Goal: Task Accomplishment & Management: Manage account settings

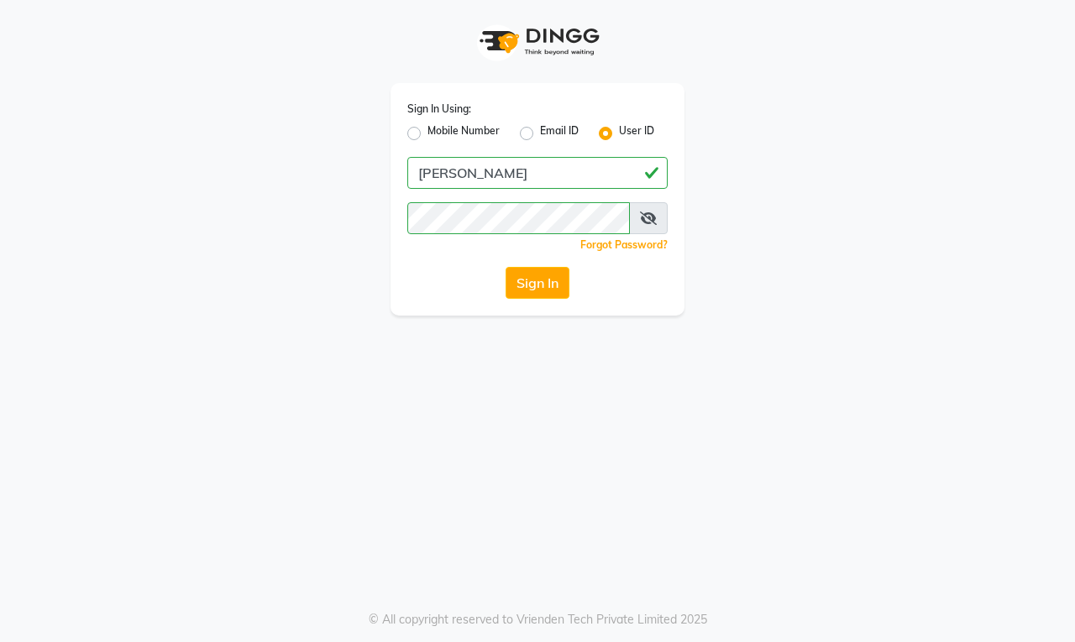
click at [522, 292] on button "Sign In" at bounding box center [538, 283] width 64 height 32
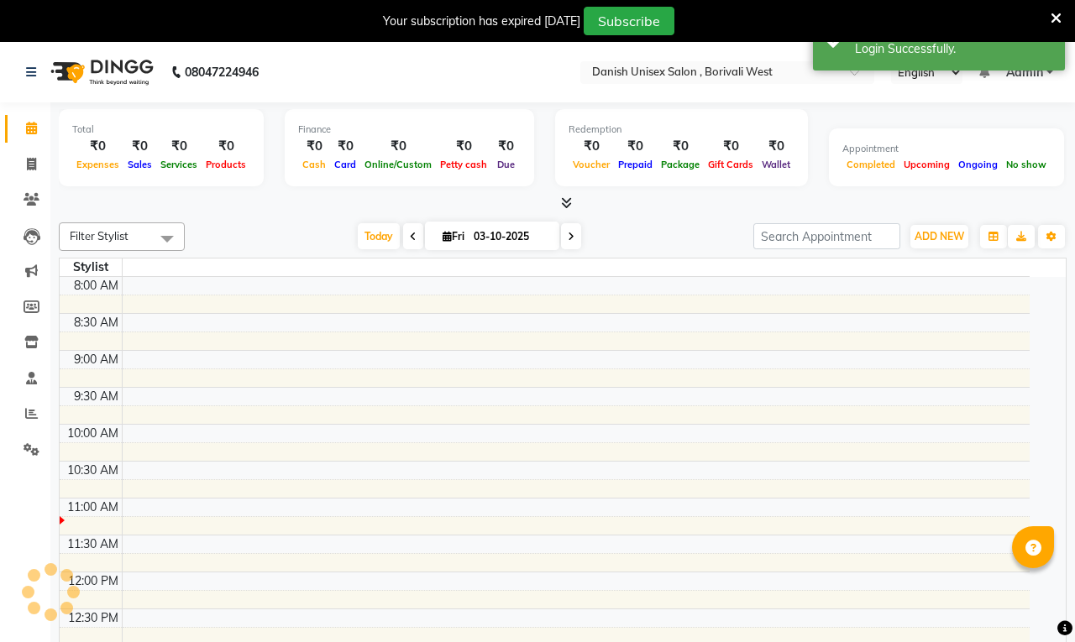
select select "en"
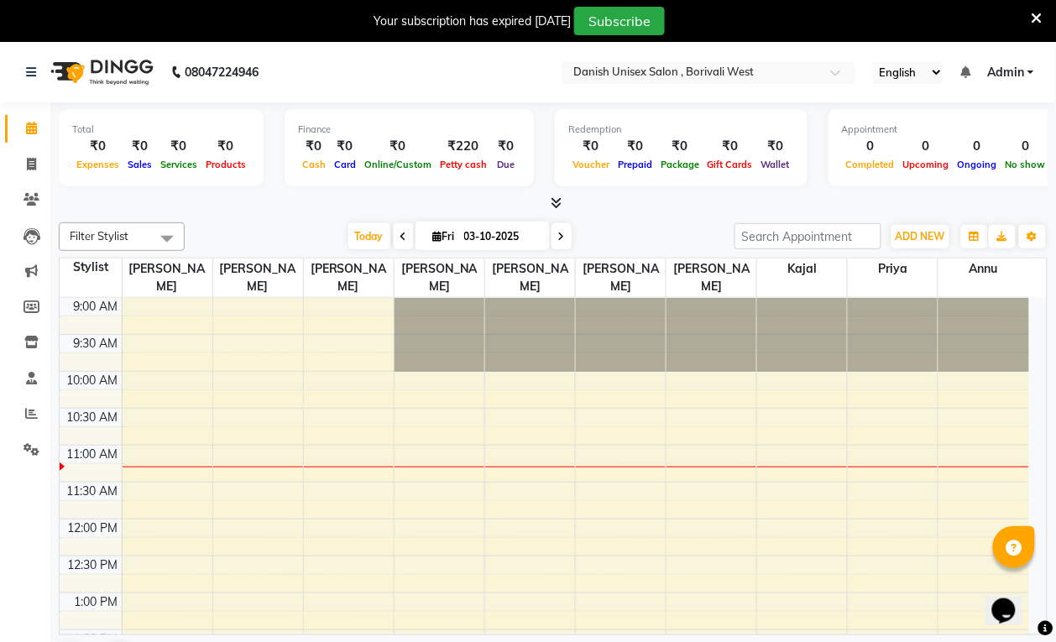
click at [509, 237] on input "03-10-2025" at bounding box center [501, 236] width 84 height 25
select select "10"
select select "2025"
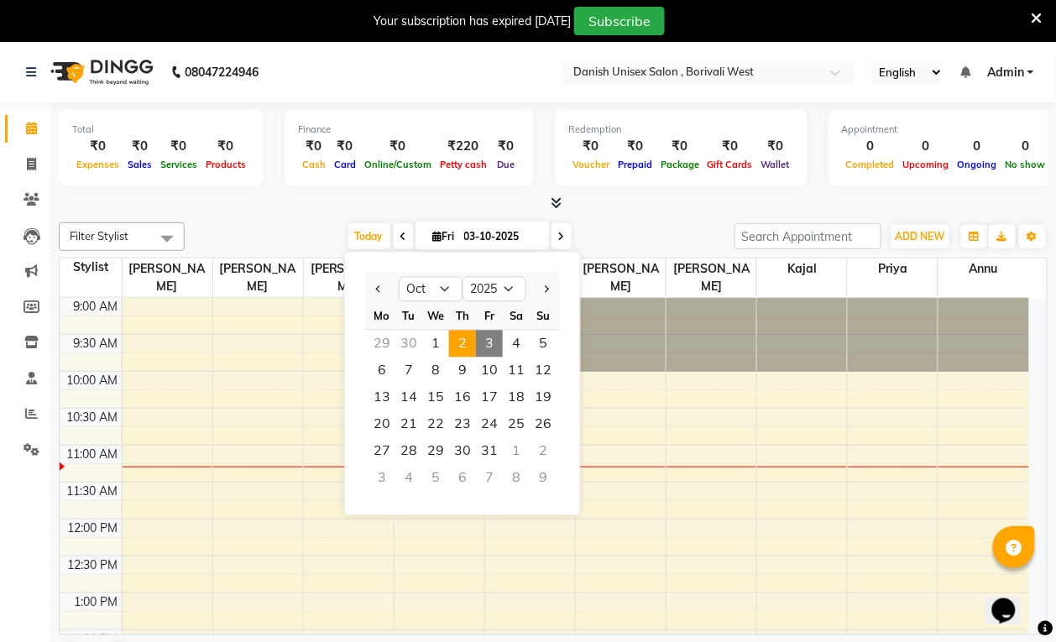
click at [453, 342] on span "2" at bounding box center [462, 344] width 27 height 27
type input "02-10-2025"
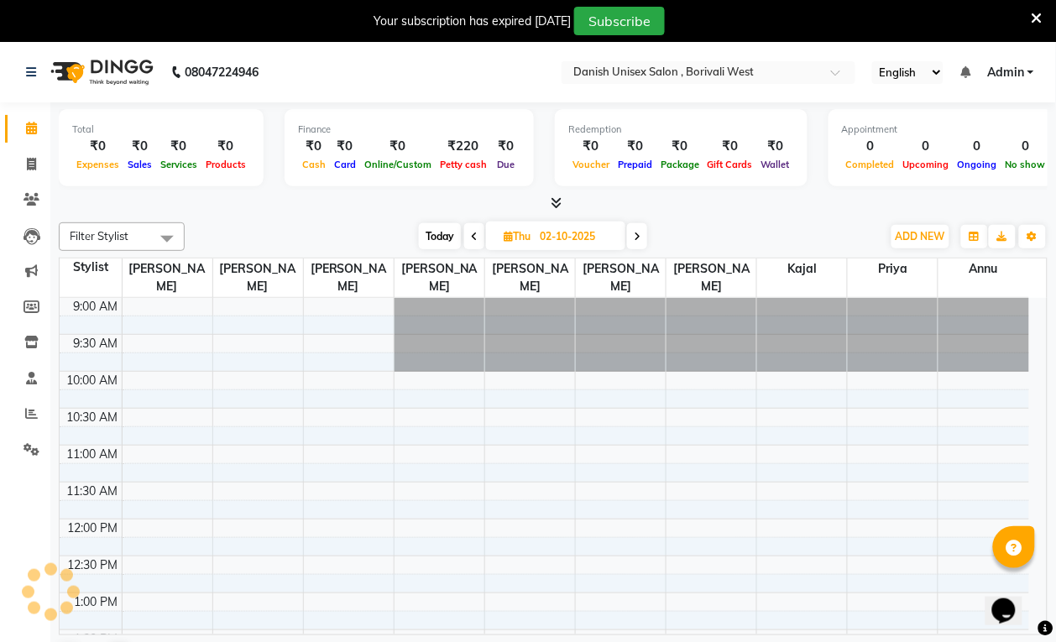
scroll to position [149, 0]
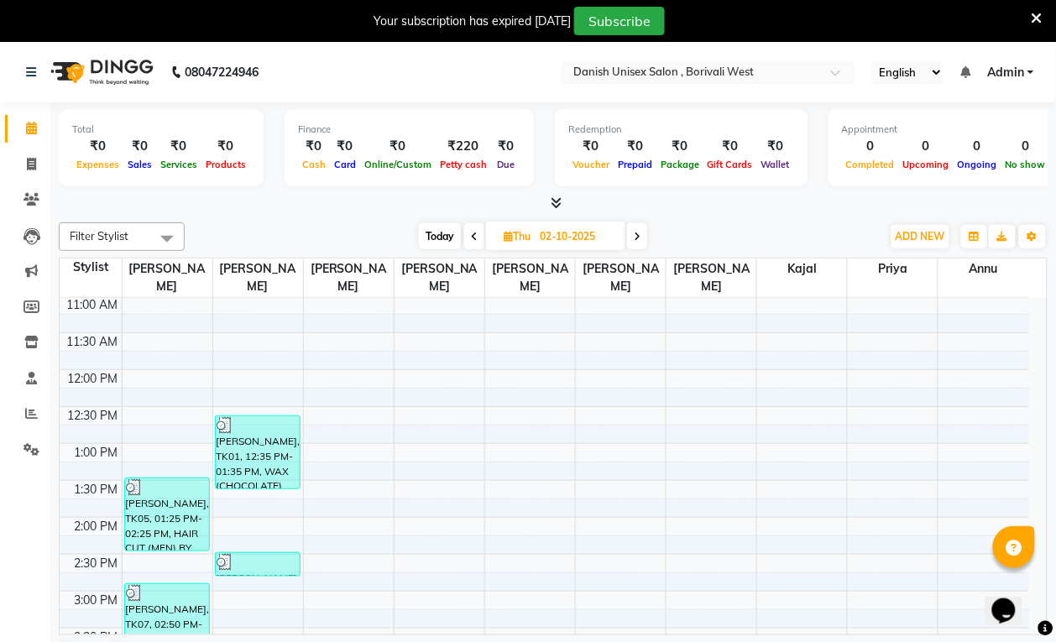
click at [563, 232] on input "02-10-2025" at bounding box center [577, 236] width 84 height 25
select select "10"
select select "2025"
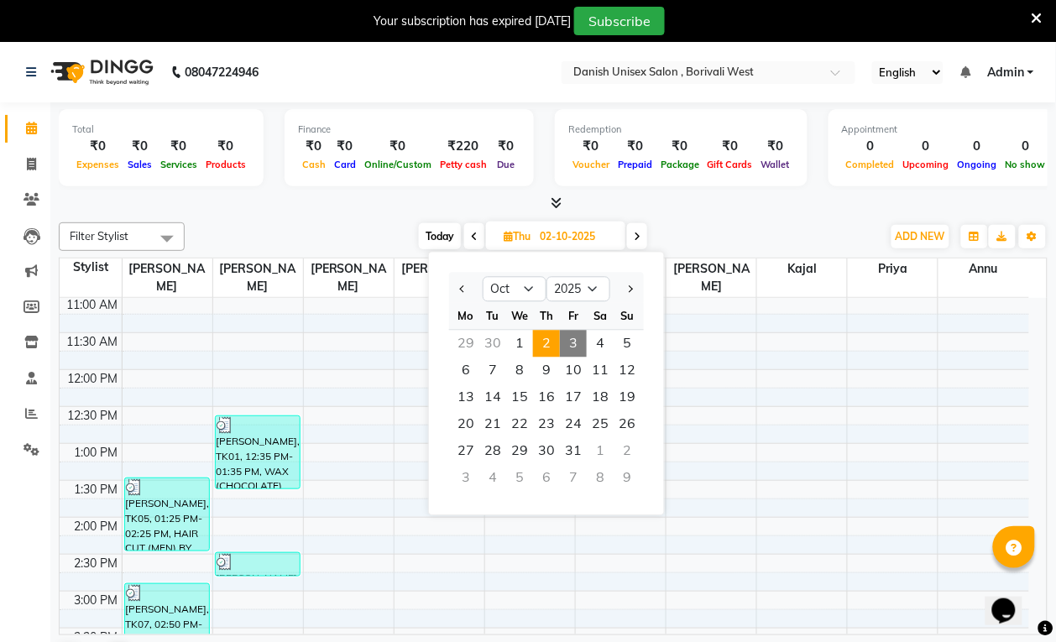
click at [575, 342] on span "3" at bounding box center [573, 344] width 27 height 27
type input "03-10-2025"
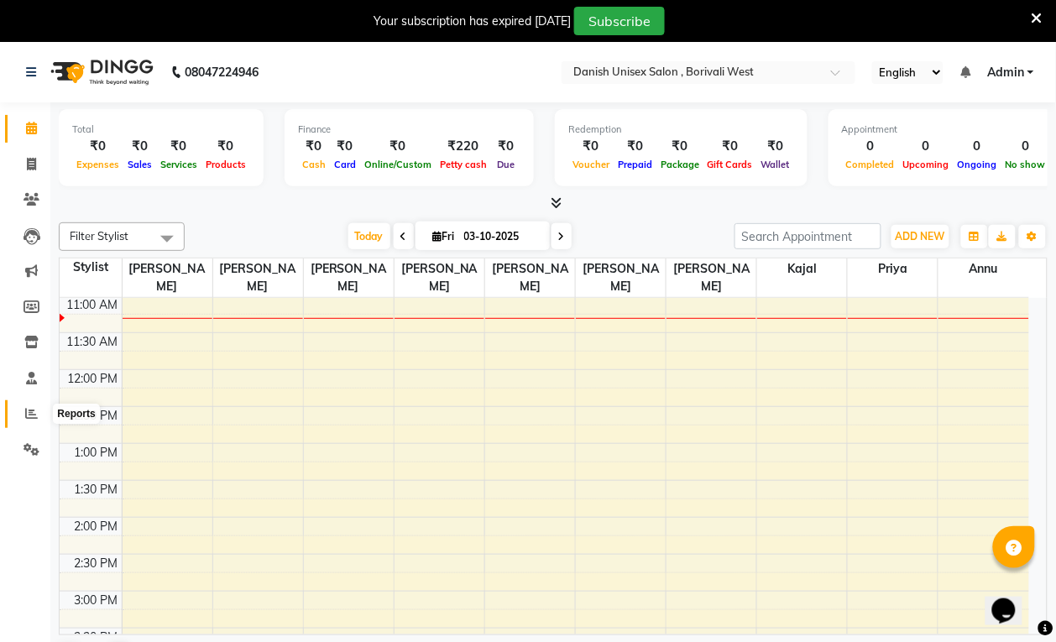
click at [22, 409] on span at bounding box center [31, 414] width 29 height 19
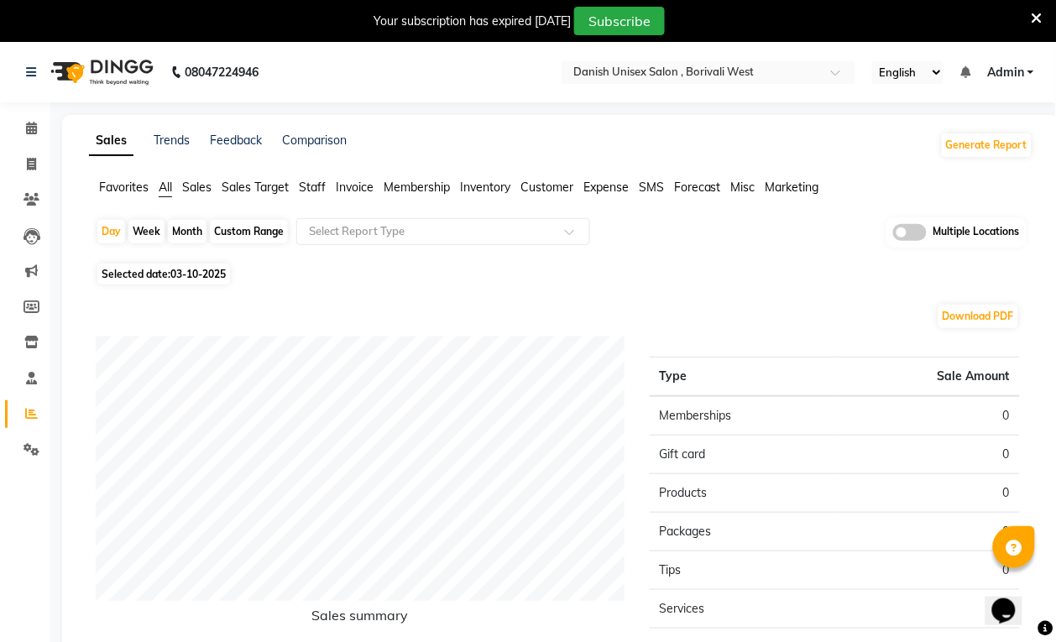
click at [173, 275] on span "03-10-2025" at bounding box center [197, 274] width 55 height 13
select select "10"
select select "2025"
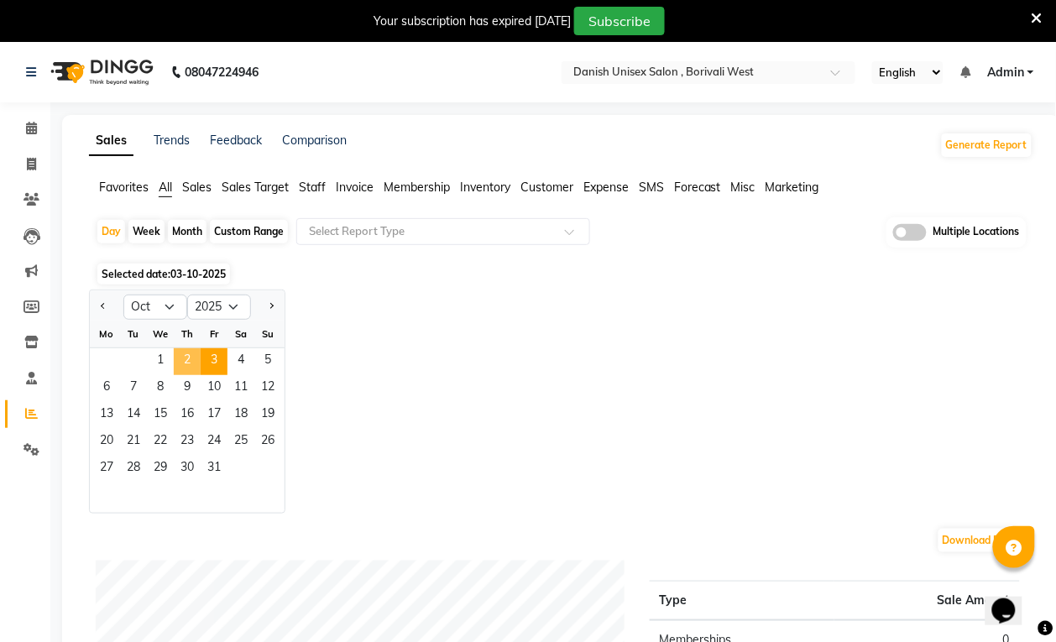
click at [182, 368] on span "2" at bounding box center [187, 362] width 27 height 27
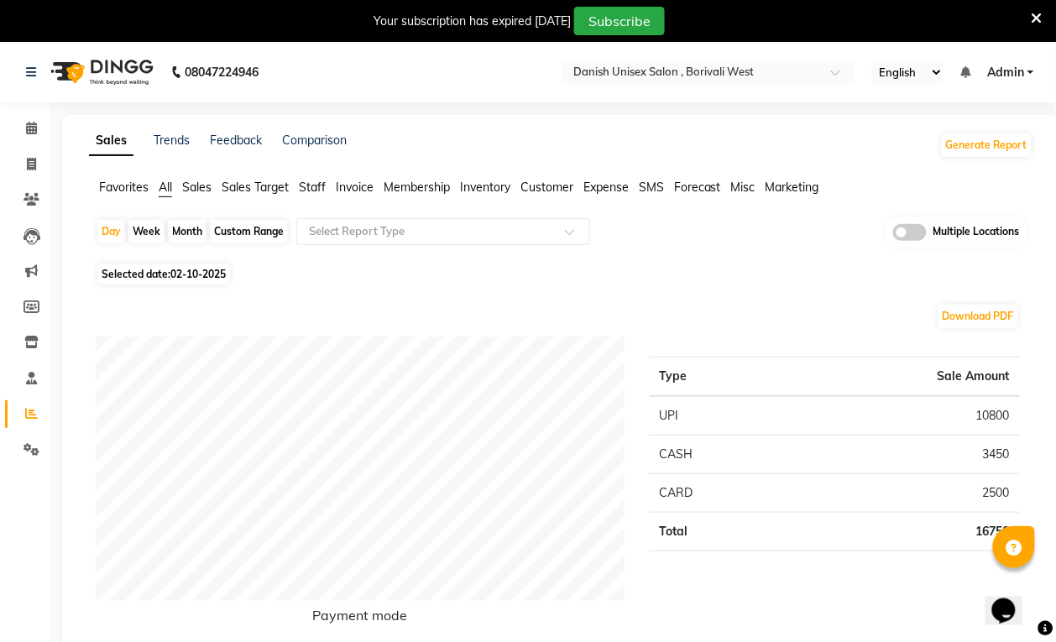
click at [193, 231] on div "Month" at bounding box center [187, 232] width 39 height 24
select select "10"
select select "2025"
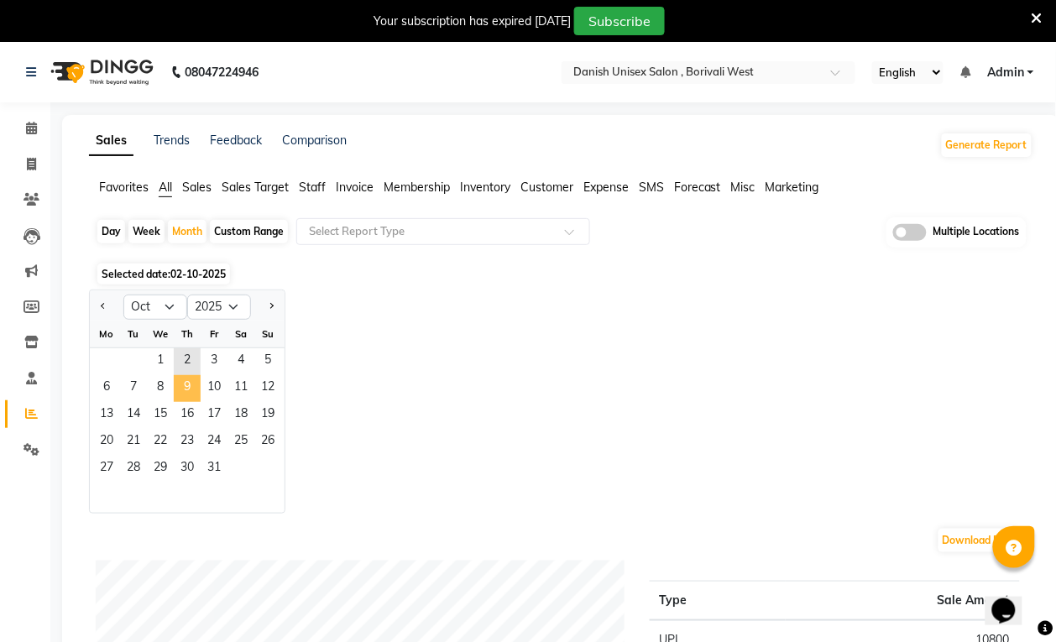
click at [182, 401] on span "9" at bounding box center [187, 388] width 27 height 27
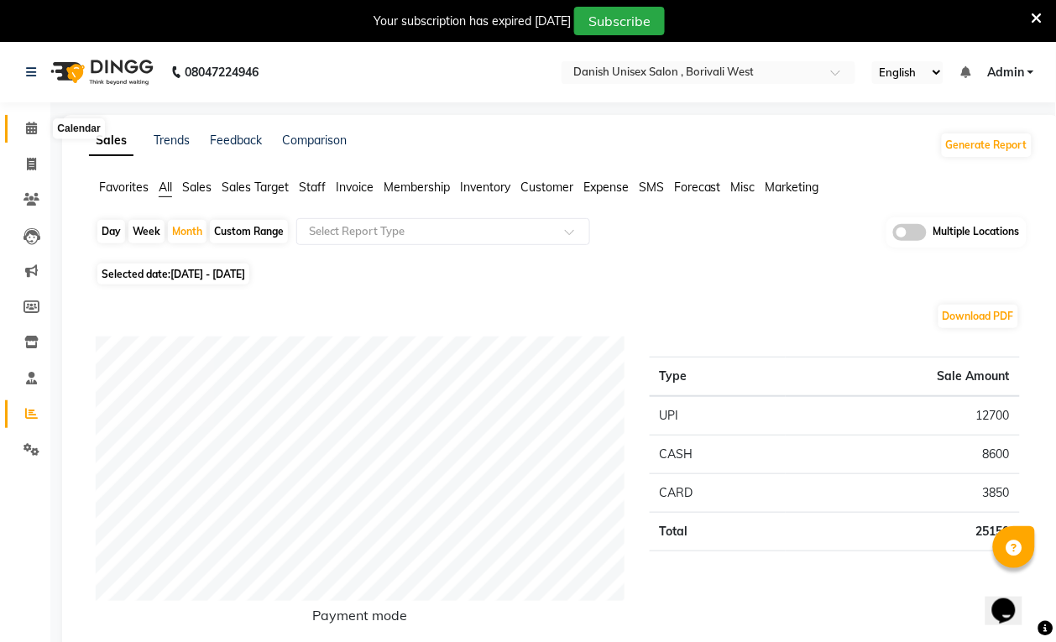
click at [31, 123] on icon at bounding box center [31, 128] width 11 height 13
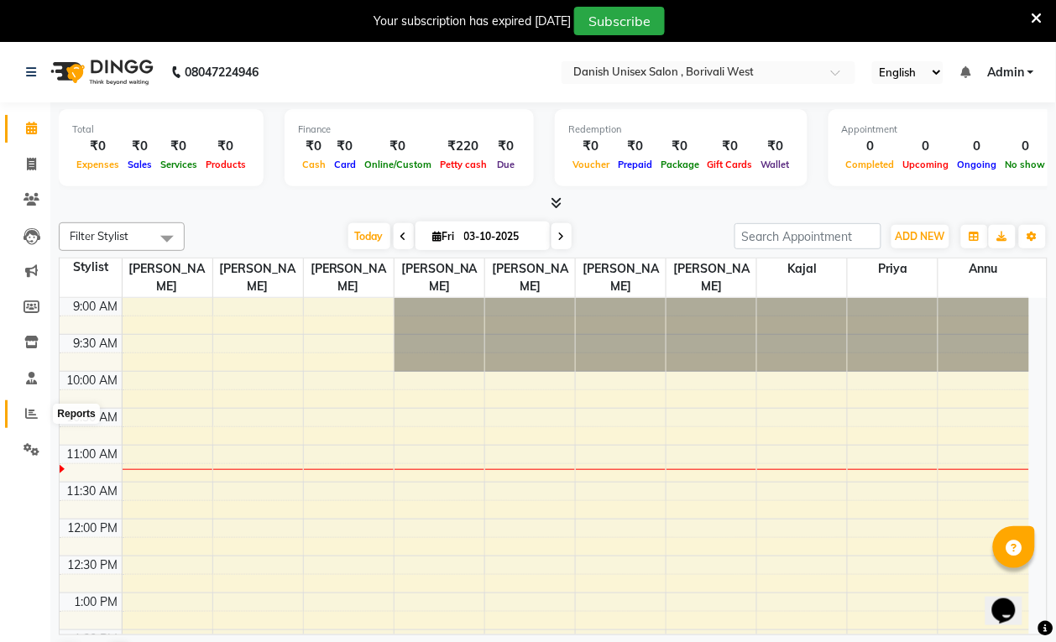
click at [25, 407] on icon at bounding box center [31, 413] width 13 height 13
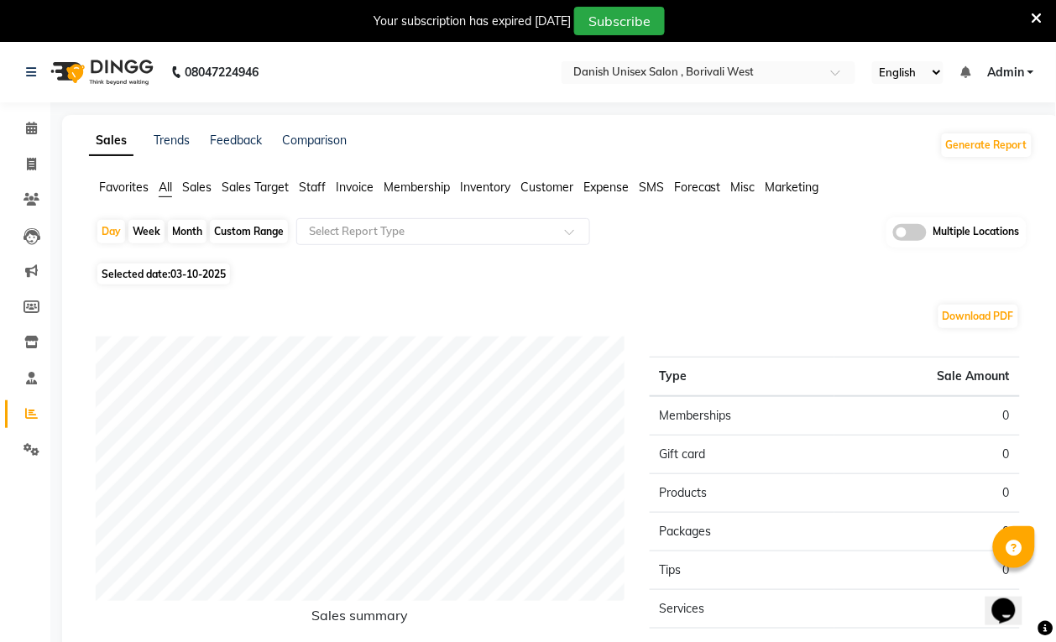
click at [185, 229] on div "Month" at bounding box center [187, 232] width 39 height 24
select select "10"
select select "2025"
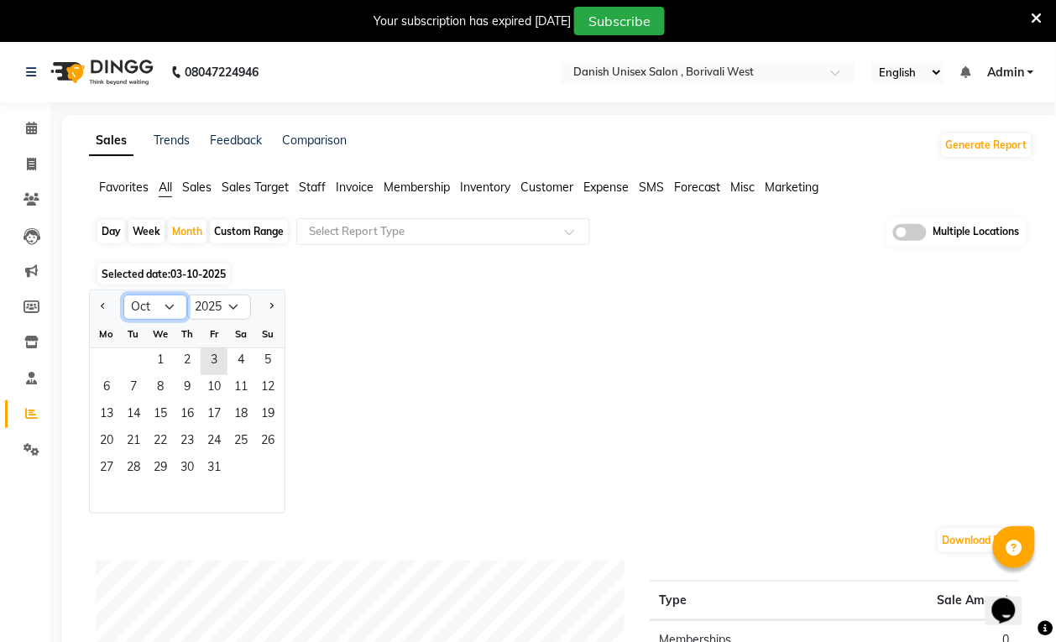
click at [161, 303] on select "Jan Feb Mar Apr May Jun Jul Aug Sep Oct Nov Dec" at bounding box center [155, 307] width 64 height 25
select select "9"
click at [123, 296] on select "Jan Feb Mar Apr May Jun Jul Aug Sep Oct Nov Dec" at bounding box center [155, 307] width 64 height 25
click at [212, 375] on span "12" at bounding box center [214, 388] width 27 height 27
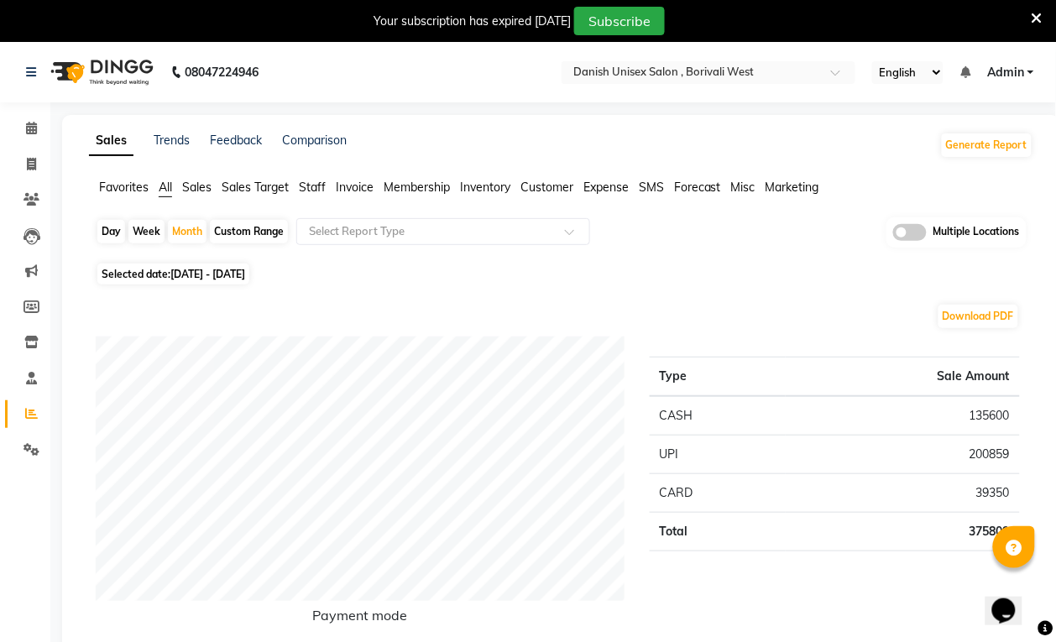
click at [322, 186] on span "Staff" at bounding box center [312, 187] width 27 height 15
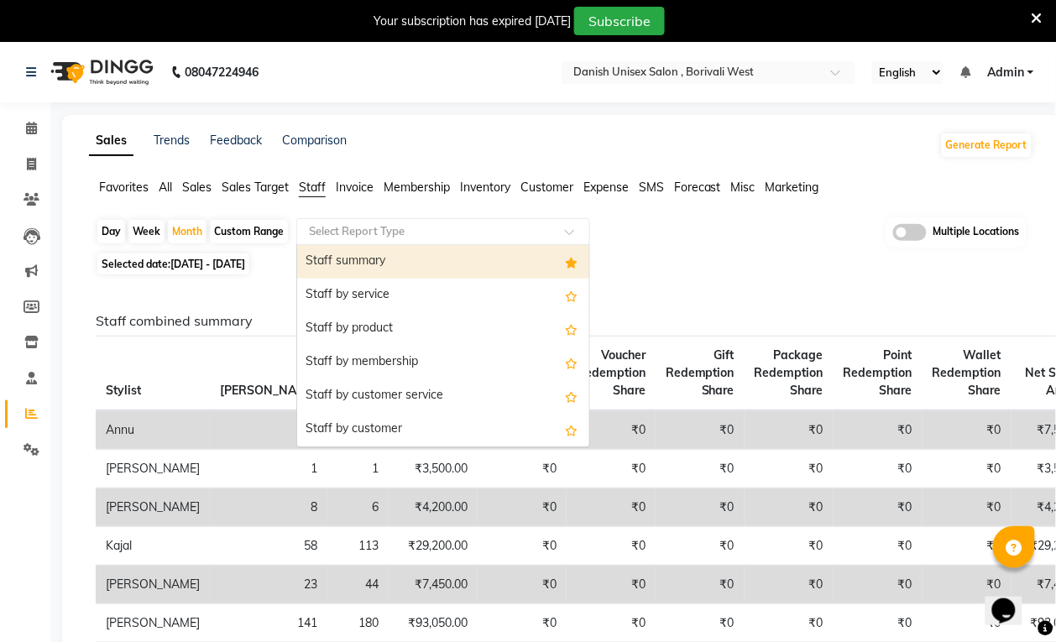
click at [382, 228] on input "text" at bounding box center [427, 231] width 242 height 17
click at [383, 270] on div "Staff summary" at bounding box center [443, 262] width 292 height 34
select select "full_report"
select select "csv"
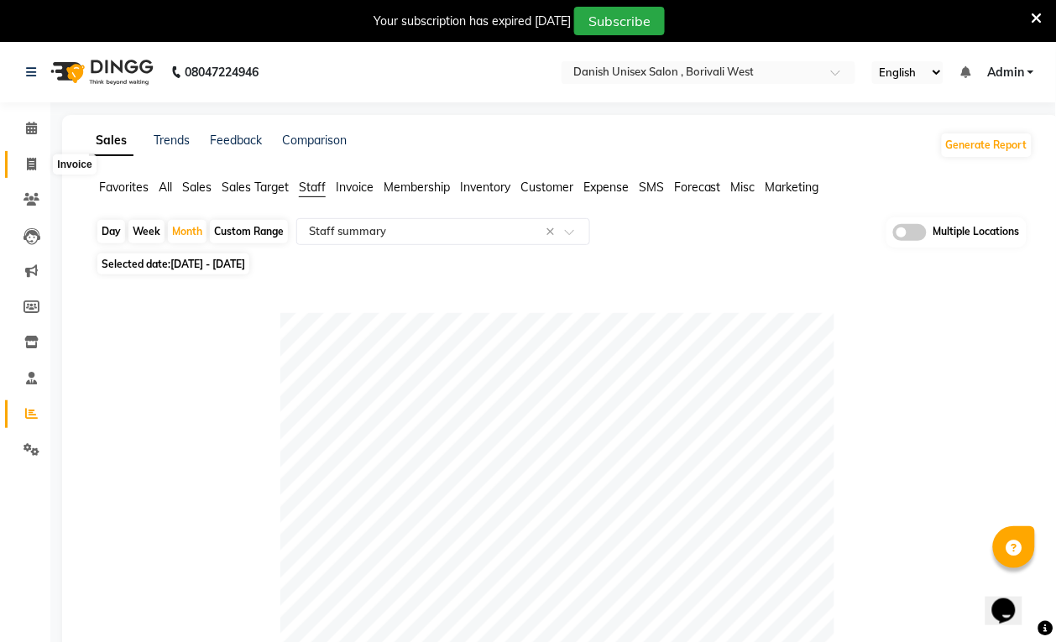
click at [38, 160] on span at bounding box center [31, 164] width 29 height 19
select select "service"
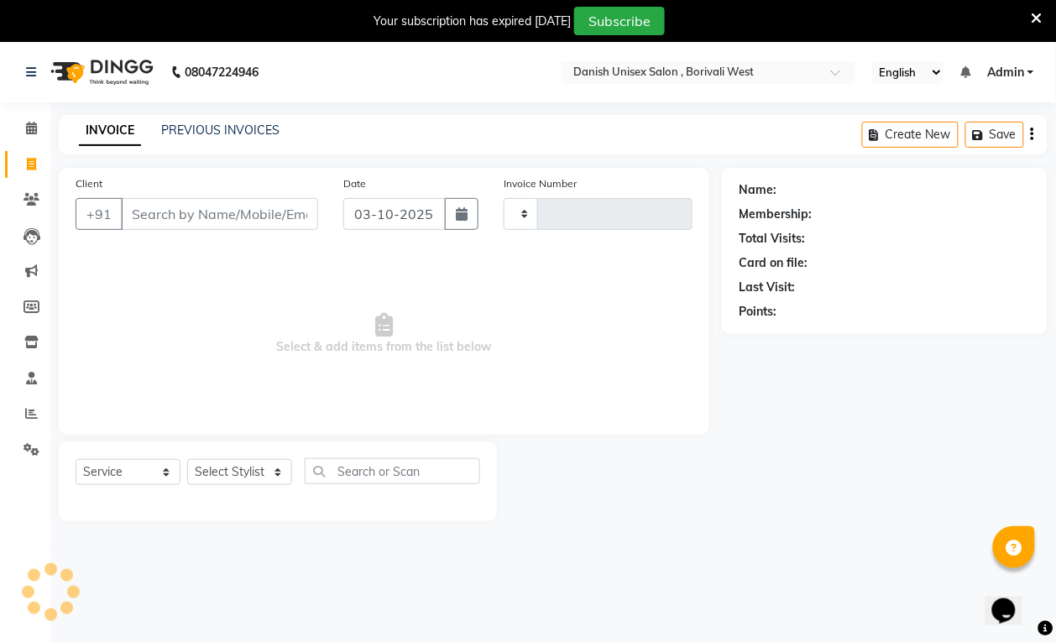
scroll to position [42, 0]
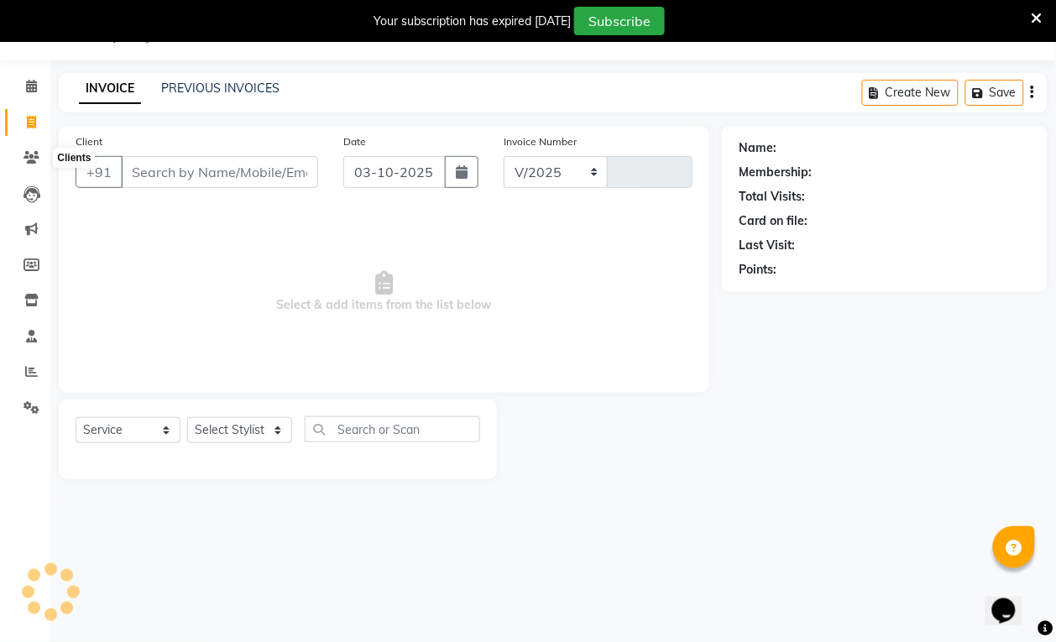
select select "6929"
type input "3953"
click at [250, 181] on input "Client" at bounding box center [219, 172] width 197 height 32
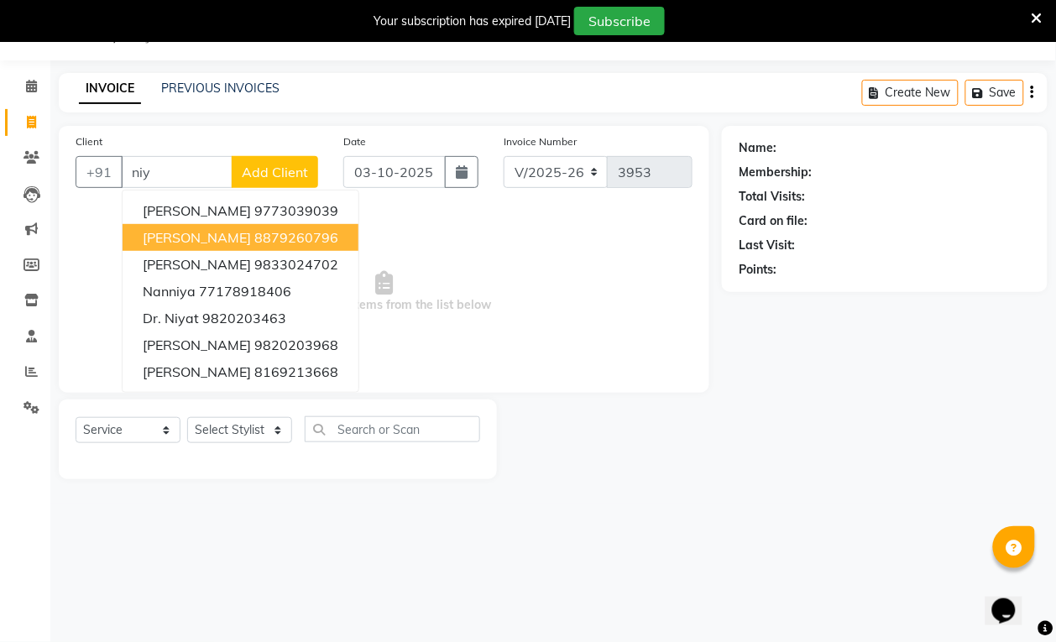
click at [187, 233] on span "[PERSON_NAME]" at bounding box center [197, 237] width 108 height 17
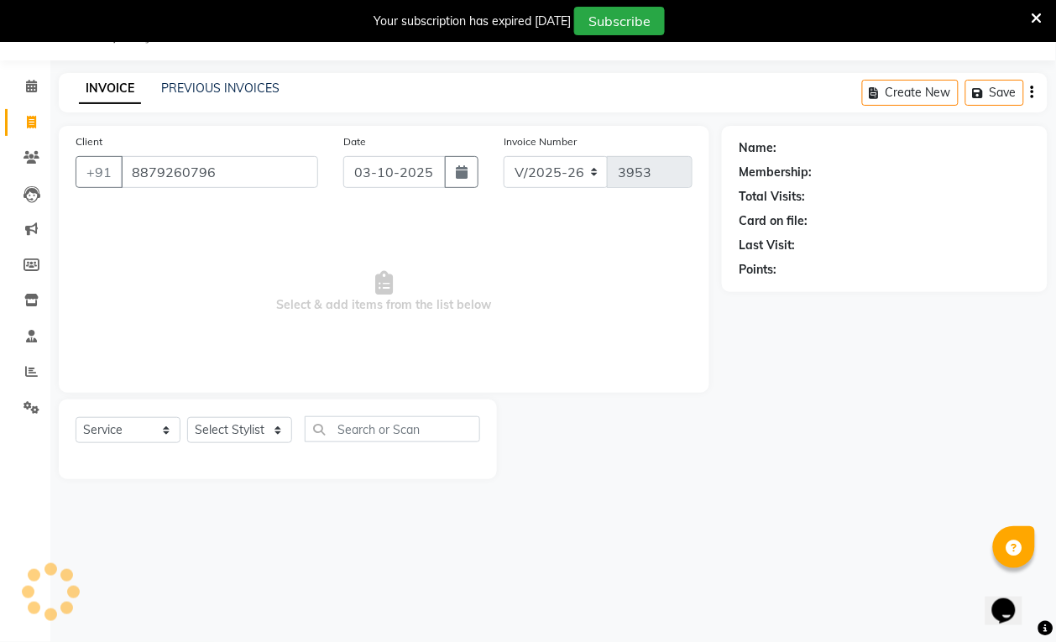
type input "8879260796"
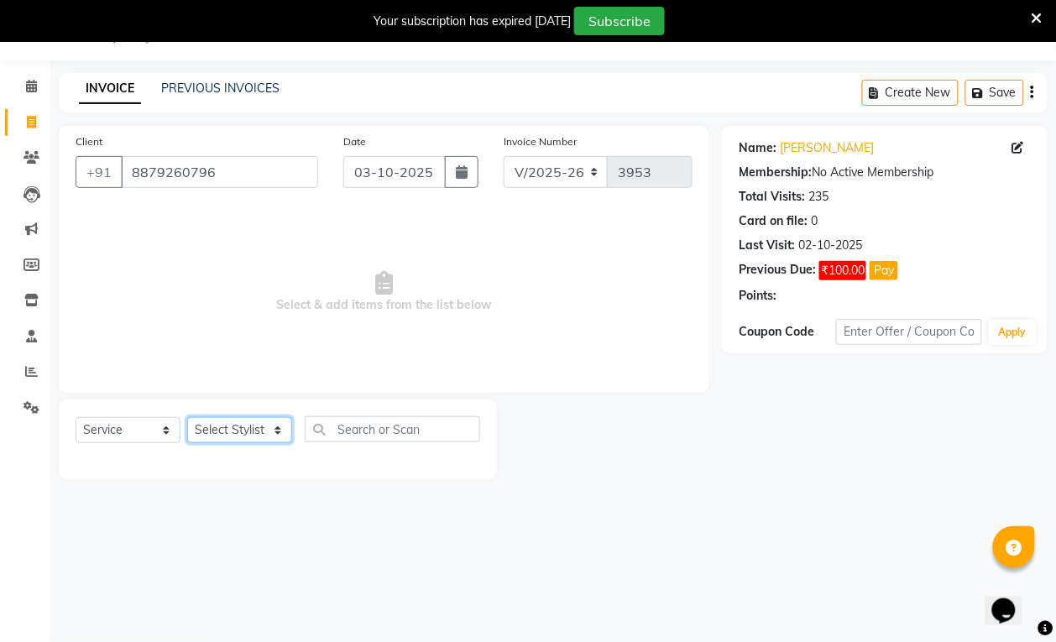
click at [198, 427] on select "Select Stylist Annu Bhim Shing firoz alam kajal Lubna Sayyad Niraj Kanojiya Niy…" at bounding box center [239, 430] width 105 height 26
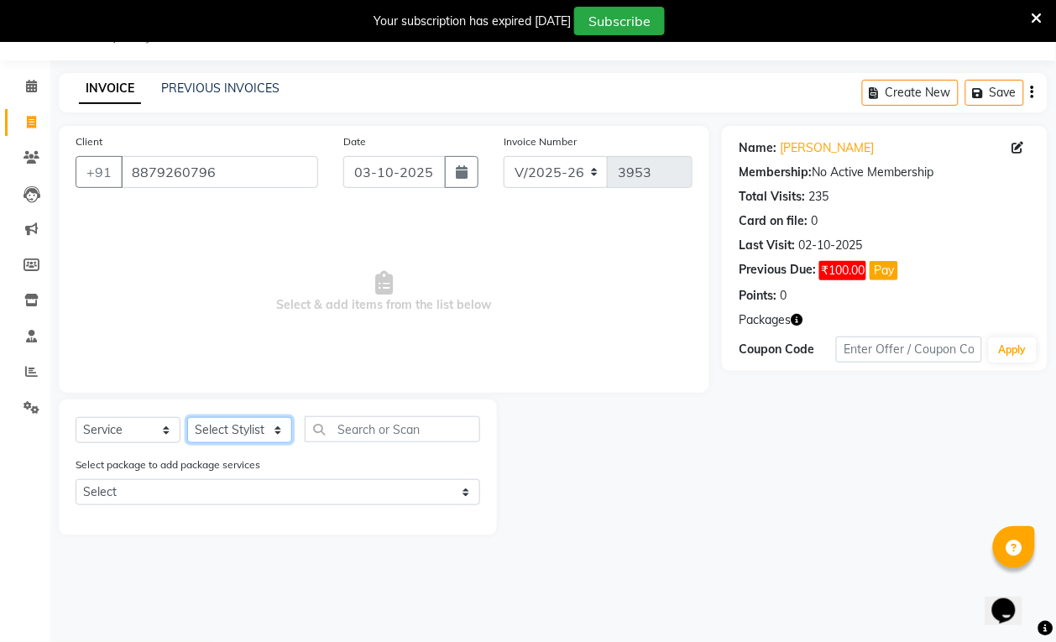
select select "54585"
click at [187, 417] on select "Select Stylist Annu Bhim Shing firoz alam kajal Lubna Sayyad Niraj Kanojiya Niy…" at bounding box center [239, 430] width 105 height 26
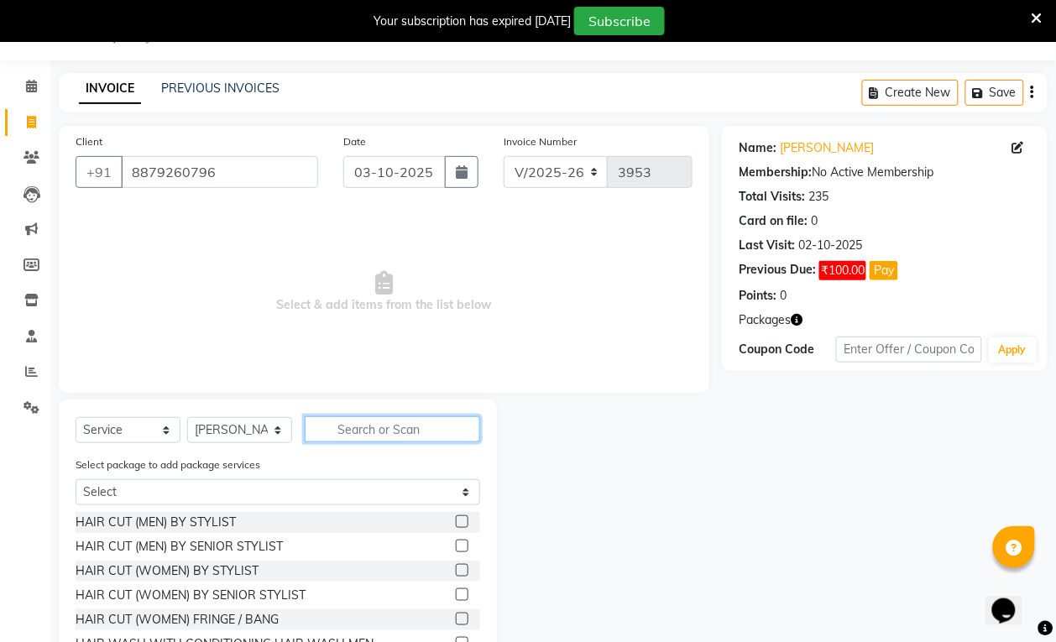
click at [409, 433] on input "text" at bounding box center [393, 430] width 176 height 26
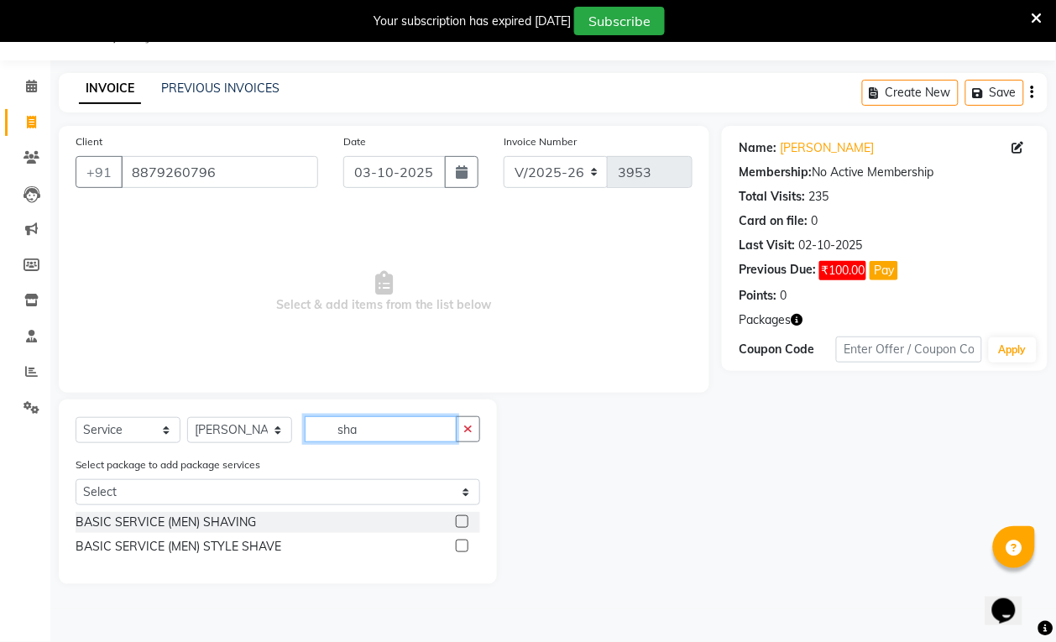
type input "sha"
click at [464, 519] on label at bounding box center [462, 522] width 13 height 13
click at [464, 519] on input "checkbox" at bounding box center [461, 522] width 11 height 11
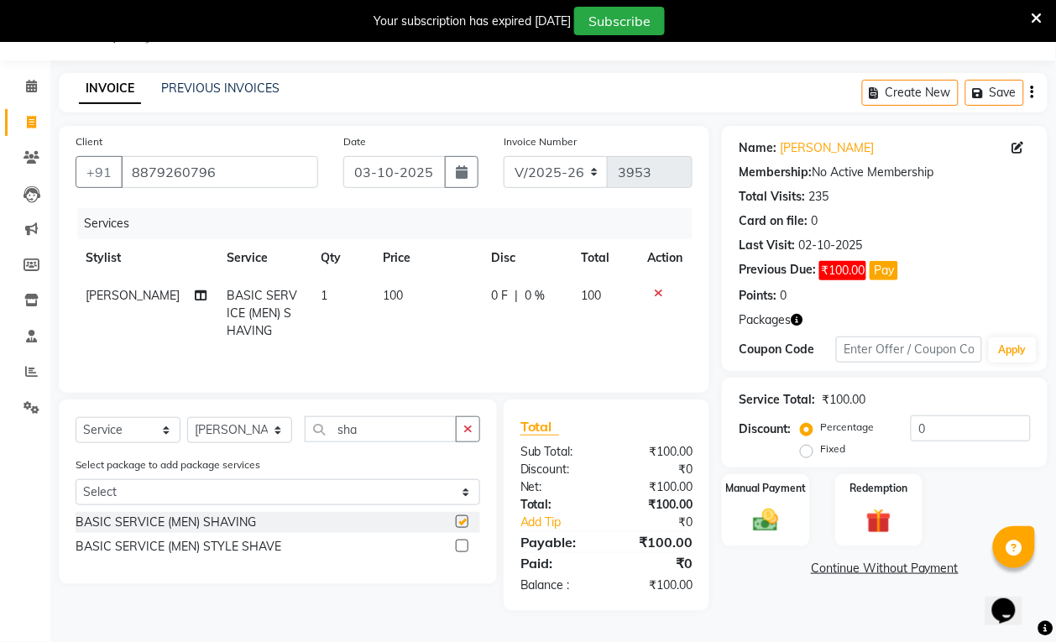
checkbox input "false"
click at [785, 530] on img at bounding box center [766, 521] width 42 height 30
click at [941, 569] on span "CASH" at bounding box center [938, 569] width 36 height 19
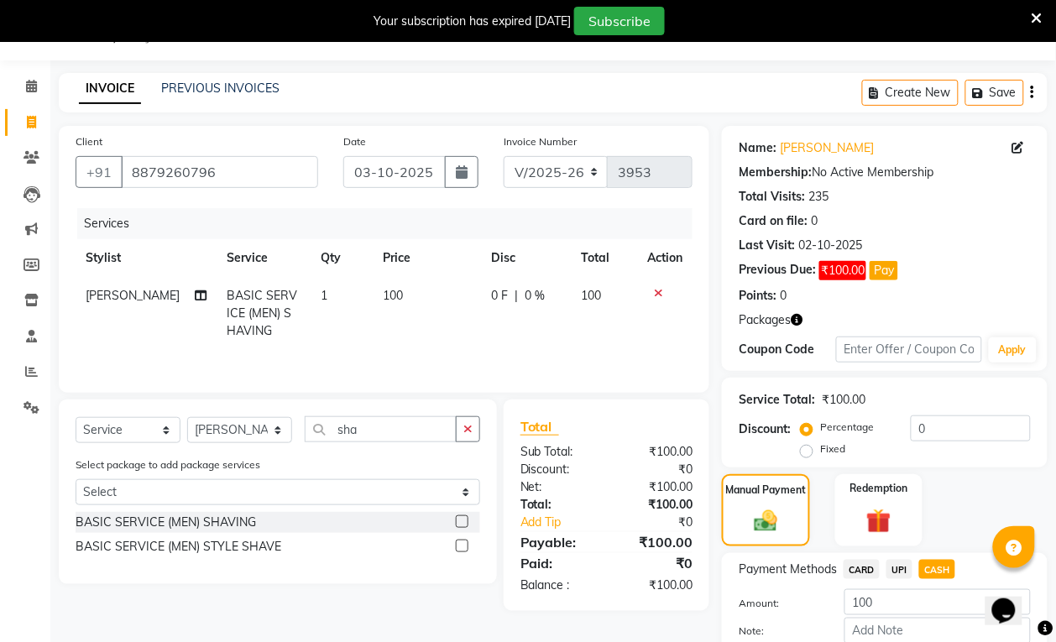
scroll to position [137, 0]
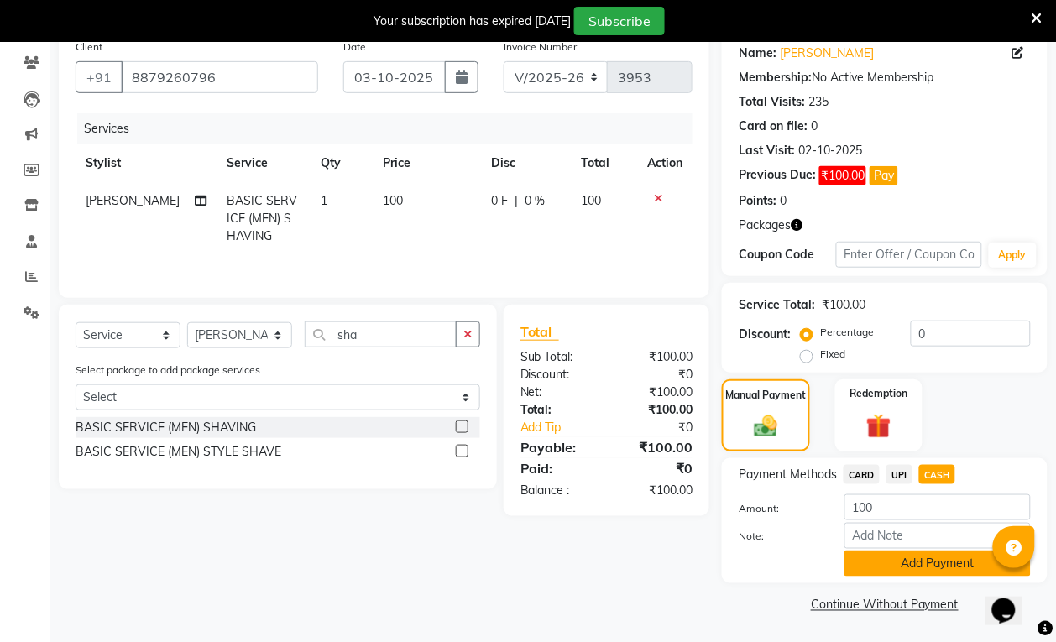
click at [937, 567] on button "Add Payment" at bounding box center [938, 564] width 186 height 26
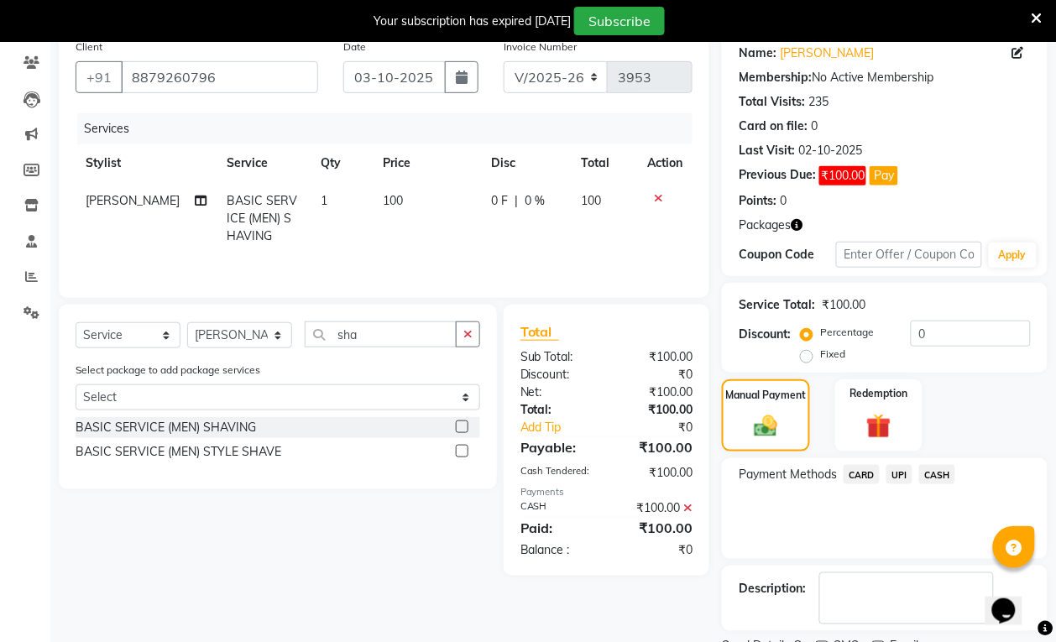
scroll to position [210, 0]
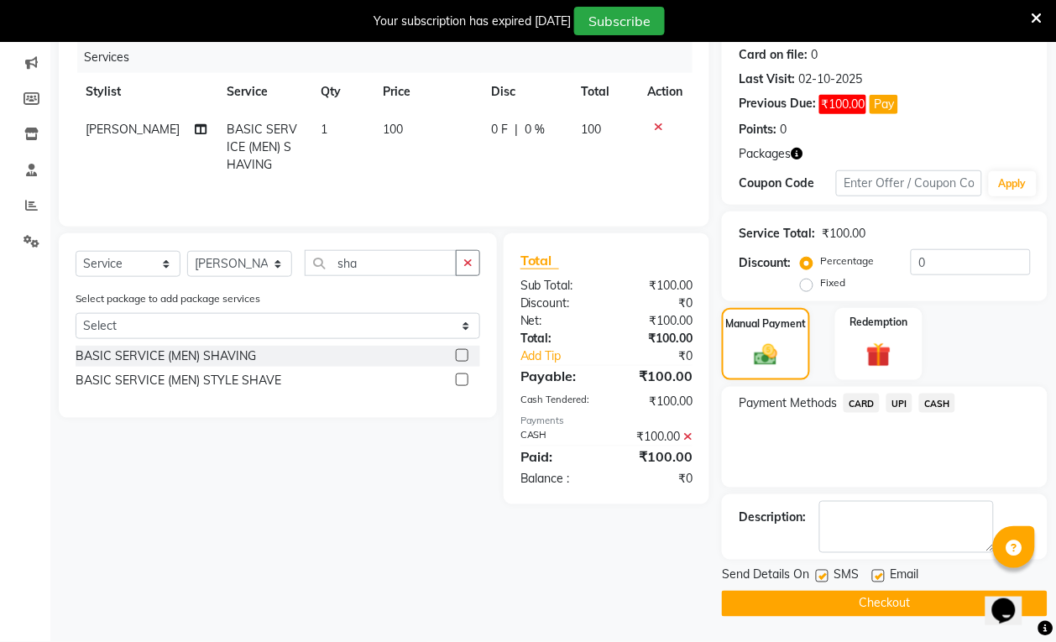
click at [893, 610] on button "Checkout" at bounding box center [885, 604] width 326 height 26
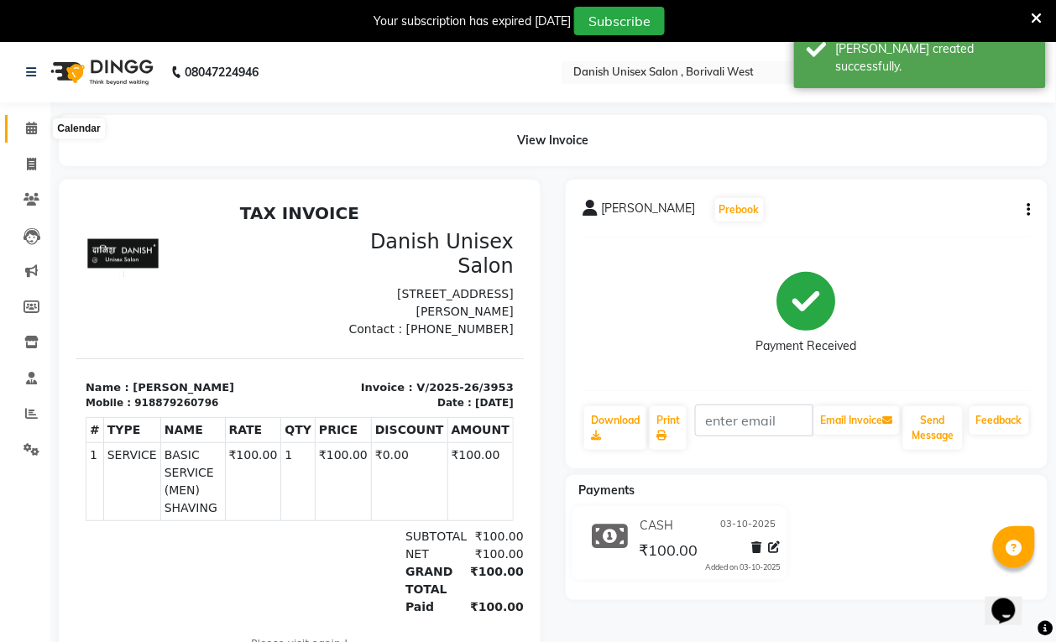
click at [32, 126] on icon at bounding box center [31, 128] width 11 height 13
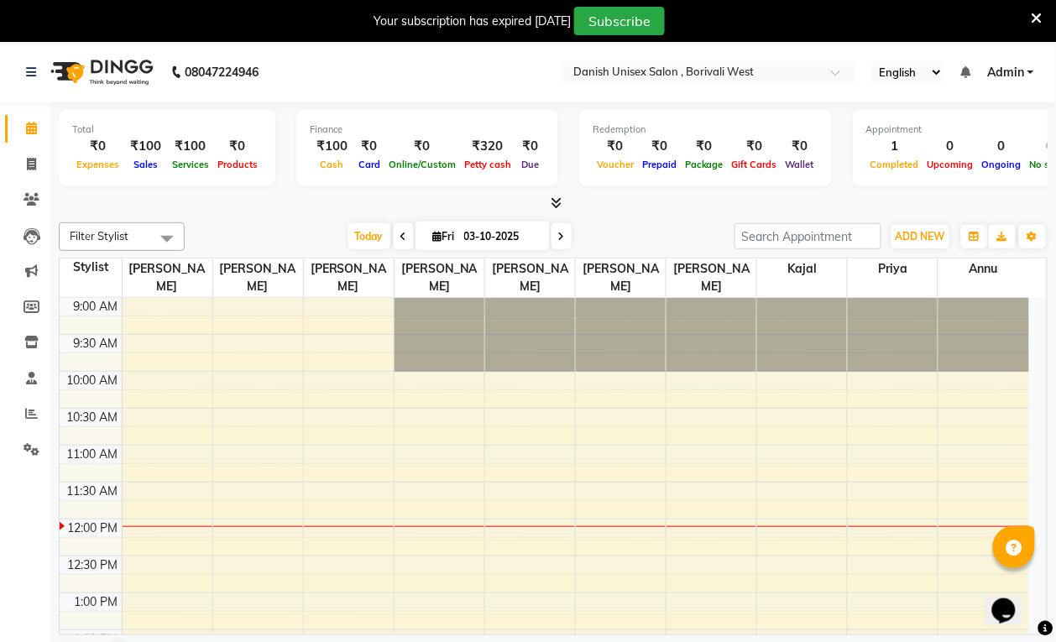
click at [9, 127] on link "Calendar" at bounding box center [25, 129] width 40 height 28
click at [28, 168] on icon at bounding box center [31, 164] width 9 height 13
select select "service"
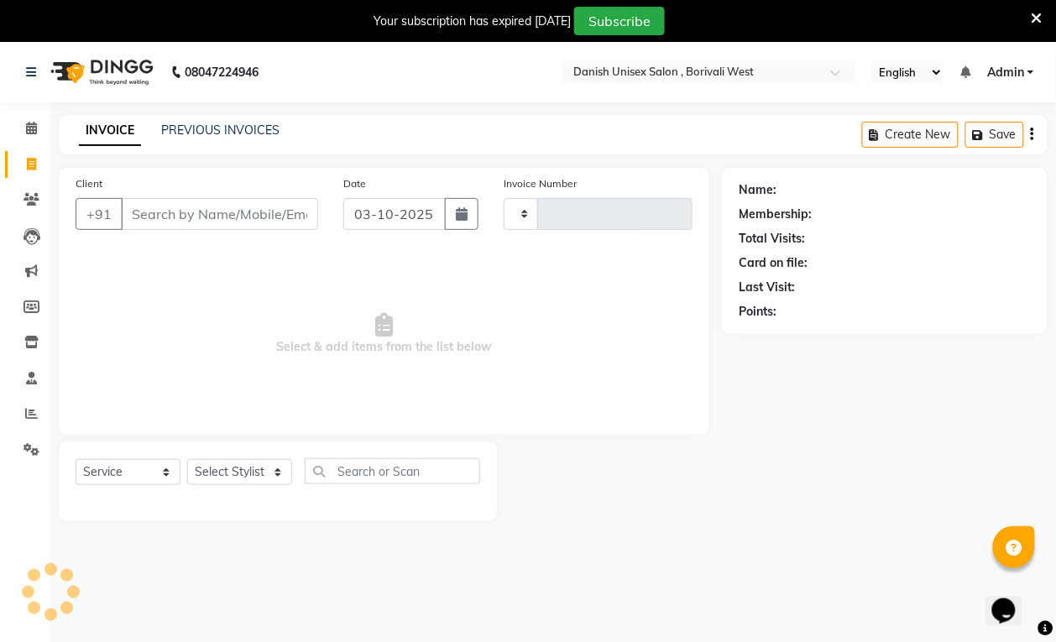
type input "3954"
select select "6929"
click at [28, 128] on icon at bounding box center [31, 128] width 11 height 13
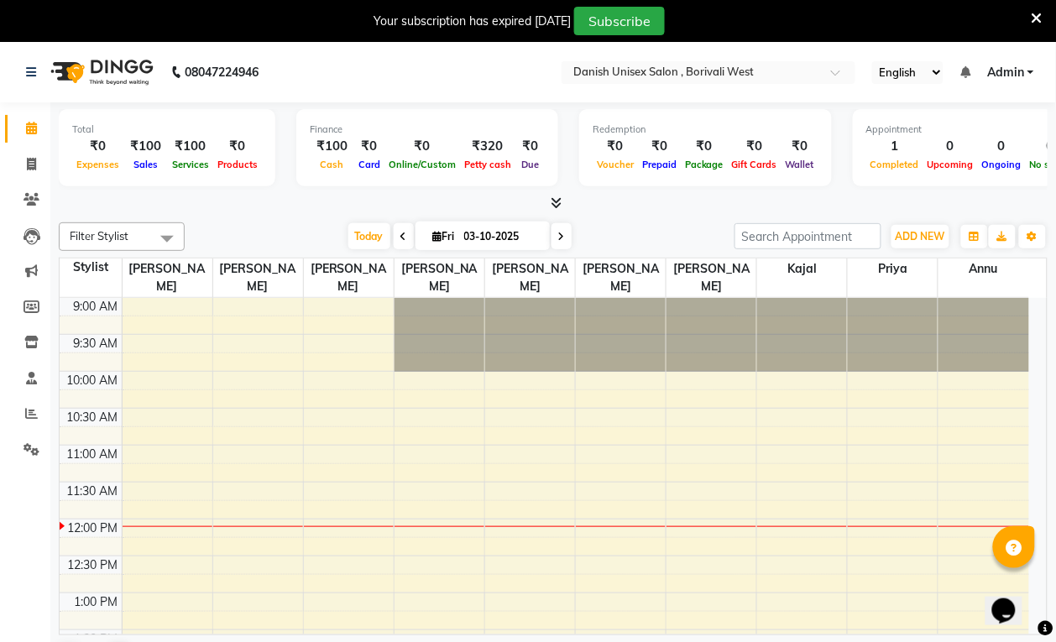
scroll to position [224, 0]
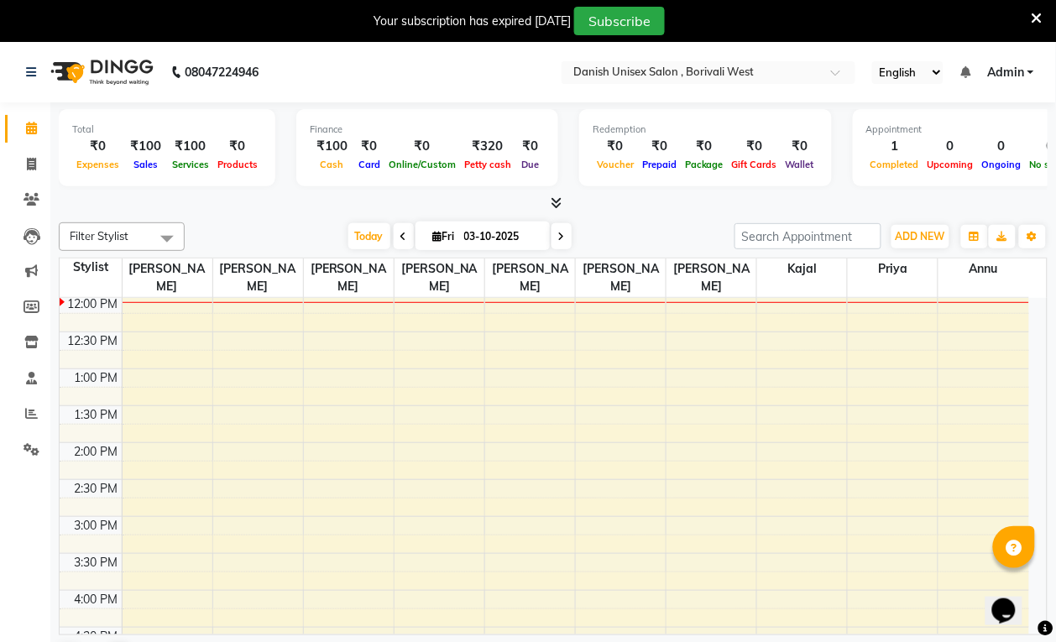
click at [120, 241] on span "Filter Stylist" at bounding box center [99, 235] width 59 height 13
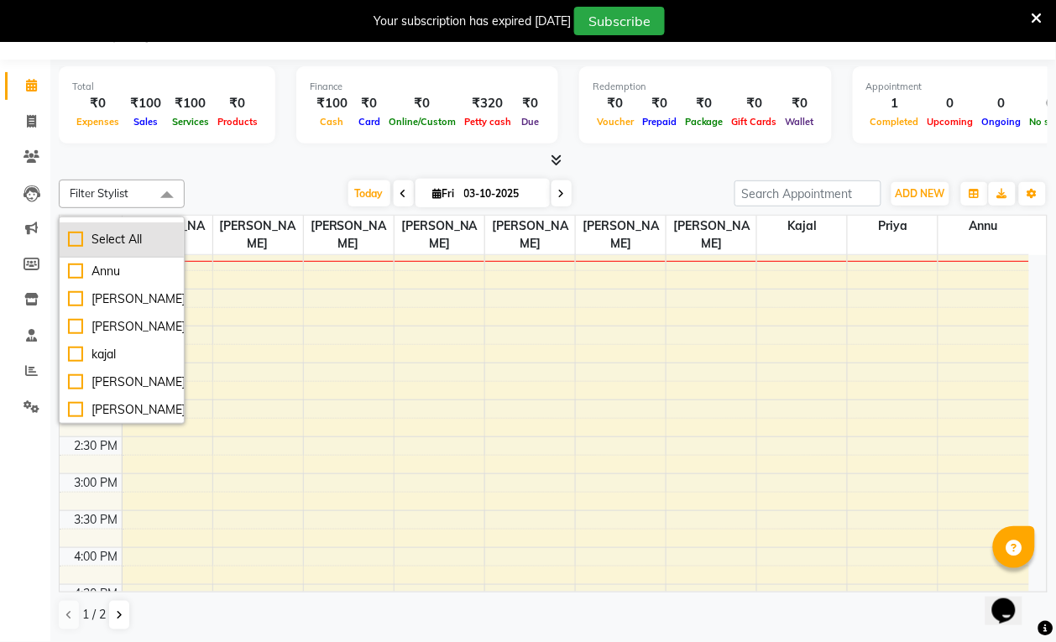
scroll to position [0, 0]
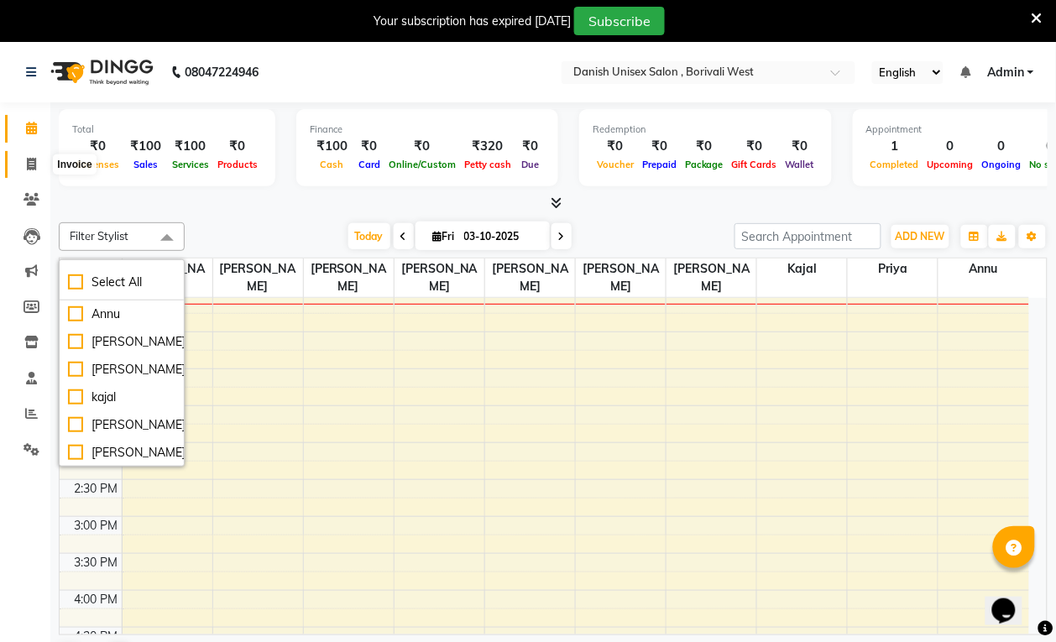
click at [32, 164] on icon at bounding box center [31, 164] width 9 height 13
select select "service"
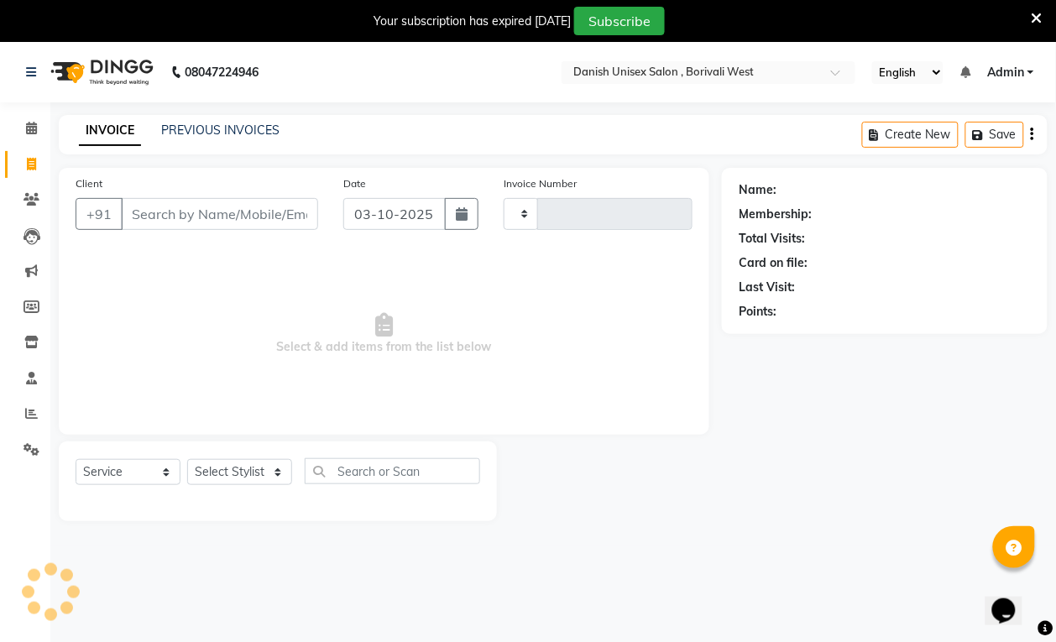
type input "3954"
select select "6929"
click at [27, 207] on span at bounding box center [31, 200] width 29 height 19
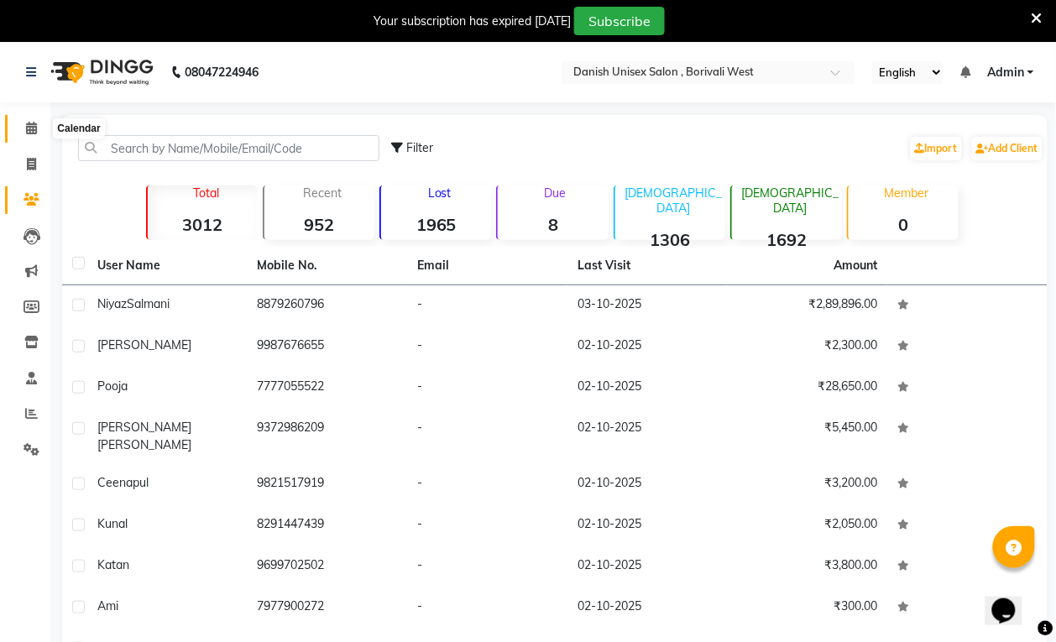
click at [23, 123] on span at bounding box center [31, 128] width 29 height 19
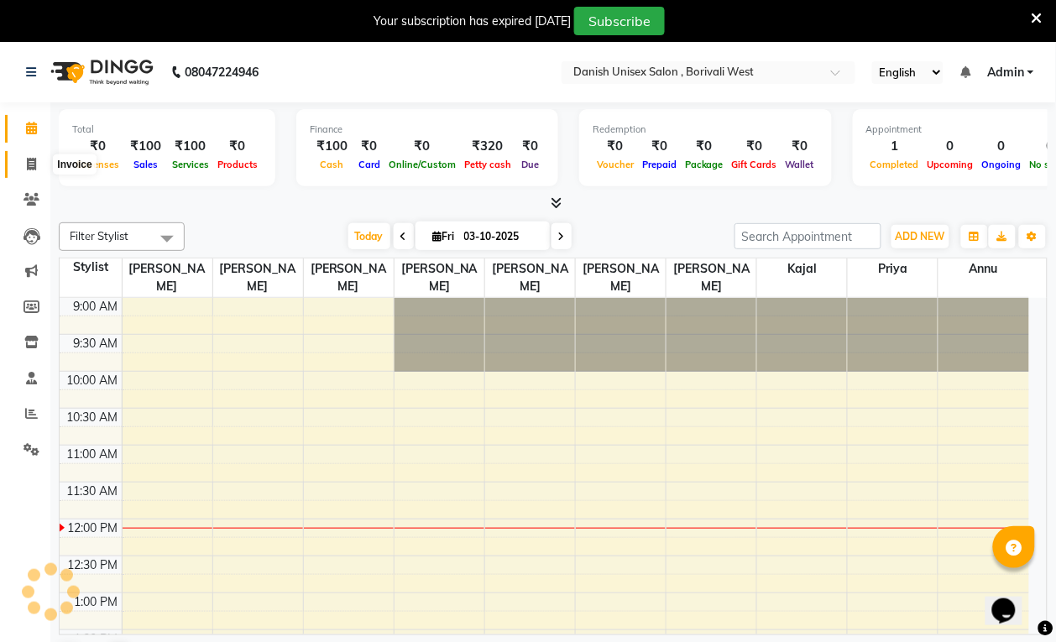
click at [28, 169] on icon at bounding box center [31, 164] width 9 height 13
select select "service"
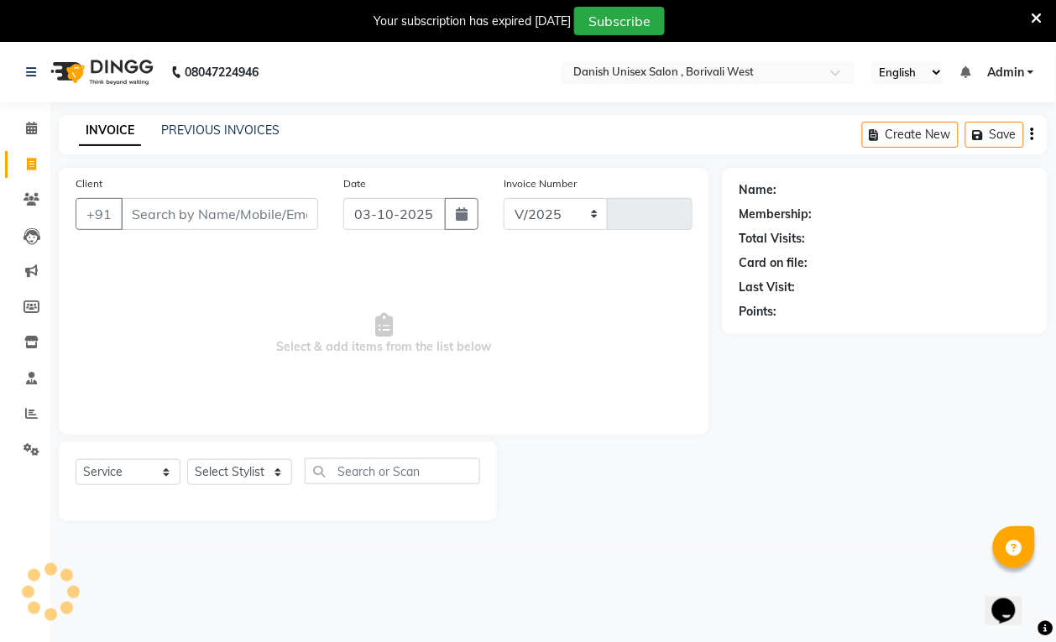
select select "6929"
type input "3954"
click at [183, 210] on input "Client" at bounding box center [219, 214] width 197 height 32
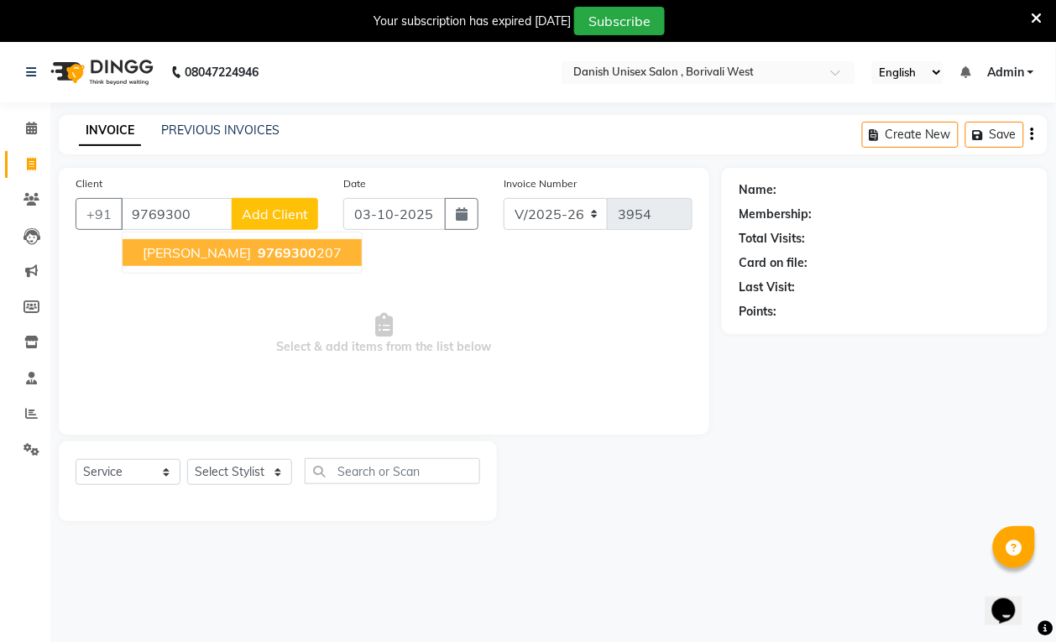
click at [258, 257] on span "9769300" at bounding box center [287, 252] width 59 height 17
type input "9769300207"
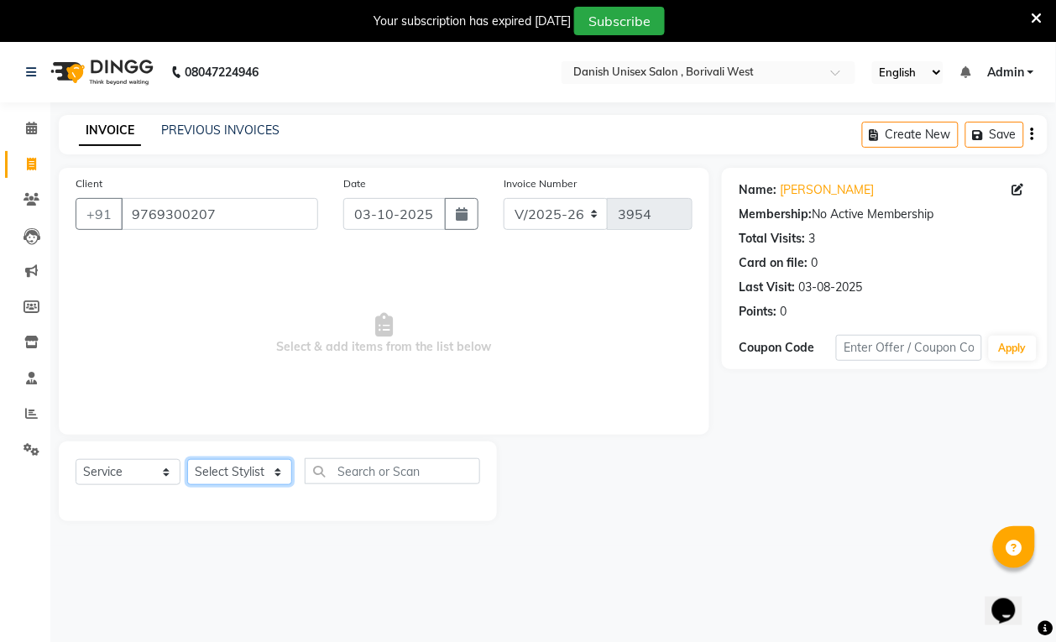
click at [249, 472] on select "Select Stylist Annu Bhim Shing firoz alam kajal Lubna Sayyad Niraj Kanojiya Niy…" at bounding box center [239, 472] width 105 height 26
select select "57771"
click at [187, 459] on select "Select Stylist Annu Bhim Shing firoz alam kajal Lubna Sayyad Niraj Kanojiya Niy…" at bounding box center [239, 472] width 105 height 26
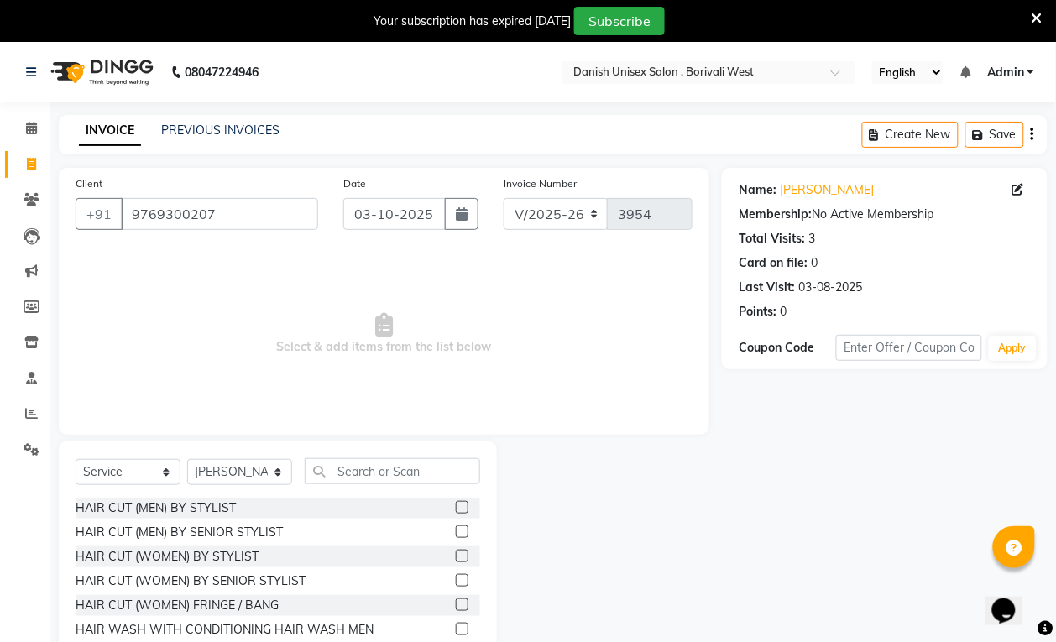
click at [456, 506] on label at bounding box center [462, 507] width 13 height 13
click at [456, 506] on input "checkbox" at bounding box center [461, 508] width 11 height 11
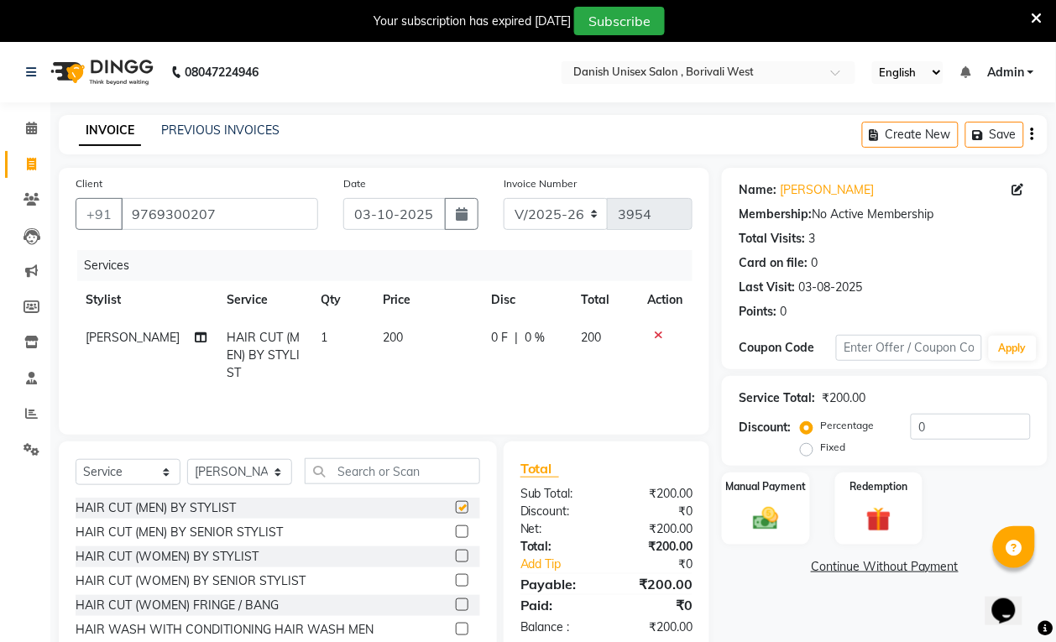
checkbox input "false"
click at [396, 472] on input "text" at bounding box center [393, 472] width 176 height 26
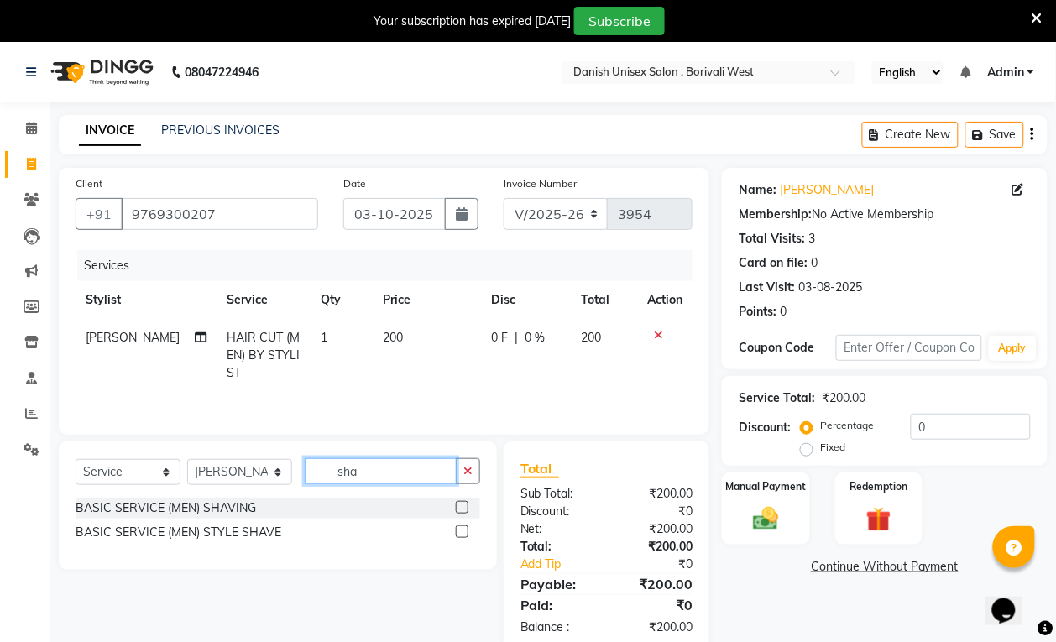
type input "sha"
click at [463, 511] on label at bounding box center [462, 507] width 13 height 13
click at [463, 511] on input "checkbox" at bounding box center [461, 508] width 11 height 11
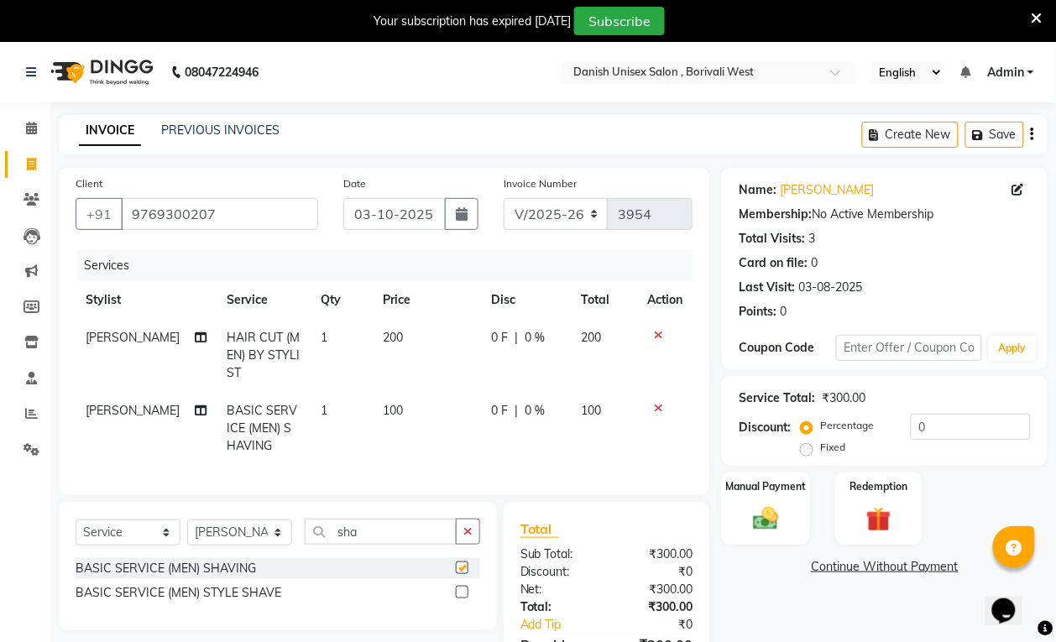
checkbox input "false"
click at [766, 530] on img at bounding box center [766, 519] width 42 height 30
click at [866, 568] on span "CARD" at bounding box center [862, 567] width 36 height 19
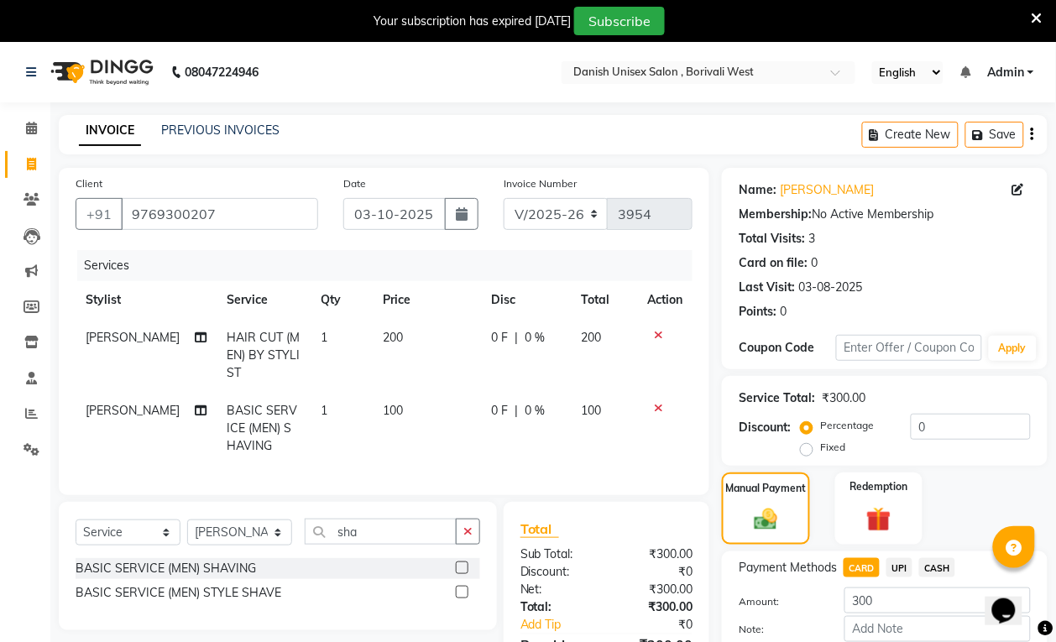
scroll to position [114, 0]
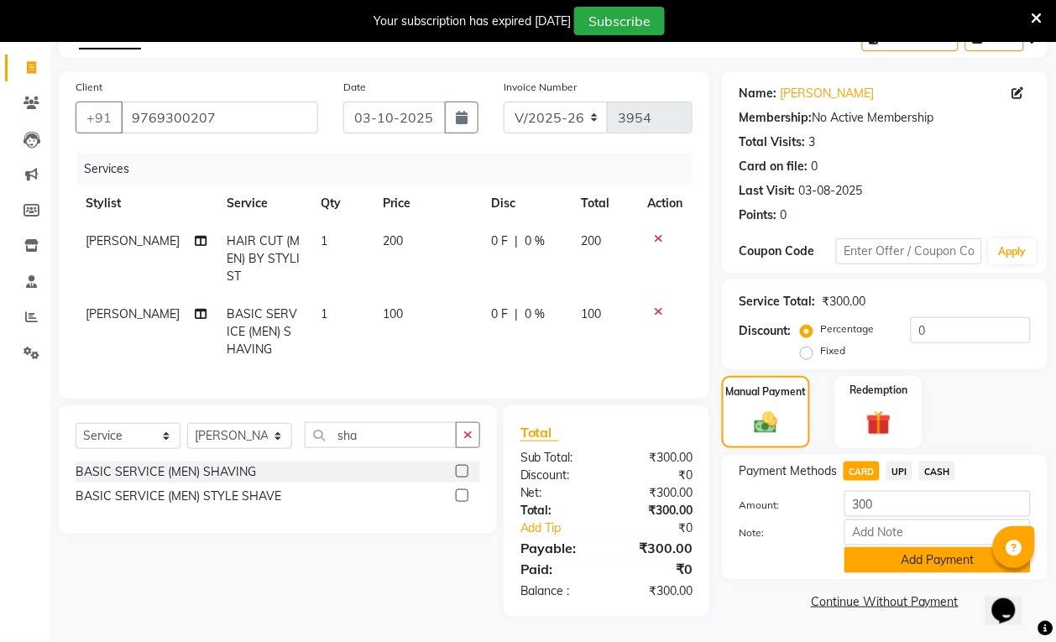
click at [888, 548] on button "Add Payment" at bounding box center [938, 561] width 186 height 26
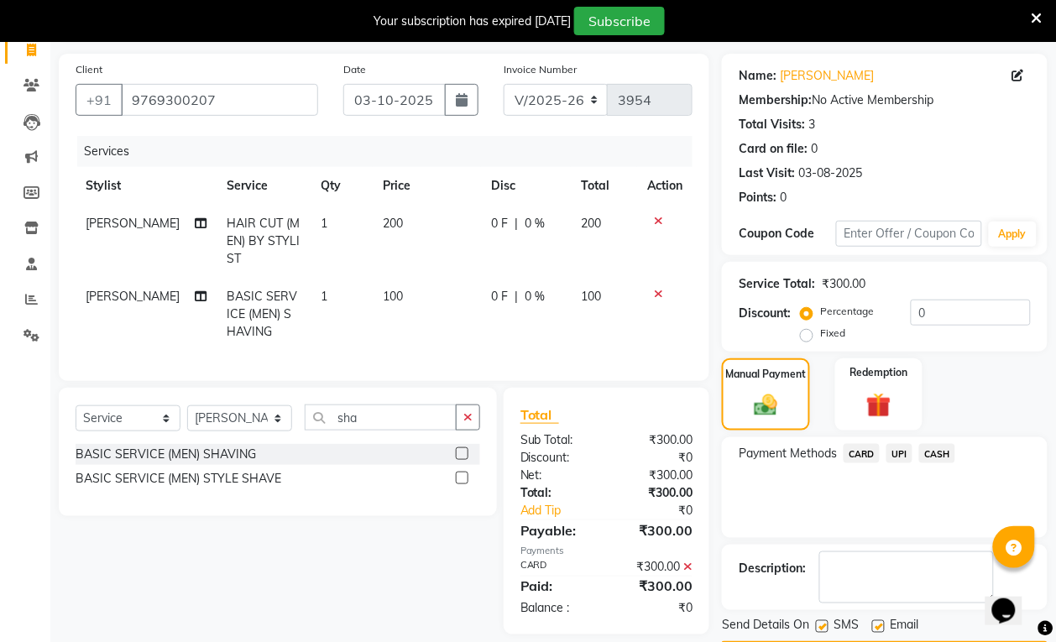
scroll to position [165, 0]
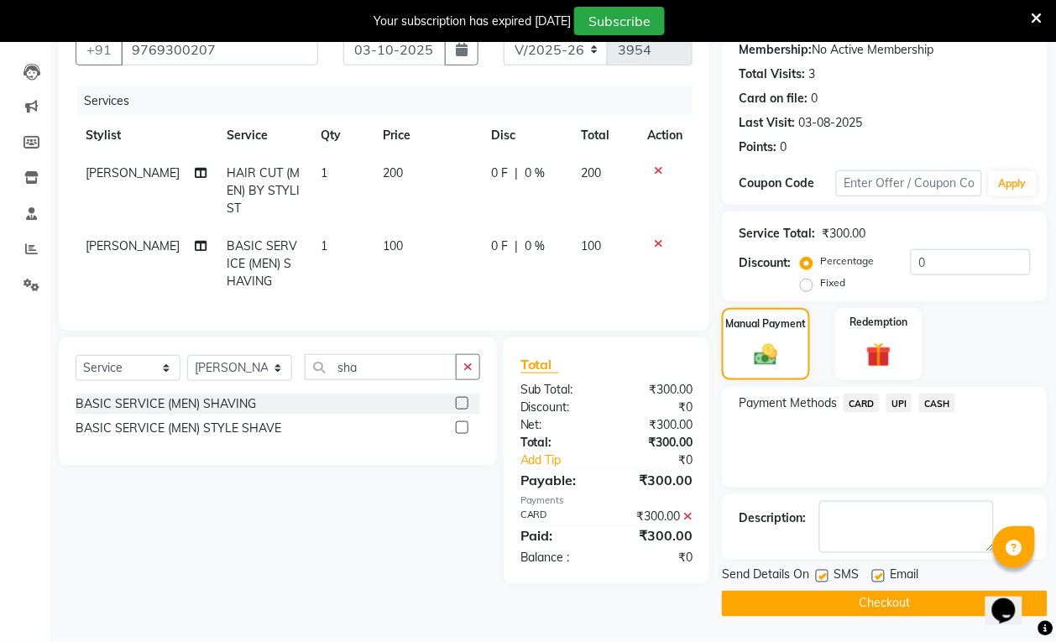
click at [840, 601] on button "Checkout" at bounding box center [885, 604] width 326 height 26
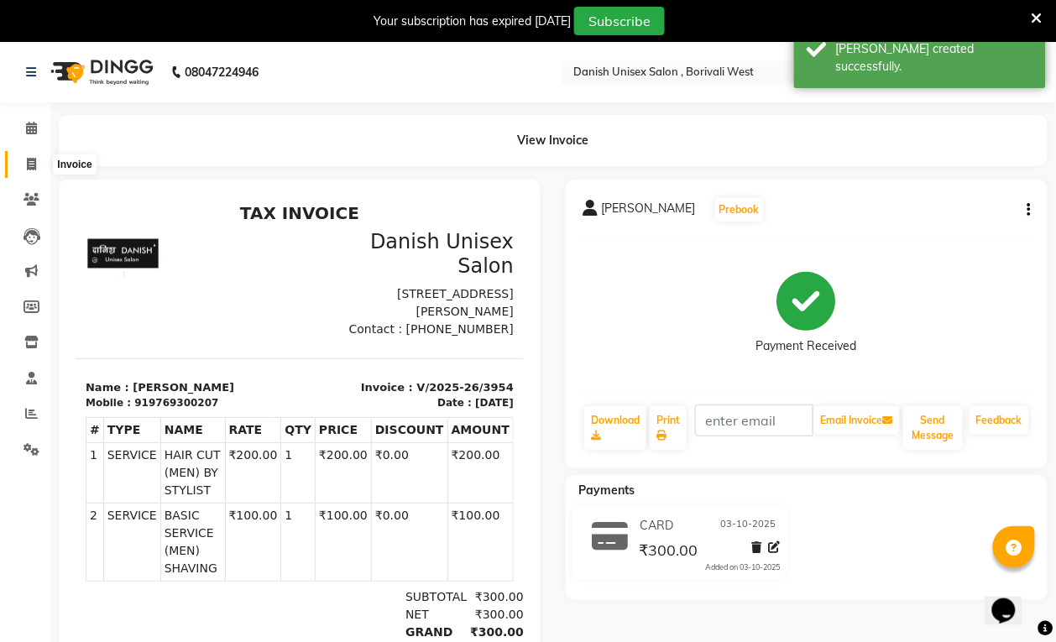
click at [19, 158] on span at bounding box center [31, 164] width 29 height 19
select select "service"
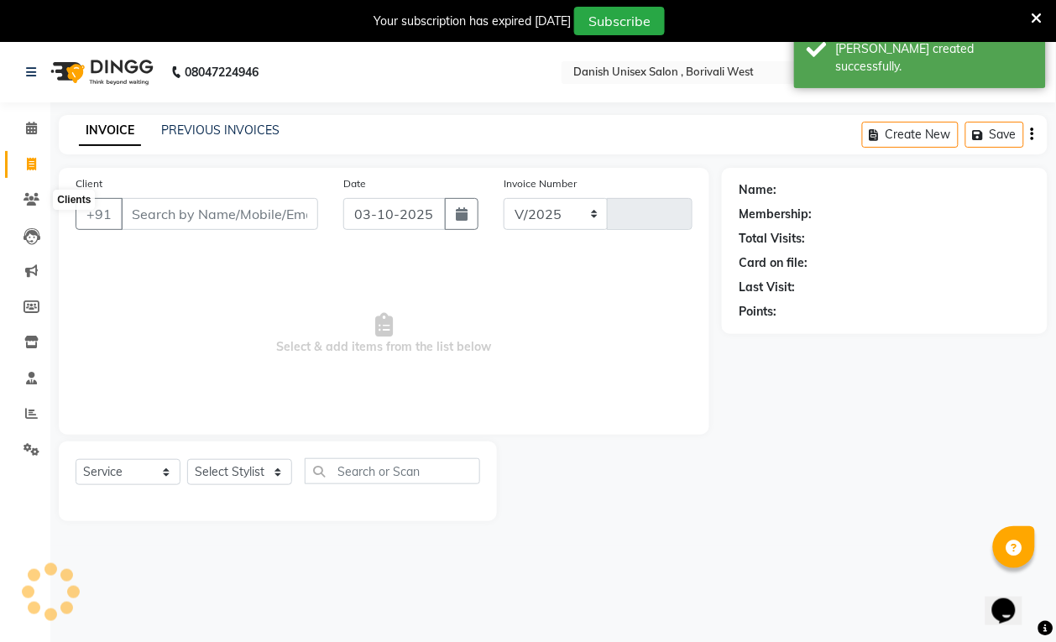
select select "6929"
type input "3955"
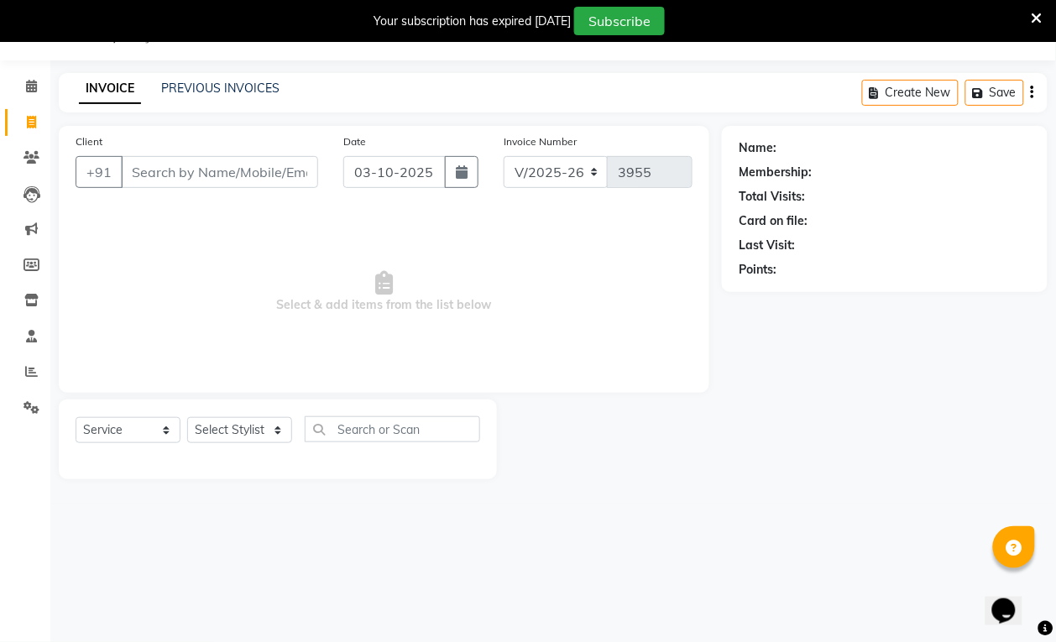
click at [144, 173] on input "Client" at bounding box center [219, 172] width 197 height 32
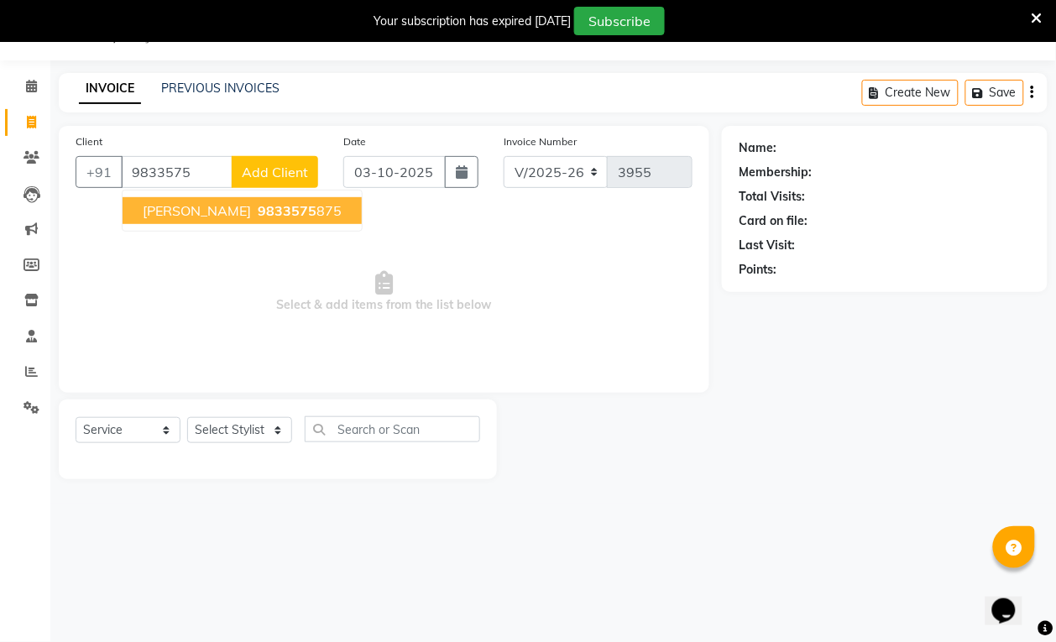
click at [258, 212] on span "9833575" at bounding box center [287, 210] width 59 height 17
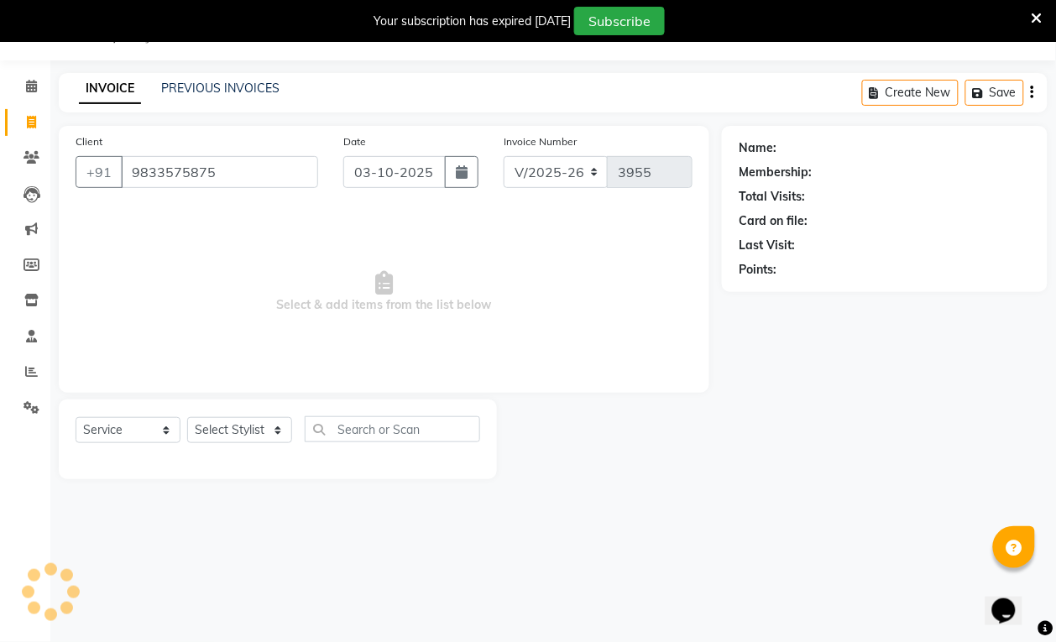
type input "9833575875"
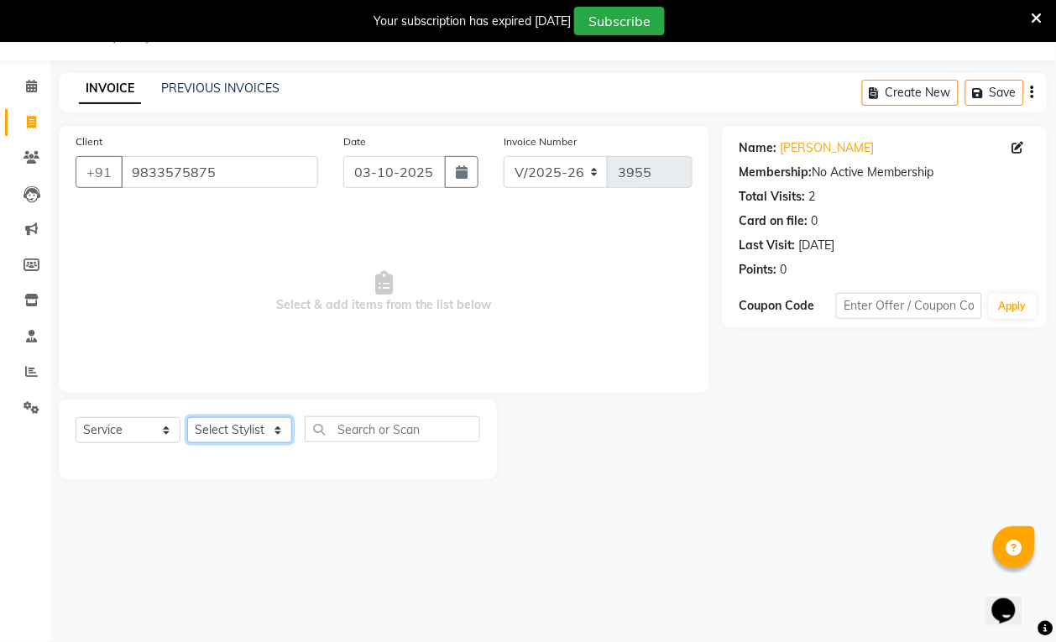
click at [211, 417] on select "Select Stylist Annu Bhim Shing firoz alam kajal Lubna Sayyad Niraj Kanojiya Niy…" at bounding box center [239, 430] width 105 height 26
select select "54589"
click at [187, 417] on select "Select Stylist Annu Bhim Shing firoz alam kajal Lubna Sayyad Niraj Kanojiya Niy…" at bounding box center [239, 430] width 105 height 26
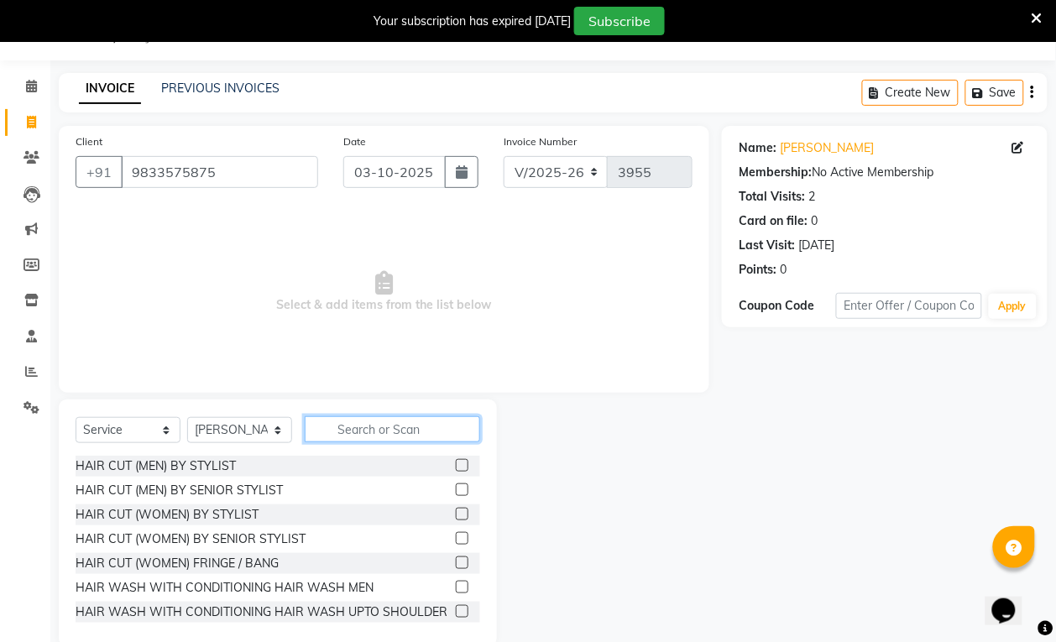
click at [367, 427] on input "text" at bounding box center [393, 430] width 176 height 26
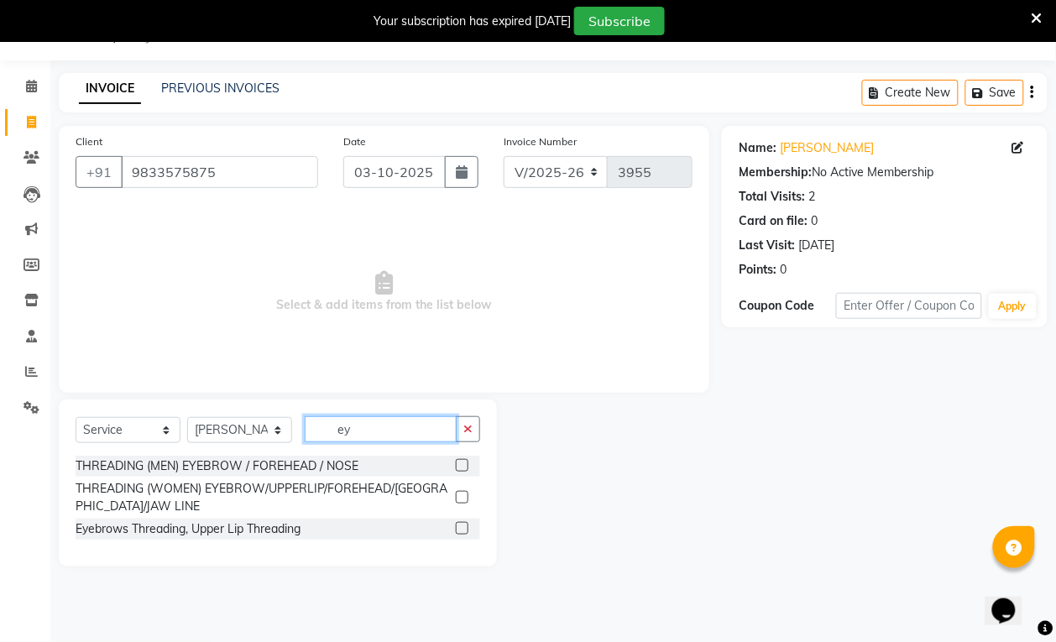
type input "ey"
click at [463, 468] on label at bounding box center [462, 465] width 13 height 13
click at [463, 468] on input "checkbox" at bounding box center [461, 466] width 11 height 11
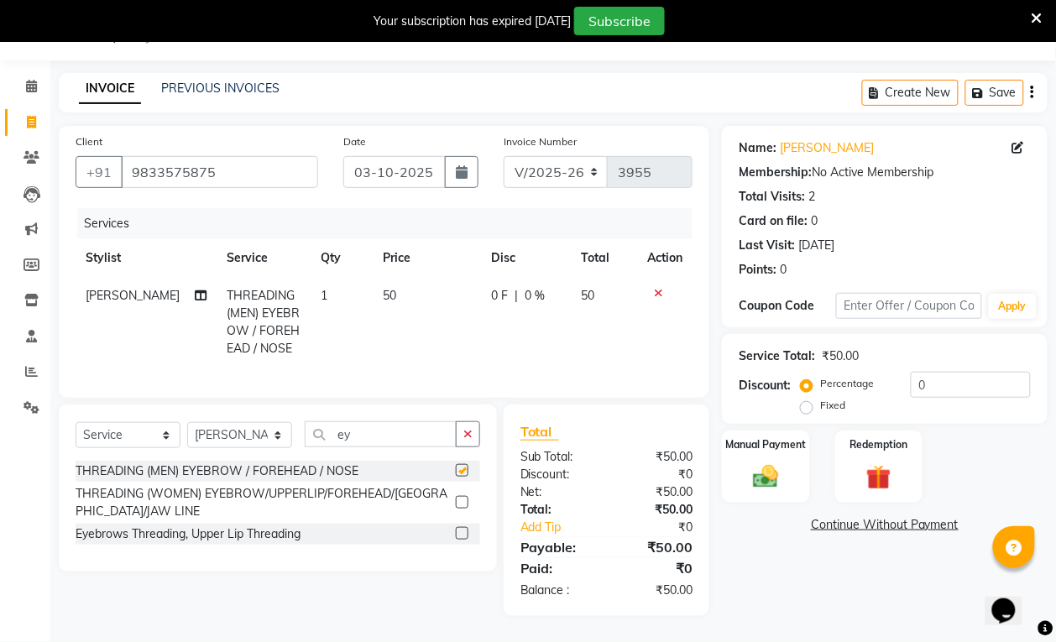
checkbox input "false"
click at [744, 463] on div "Manual Payment" at bounding box center [767, 467] width 92 height 76
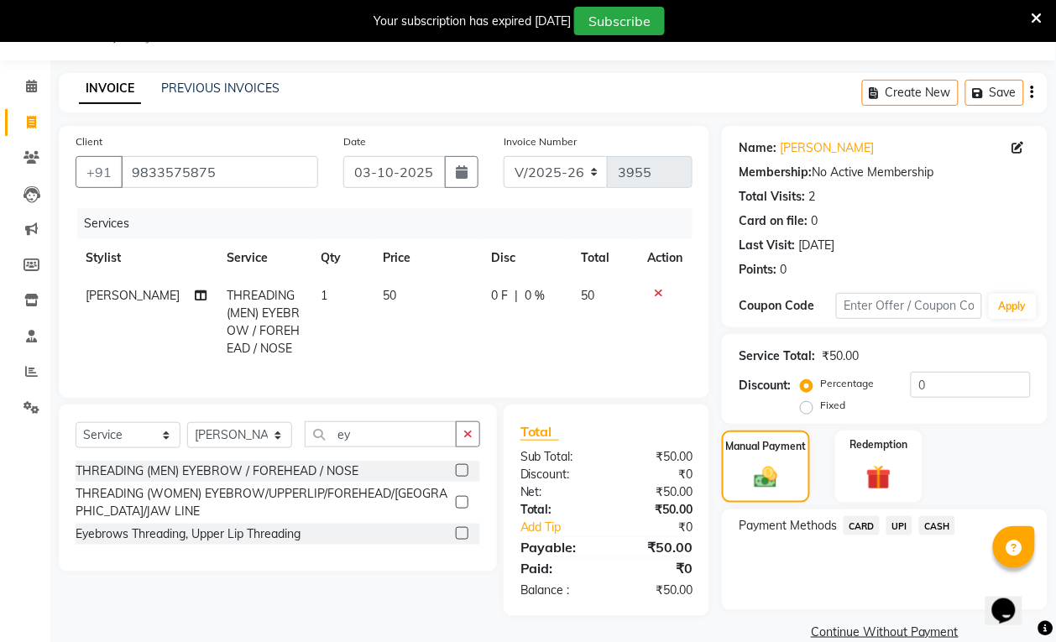
scroll to position [70, 0]
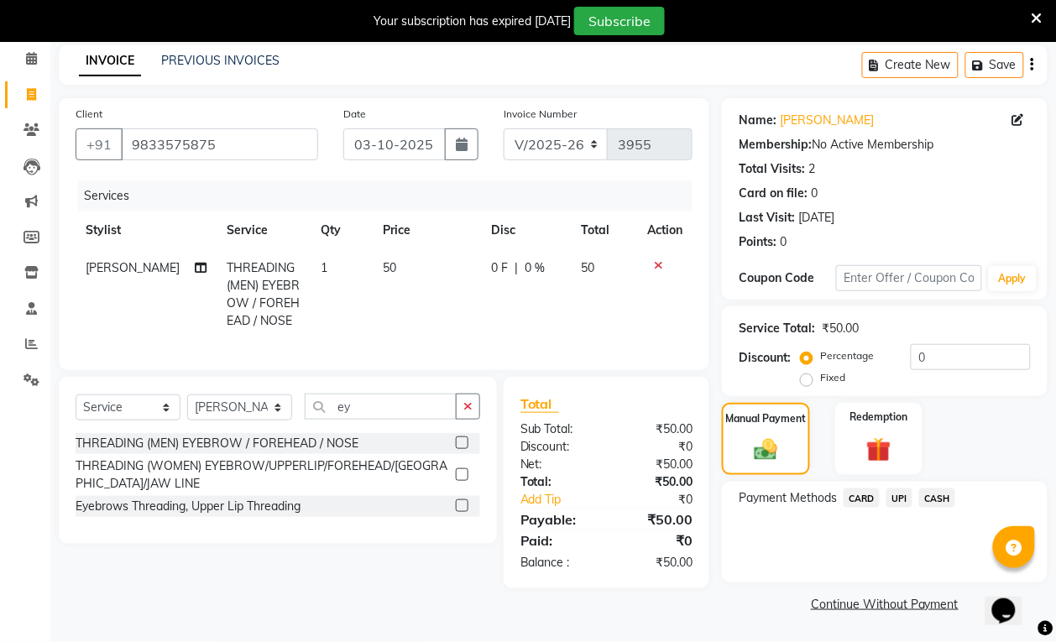
click at [929, 495] on span "CASH" at bounding box center [938, 498] width 36 height 19
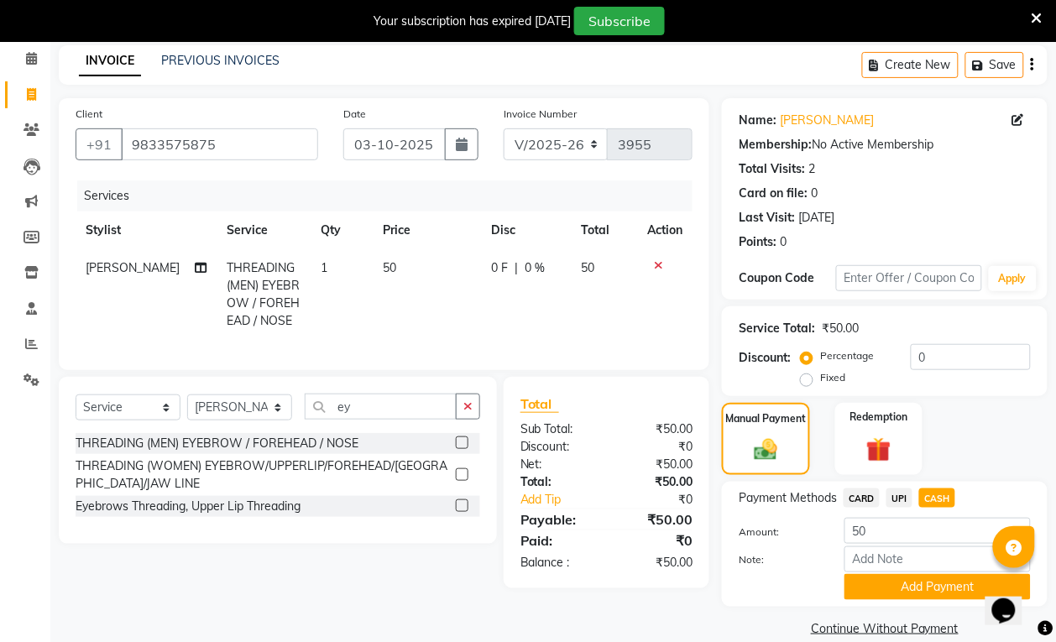
scroll to position [93, 0]
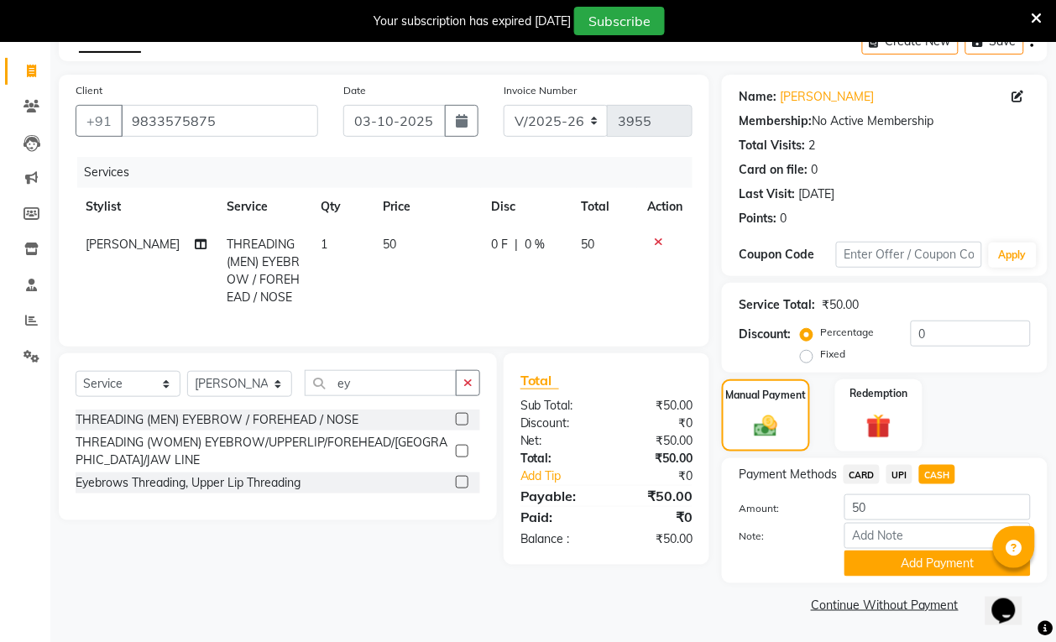
click at [918, 586] on div "Name: Prabha Membership: No Active Membership Total Visits: 2 Card on file: 0 L…" at bounding box center [891, 346] width 338 height 543
click at [918, 569] on button "Add Payment" at bounding box center [938, 564] width 186 height 26
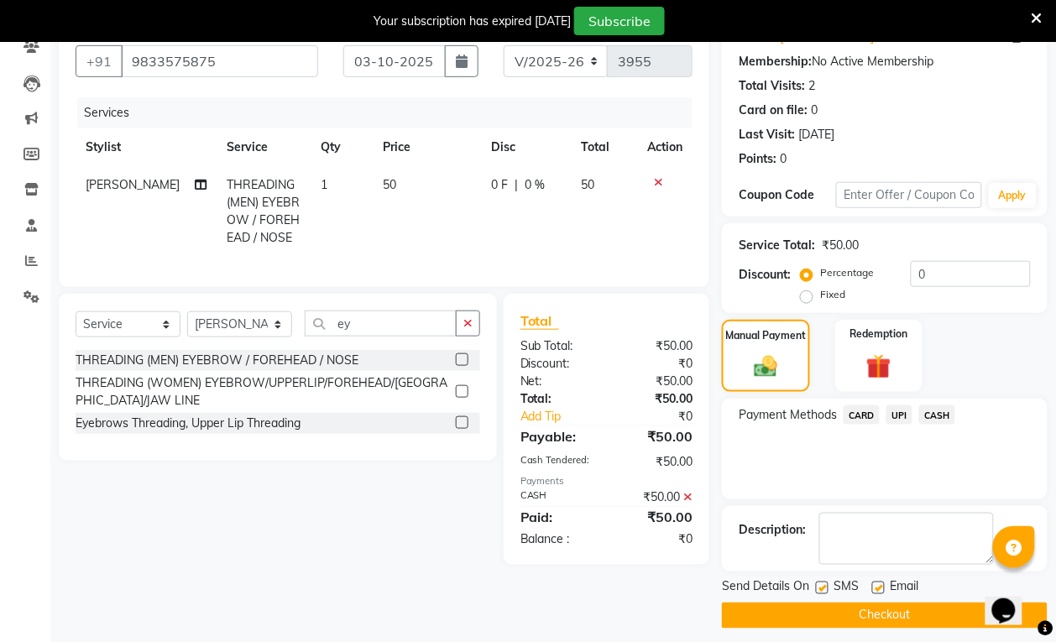
scroll to position [165, 0]
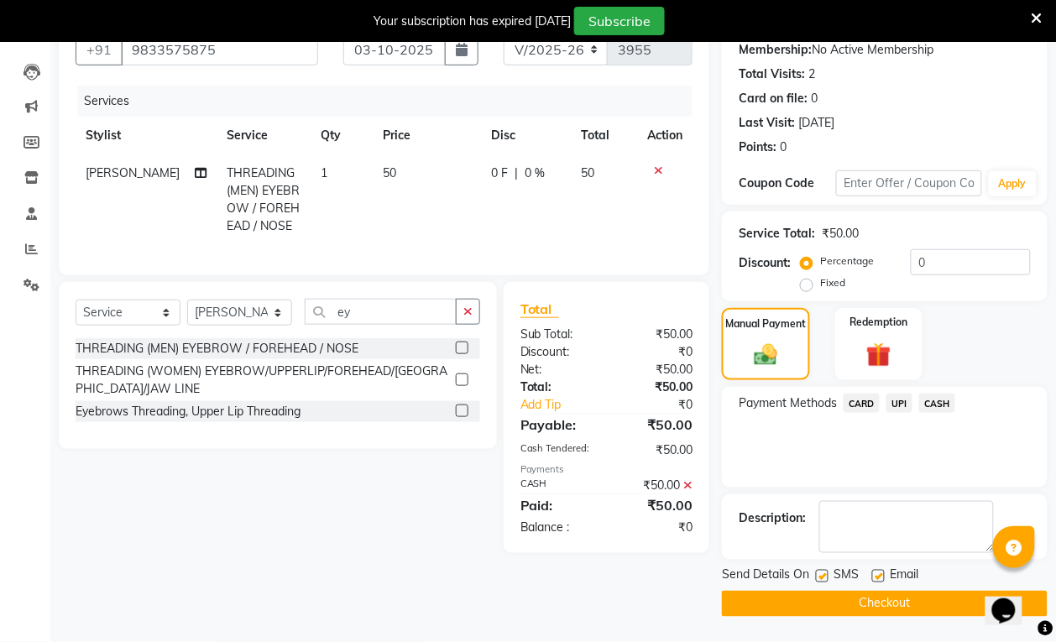
click at [911, 606] on button "Checkout" at bounding box center [885, 604] width 326 height 26
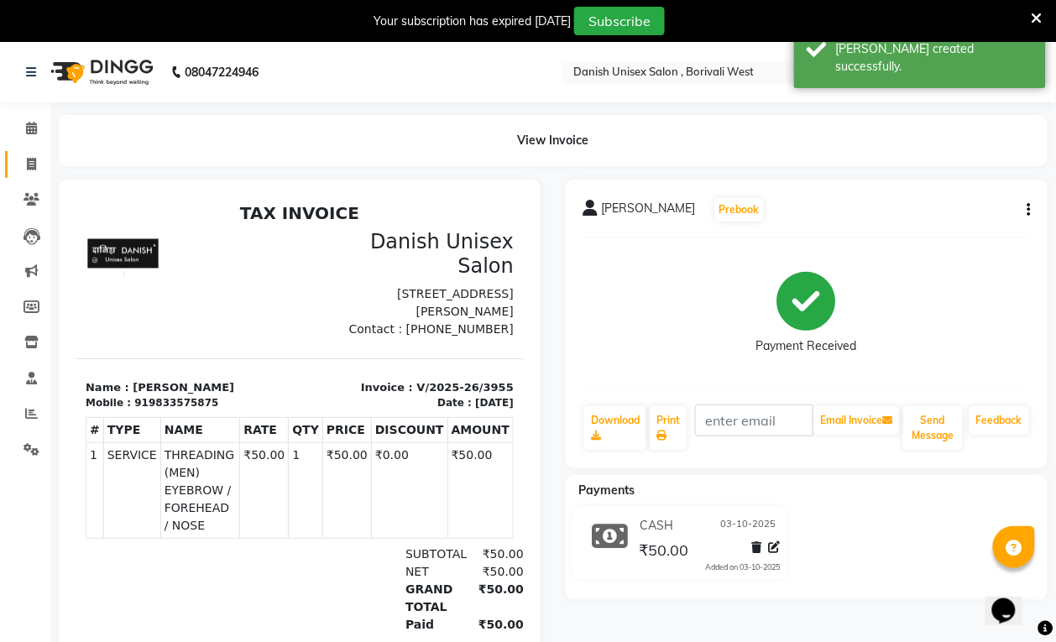
click at [28, 169] on icon at bounding box center [31, 164] width 9 height 13
select select "service"
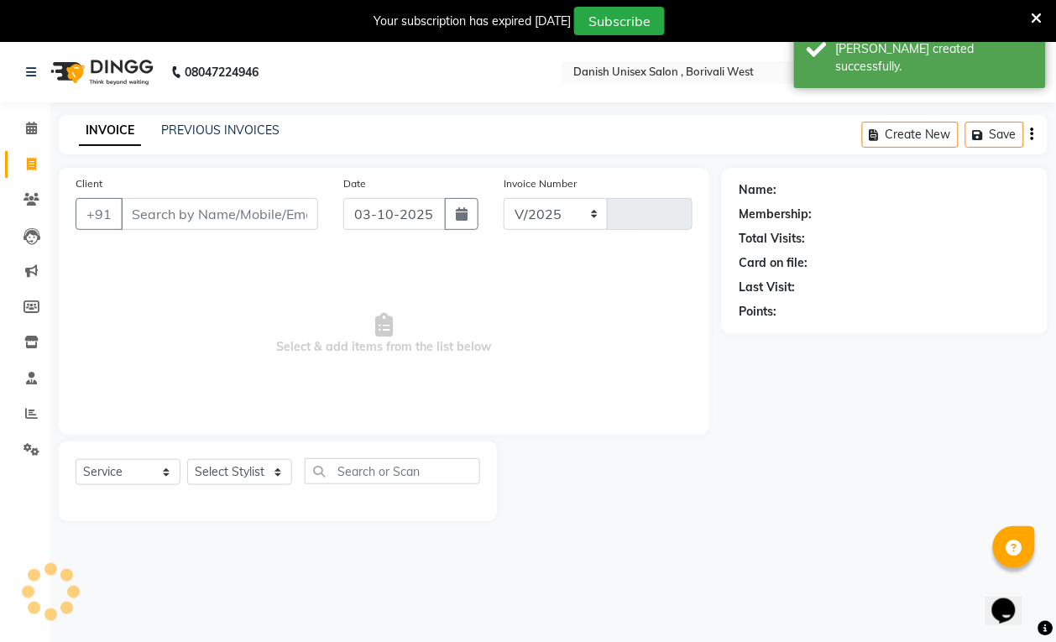
select select "6929"
type input "3956"
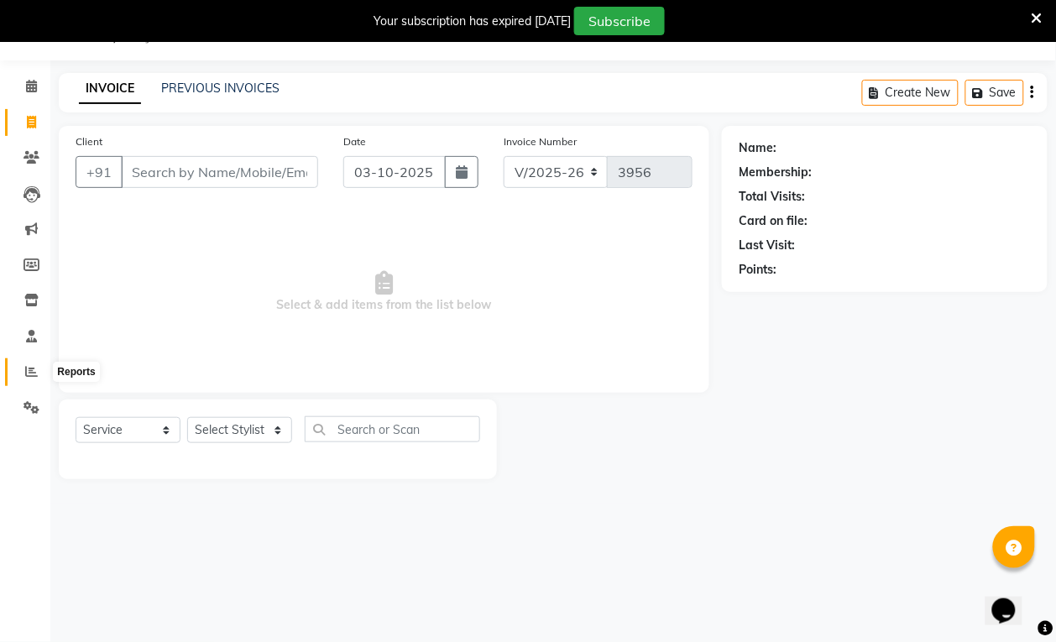
click at [27, 367] on icon at bounding box center [31, 371] width 13 height 13
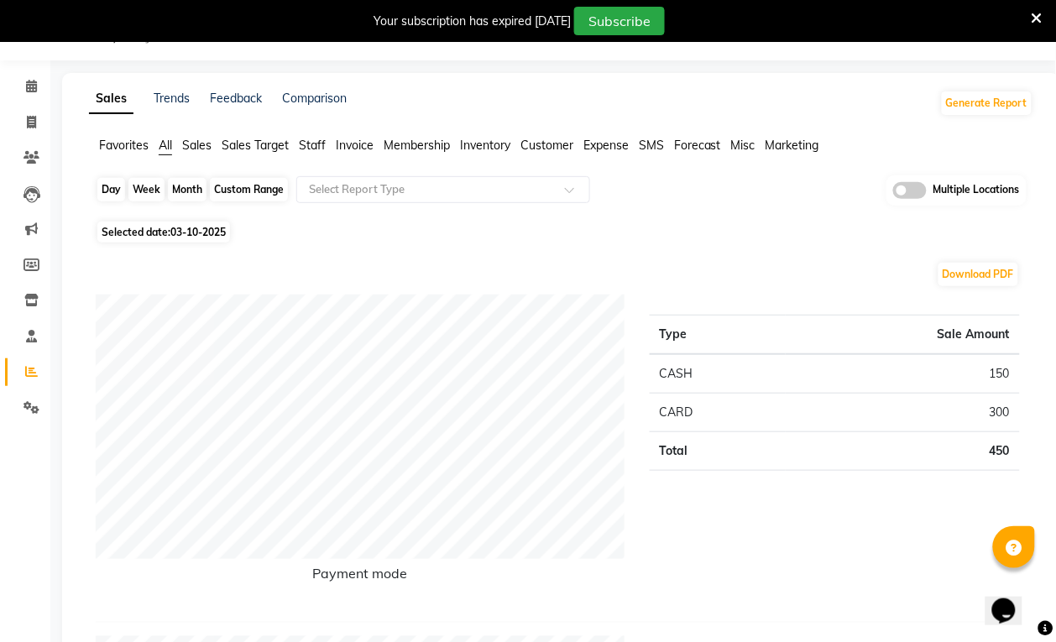
click at [118, 199] on div "Day" at bounding box center [111, 190] width 28 height 24
select select "10"
select select "2025"
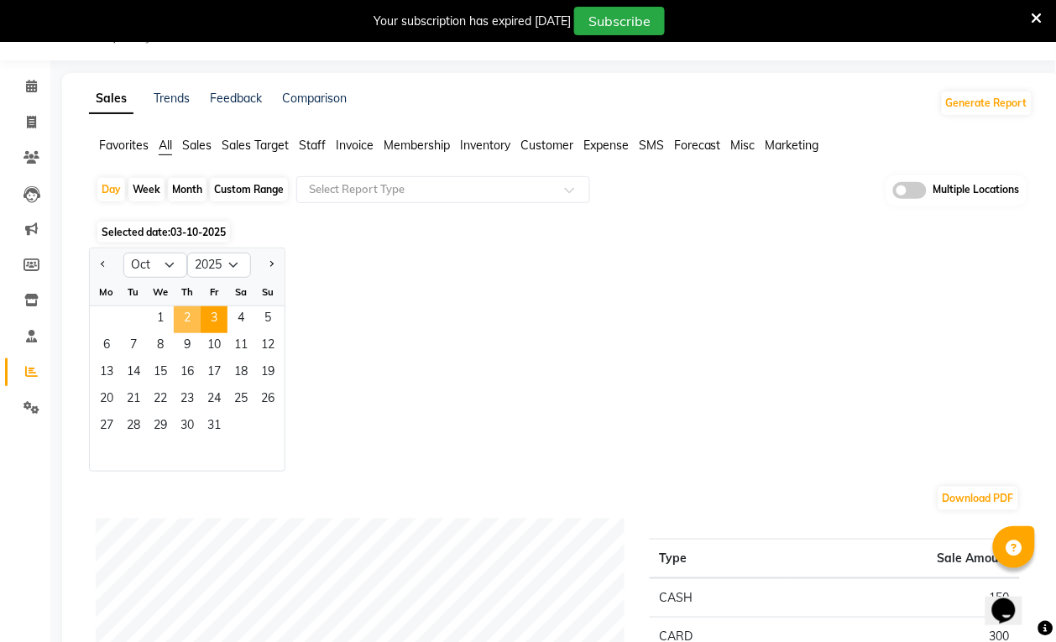
click at [182, 316] on span "2" at bounding box center [187, 320] width 27 height 27
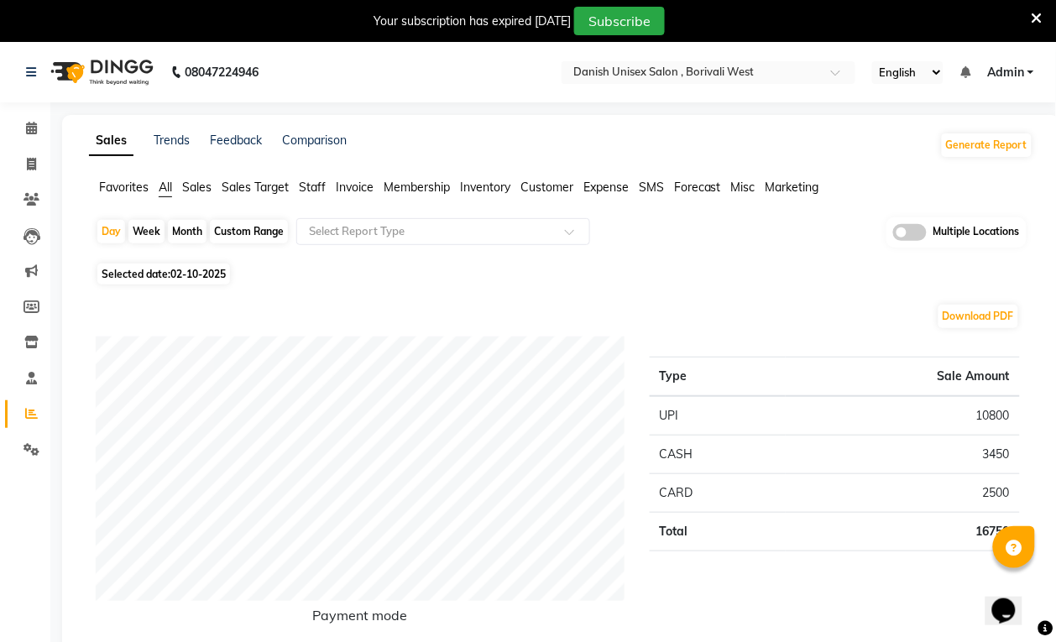
click at [186, 220] on div "Month" at bounding box center [187, 232] width 39 height 24
select select "10"
select select "2025"
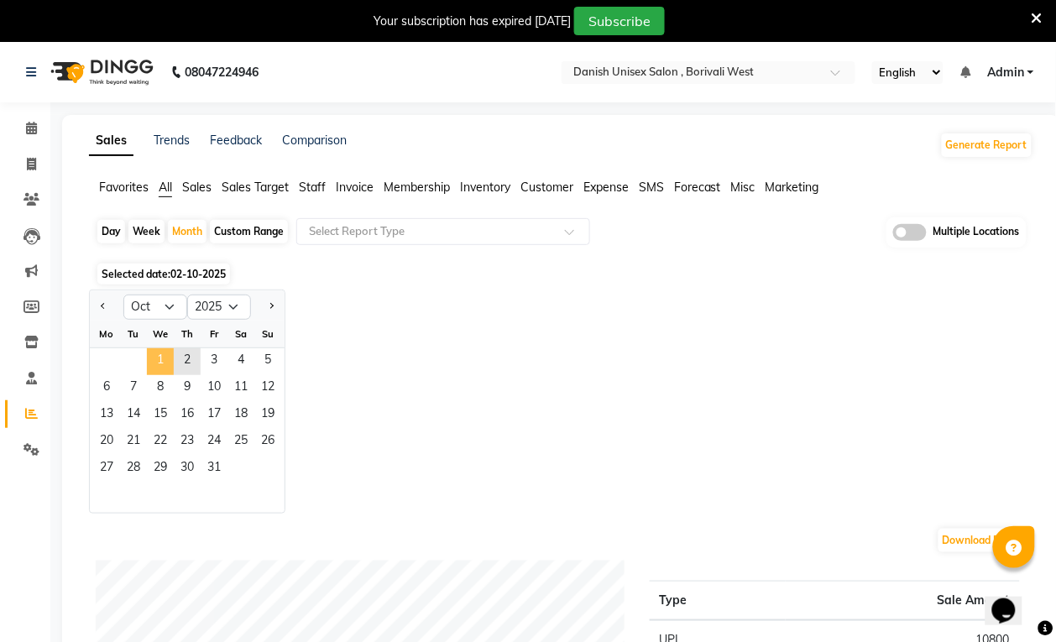
click at [151, 351] on span "1" at bounding box center [160, 362] width 27 height 27
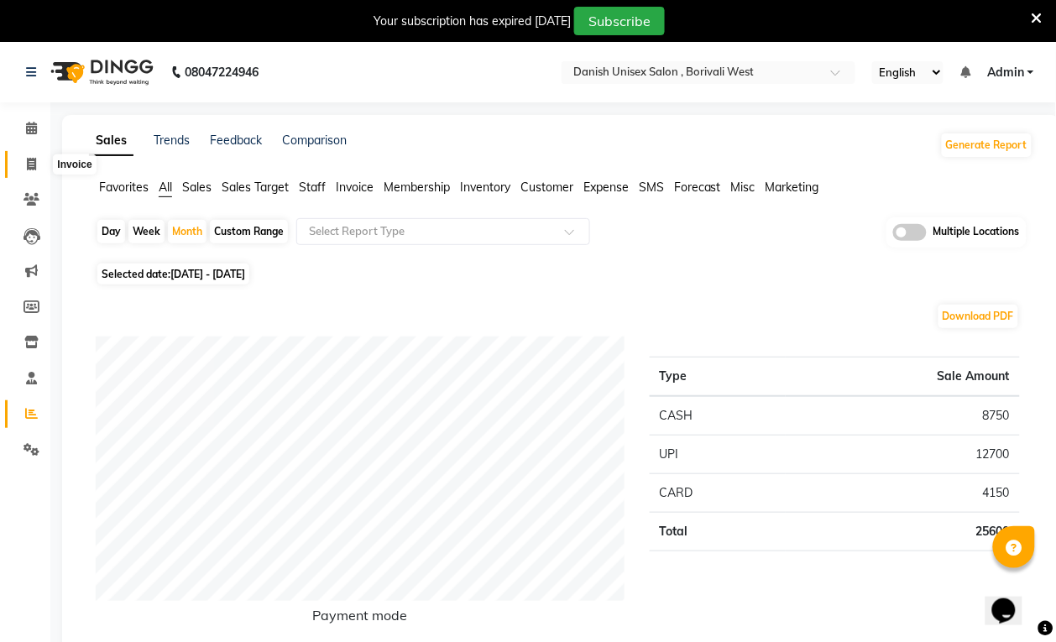
click at [24, 160] on span at bounding box center [31, 164] width 29 height 19
select select "service"
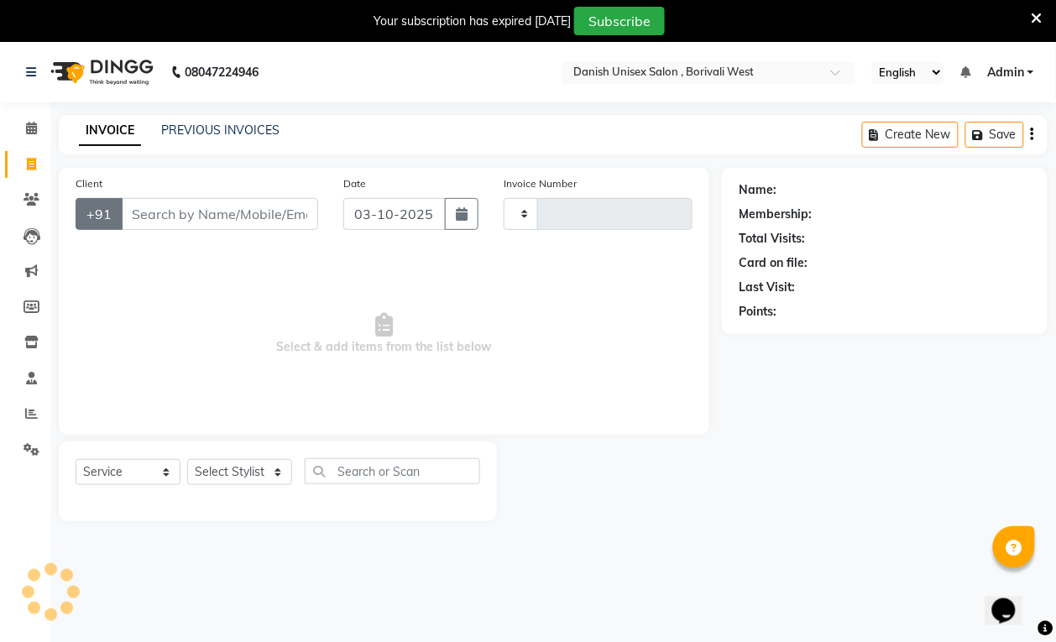
scroll to position [42, 0]
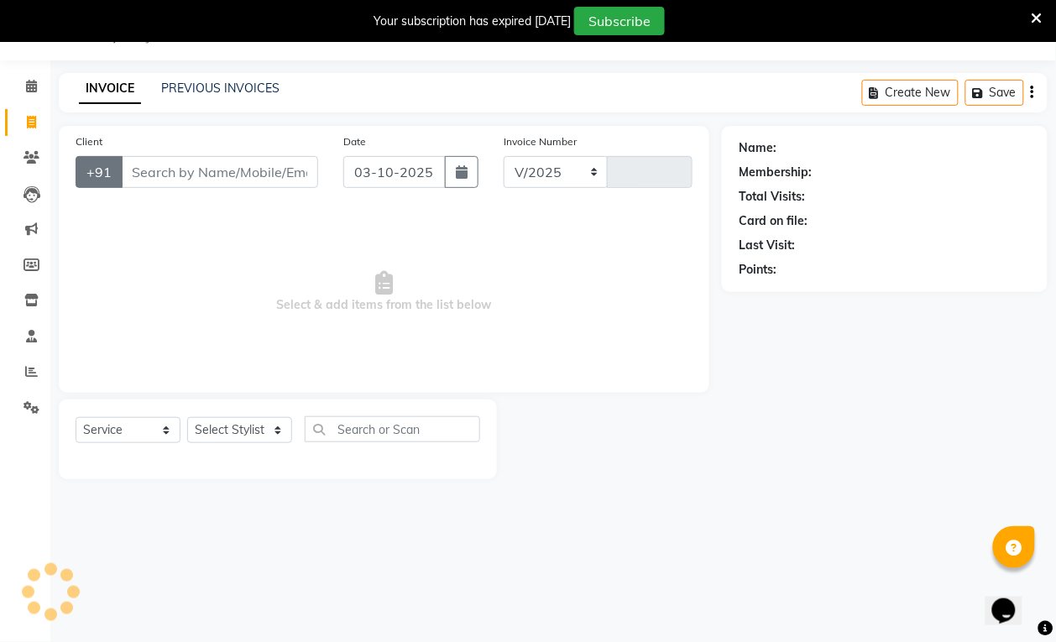
select select "6929"
type input "3956"
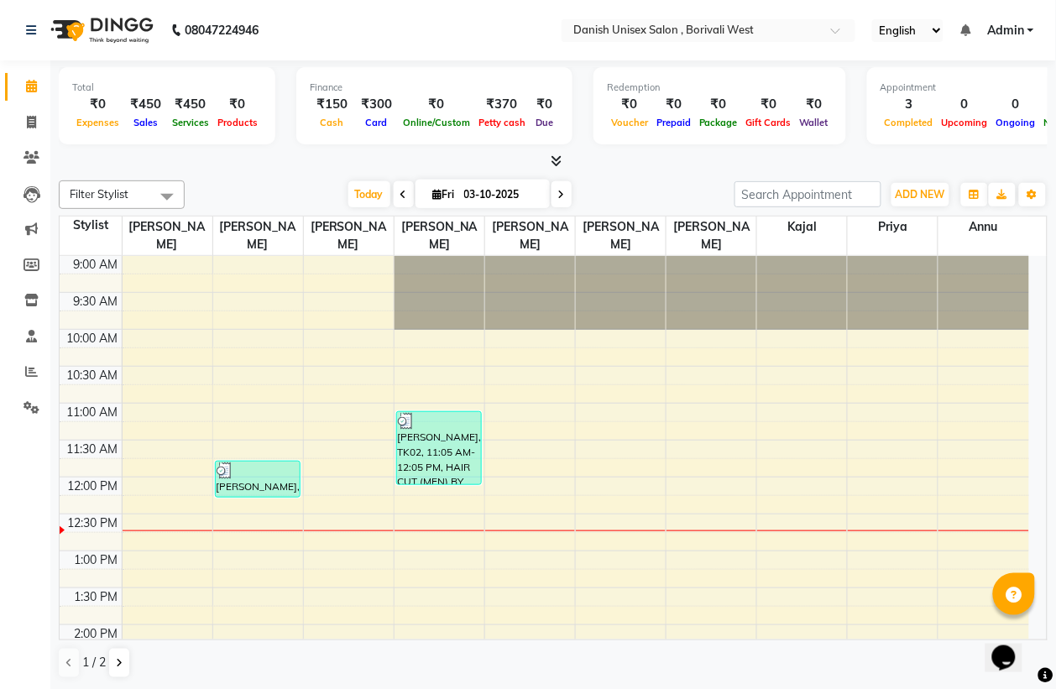
click at [166, 196] on span at bounding box center [167, 197] width 34 height 32
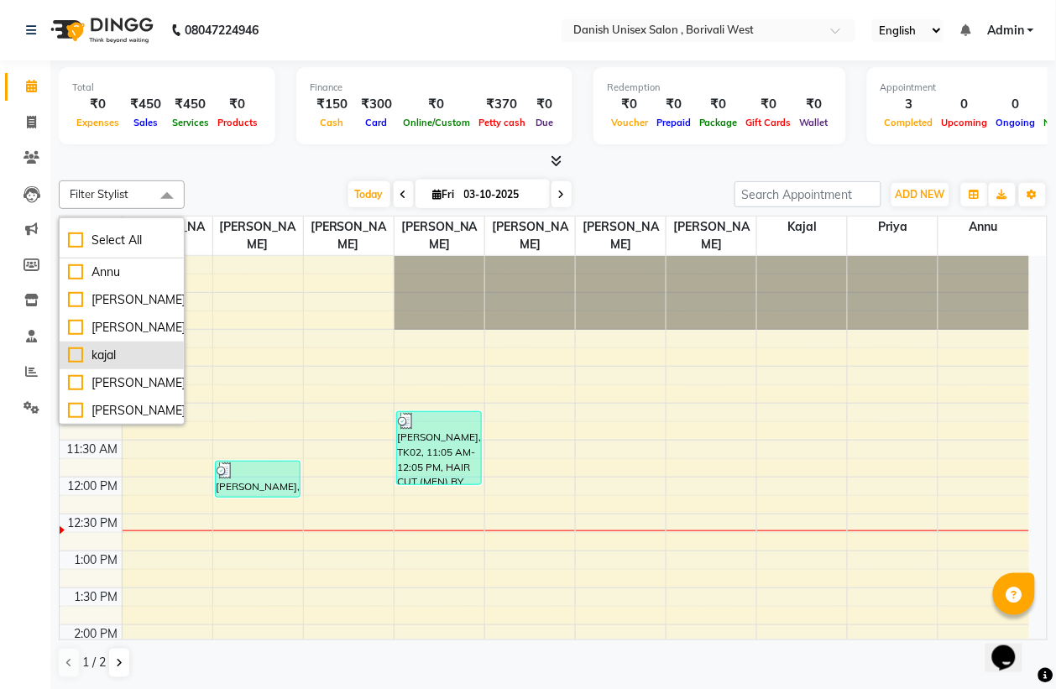
click at [155, 361] on div "kajal" at bounding box center [121, 356] width 107 height 18
checkbox input "true"
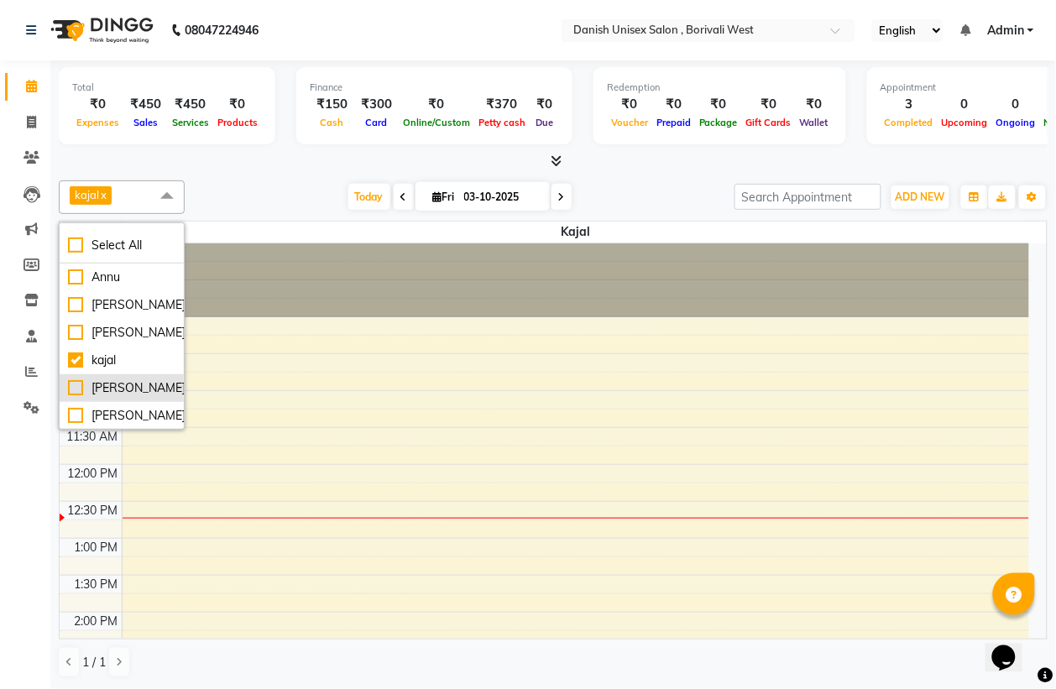
click at [151, 389] on div "[PERSON_NAME]" at bounding box center [121, 389] width 107 height 18
checkbox input "true"
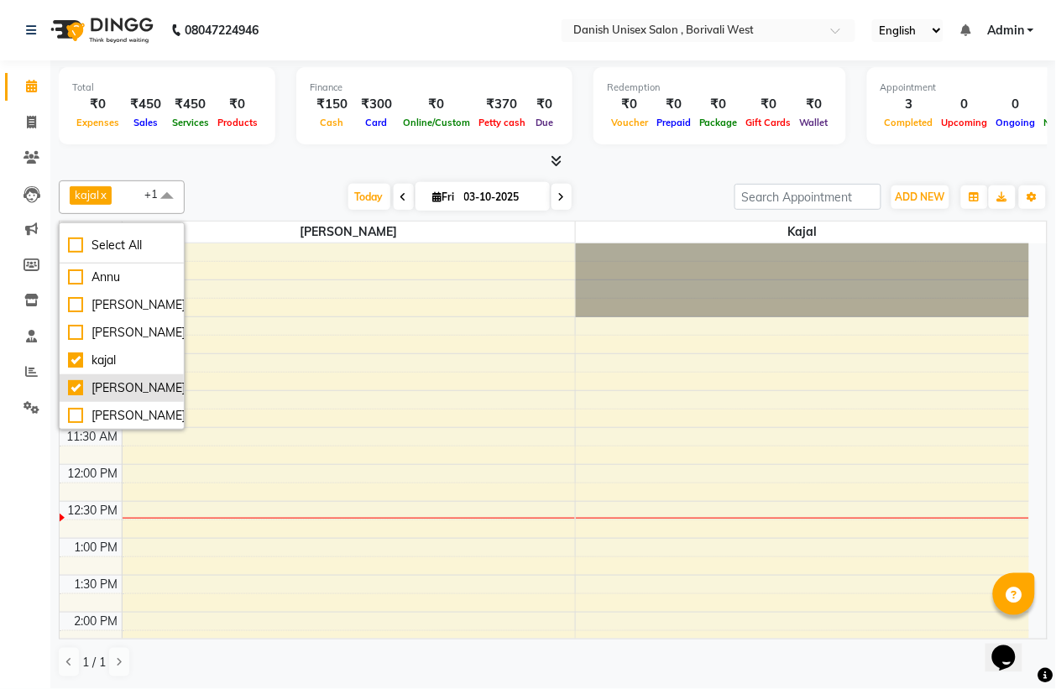
scroll to position [105, 0]
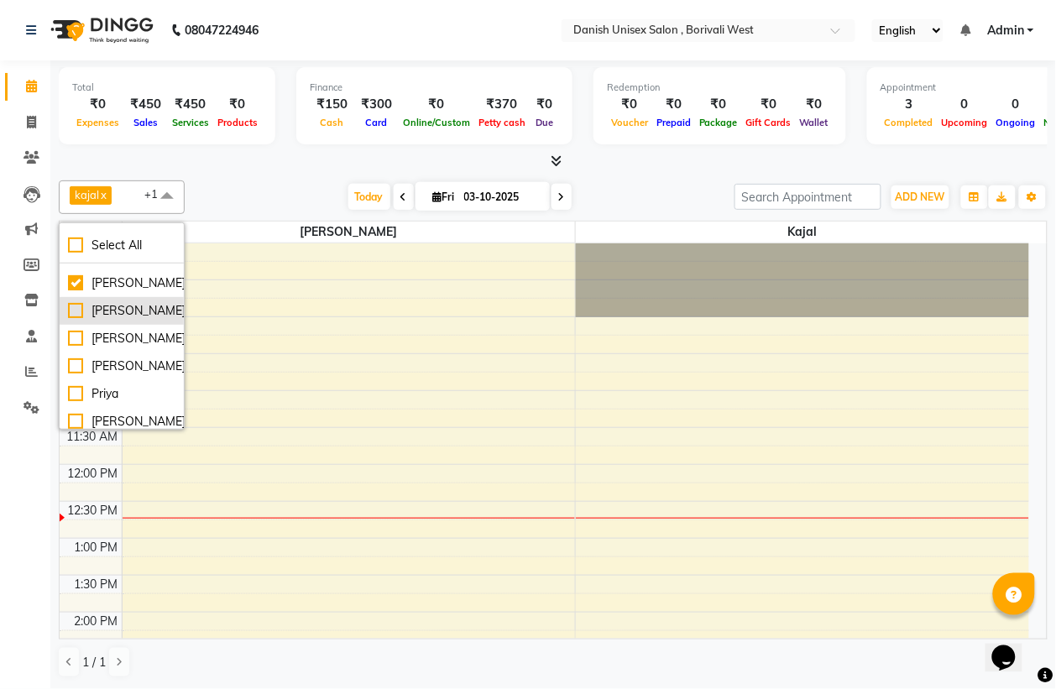
click at [145, 320] on div "[PERSON_NAME]" at bounding box center [121, 311] width 107 height 18
checkbox input "true"
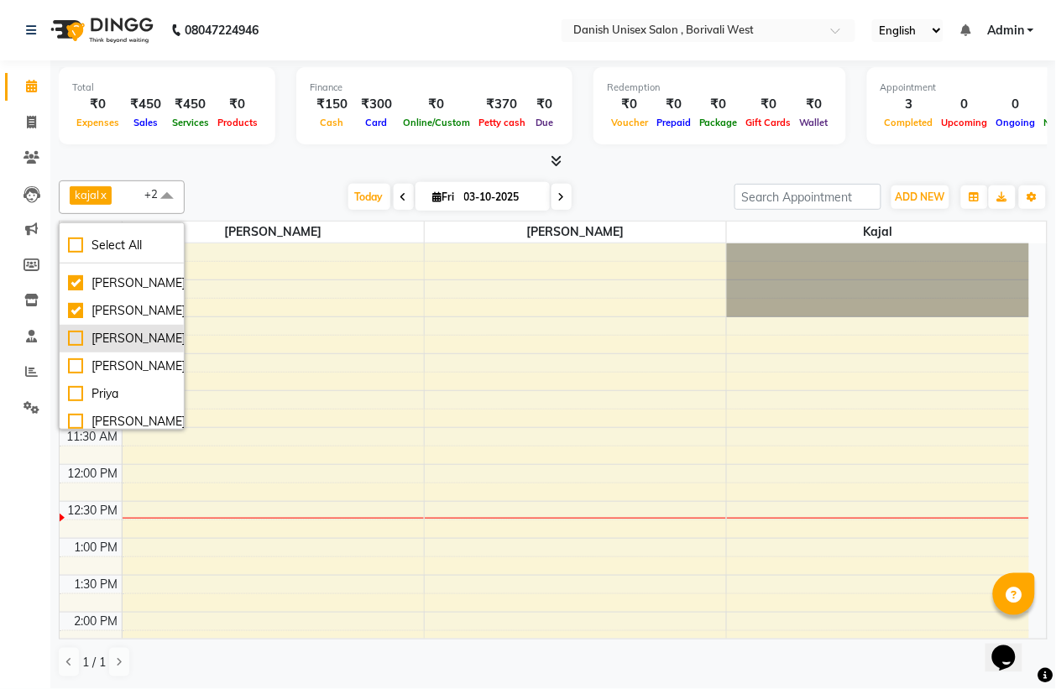
click at [141, 348] on div "[PERSON_NAME]" at bounding box center [121, 339] width 107 height 18
checkbox input "true"
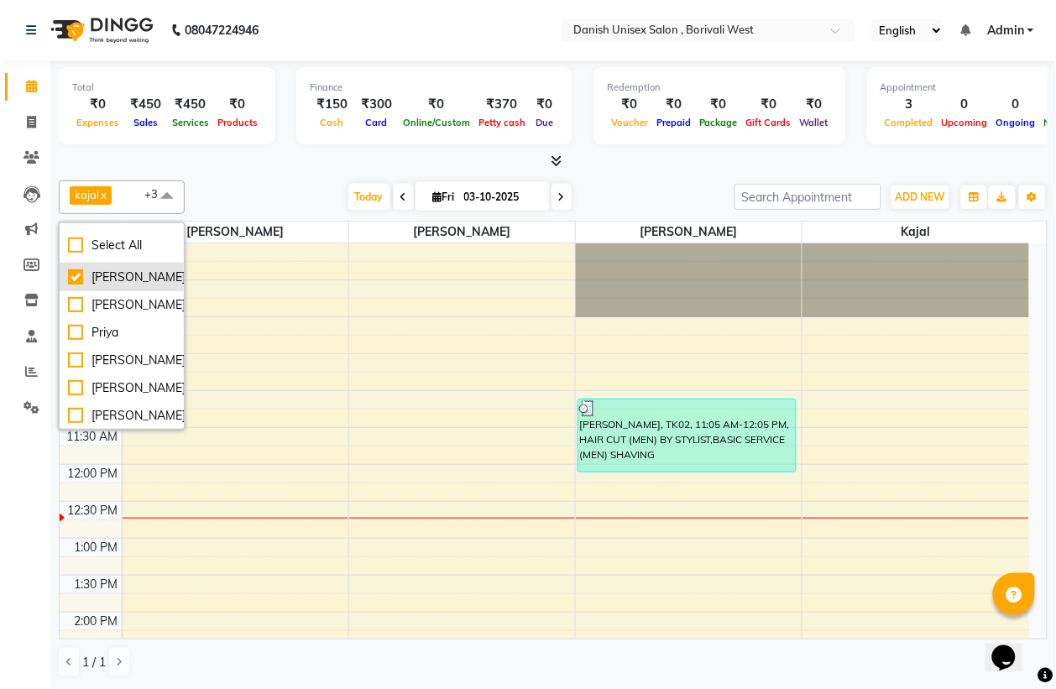
scroll to position [210, 0]
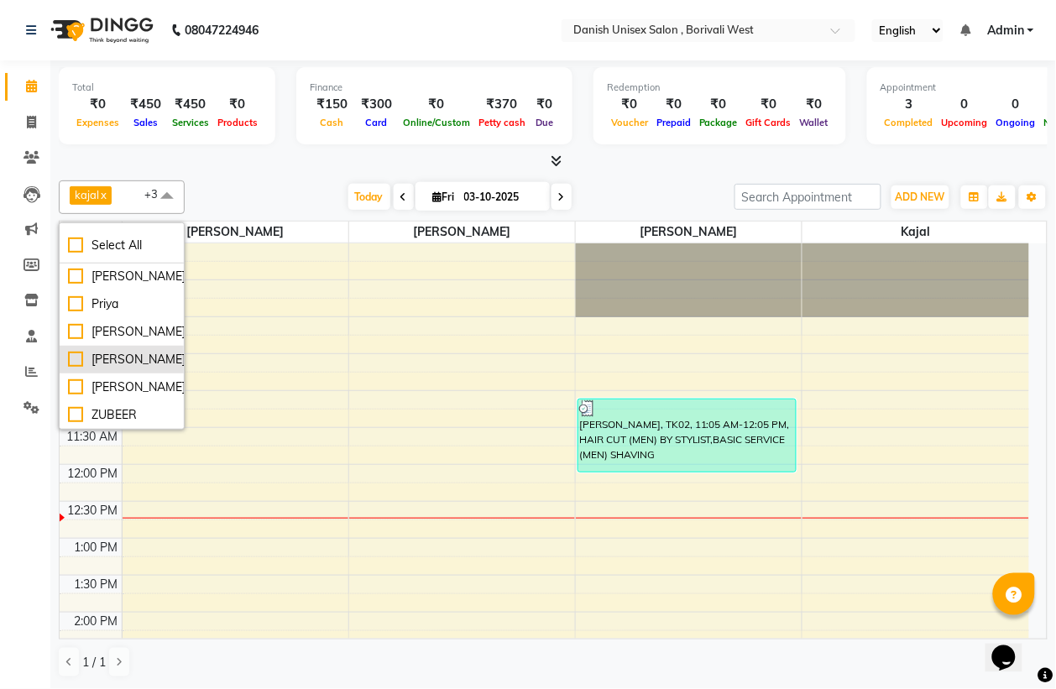
click at [141, 369] on div "[PERSON_NAME]" at bounding box center [121, 360] width 107 height 18
checkbox input "true"
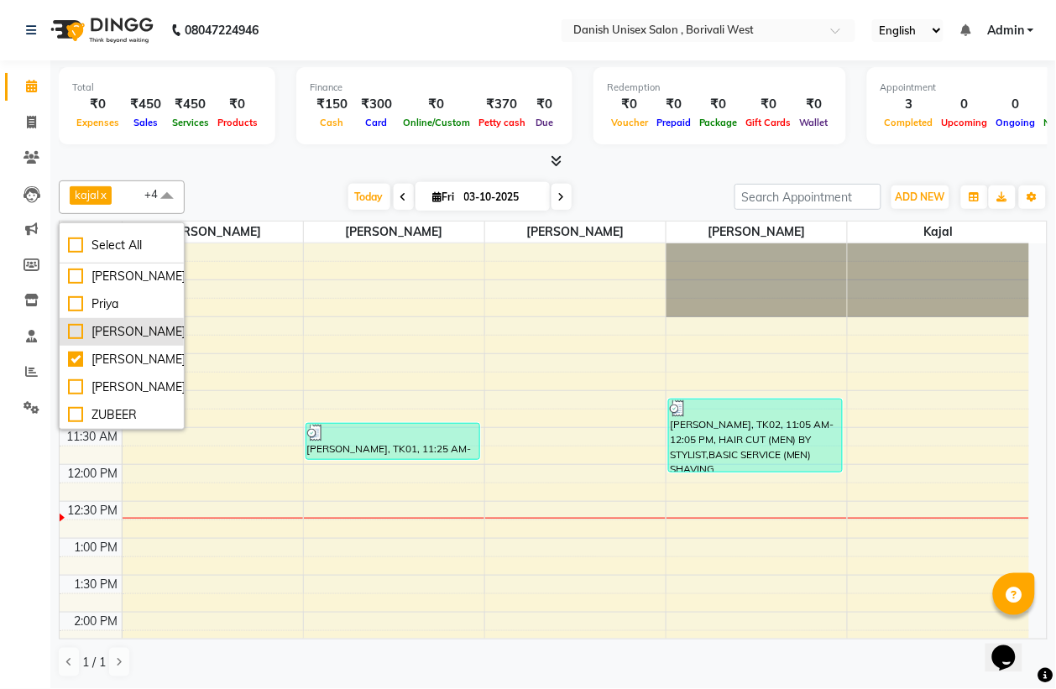
scroll to position [195, 0]
click at [149, 286] on div "[PERSON_NAME]" at bounding box center [121, 277] width 107 height 18
checkbox input "true"
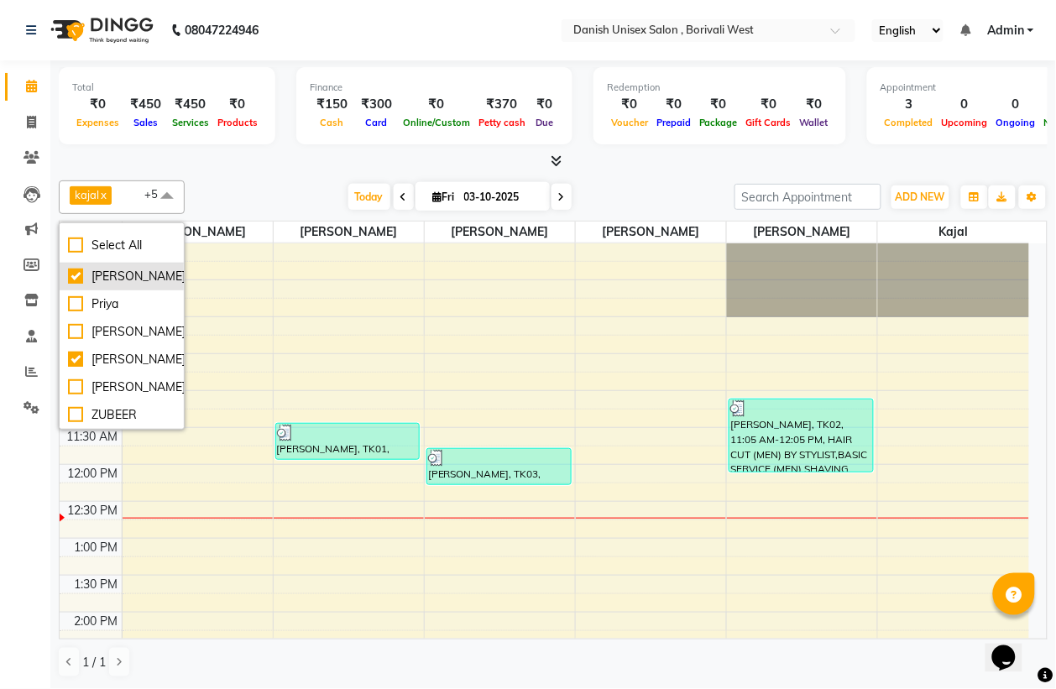
scroll to position [300, 0]
click at [29, 118] on icon at bounding box center [31, 122] width 9 height 13
select select "service"
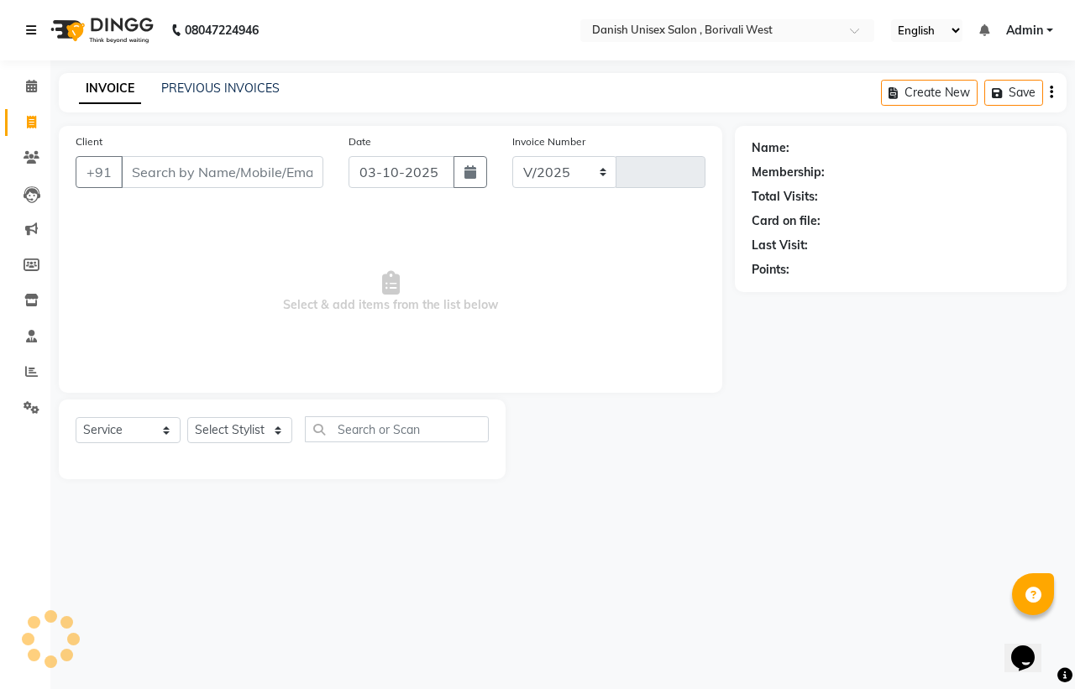
select select "6929"
type input "3956"
click at [34, 82] on icon at bounding box center [31, 86] width 11 height 13
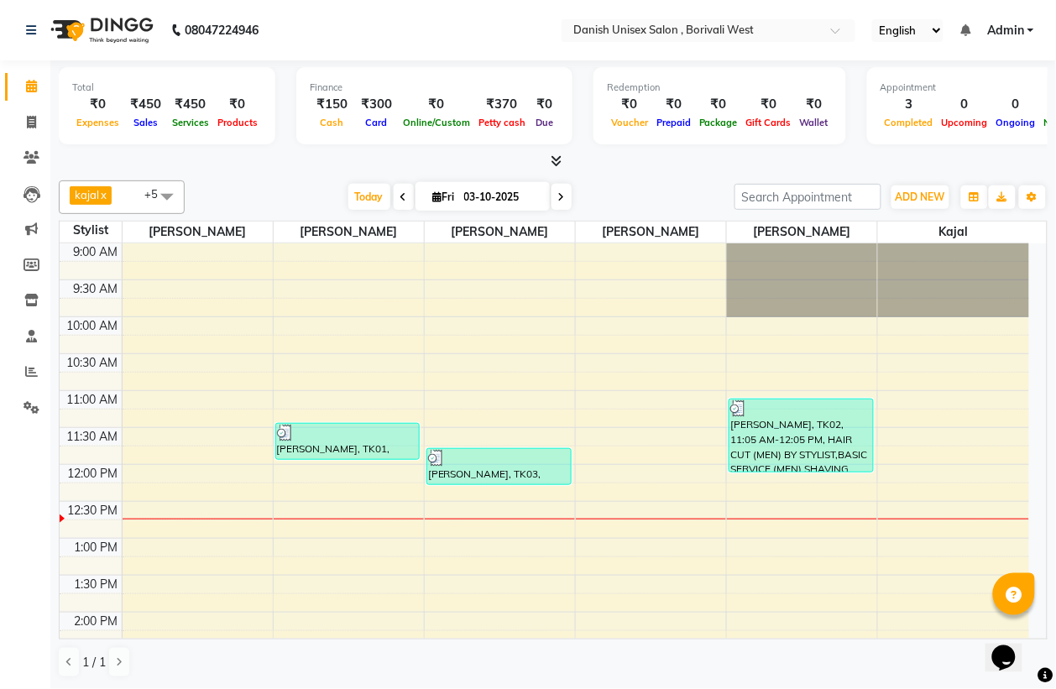
click at [169, 194] on span at bounding box center [167, 197] width 34 height 32
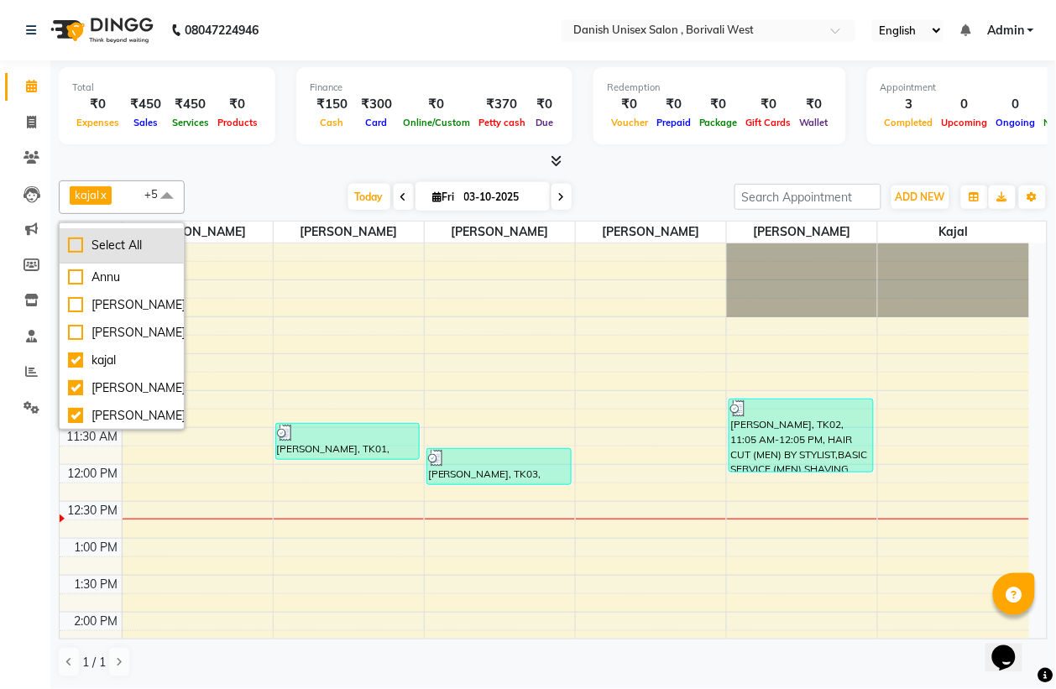
click at [76, 245] on div "Select All" at bounding box center [121, 246] width 107 height 18
checkbox input "true"
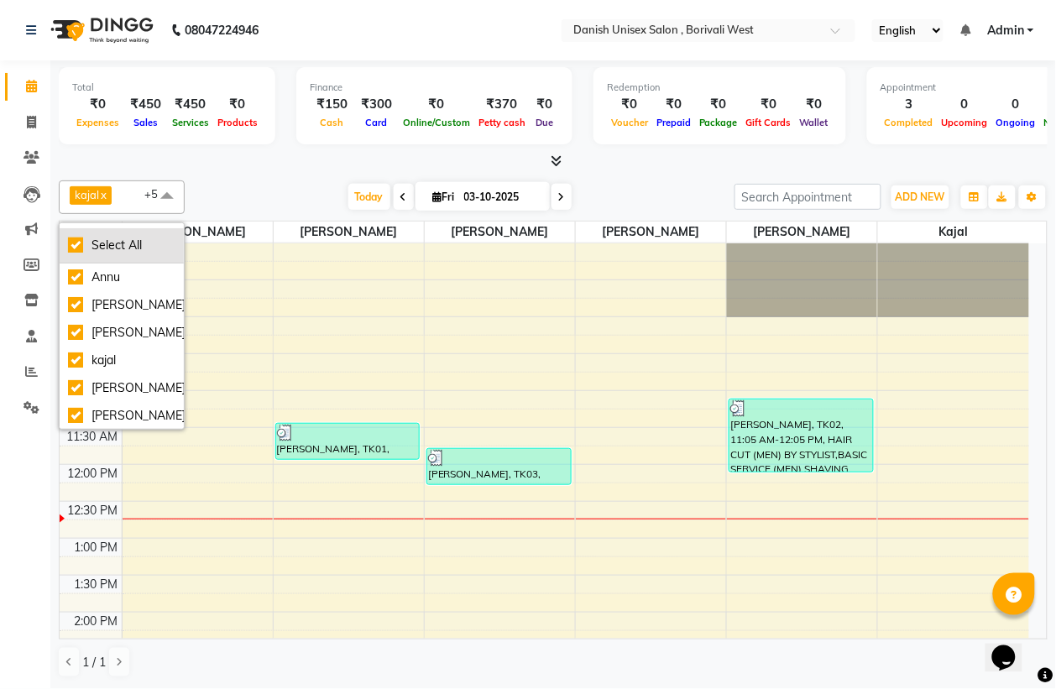
checkbox input "true"
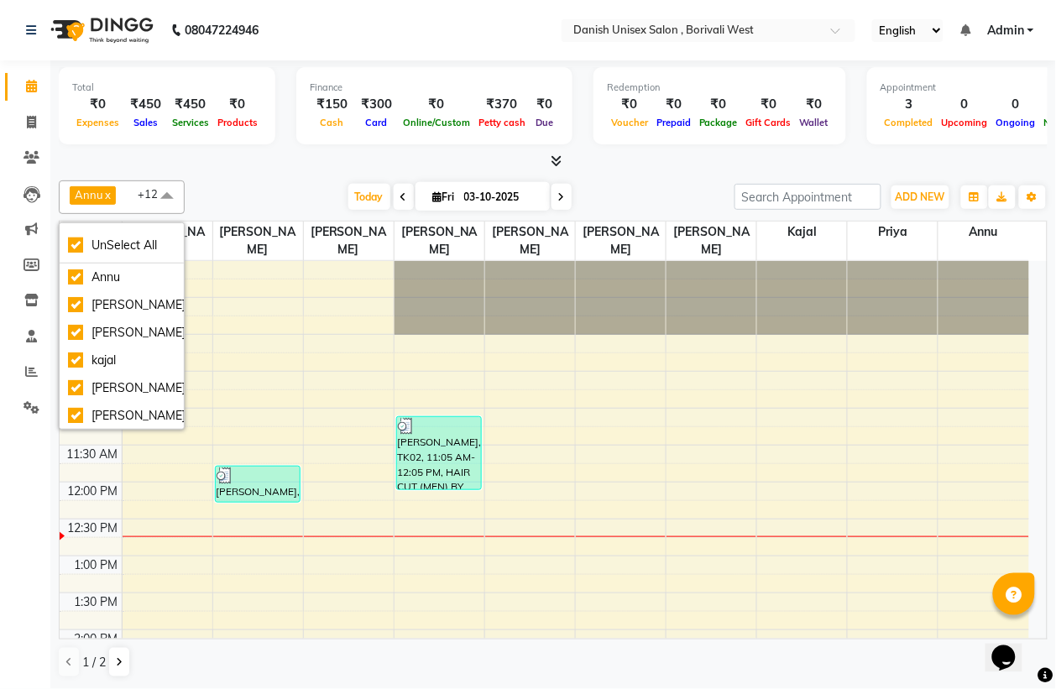
click at [164, 197] on span at bounding box center [167, 197] width 34 height 32
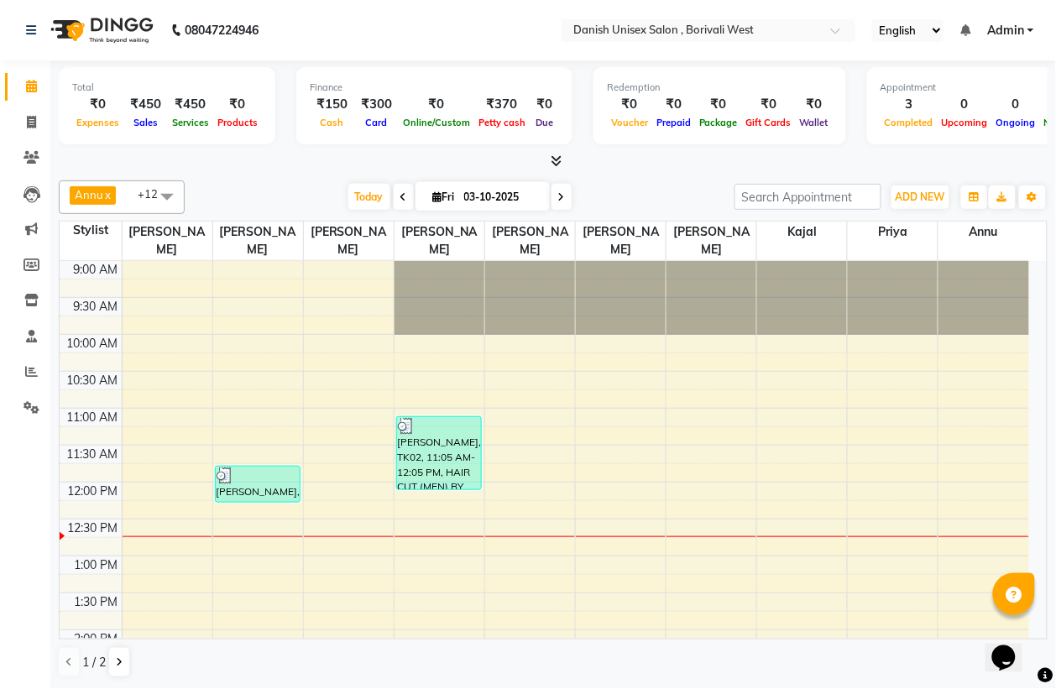
click at [164, 197] on span at bounding box center [167, 197] width 34 height 32
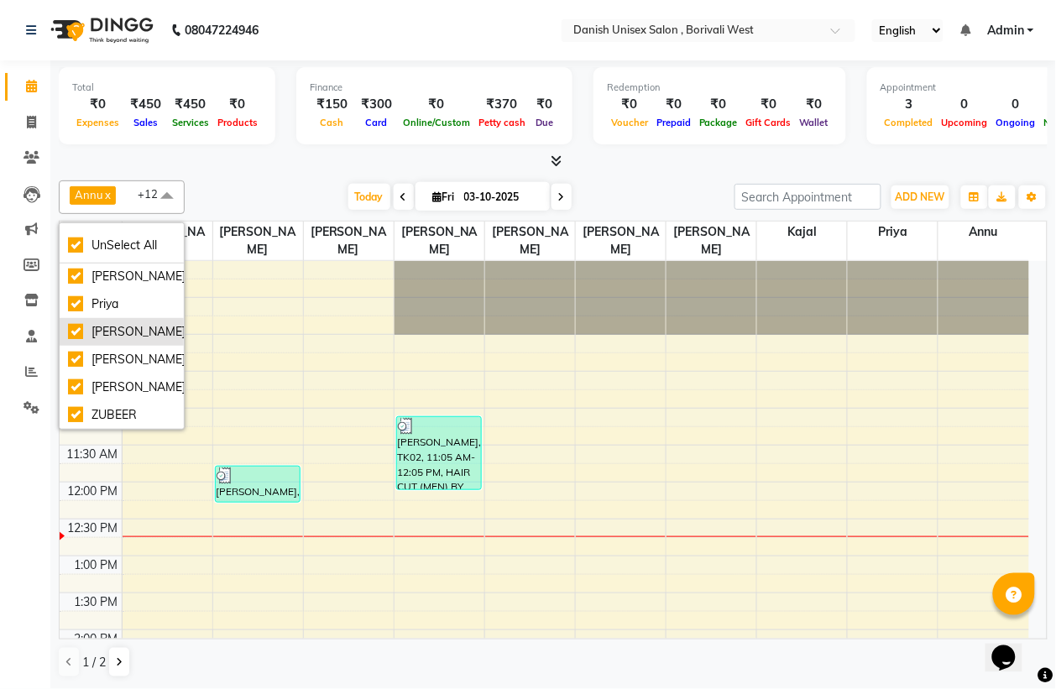
scroll to position [1, 0]
click at [148, 296] on div "Priya" at bounding box center [121, 305] width 107 height 18
checkbox input "false"
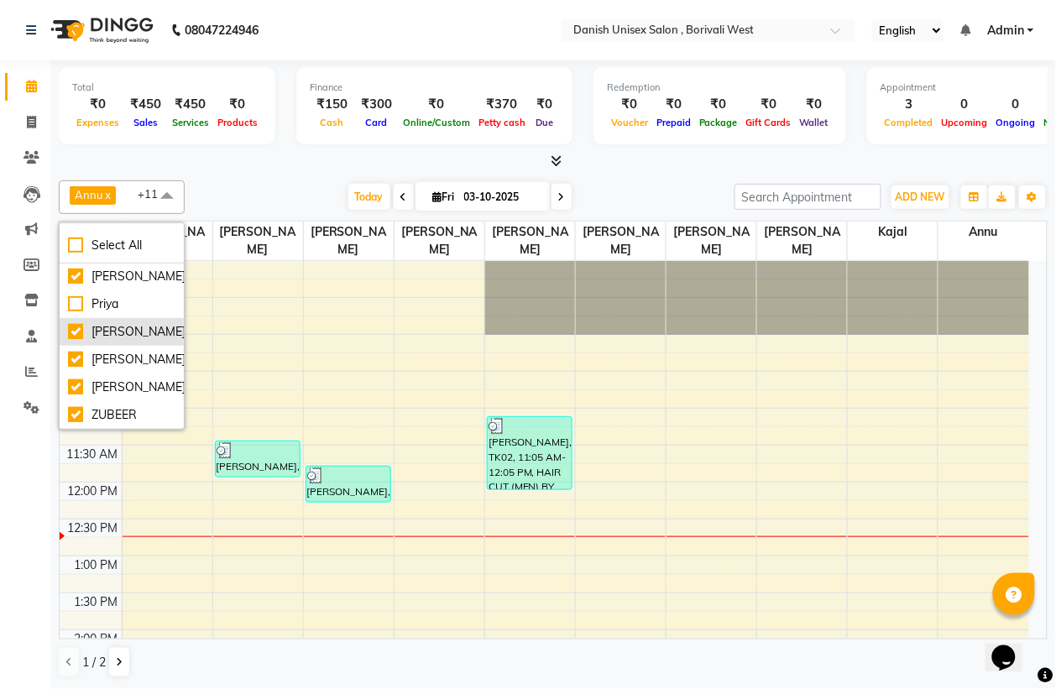
click at [143, 323] on div "[PERSON_NAME]" at bounding box center [121, 332] width 107 height 18
checkbox input "false"
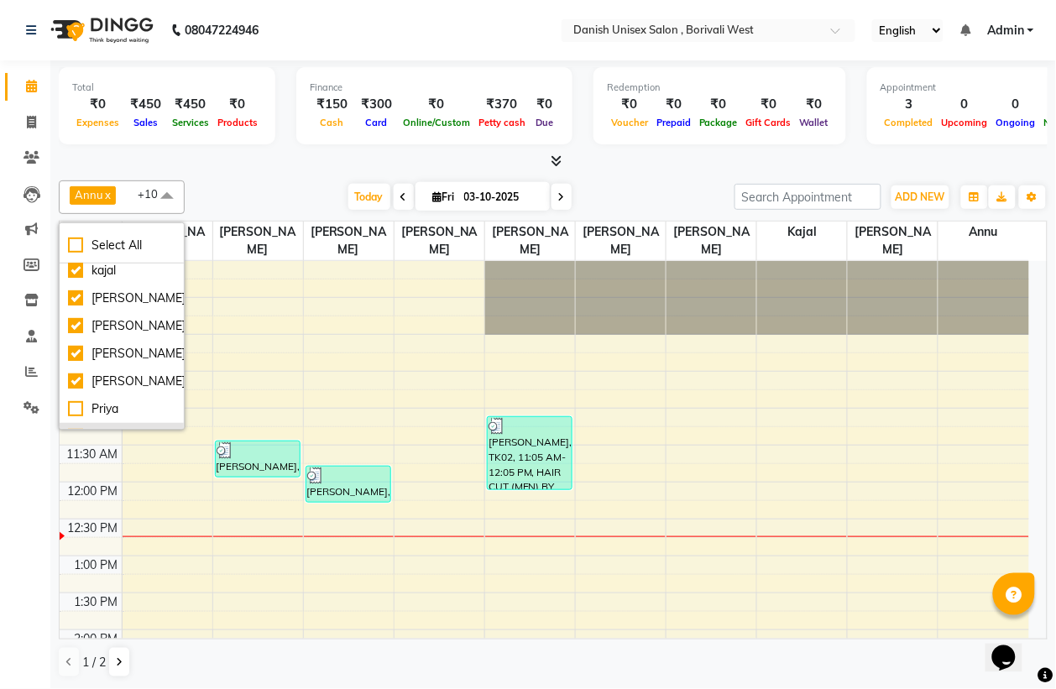
scroll to position [0, 0]
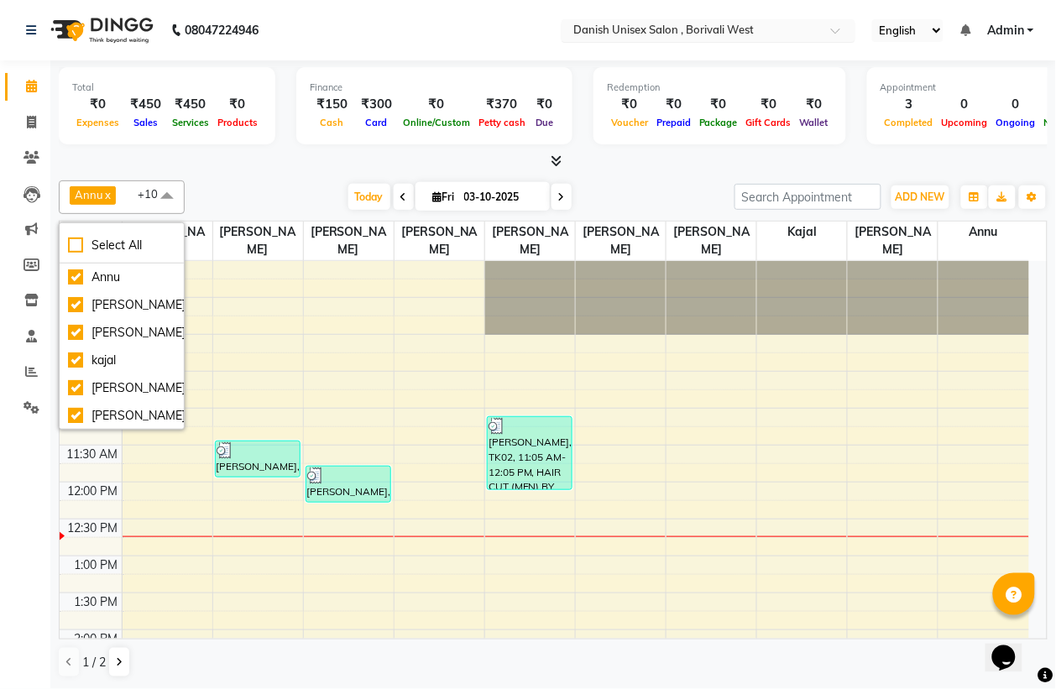
click at [624, 34] on input "text" at bounding box center [692, 32] width 244 height 17
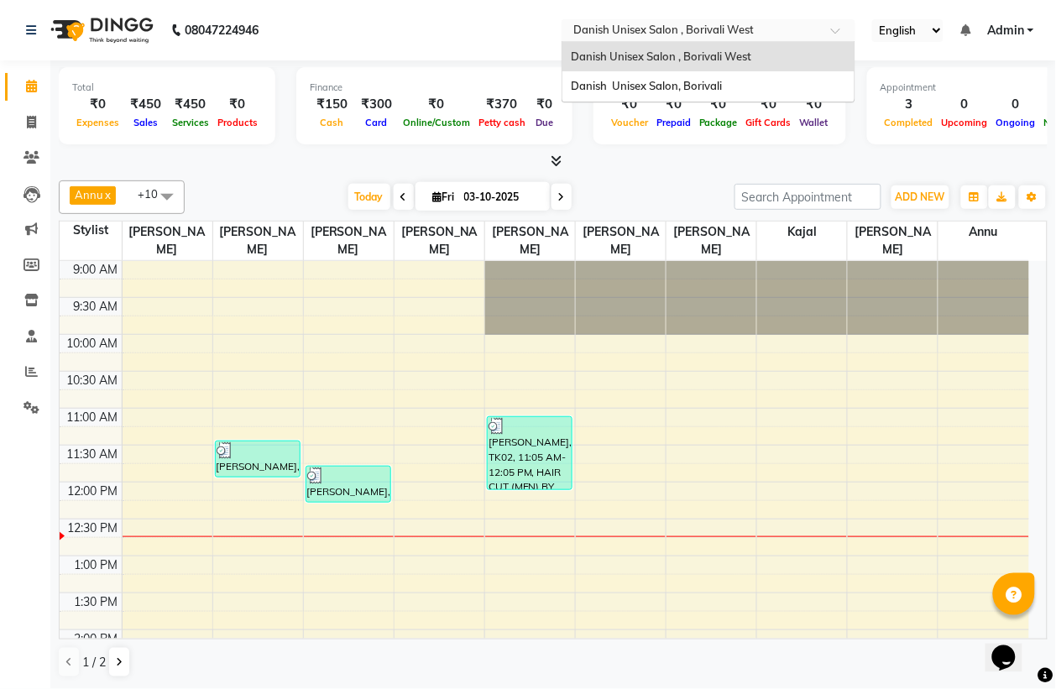
click at [628, 51] on span "Danish Unisex Salon , Borivali West" at bounding box center [661, 56] width 181 height 13
click at [642, 30] on input "text" at bounding box center [692, 32] width 244 height 17
click at [23, 370] on span at bounding box center [31, 372] width 29 height 19
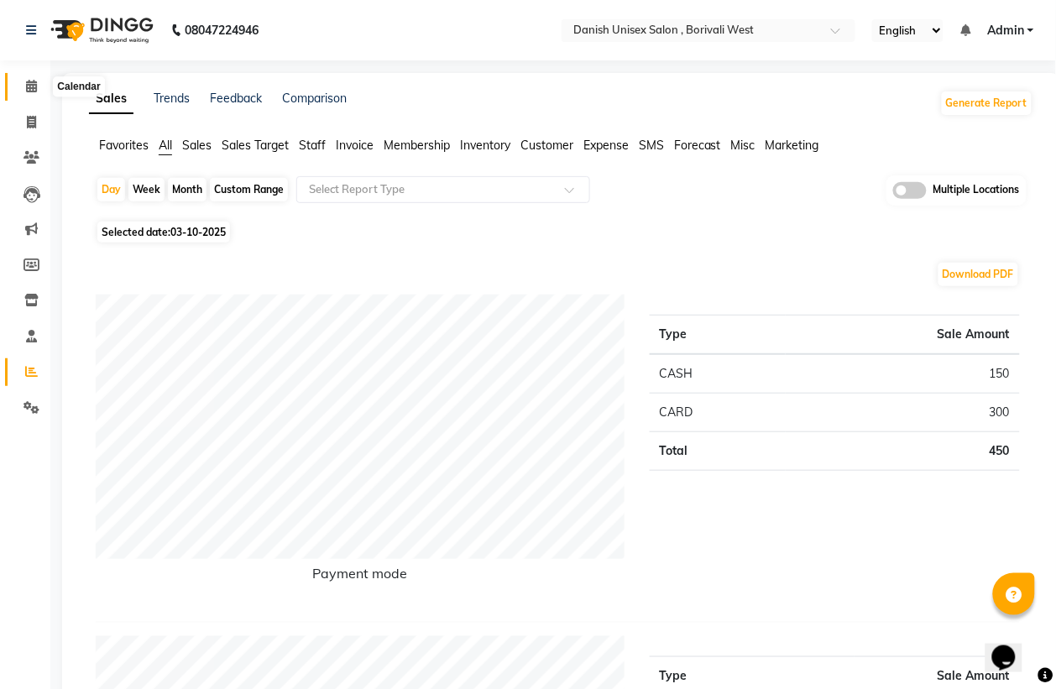
click at [27, 80] on icon at bounding box center [31, 86] width 11 height 13
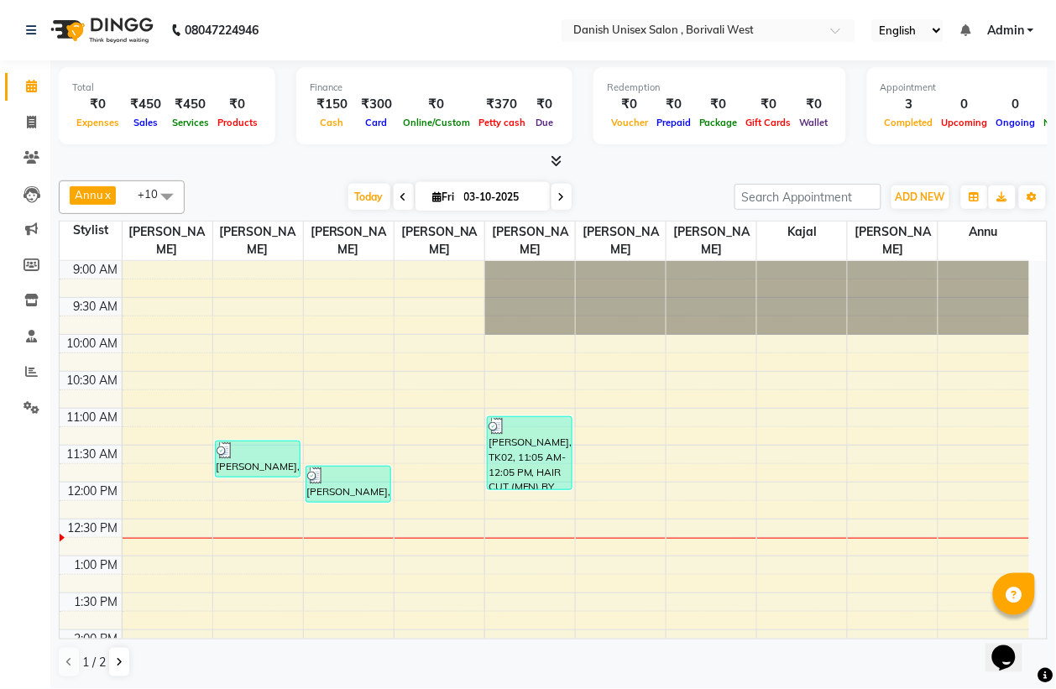
click at [103, 198] on span "Annu" at bounding box center [89, 194] width 29 height 13
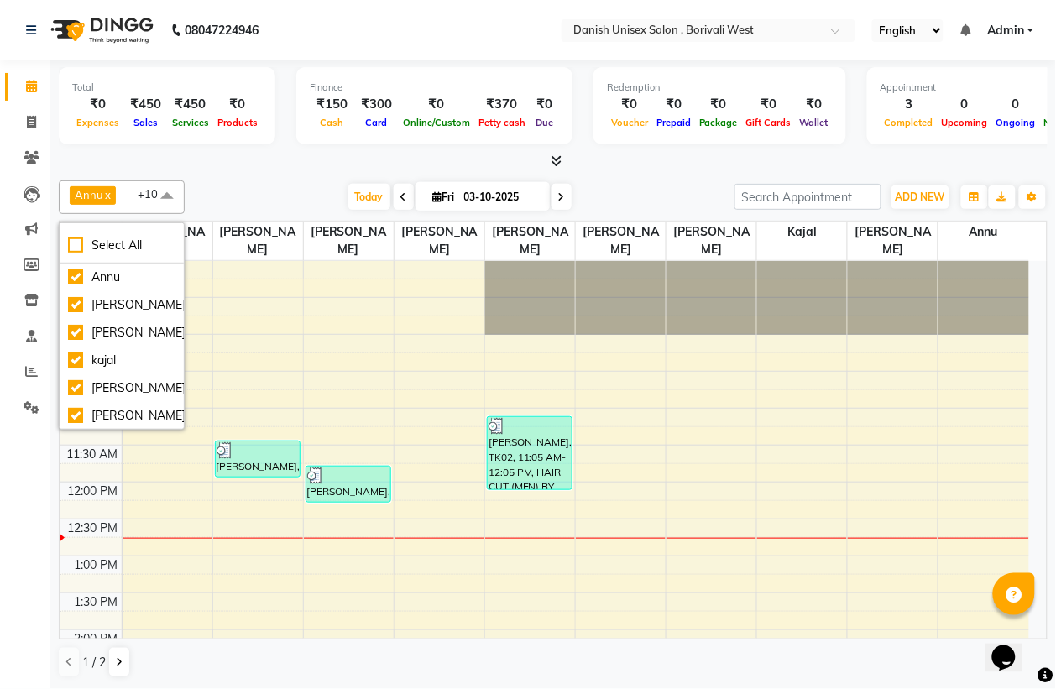
click at [32, 509] on div "Calendar Invoice Clients Leads Marketing Members Inventory Staff Reports Settin…" at bounding box center [113, 356] width 227 height 616
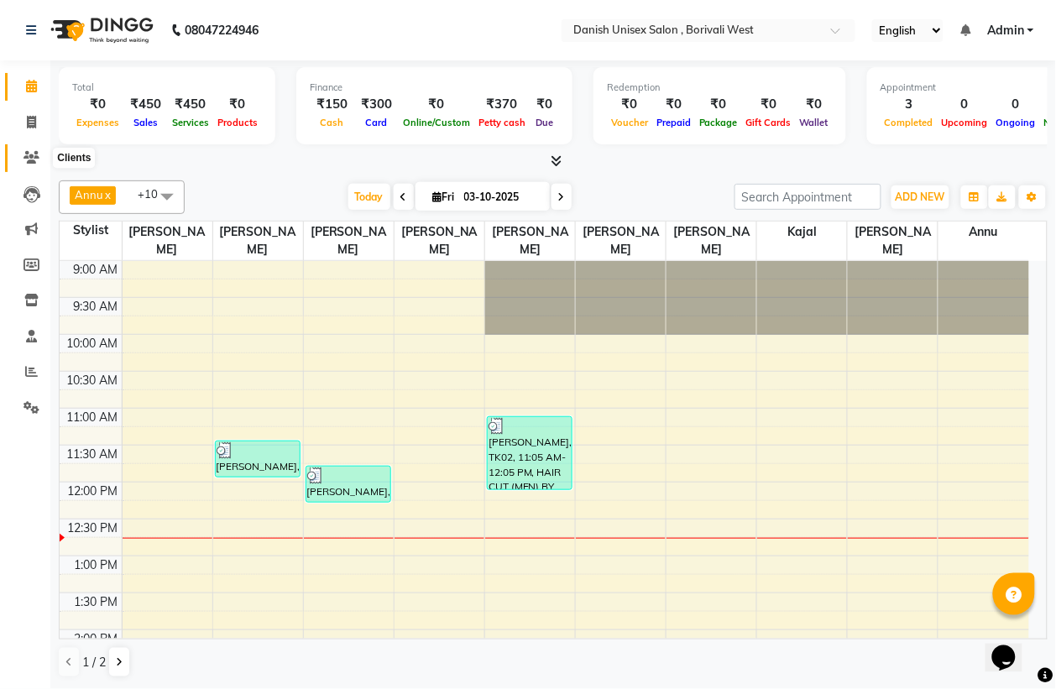
click at [29, 160] on icon at bounding box center [32, 157] width 16 height 13
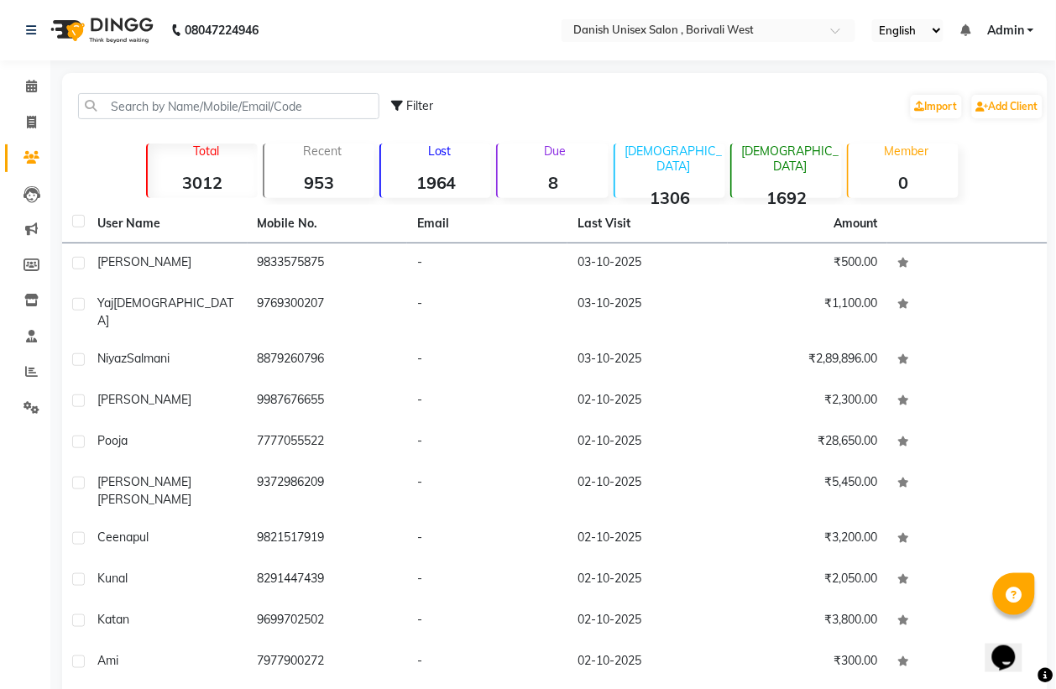
click at [0, 480] on div "Calendar Invoice Clients Leads Marketing Members Inventory Staff Reports Settin…" at bounding box center [113, 389] width 227 height 683
click at [23, 533] on div "Calendar Invoice Clients Leads Marketing Members Inventory Staff Reports Settin…" at bounding box center [113, 389] width 227 height 683
click at [28, 77] on span at bounding box center [31, 86] width 29 height 19
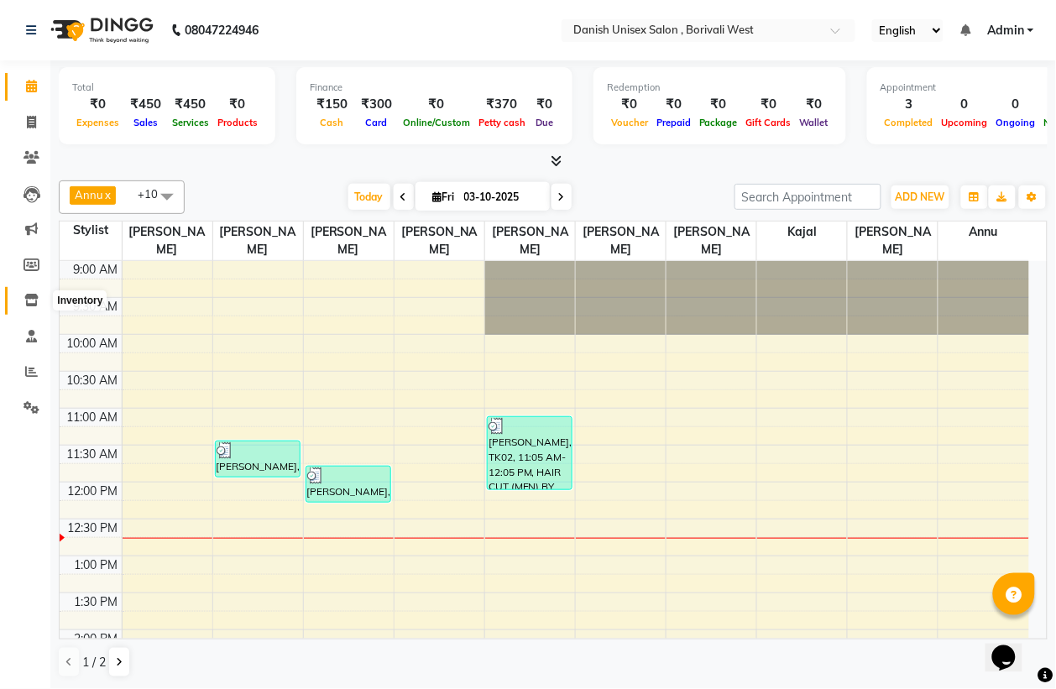
click at [25, 303] on icon at bounding box center [31, 300] width 14 height 13
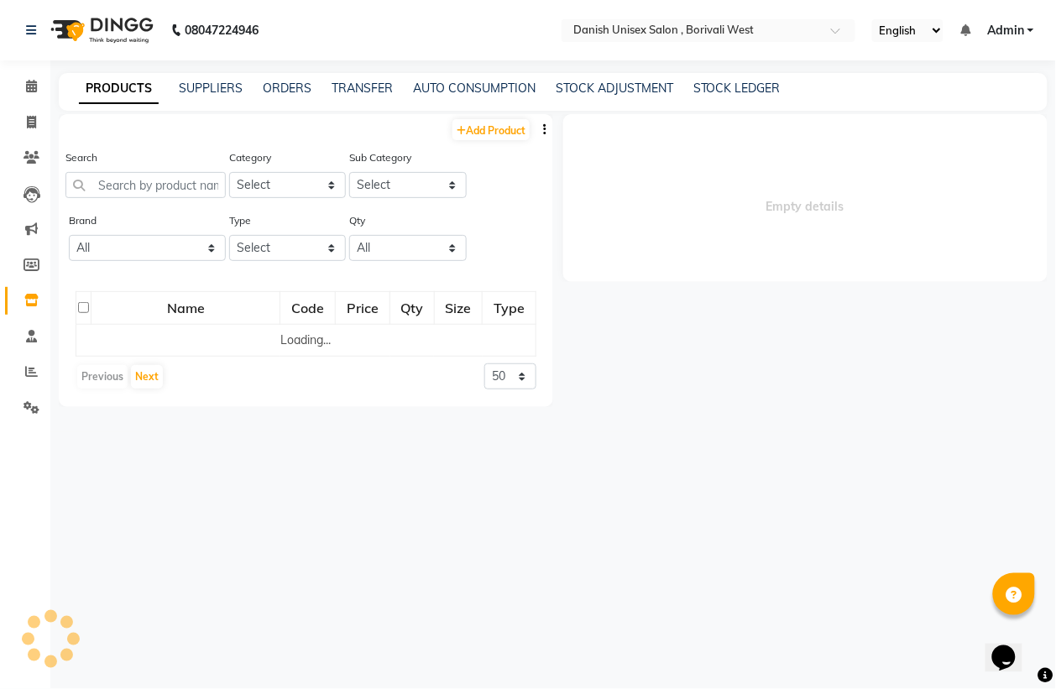
select select
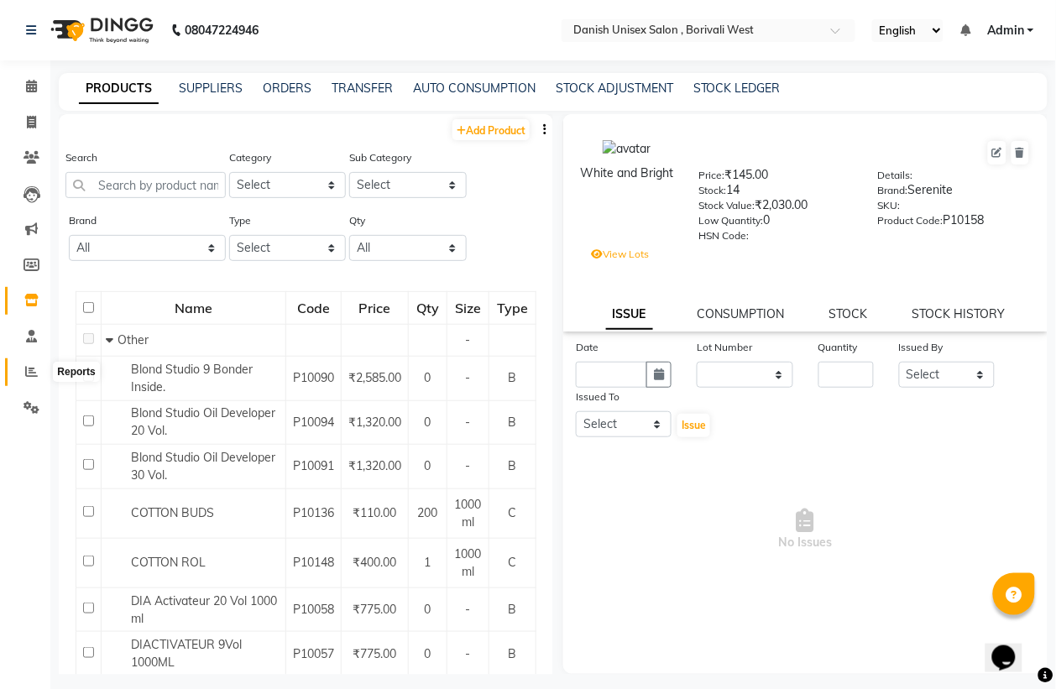
click at [27, 367] on icon at bounding box center [31, 371] width 13 height 13
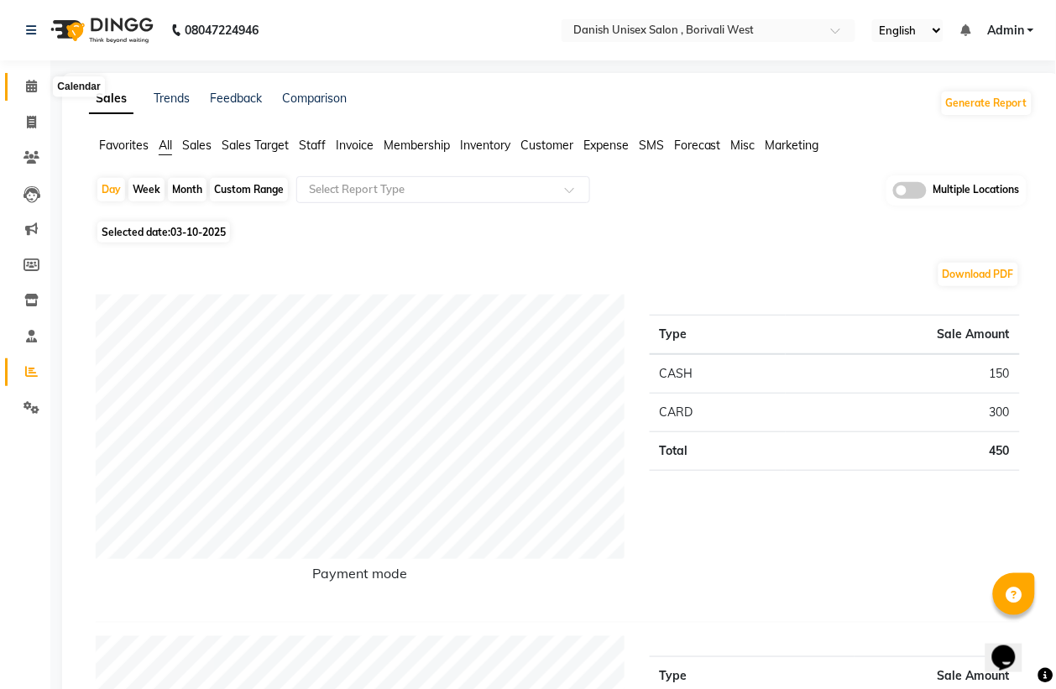
click at [27, 88] on icon at bounding box center [31, 86] width 11 height 13
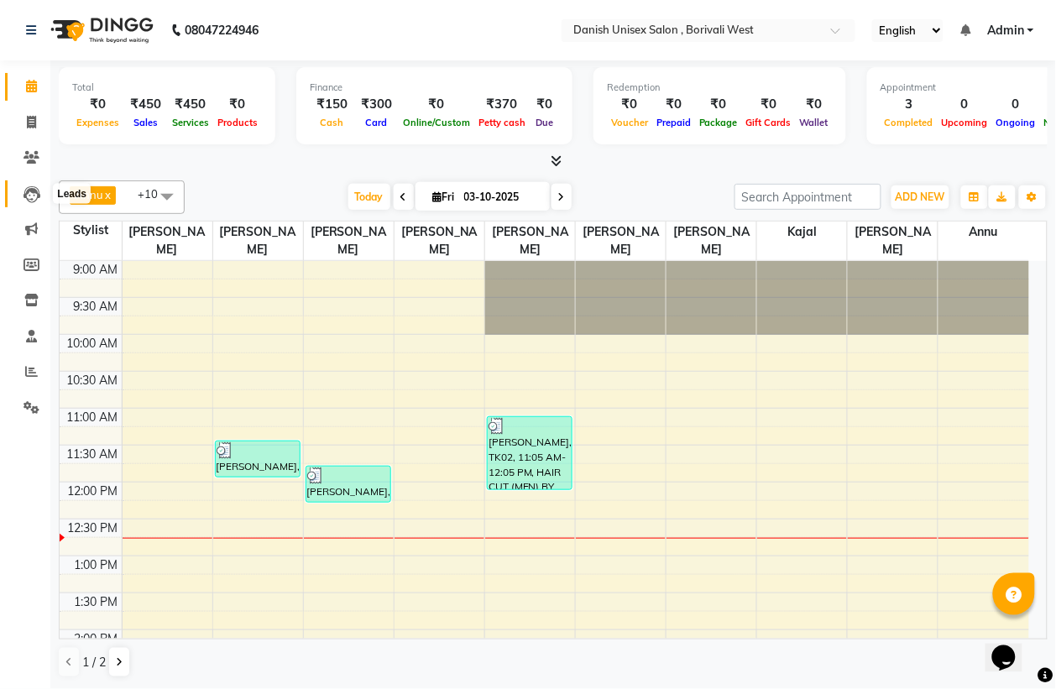
click at [32, 194] on icon at bounding box center [32, 194] width 17 height 17
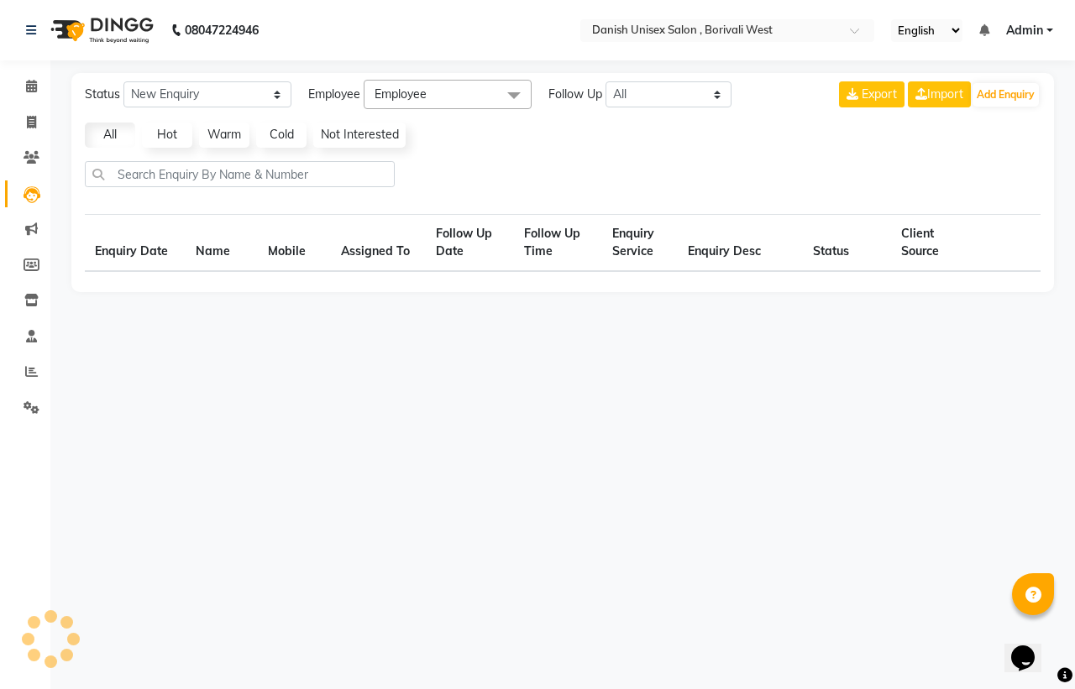
select select "10"
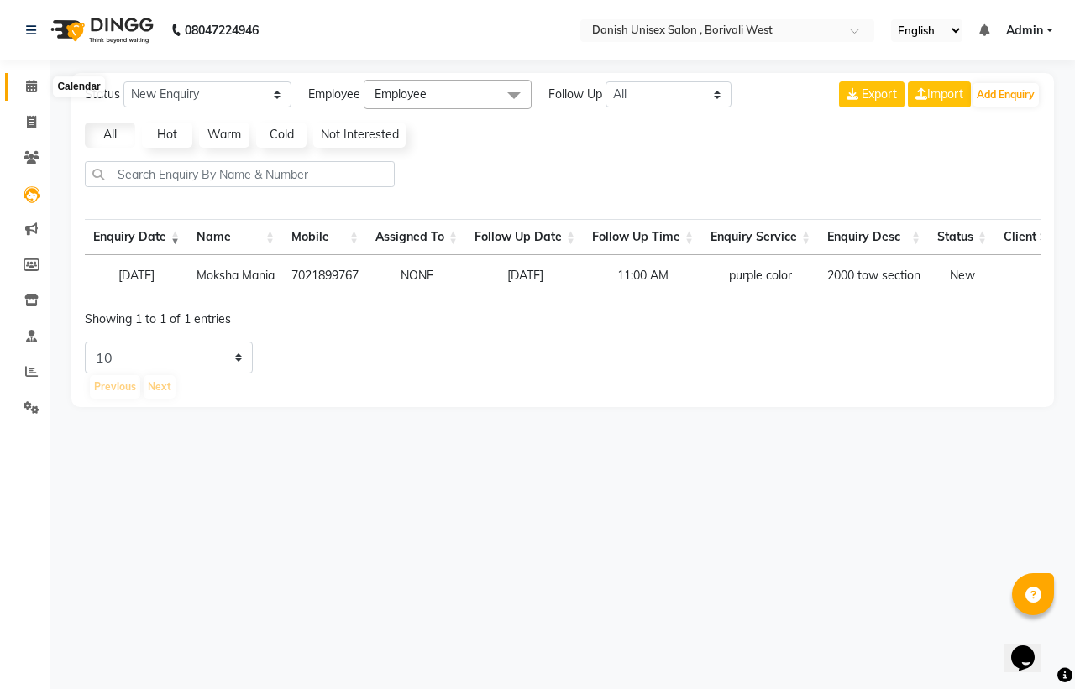
click at [27, 89] on icon at bounding box center [31, 86] width 11 height 13
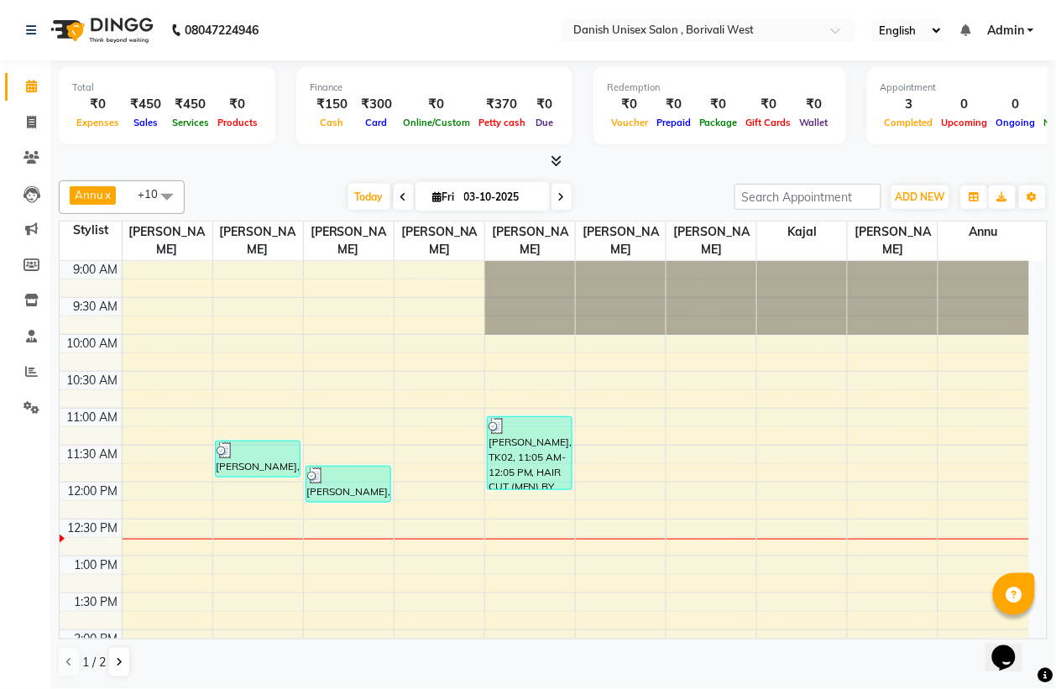
click at [170, 198] on span at bounding box center [167, 197] width 34 height 32
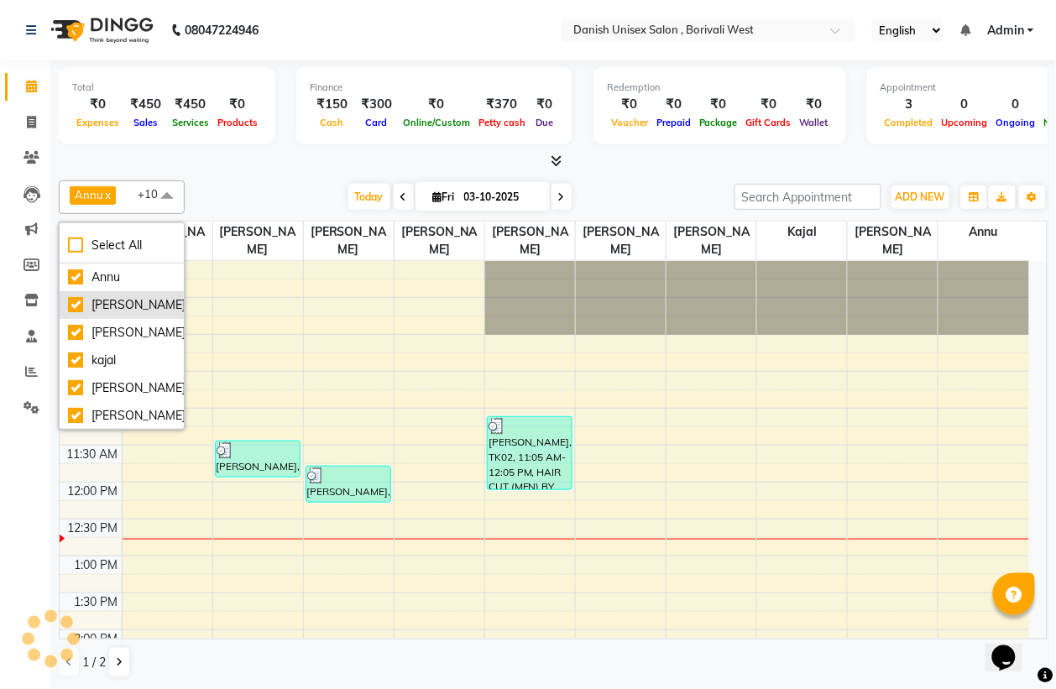
click at [149, 303] on div "[PERSON_NAME]" at bounding box center [121, 305] width 107 height 18
checkbox input "false"
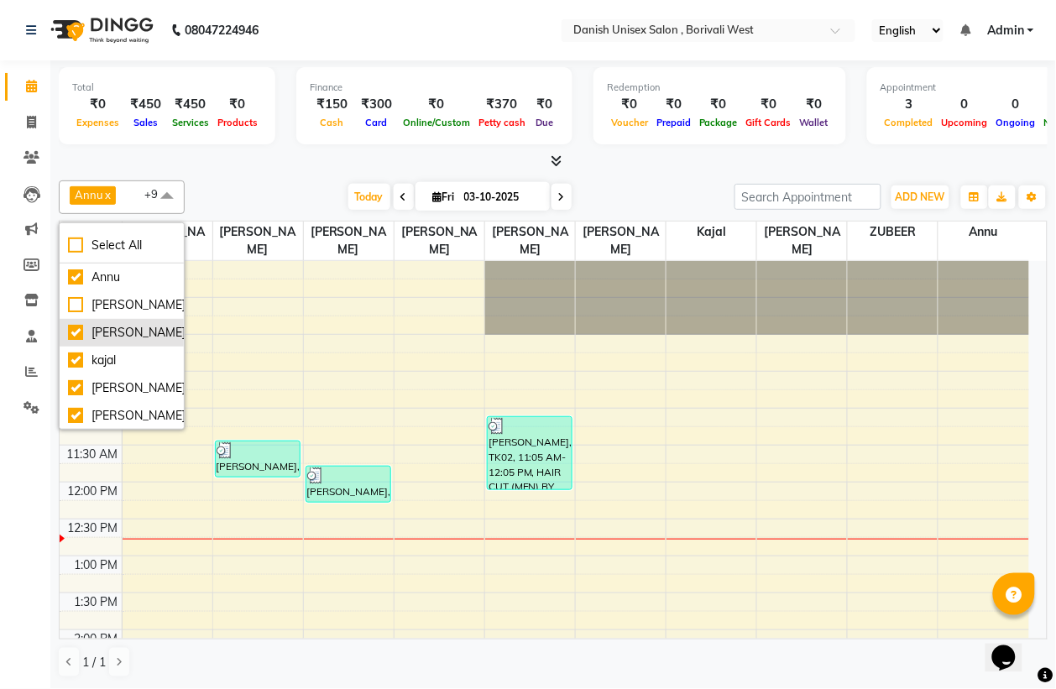
click at [139, 337] on div "[PERSON_NAME]" at bounding box center [121, 333] width 107 height 18
checkbox input "false"
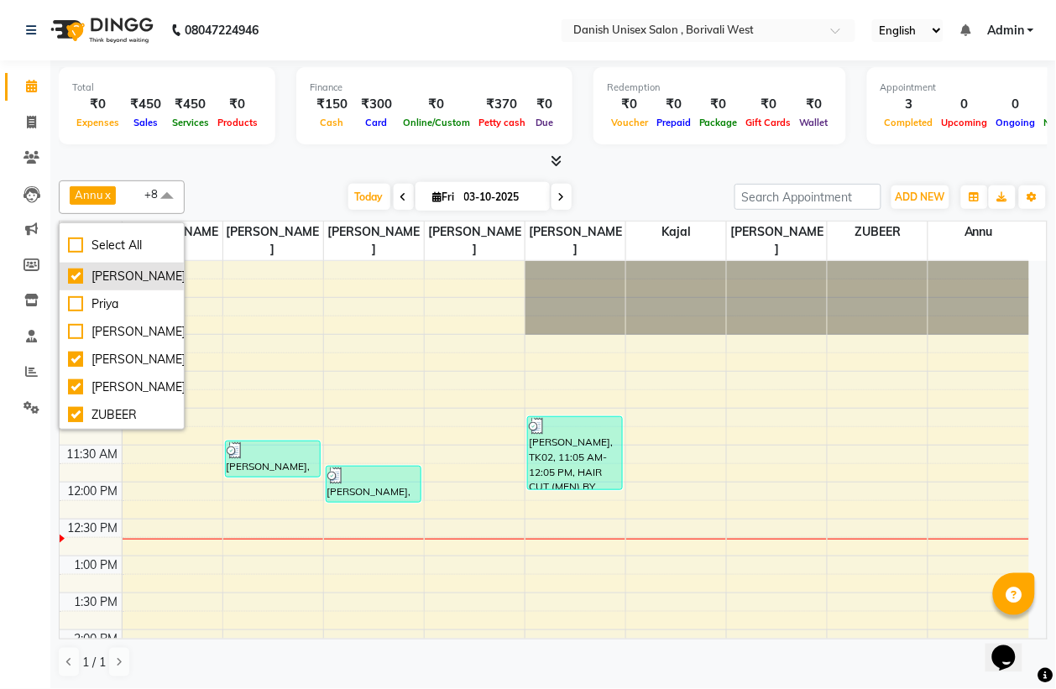
scroll to position [300, 0]
click at [155, 379] on div "[PERSON_NAME]" at bounding box center [121, 388] width 107 height 18
checkbox input "false"
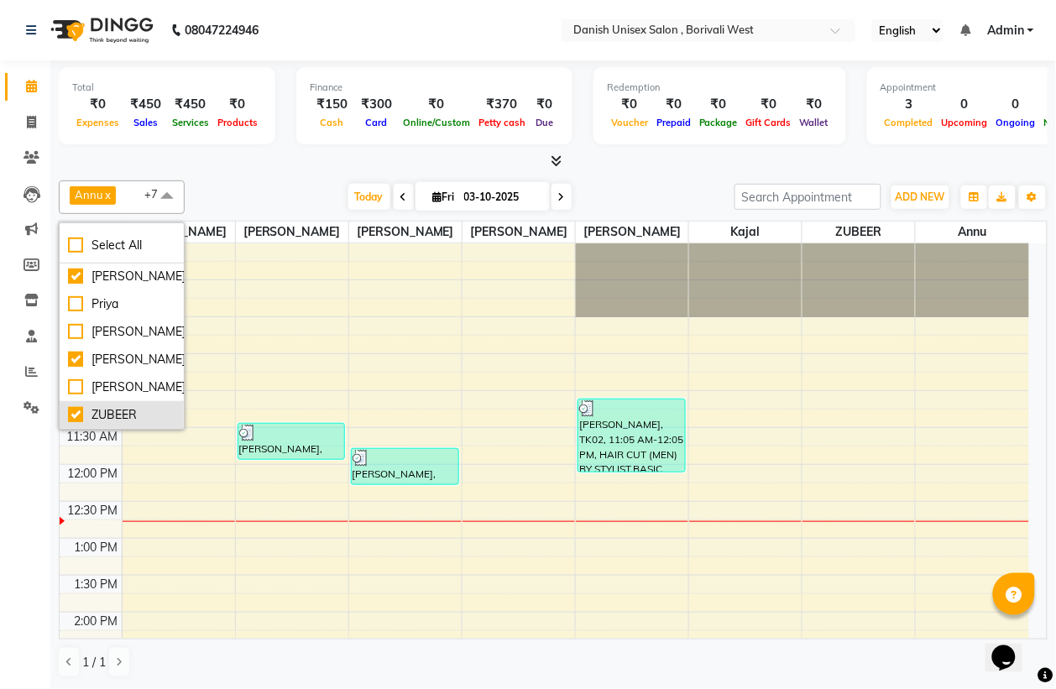
click at [149, 410] on div "ZUBEER" at bounding box center [121, 415] width 107 height 18
checkbox input "false"
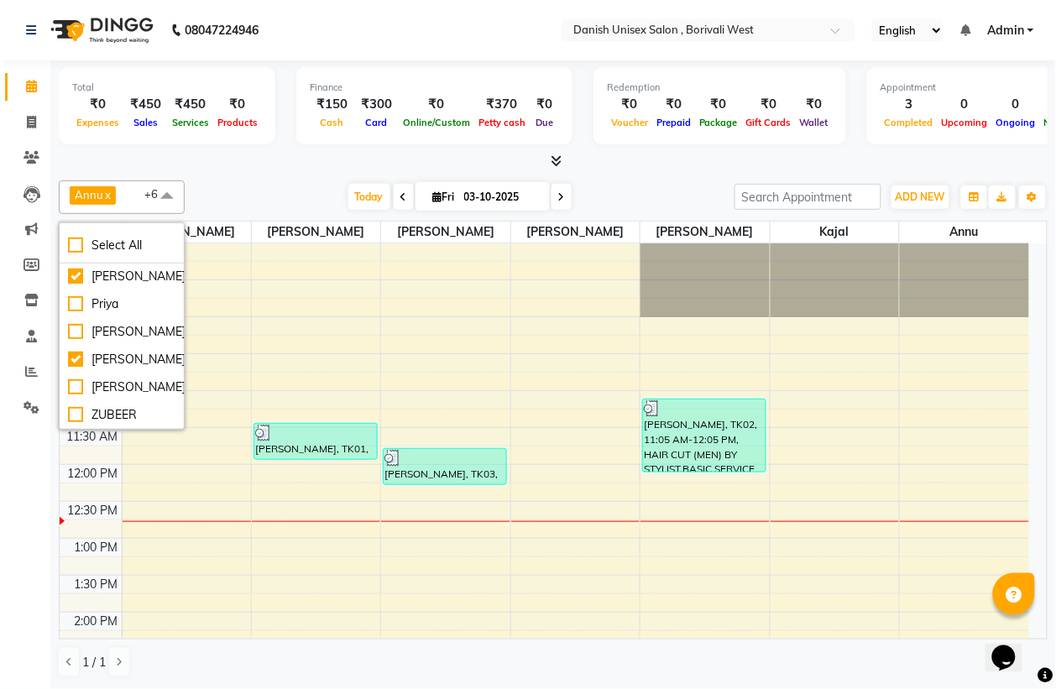
click at [92, 193] on span "Annu" at bounding box center [89, 194] width 29 height 13
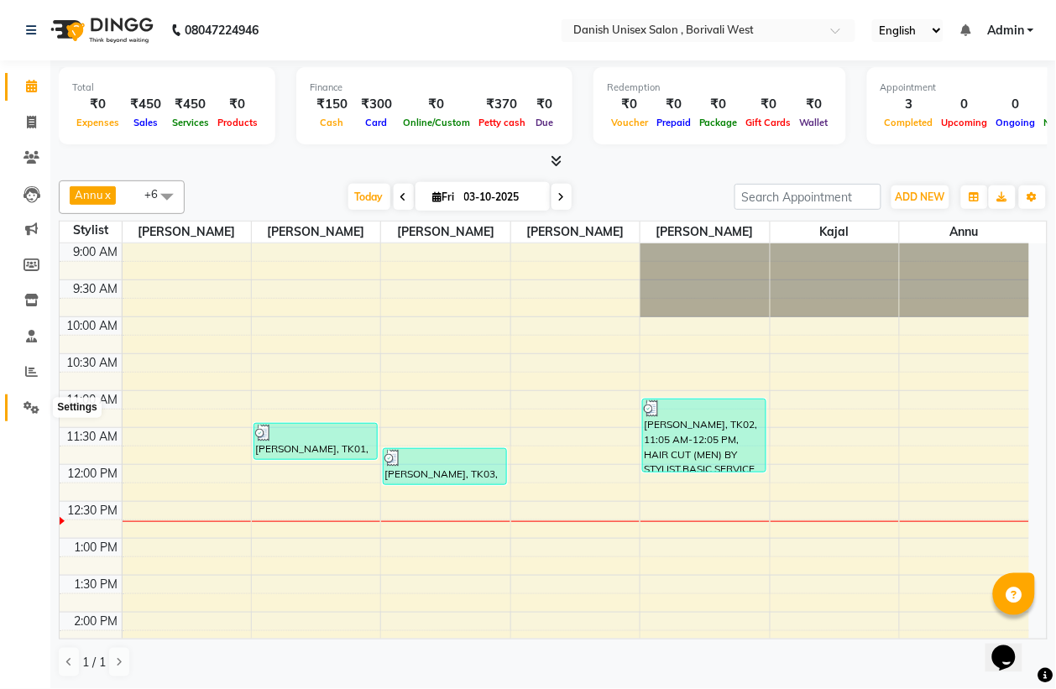
click at [18, 412] on span at bounding box center [31, 408] width 29 height 19
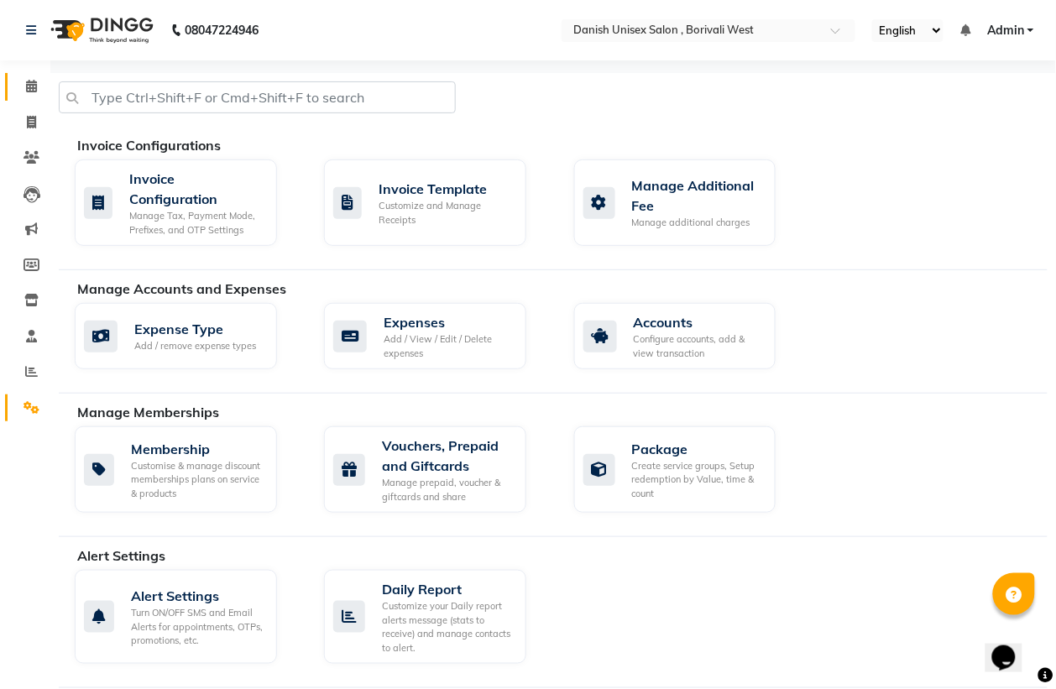
click at [30, 82] on icon at bounding box center [31, 86] width 11 height 13
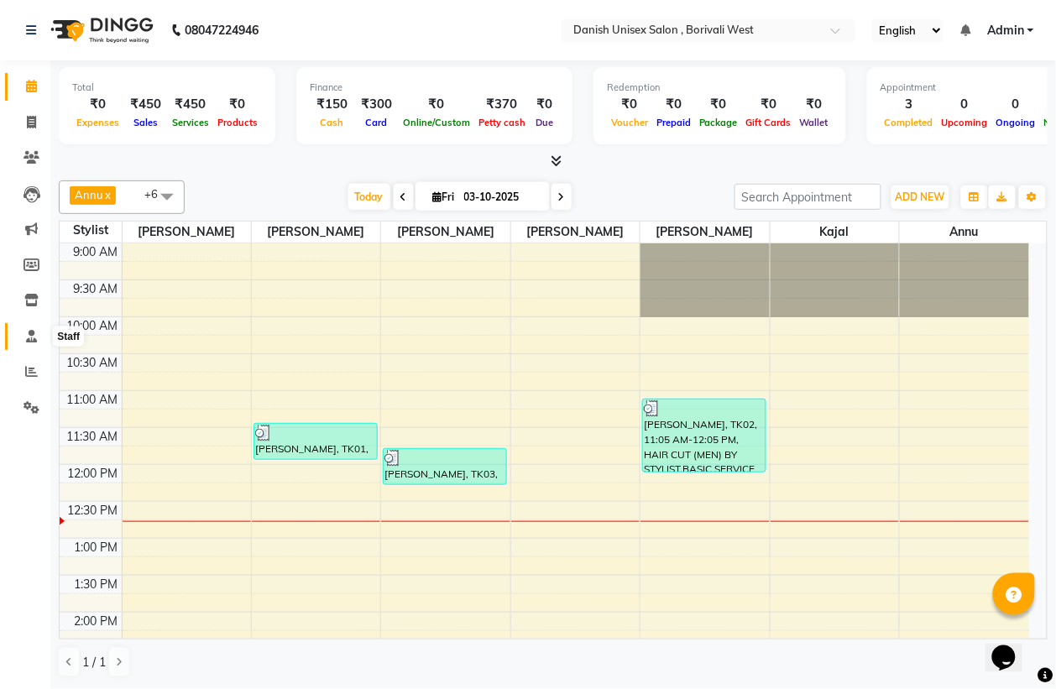
click at [31, 340] on icon at bounding box center [31, 336] width 11 height 13
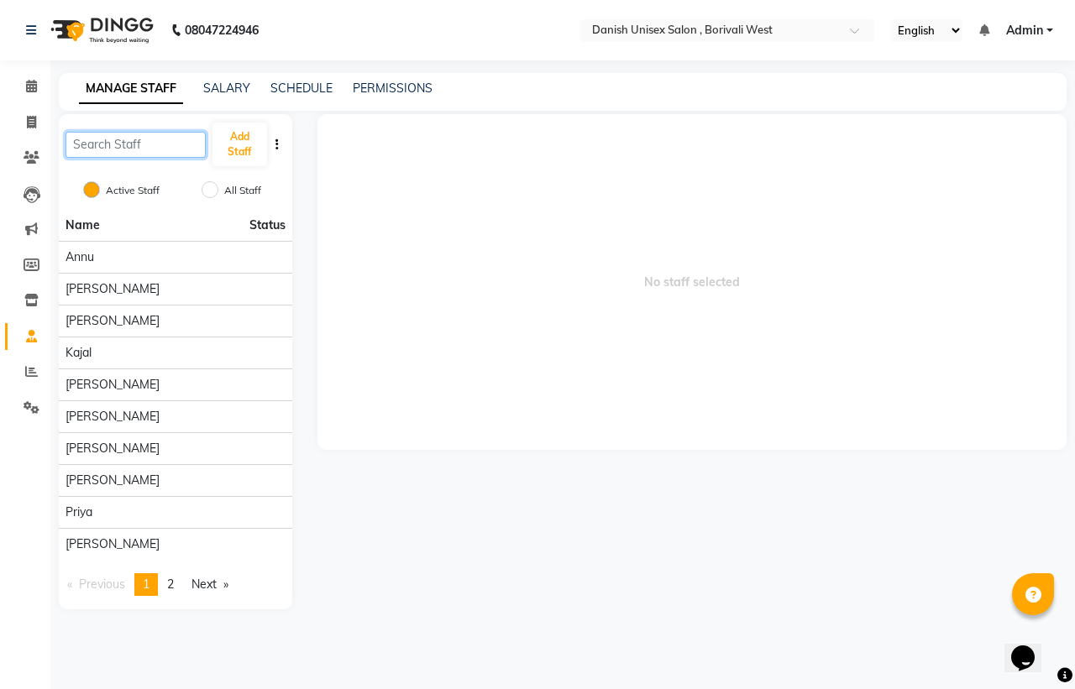
click at [190, 151] on input "text" at bounding box center [136, 145] width 140 height 26
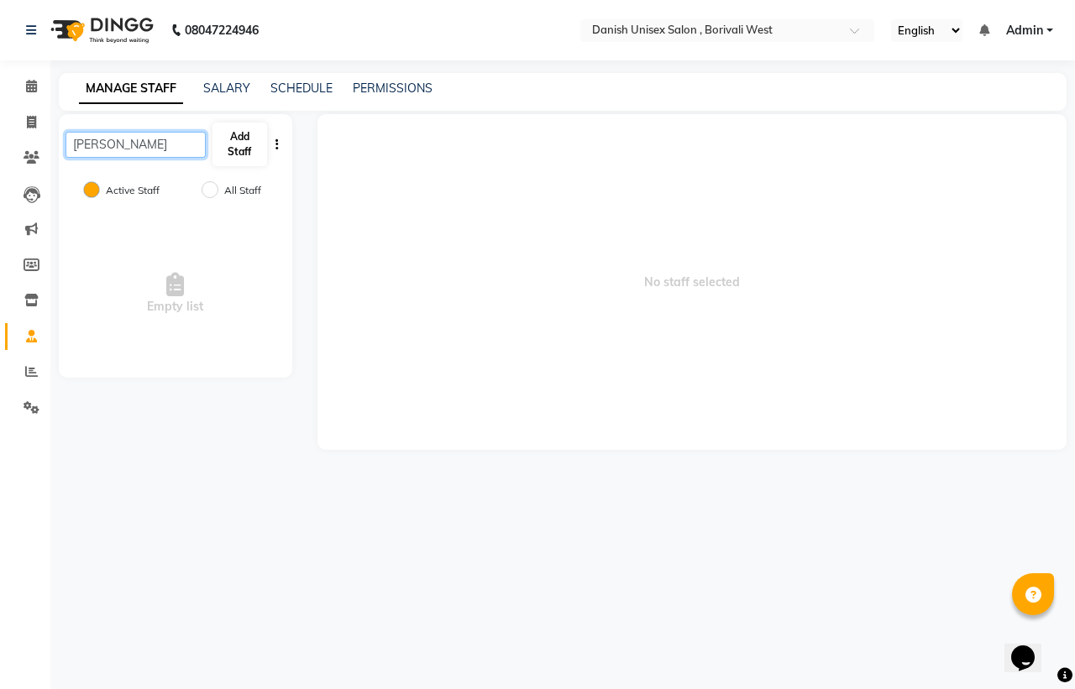
type input "[PERSON_NAME]"
click at [236, 151] on button "Add Staff" at bounding box center [239, 145] width 55 height 44
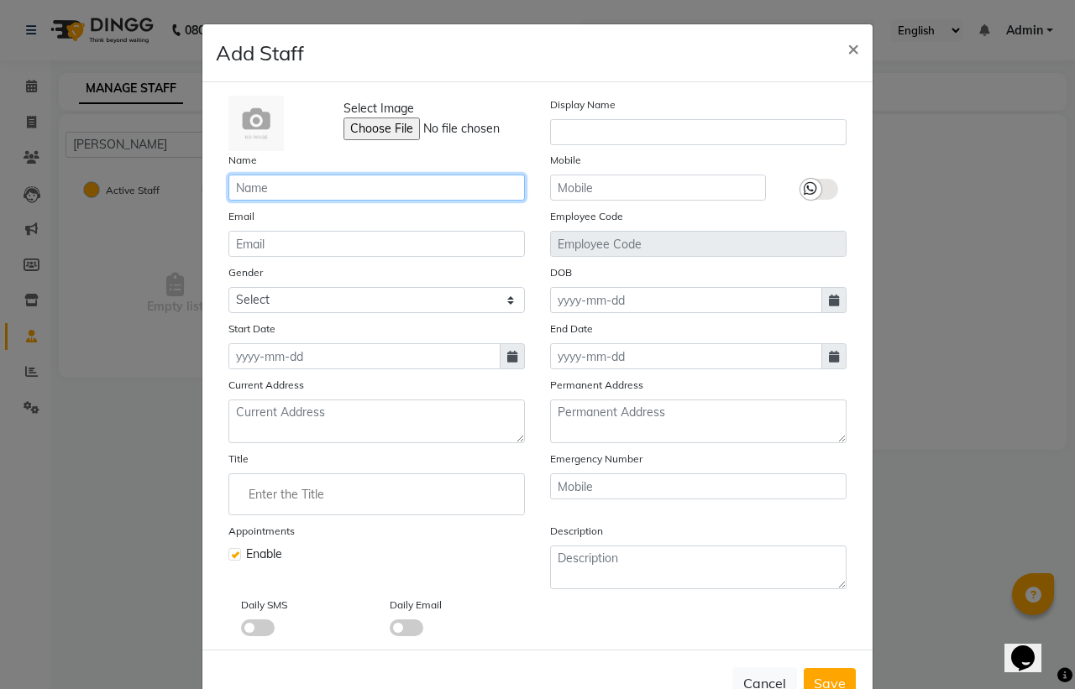
click at [328, 195] on input "text" at bounding box center [376, 188] width 296 height 26
type input "[PERSON_NAME]"
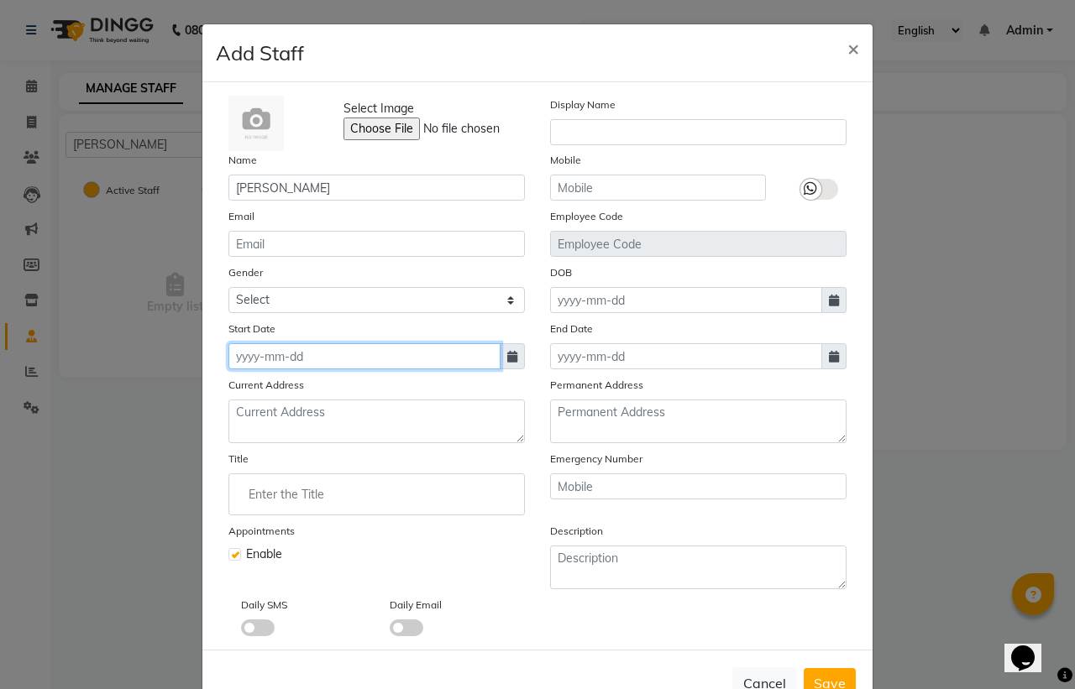
click at [330, 361] on input at bounding box center [364, 356] width 272 height 26
select select "10"
select select "2025"
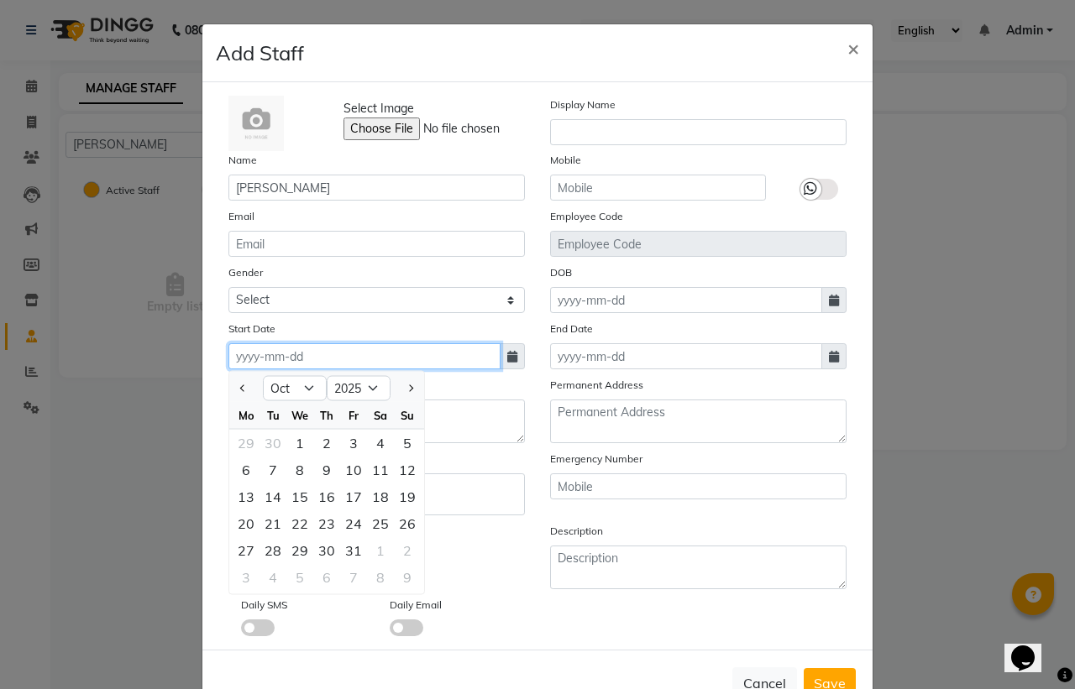
click at [330, 361] on input at bounding box center [364, 356] width 272 height 26
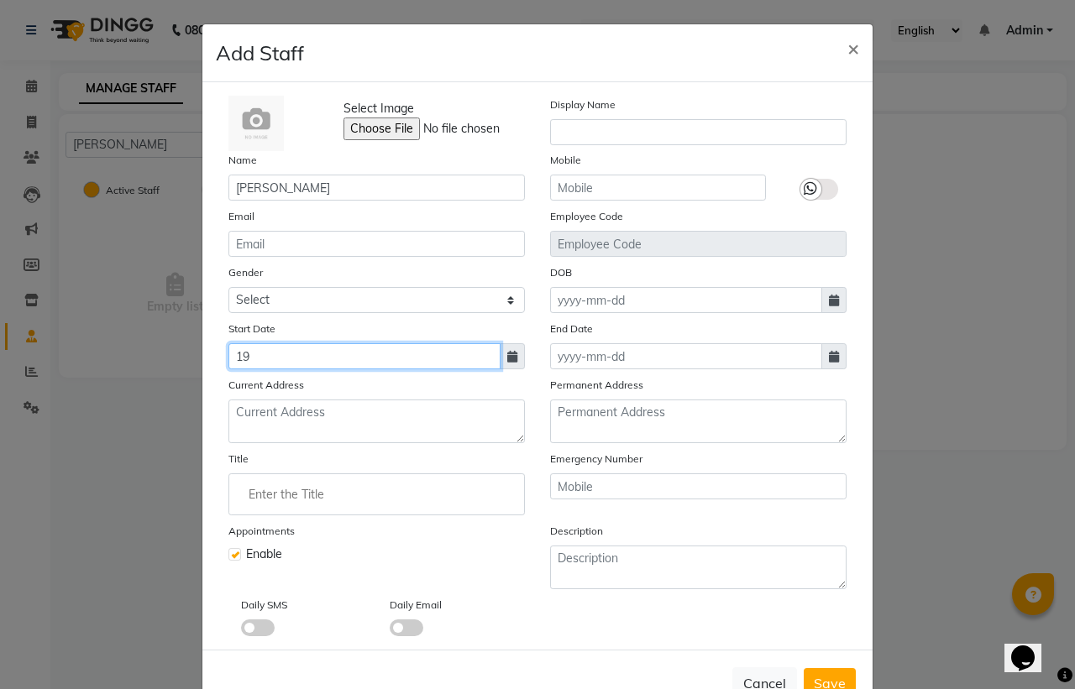
type input "1"
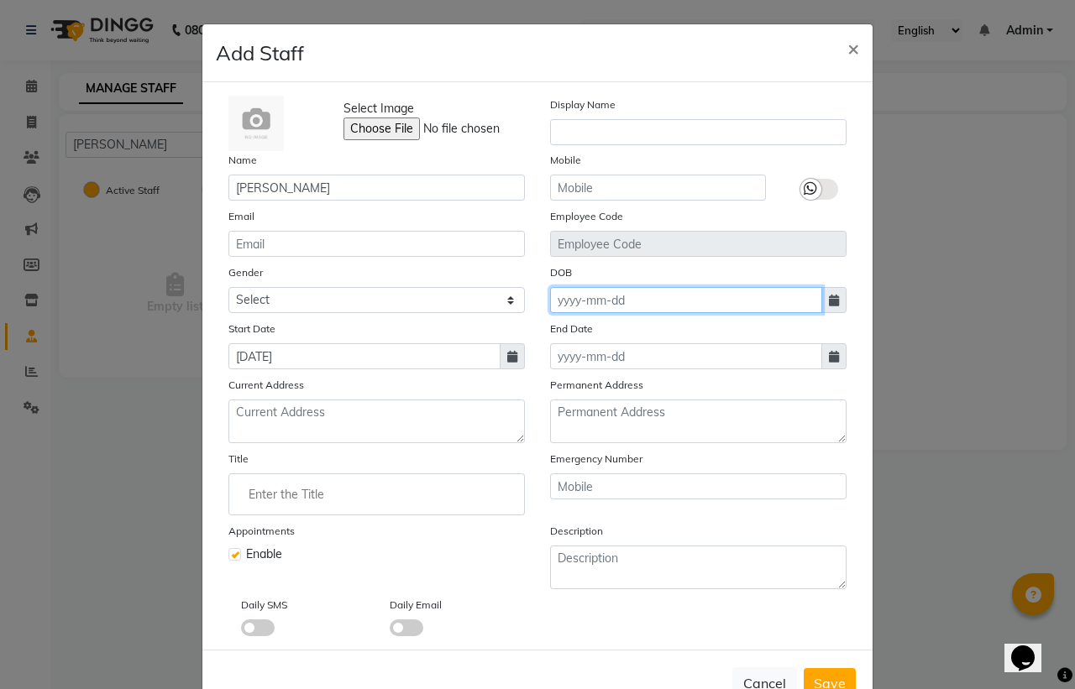
type input "[DATE]"
click at [663, 300] on input at bounding box center [686, 300] width 272 height 26
select select "10"
select select "2025"
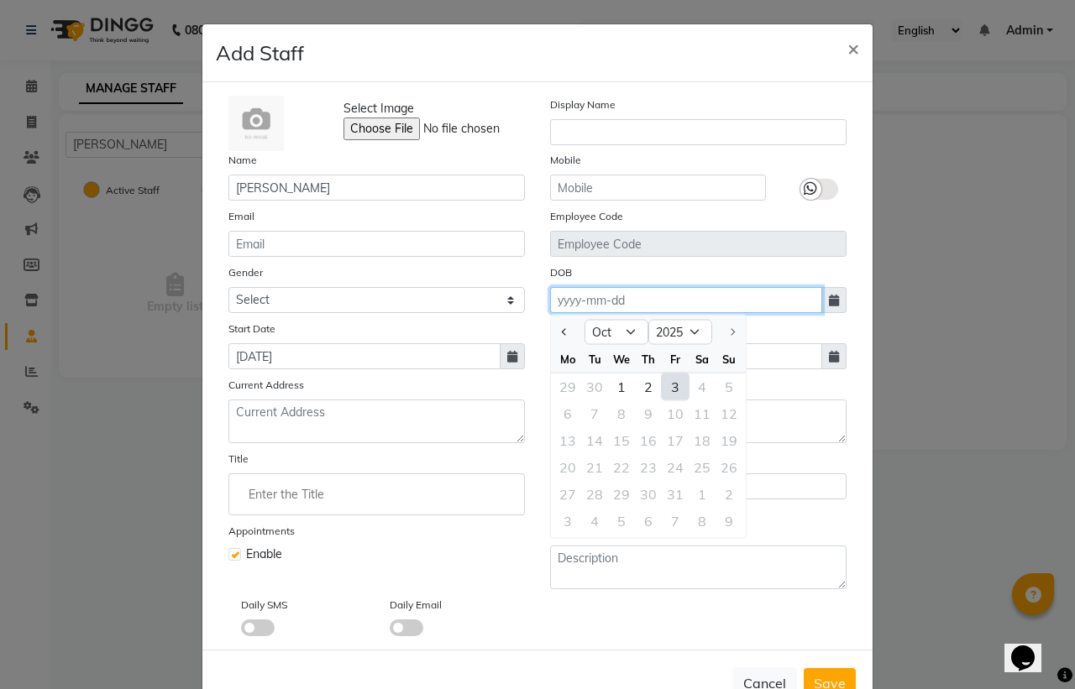
click at [663, 300] on input at bounding box center [686, 300] width 272 height 26
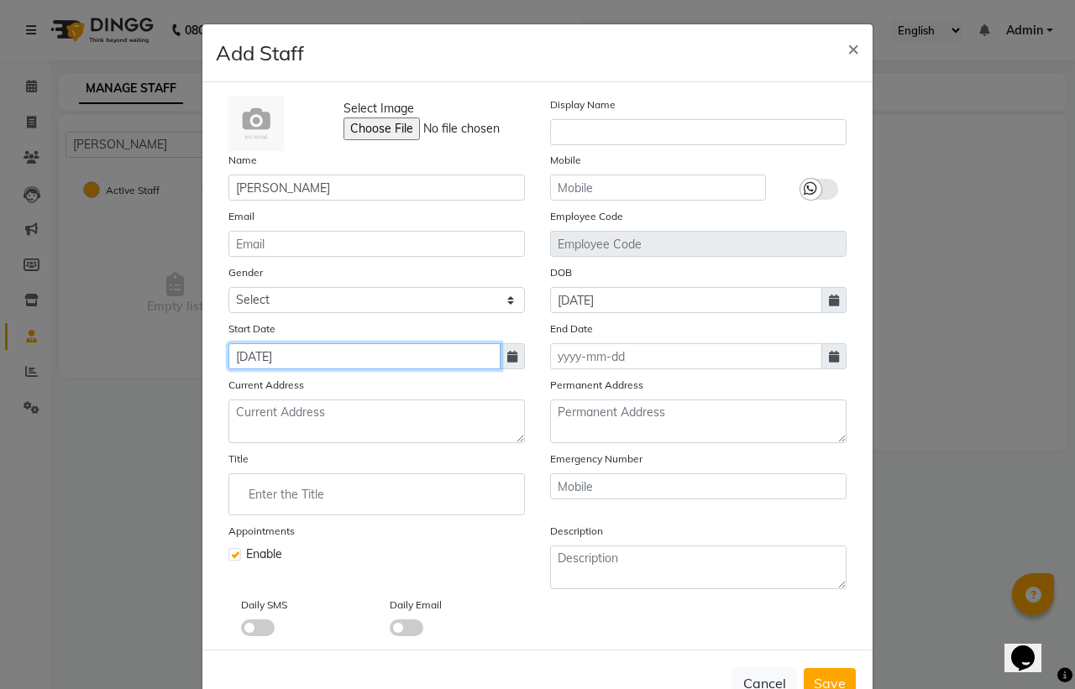
type input "[DATE]"
click at [350, 357] on input "[DATE]" at bounding box center [364, 356] width 272 height 26
select select "1996"
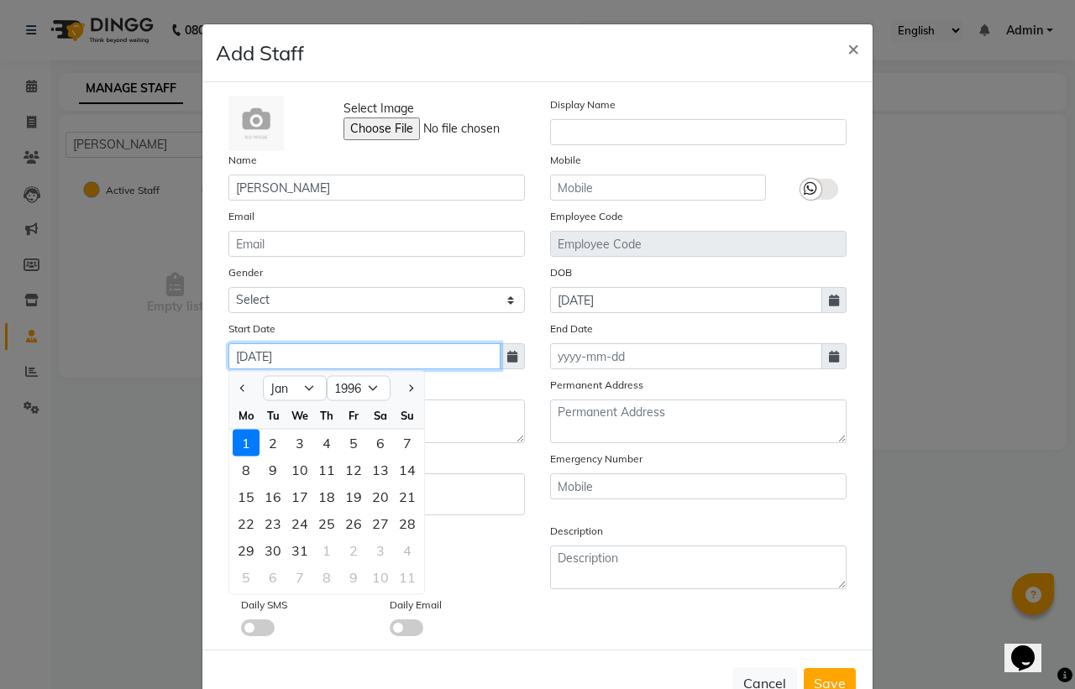
click at [350, 357] on input "[DATE]" at bounding box center [364, 356] width 272 height 26
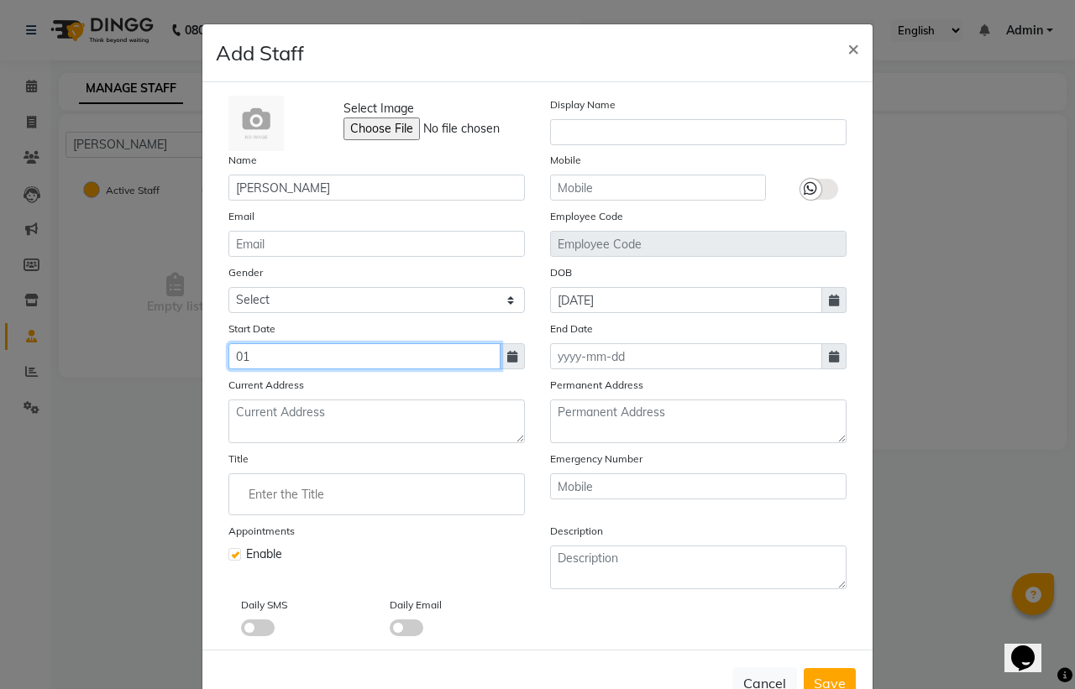
type input "0"
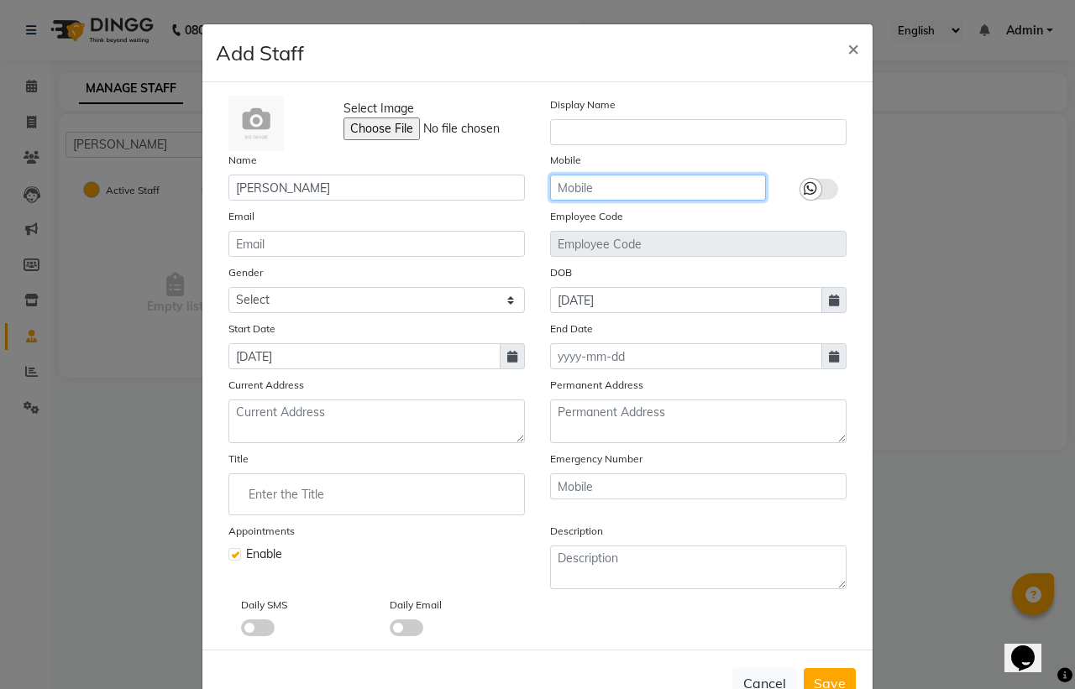
type input "03-10-2025"
click at [647, 195] on input "text" at bounding box center [658, 188] width 216 height 26
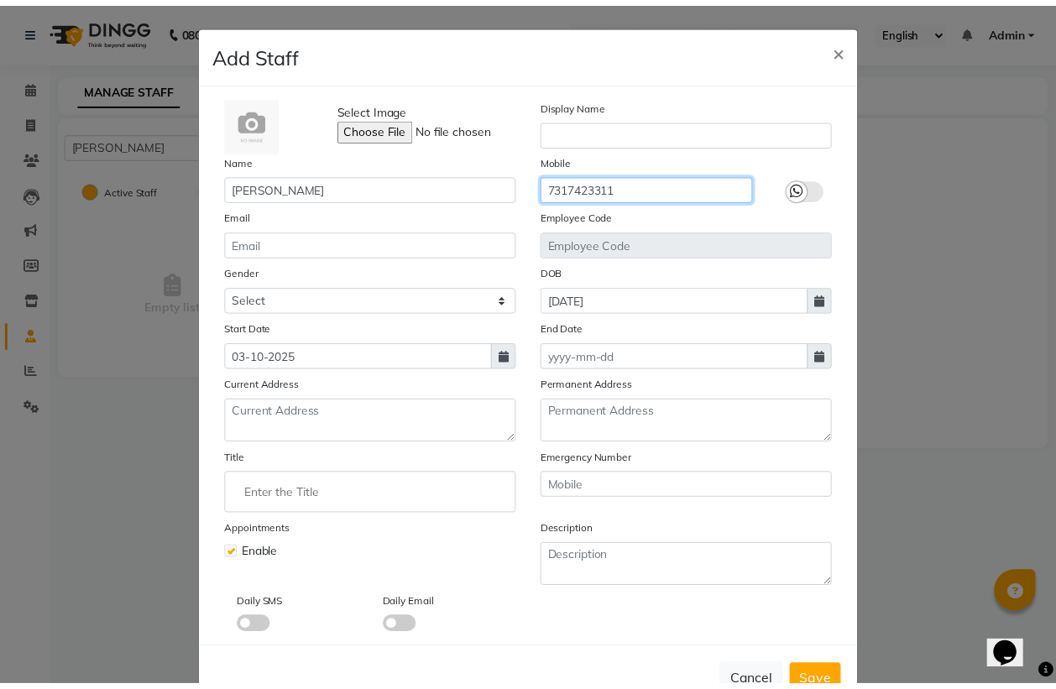
scroll to position [48, 0]
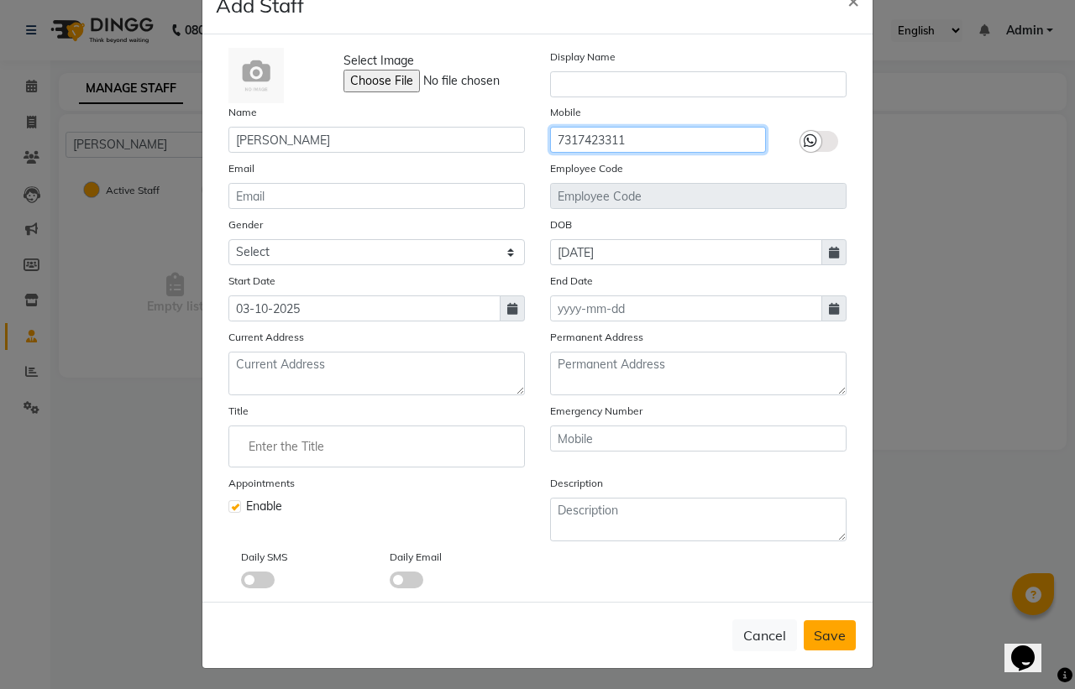
type input "7317423311"
click at [825, 635] on span "Save" at bounding box center [830, 635] width 32 height 17
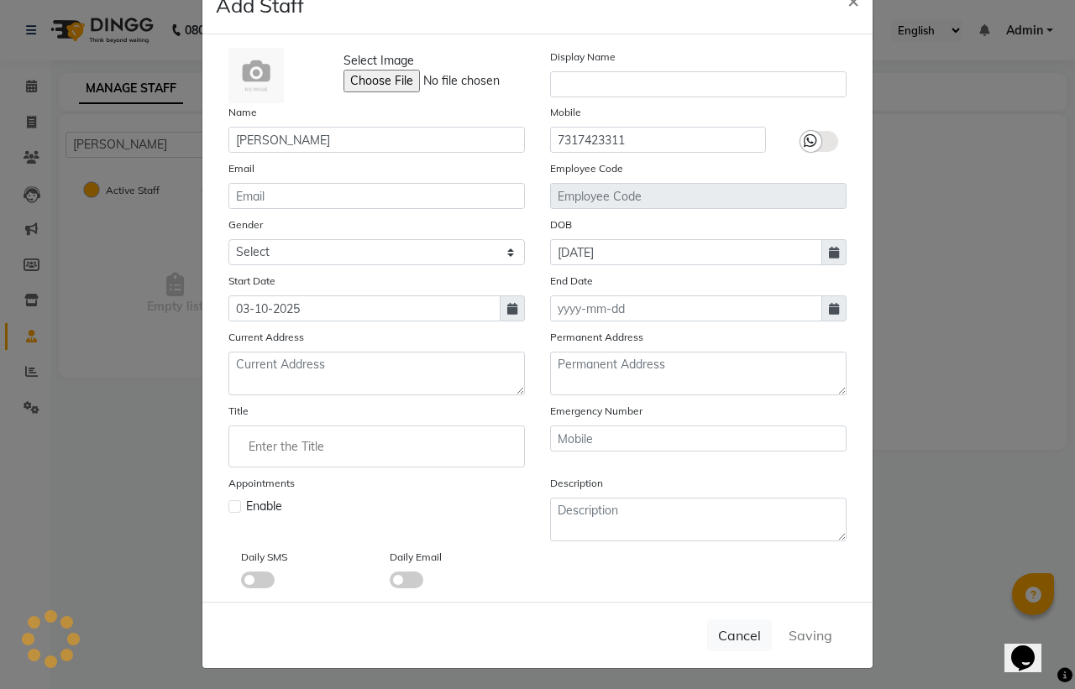
checkbox input "false"
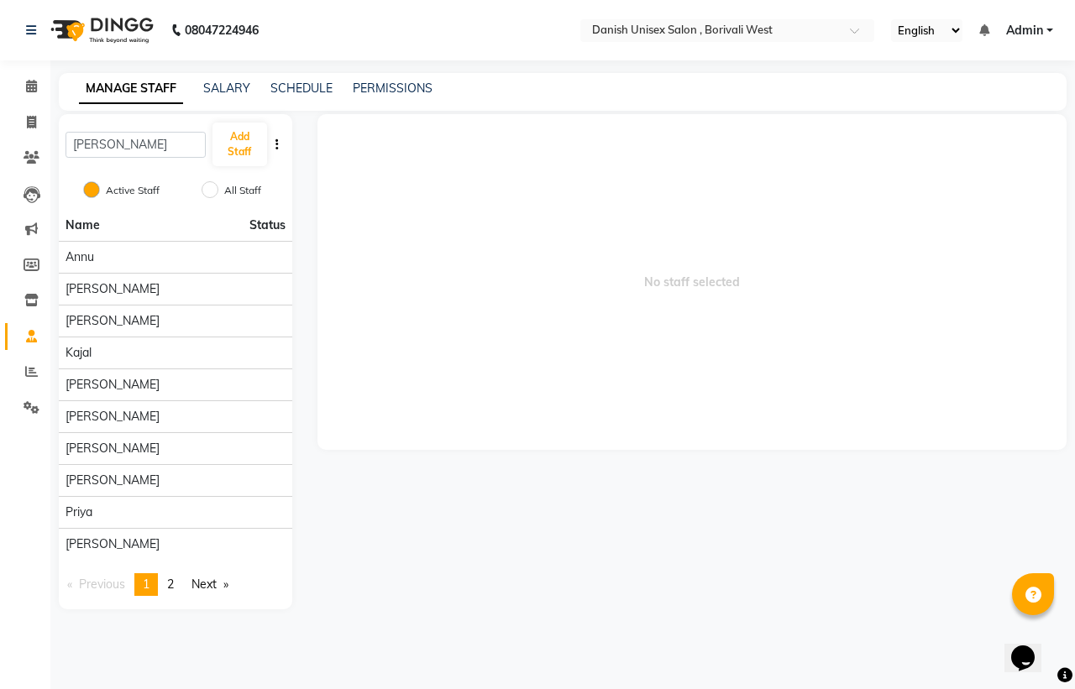
click at [31, 477] on div "Calendar Invoice Clients Leads Marketing Members Inventory Staff Reports Settin…" at bounding box center [113, 356] width 227 height 616
click at [158, 253] on div "Annu" at bounding box center [176, 258] width 220 height 18
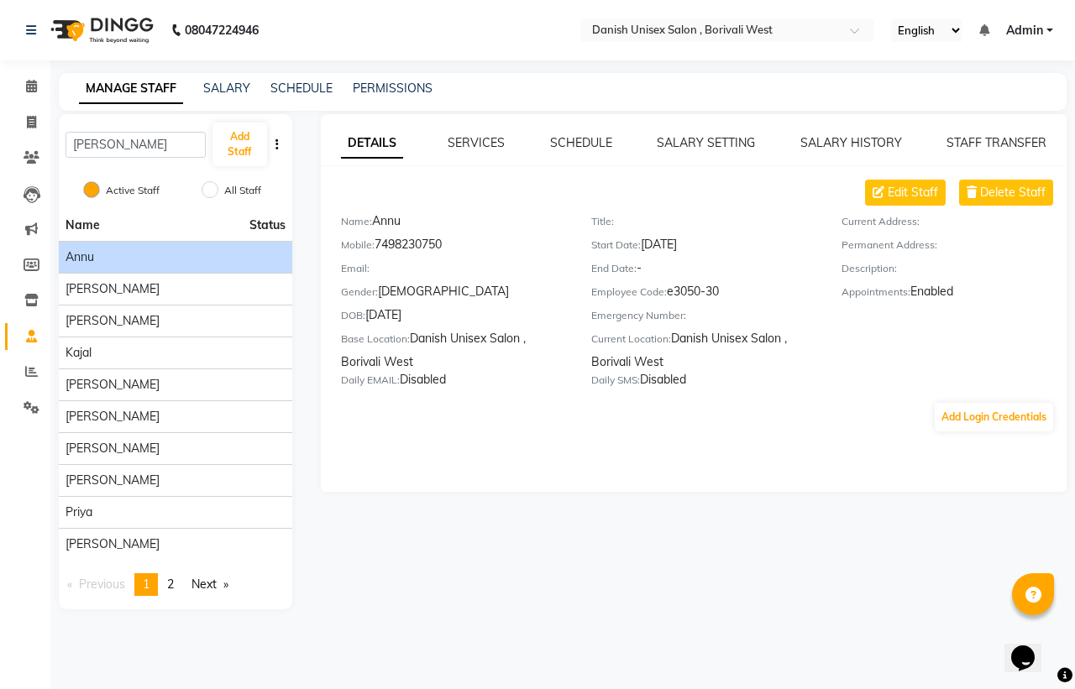
click at [409, 581] on div "DETAILS SERVICES SCHEDULE SALARY SETTING SALARY HISTORY STAFF TRANSFER Edit Sta…" at bounding box center [692, 361] width 775 height 495
click at [726, 543] on div "DETAILS SERVICES SCHEDULE SALARY SETTING SALARY HISTORY STAFF TRANSFER Edit Sta…" at bounding box center [692, 361] width 775 height 495
click at [30, 86] on icon at bounding box center [31, 86] width 11 height 13
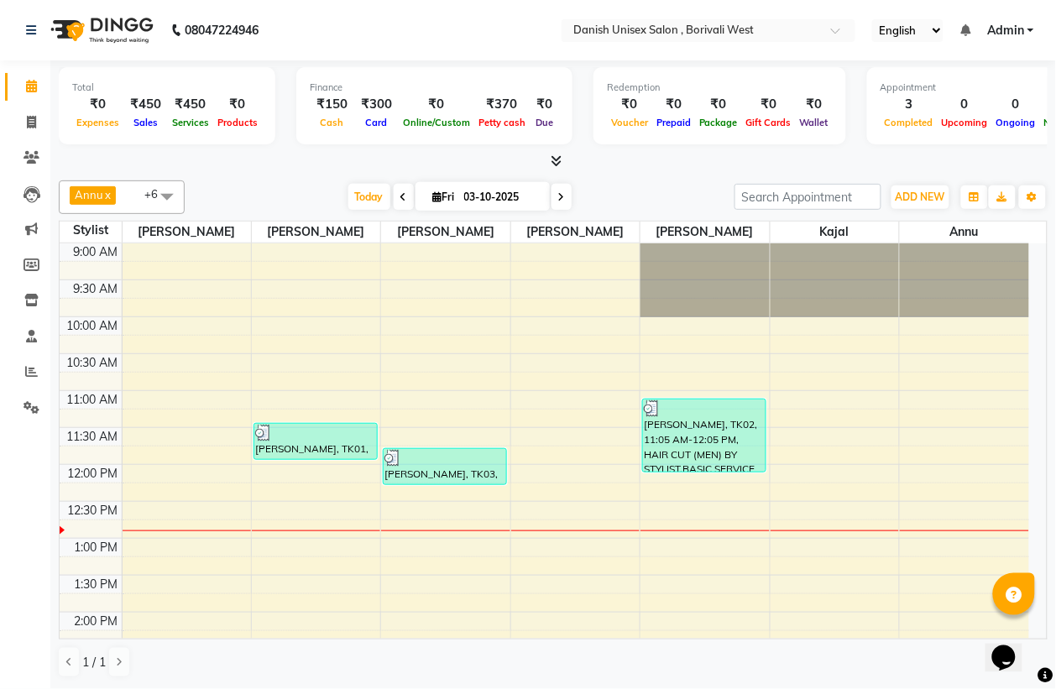
click at [170, 194] on span at bounding box center [167, 197] width 34 height 32
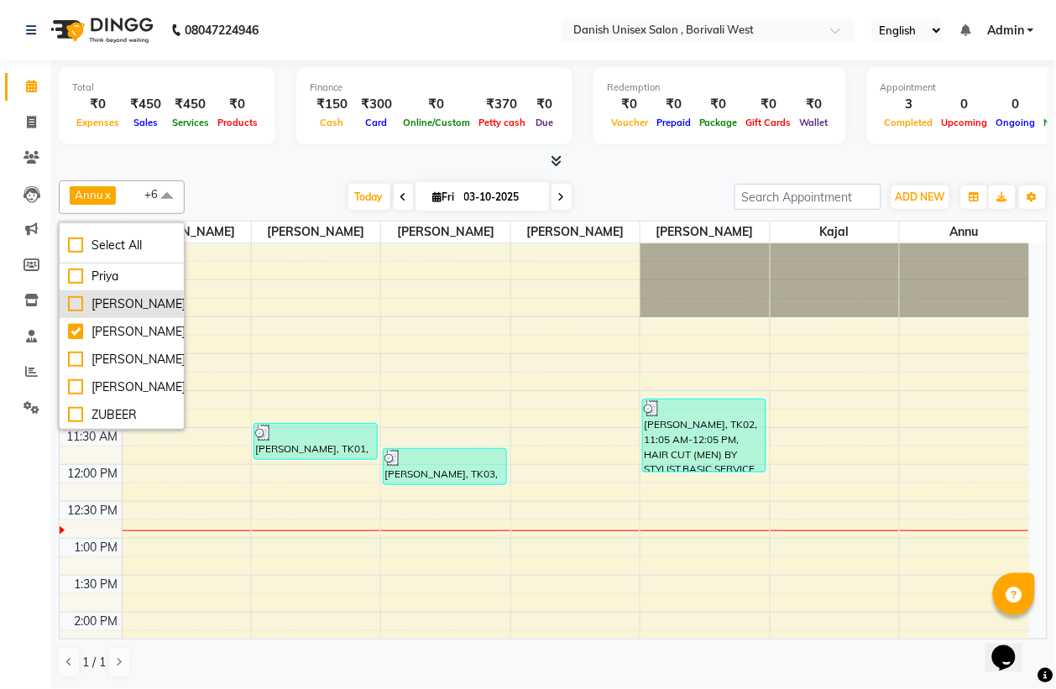
scroll to position [1, 0]
click at [148, 351] on div "[PERSON_NAME]" at bounding box center [121, 360] width 107 height 18
checkbox input "true"
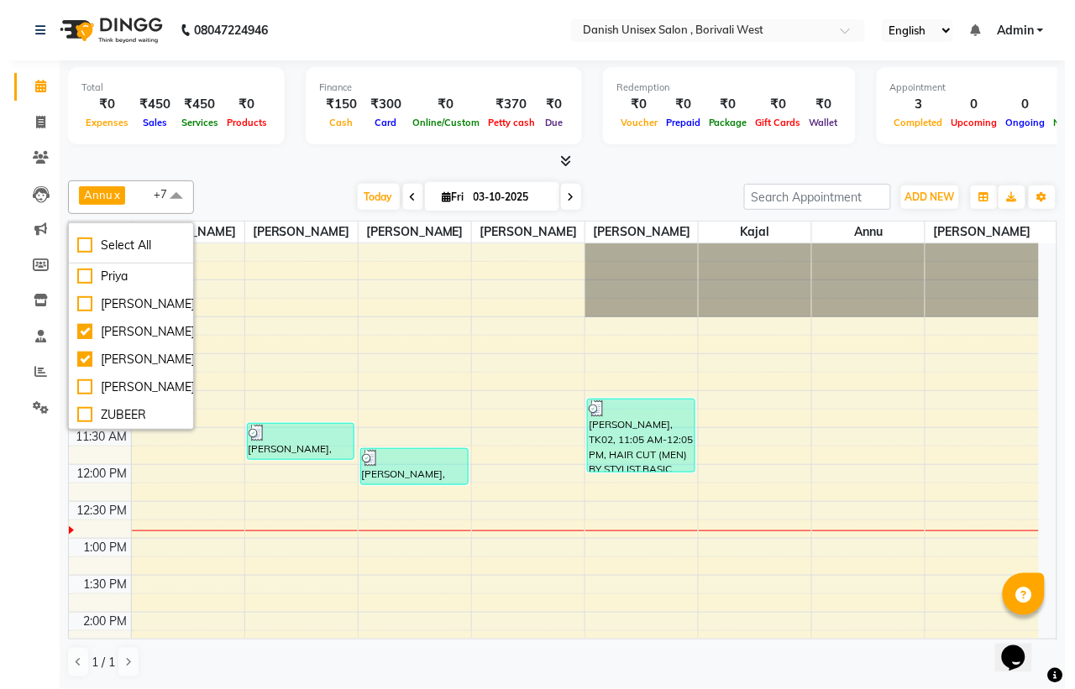
scroll to position [0, 0]
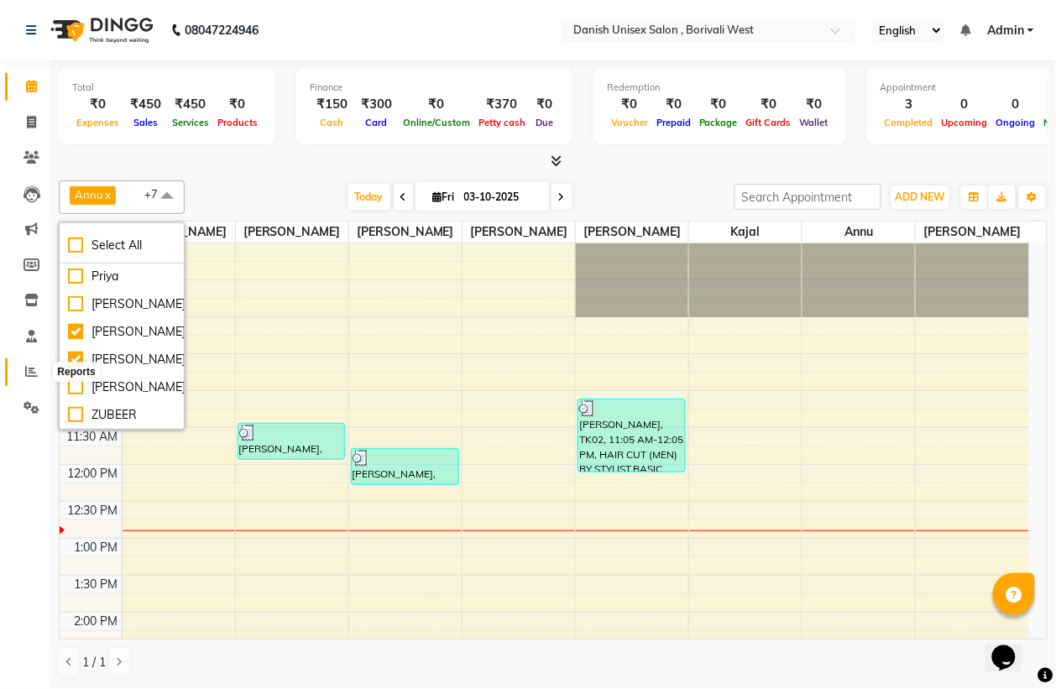
click at [31, 368] on icon at bounding box center [31, 371] width 13 height 13
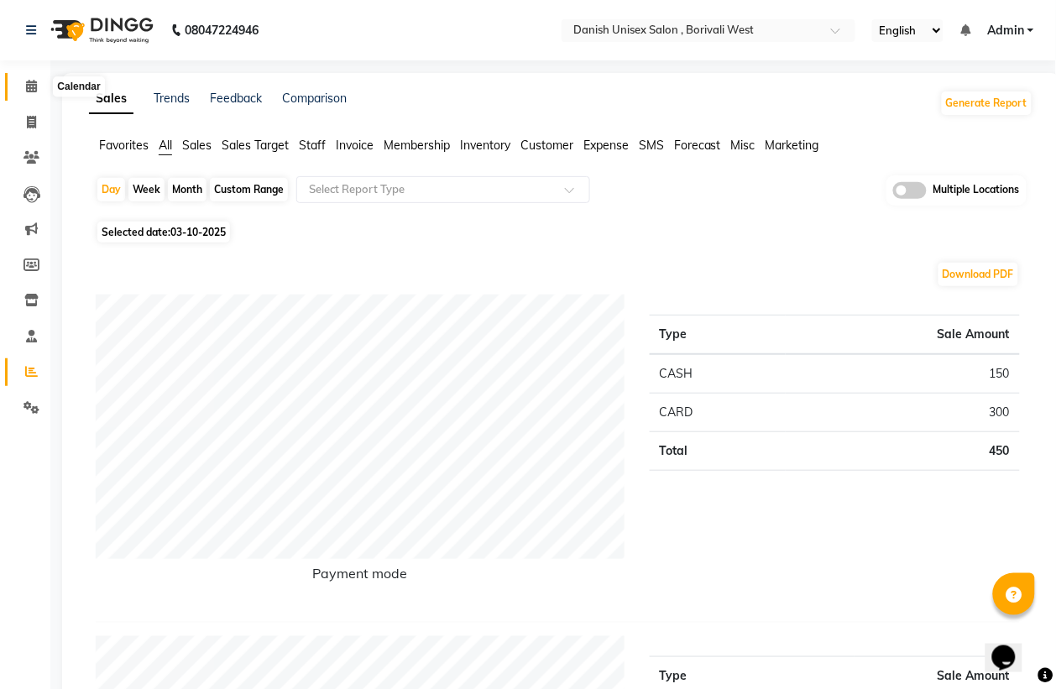
click at [31, 82] on icon at bounding box center [31, 86] width 11 height 13
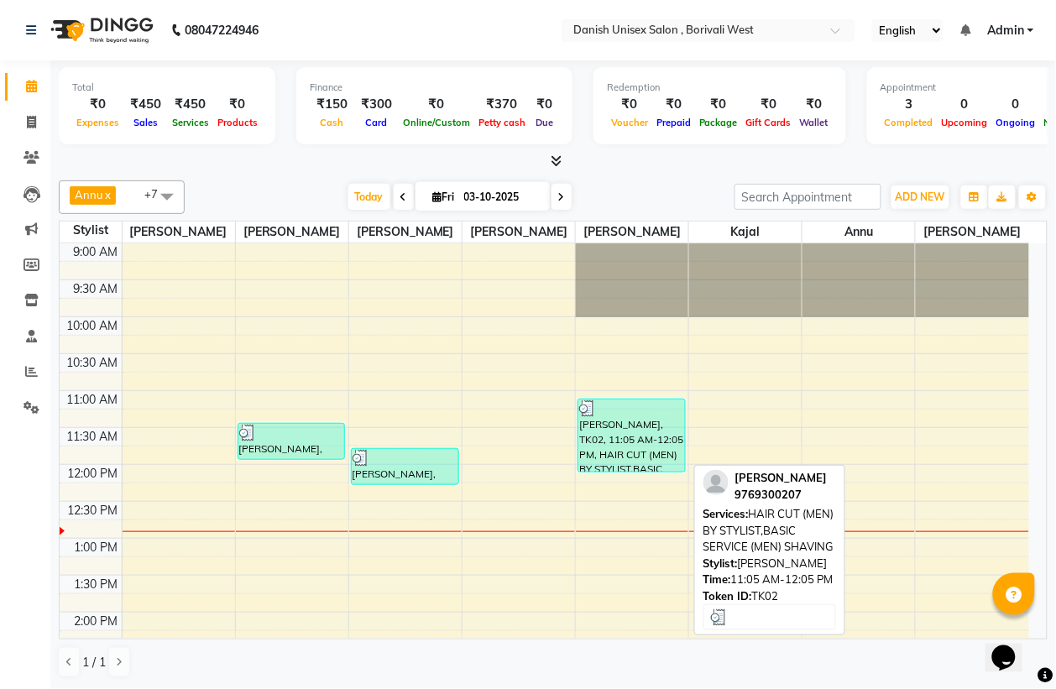
click at [627, 422] on div "[PERSON_NAME], TK02, 11:05 AM-12:05 PM, HAIR CUT (MEN) BY STYLIST,BASIC SERVICE…" at bounding box center [632, 436] width 107 height 72
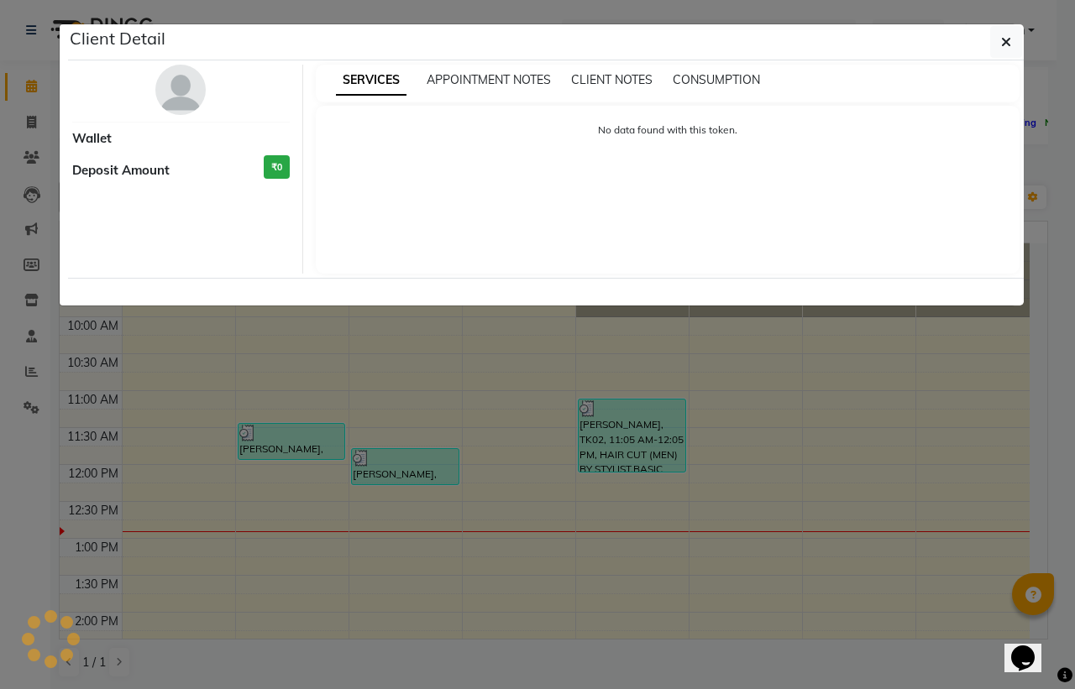
select select "3"
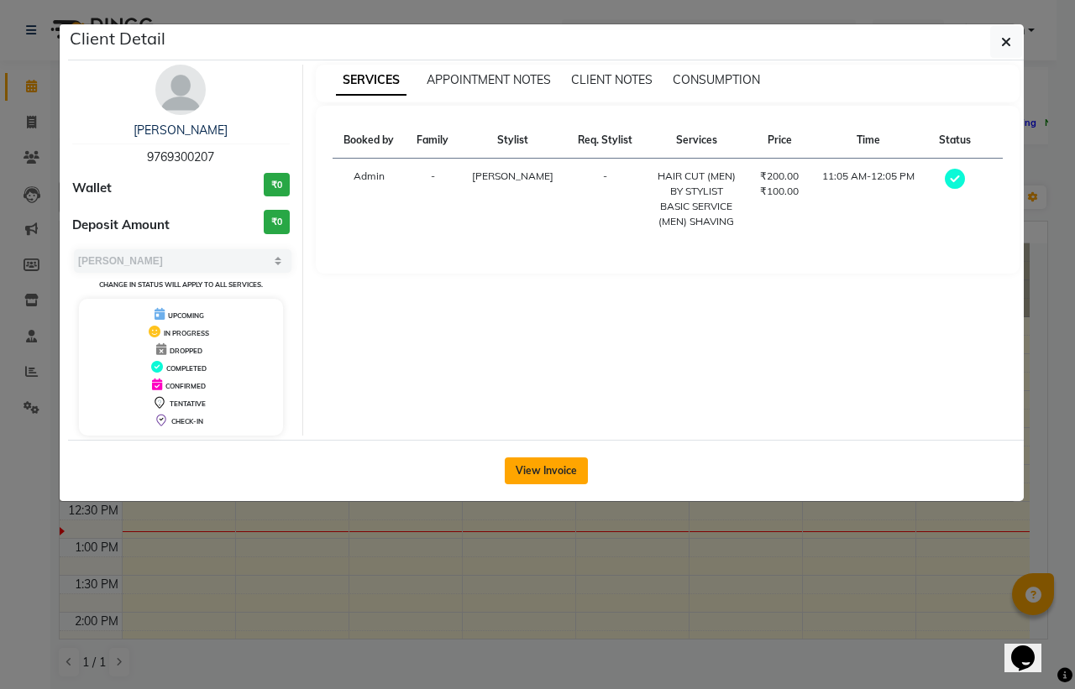
click at [547, 473] on button "View Invoice" at bounding box center [546, 471] width 83 height 27
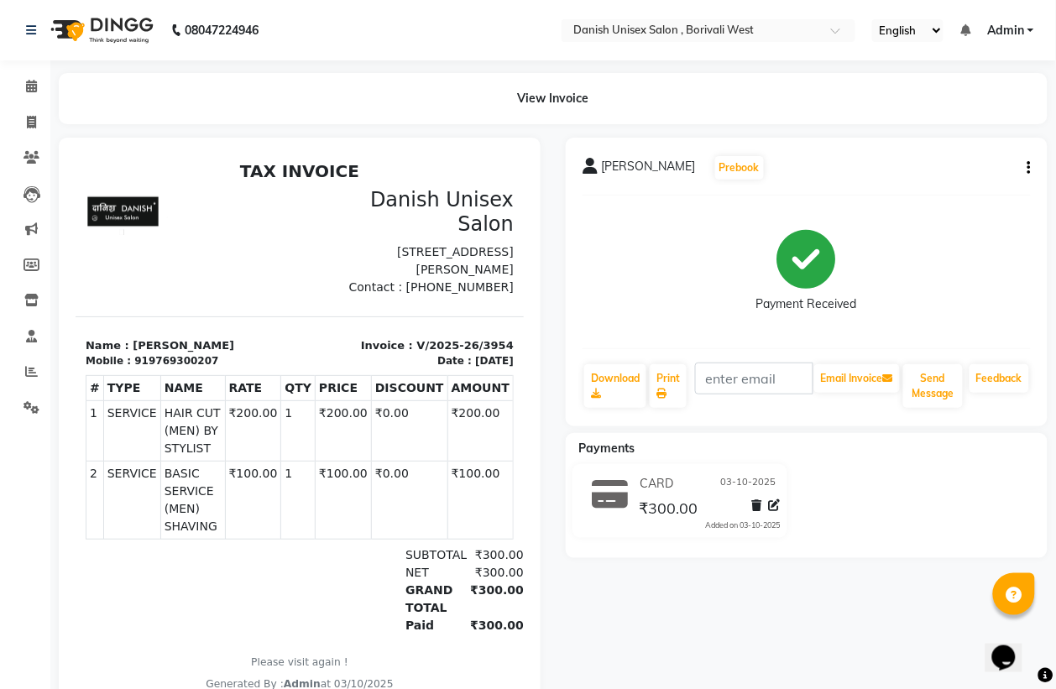
click at [1030, 168] on icon "button" at bounding box center [1029, 168] width 3 height 1
click at [950, 162] on div "Edit Item Staff" at bounding box center [946, 168] width 115 height 21
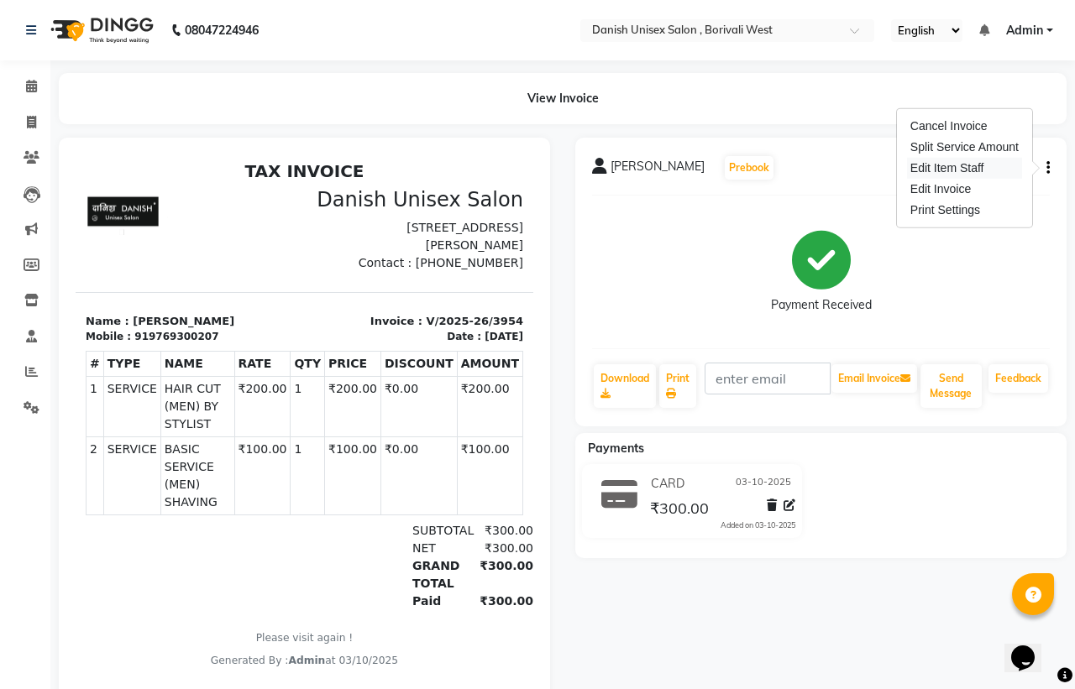
select select
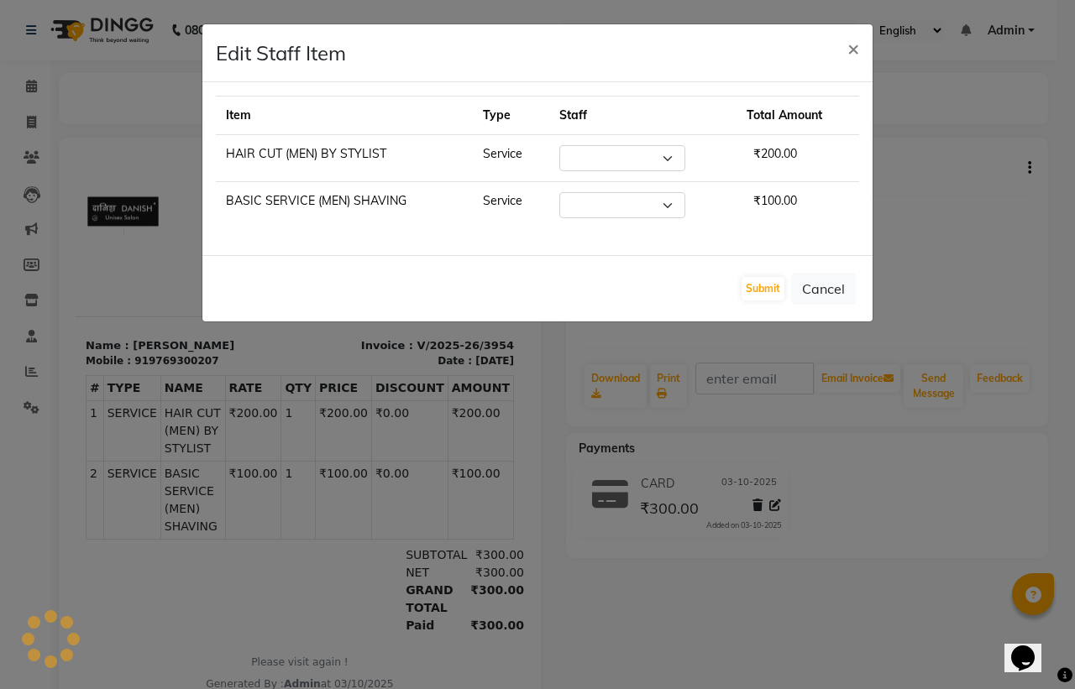
select select "57771"
click at [669, 160] on select "Select [PERSON_NAME] [PERSON_NAME] kajal [PERSON_NAME] [PERSON_NAME] [PERSON_NA…" at bounding box center [622, 158] width 126 height 26
select select "93632"
click at [560, 145] on select "Select [PERSON_NAME] [PERSON_NAME] kajal [PERSON_NAME] [PERSON_NAME] [PERSON_NA…" at bounding box center [622, 158] width 126 height 26
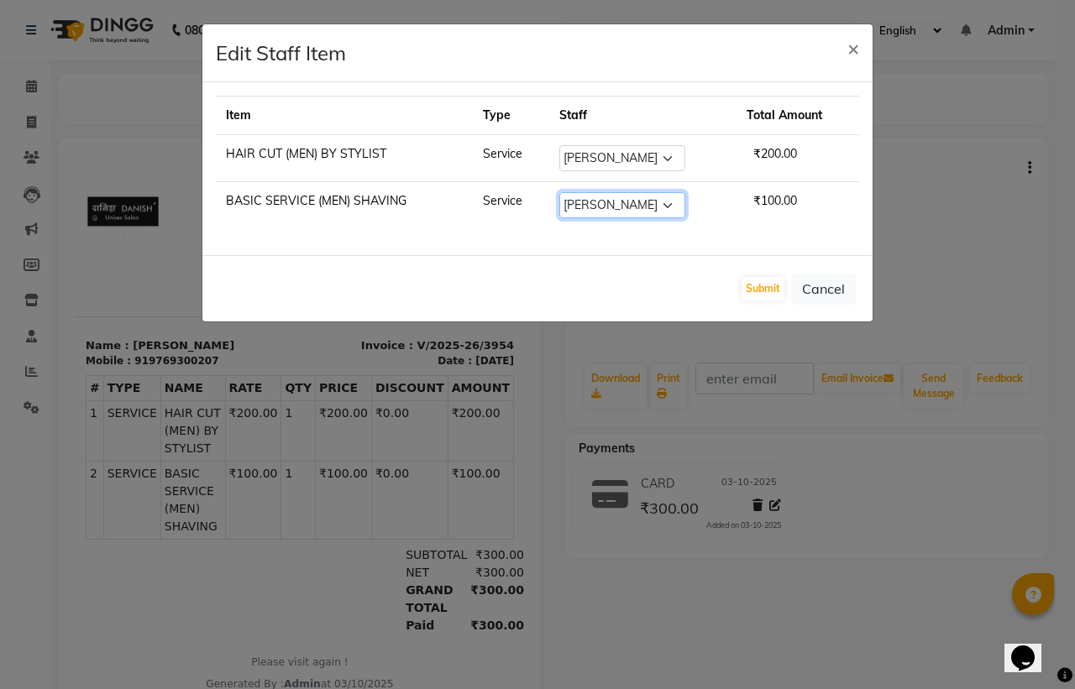
click at [618, 207] on select "Select [PERSON_NAME] [PERSON_NAME] kajal [PERSON_NAME] [PERSON_NAME] [PERSON_NA…" at bounding box center [622, 205] width 126 height 26
select select "93632"
click at [560, 193] on select "Select [PERSON_NAME] [PERSON_NAME] kajal [PERSON_NAME] [PERSON_NAME] [PERSON_NA…" at bounding box center [622, 205] width 126 height 26
click at [778, 286] on button "Submit" at bounding box center [763, 289] width 43 height 24
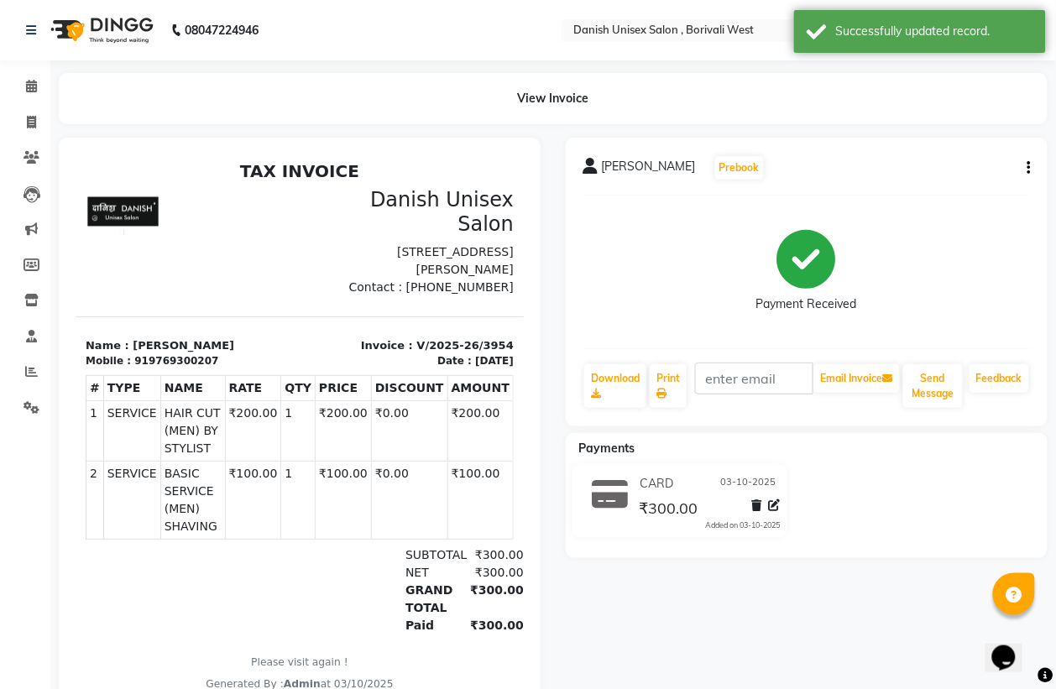
scroll to position [73, 0]
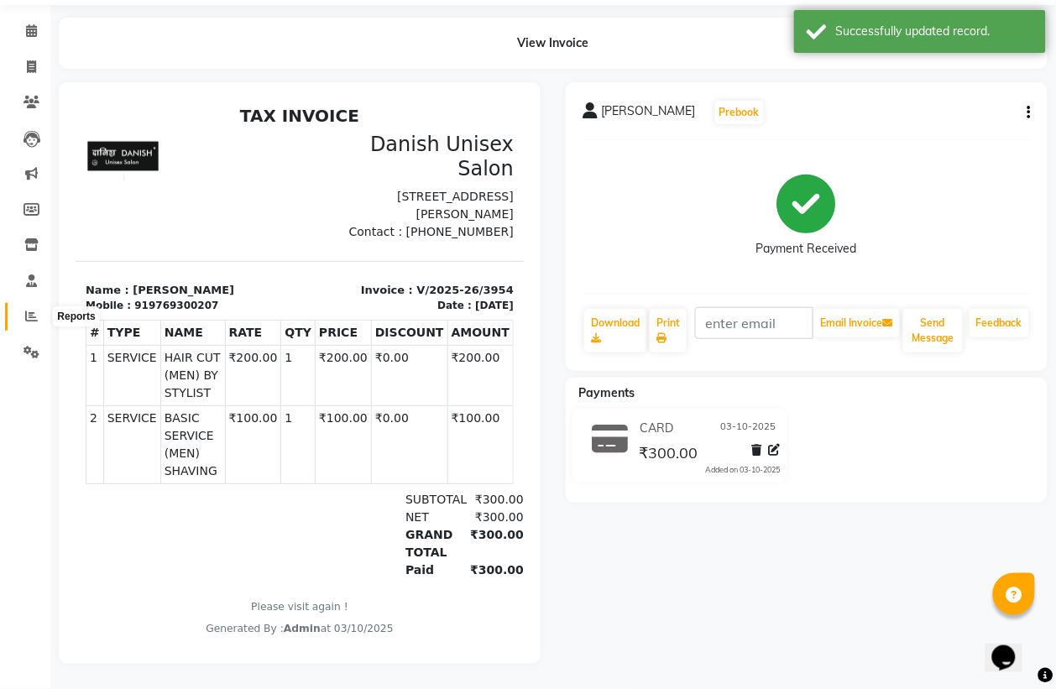
click at [35, 310] on icon at bounding box center [31, 316] width 13 height 13
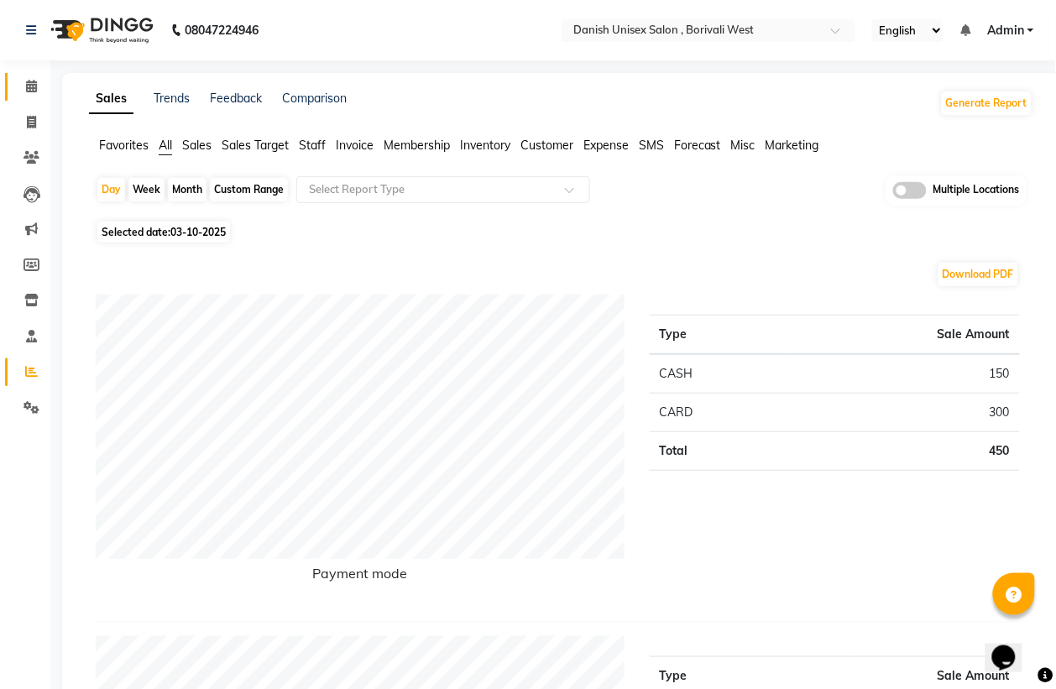
click at [29, 84] on icon at bounding box center [31, 86] width 11 height 13
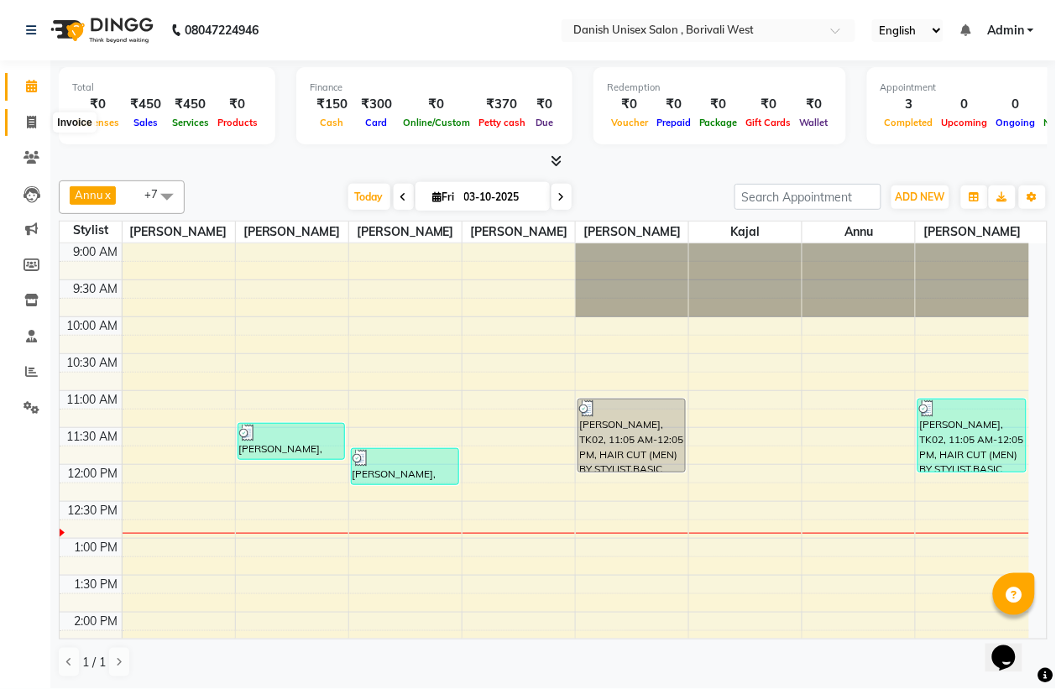
click at [34, 120] on icon at bounding box center [31, 122] width 9 height 13
select select "service"
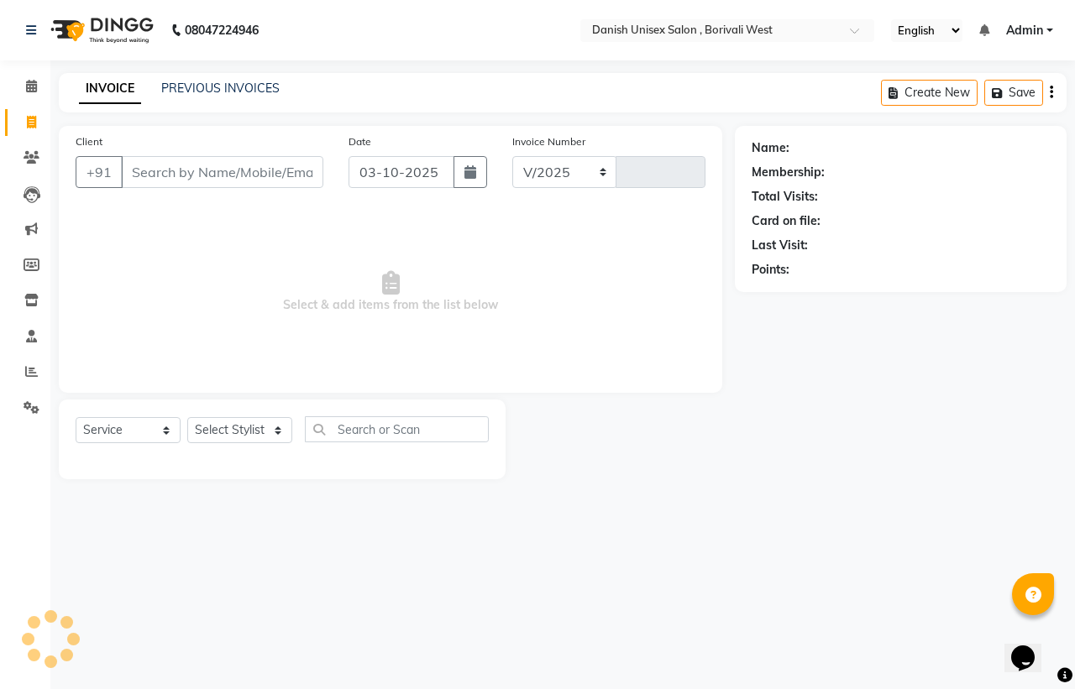
select select "6929"
type input "3956"
click at [28, 94] on span at bounding box center [31, 86] width 29 height 19
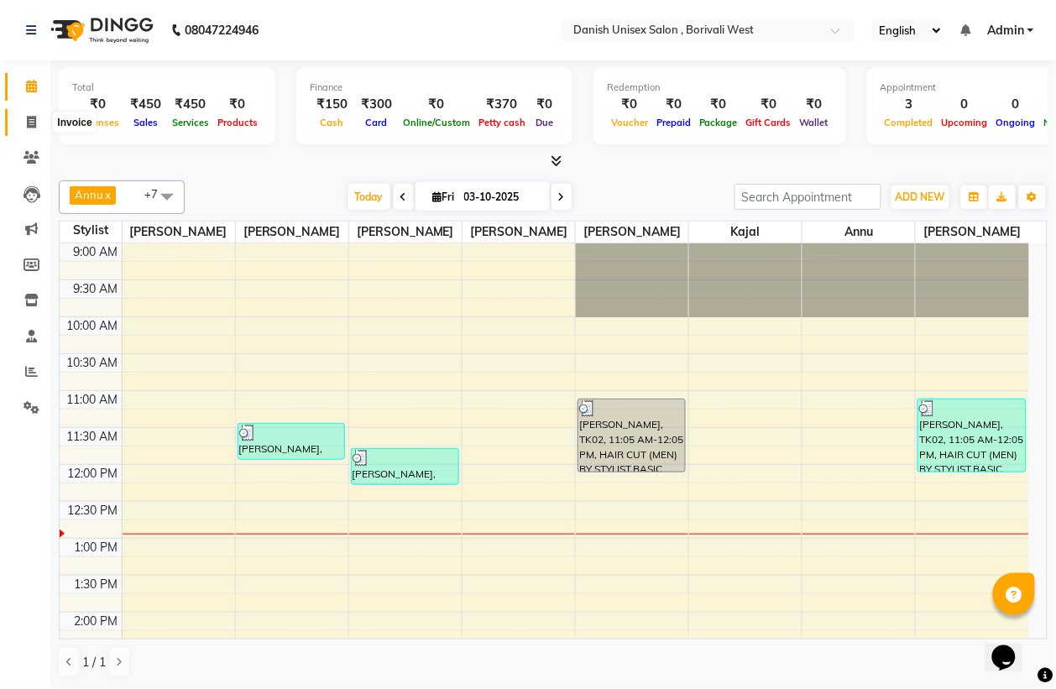
click at [27, 126] on icon at bounding box center [31, 122] width 9 height 13
select select "service"
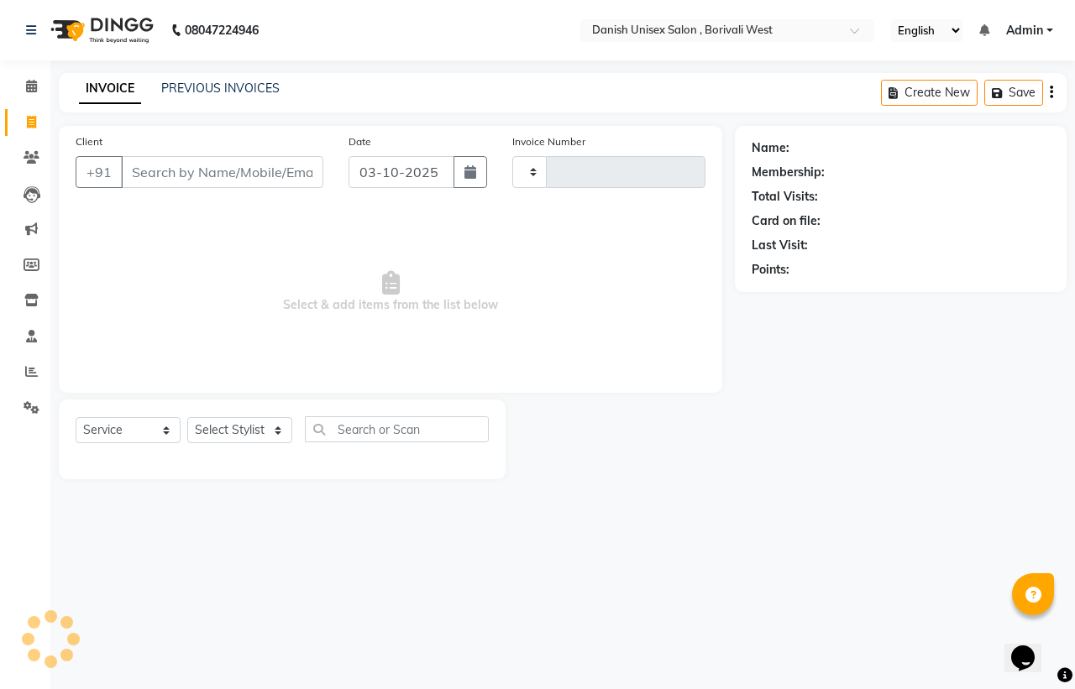
type input "3956"
select select "6929"
click at [26, 89] on icon at bounding box center [31, 86] width 11 height 13
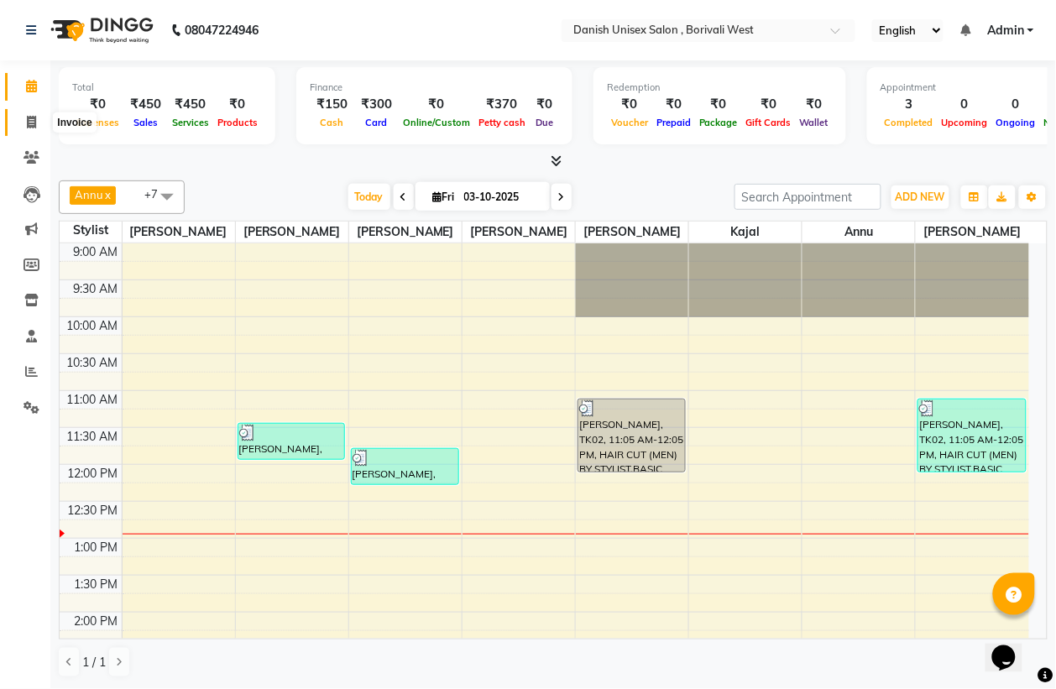
click at [27, 119] on icon at bounding box center [31, 122] width 9 height 13
select select "service"
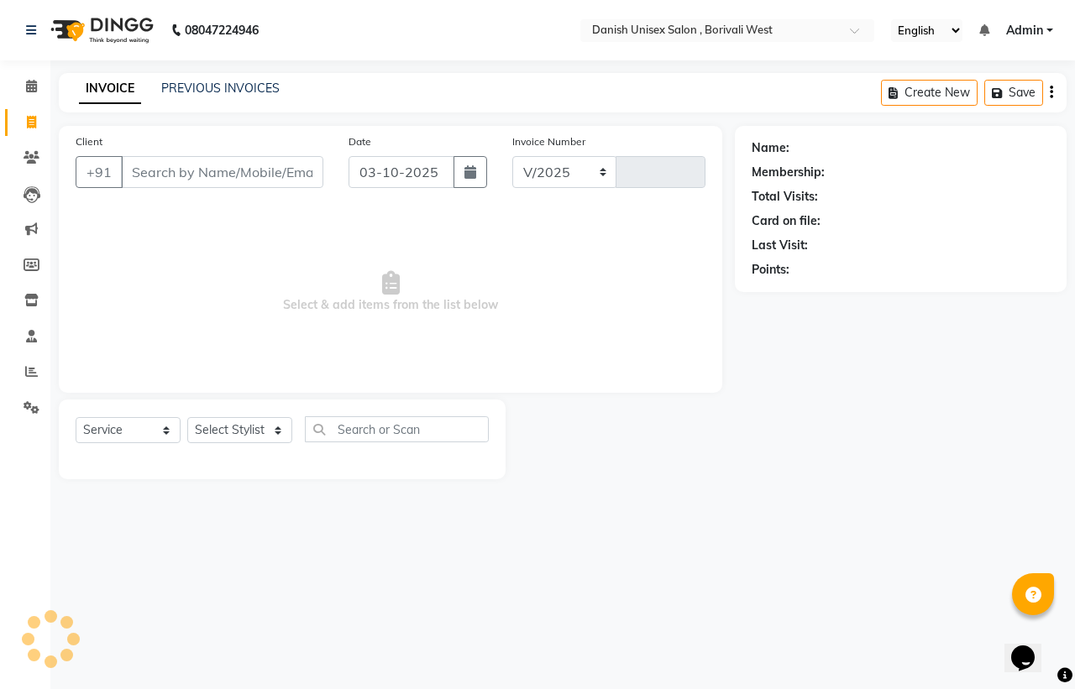
select select "6929"
type input "3956"
click at [34, 118] on icon at bounding box center [31, 122] width 9 height 13
select select "service"
type input "3956"
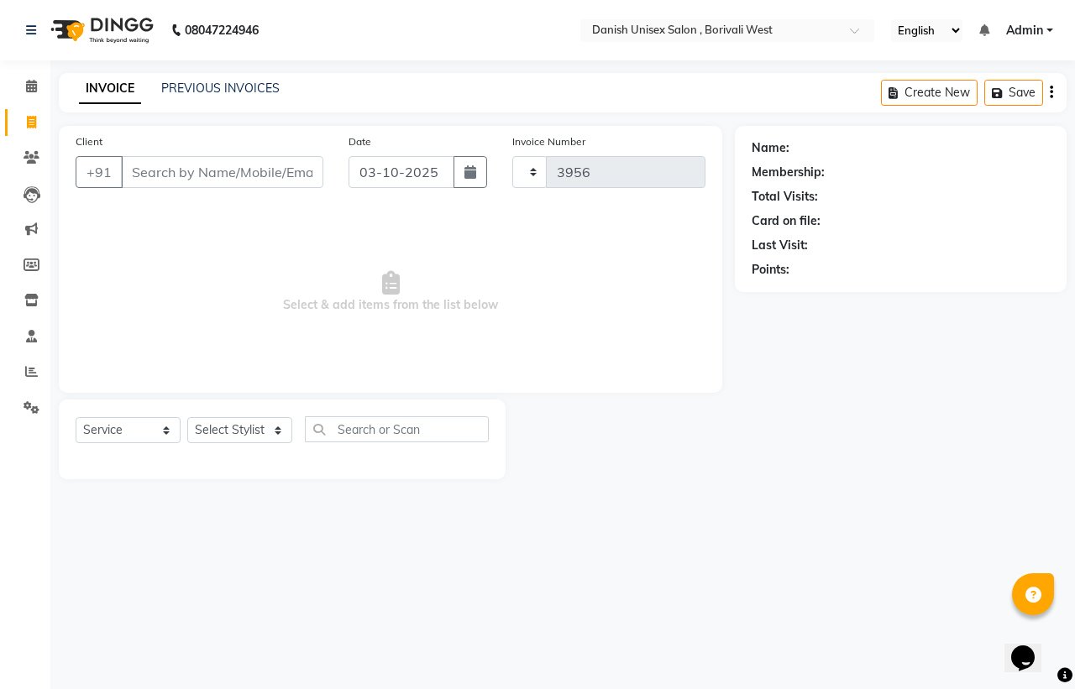
select select "6929"
click at [32, 93] on span at bounding box center [31, 86] width 29 height 19
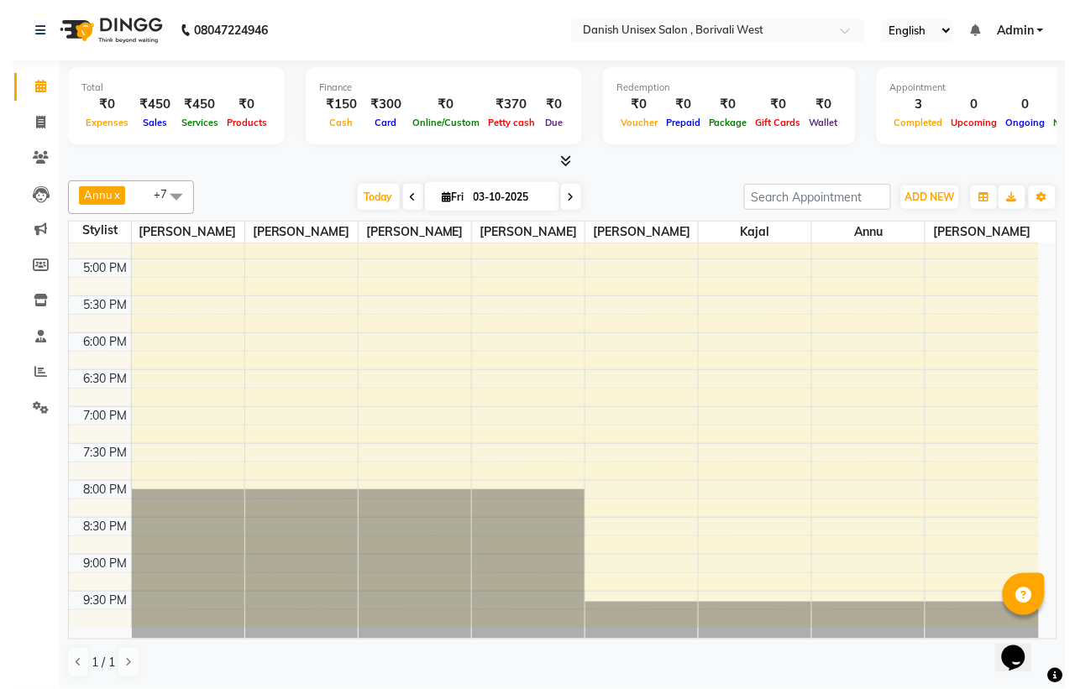
scroll to position [156, 0]
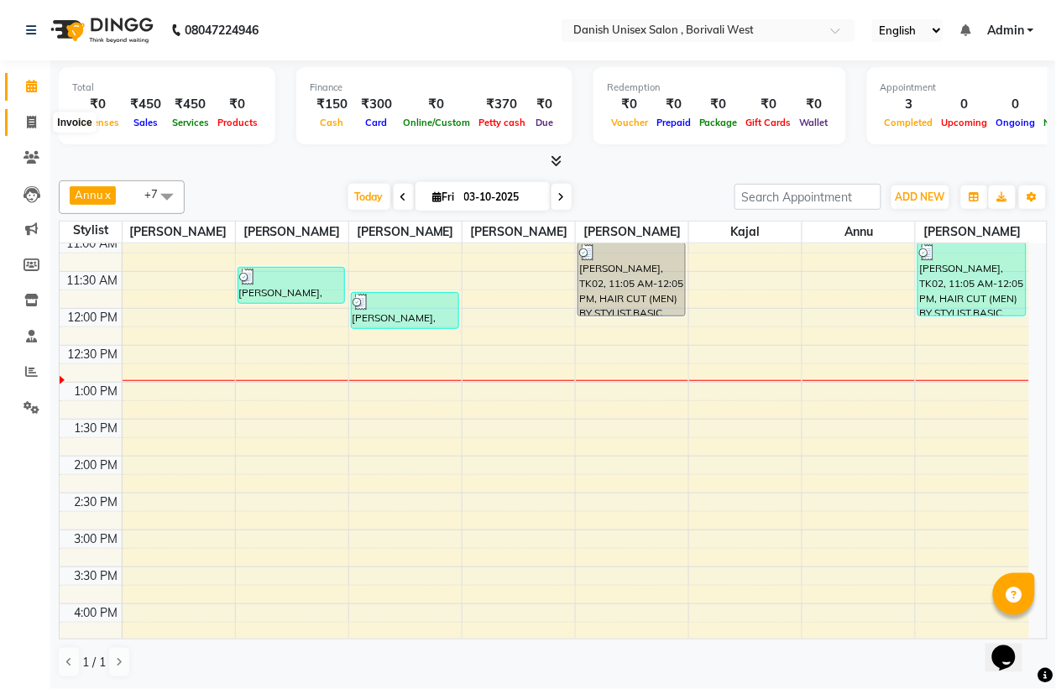
click at [31, 118] on icon at bounding box center [31, 122] width 9 height 13
select select "service"
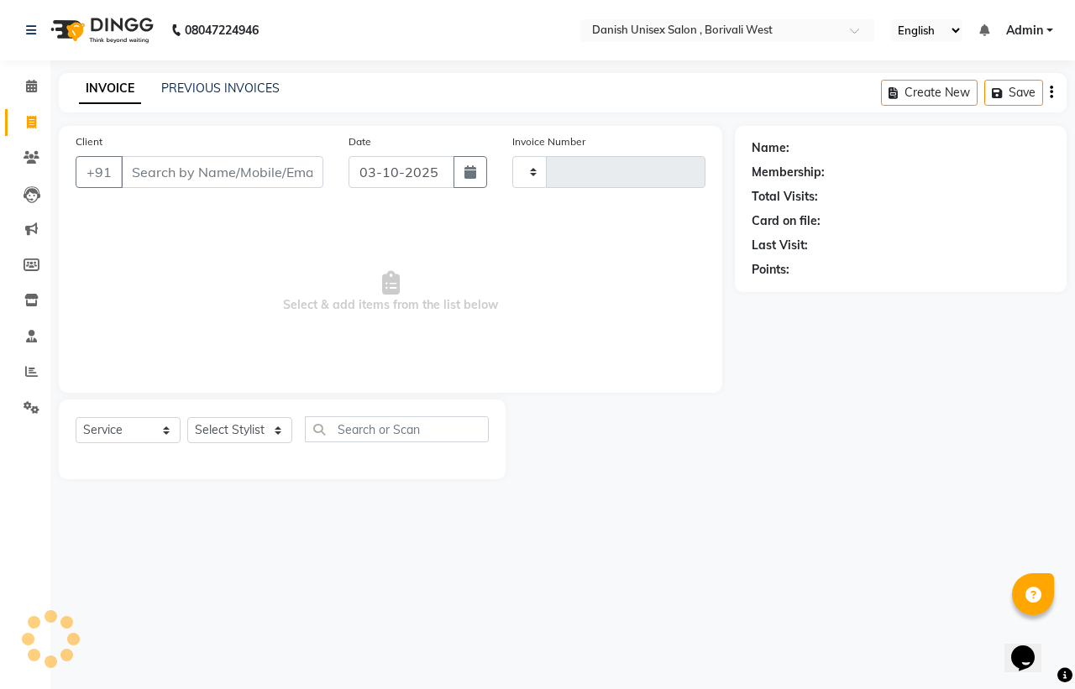
type input "3956"
select select "6929"
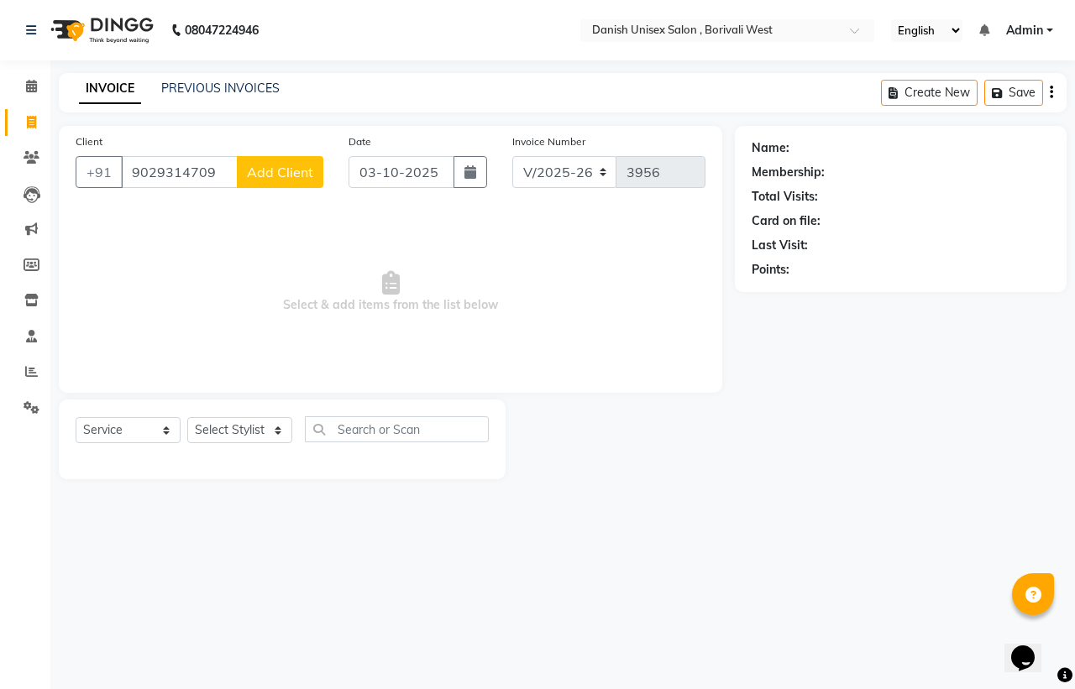
type input "9029314709"
click at [280, 172] on span "Add Client" at bounding box center [280, 172] width 66 height 17
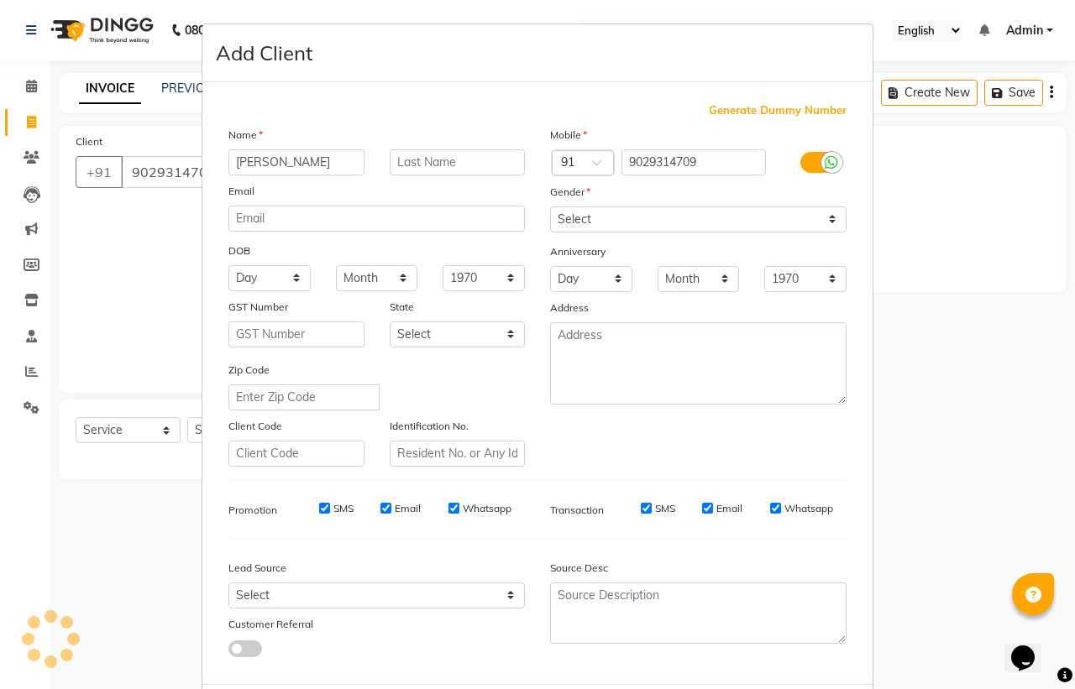
type input "[PERSON_NAME]"
click at [590, 221] on select "Select [DEMOGRAPHIC_DATA] [DEMOGRAPHIC_DATA] Other Prefer Not To Say" at bounding box center [698, 220] width 296 height 26
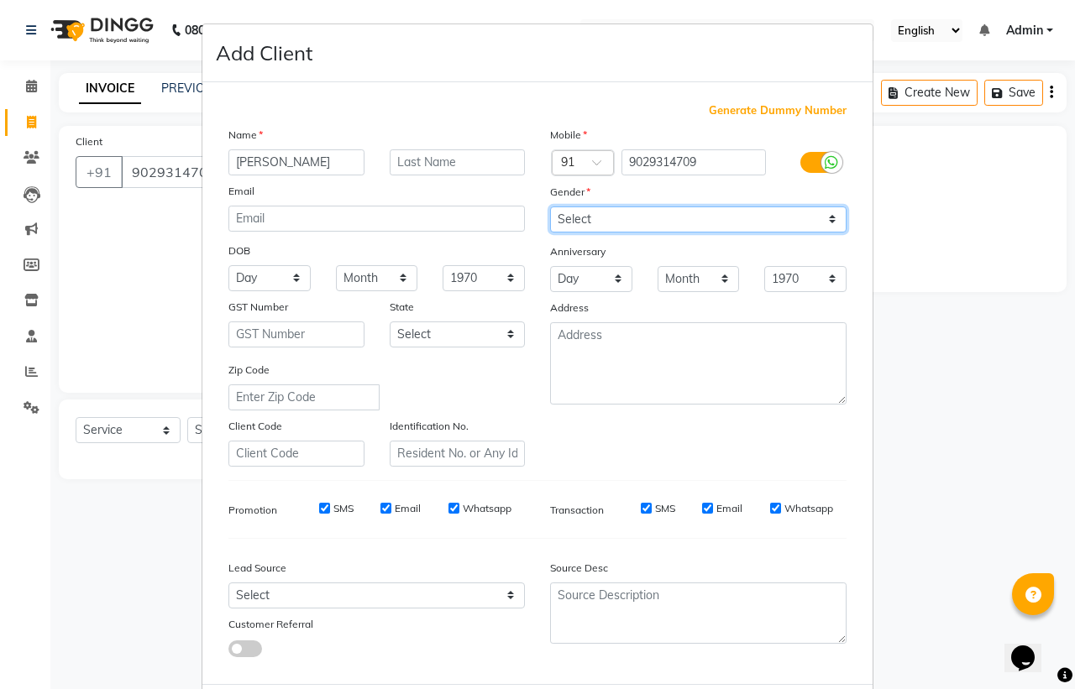
select select "[DEMOGRAPHIC_DATA]"
click at [550, 207] on select "Select [DEMOGRAPHIC_DATA] [DEMOGRAPHIC_DATA] Other Prefer Not To Say" at bounding box center [698, 220] width 296 height 26
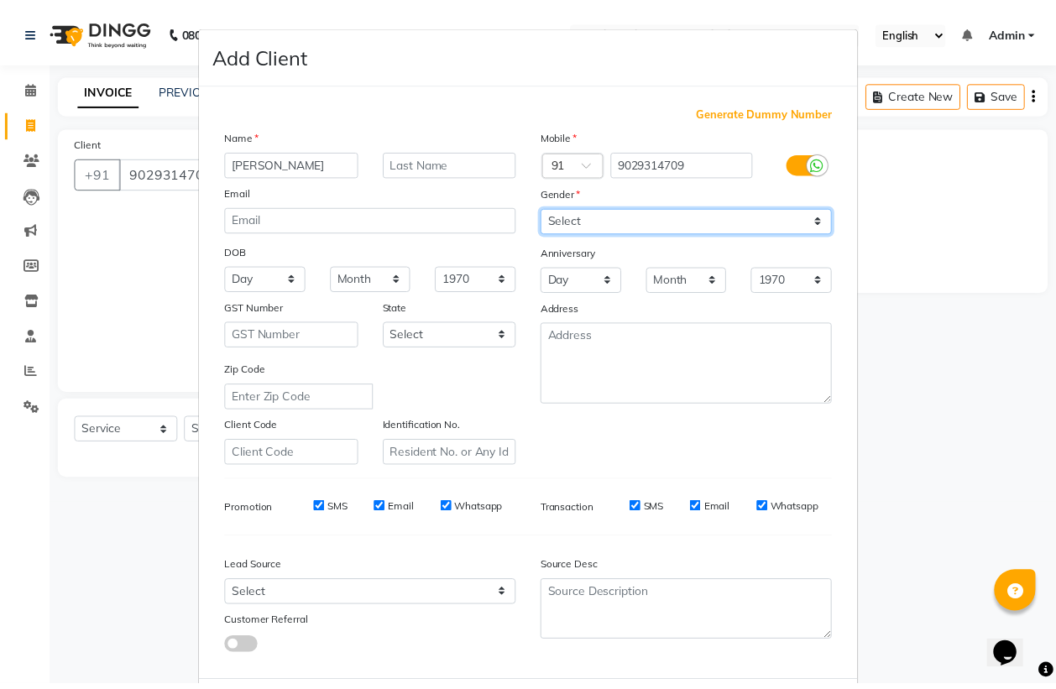
scroll to position [80, 0]
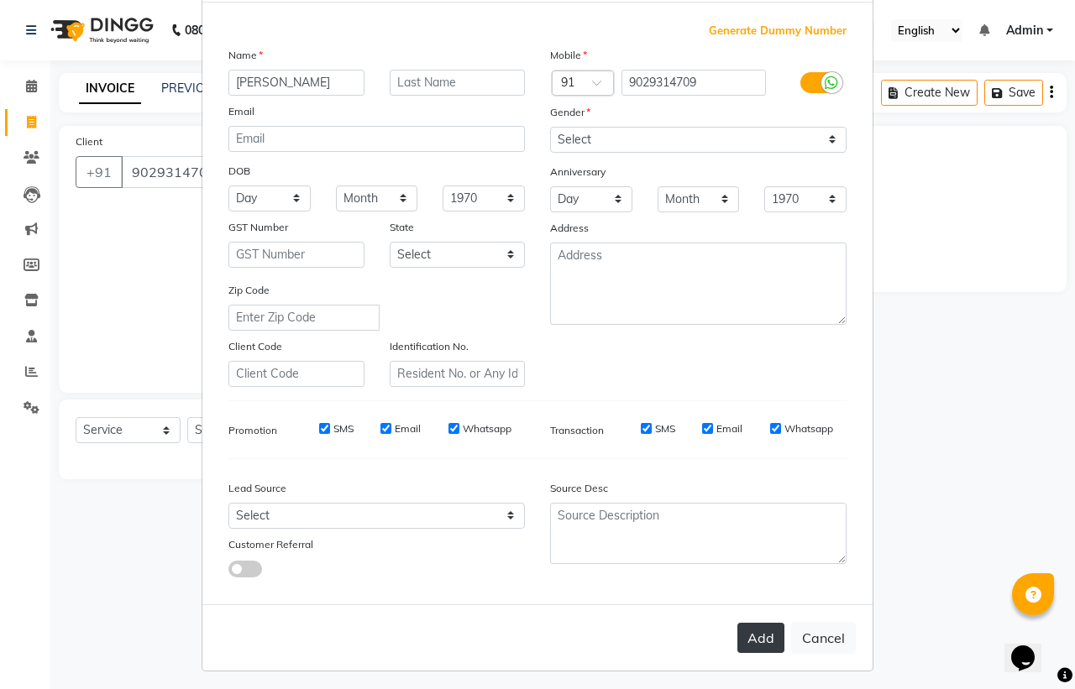
click at [754, 626] on button "Add" at bounding box center [760, 638] width 47 height 30
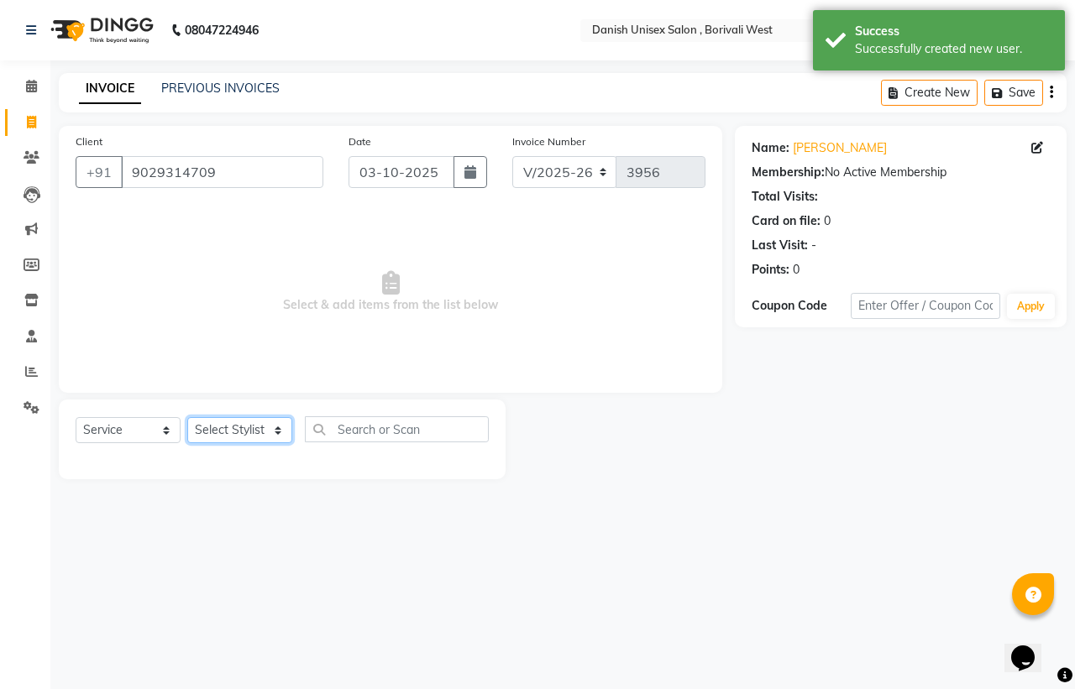
click at [237, 421] on select "Select Stylist [PERSON_NAME] [PERSON_NAME] kajal [PERSON_NAME] [PERSON_NAME] [P…" at bounding box center [239, 430] width 105 height 26
select select "54584"
click at [187, 417] on select "Select Stylist [PERSON_NAME] [PERSON_NAME] kajal [PERSON_NAME] [PERSON_NAME] [P…" at bounding box center [239, 430] width 105 height 26
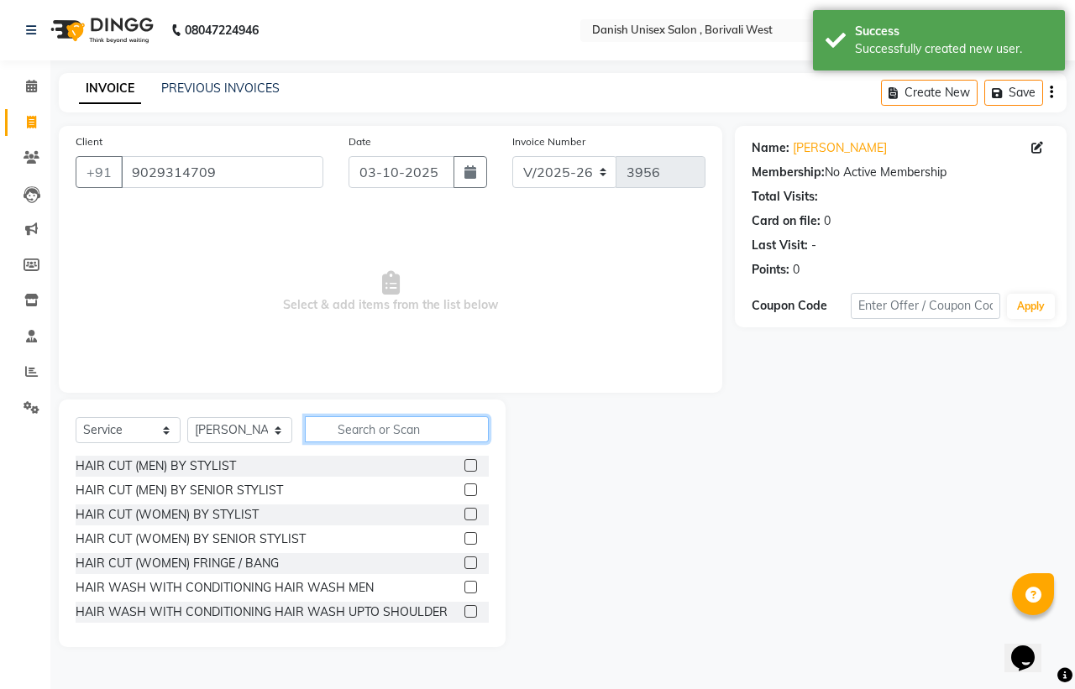
click at [408, 433] on input "text" at bounding box center [397, 430] width 184 height 26
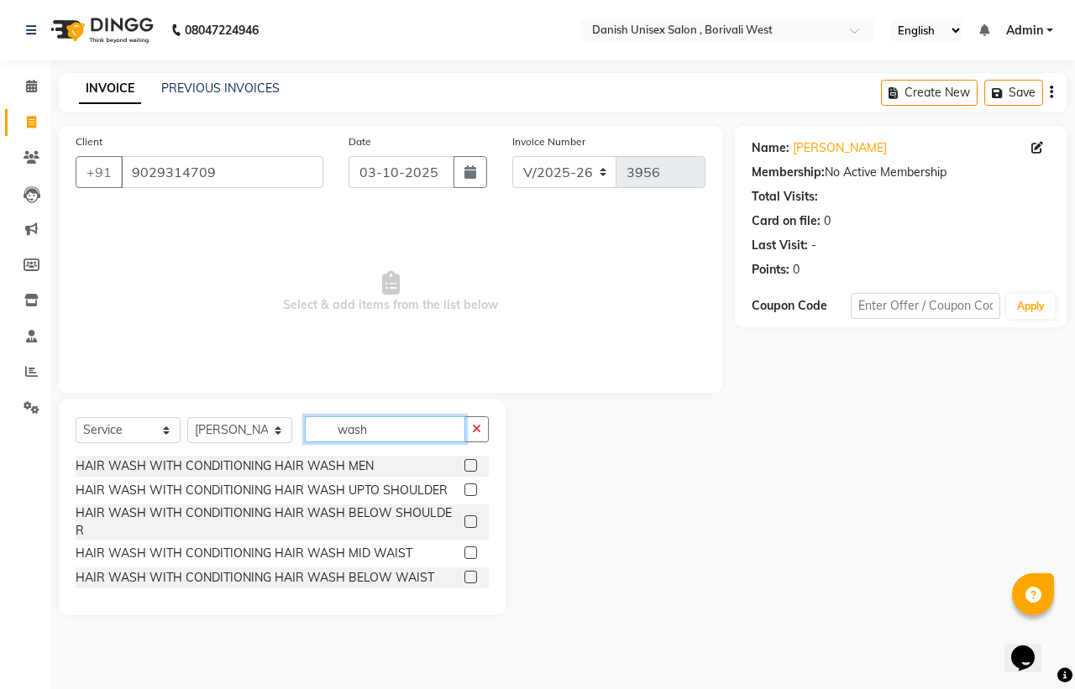
type input "wash"
click at [468, 516] on label at bounding box center [470, 522] width 13 height 13
click at [468, 517] on input "checkbox" at bounding box center [469, 522] width 11 height 11
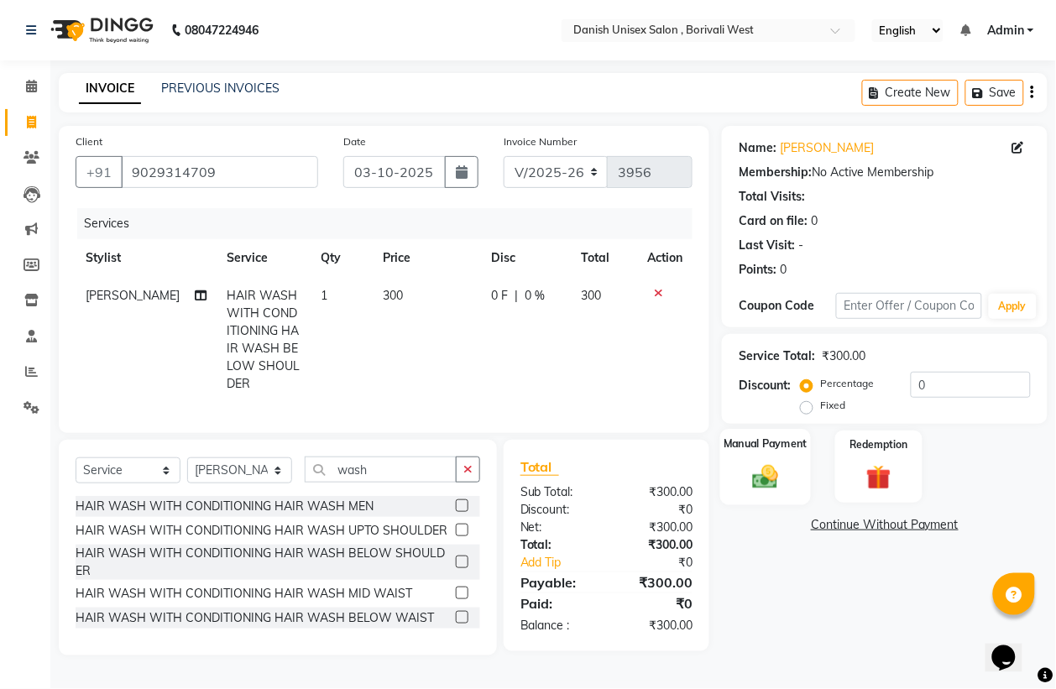
click at [749, 480] on img at bounding box center [766, 477] width 42 height 30
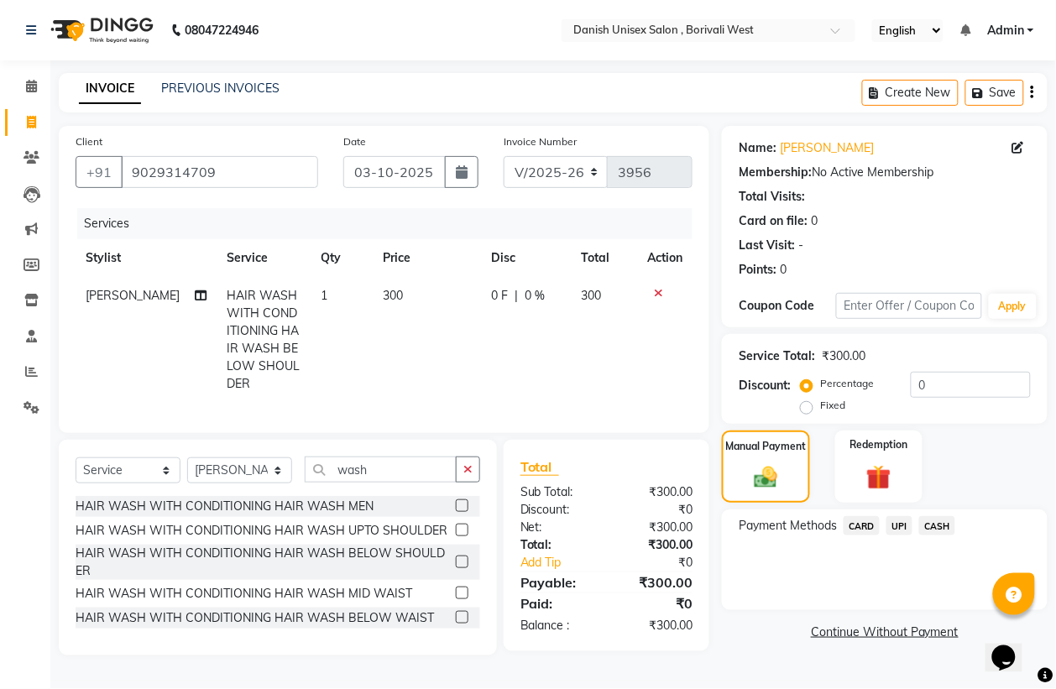
click at [942, 527] on span "CASH" at bounding box center [938, 525] width 36 height 19
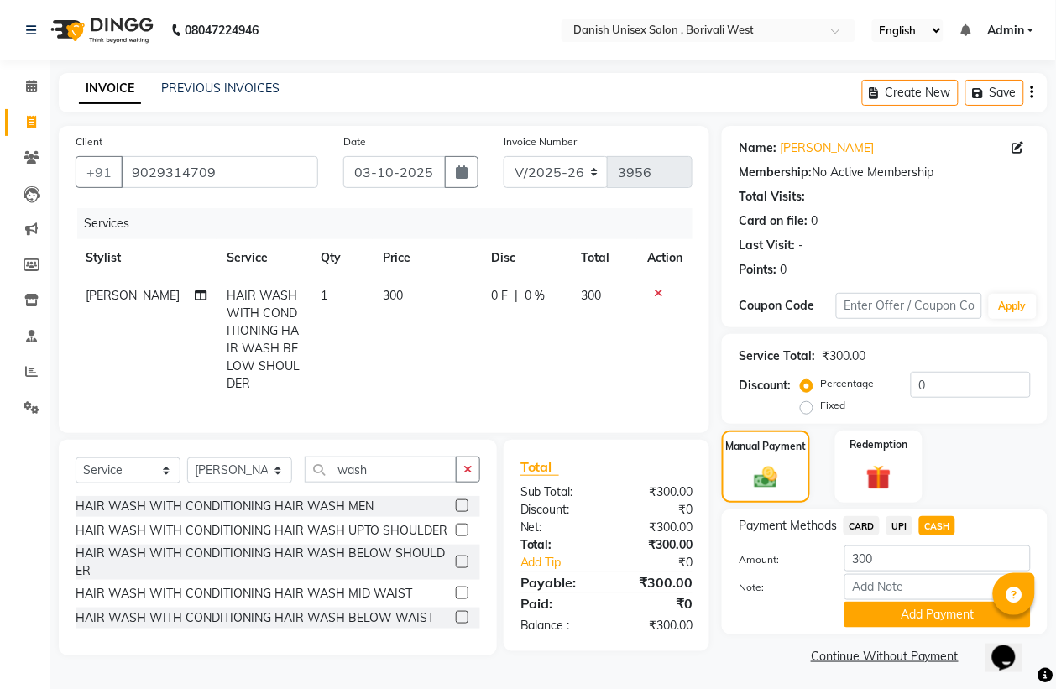
click at [659, 290] on icon at bounding box center [658, 293] width 9 height 12
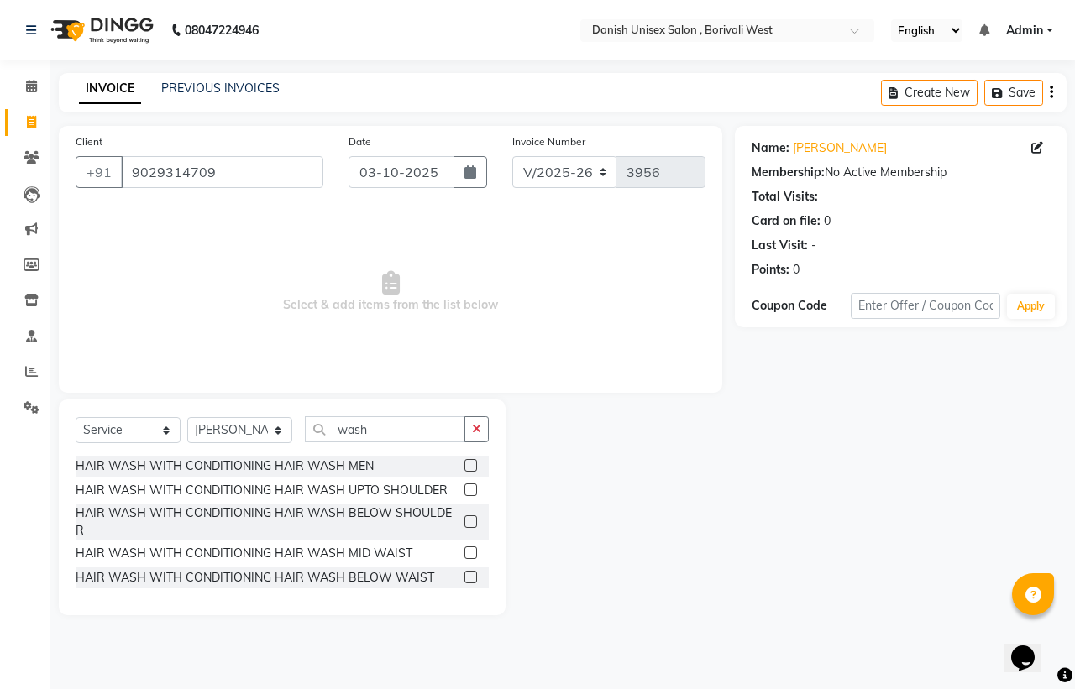
click at [472, 516] on label at bounding box center [470, 522] width 13 height 13
click at [472, 517] on input "checkbox" at bounding box center [469, 522] width 11 height 11
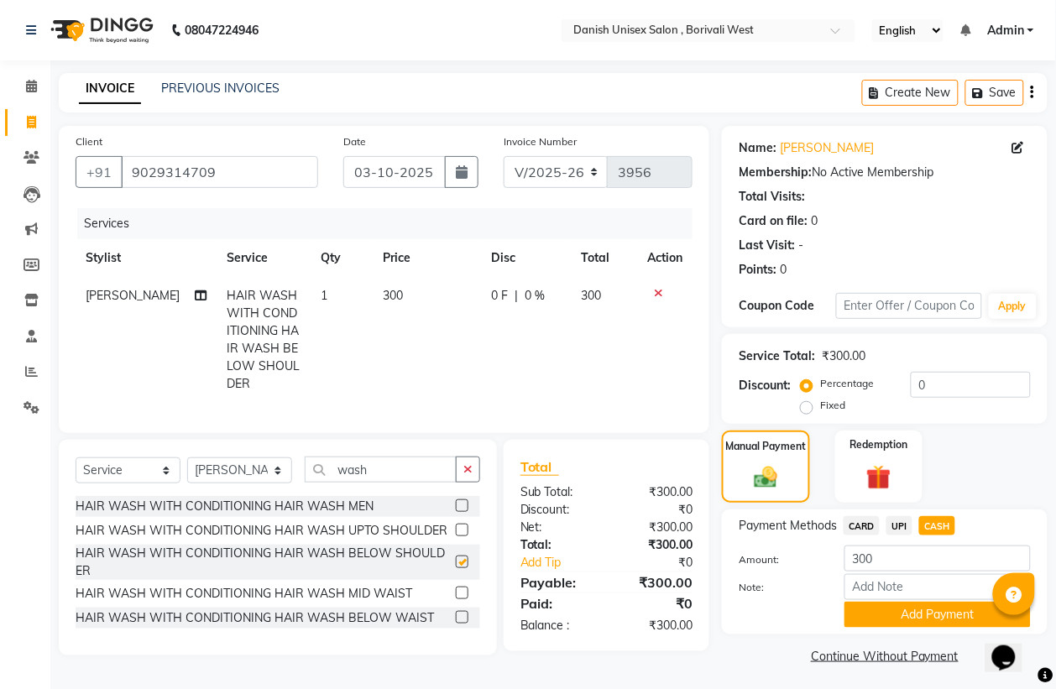
checkbox input "false"
click at [466, 600] on label at bounding box center [462, 593] width 13 height 13
click at [466, 600] on input "checkbox" at bounding box center [461, 594] width 11 height 11
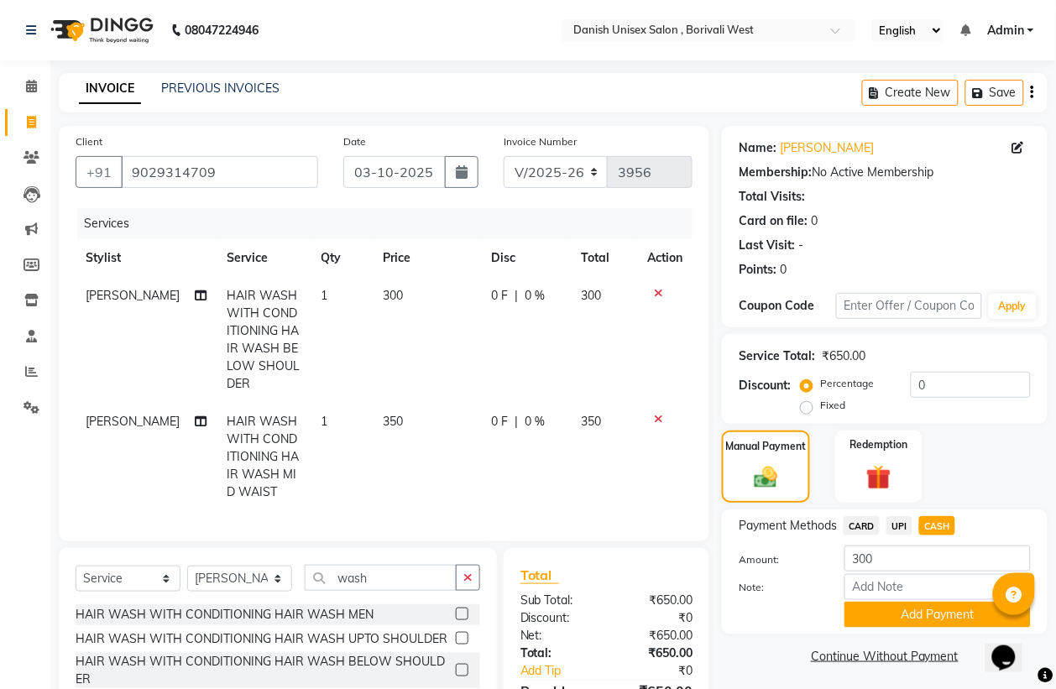
checkbox input "false"
click at [657, 290] on icon at bounding box center [658, 293] width 9 height 12
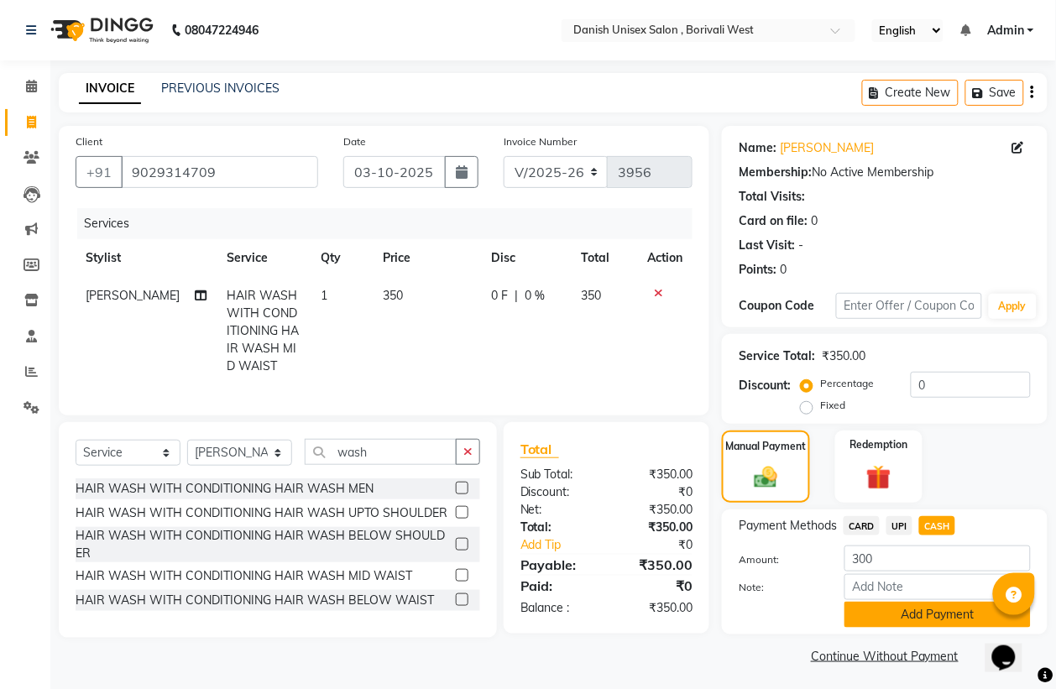
click at [943, 609] on button "Add Payment" at bounding box center [938, 615] width 186 height 26
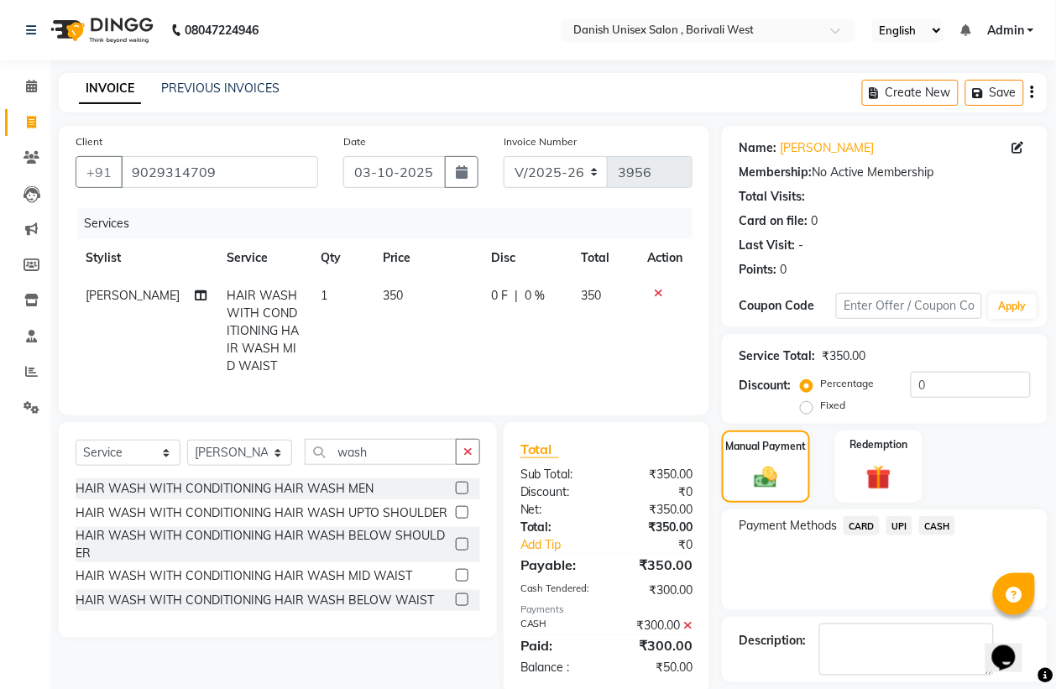
scroll to position [76, 0]
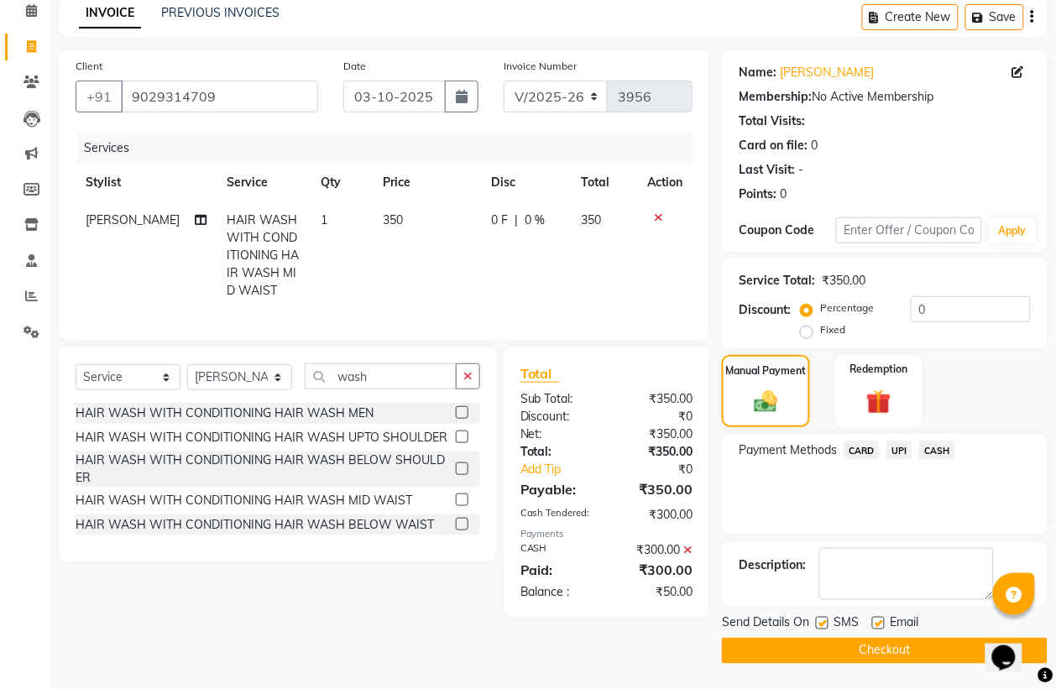
click at [825, 647] on button "Checkout" at bounding box center [885, 651] width 326 height 26
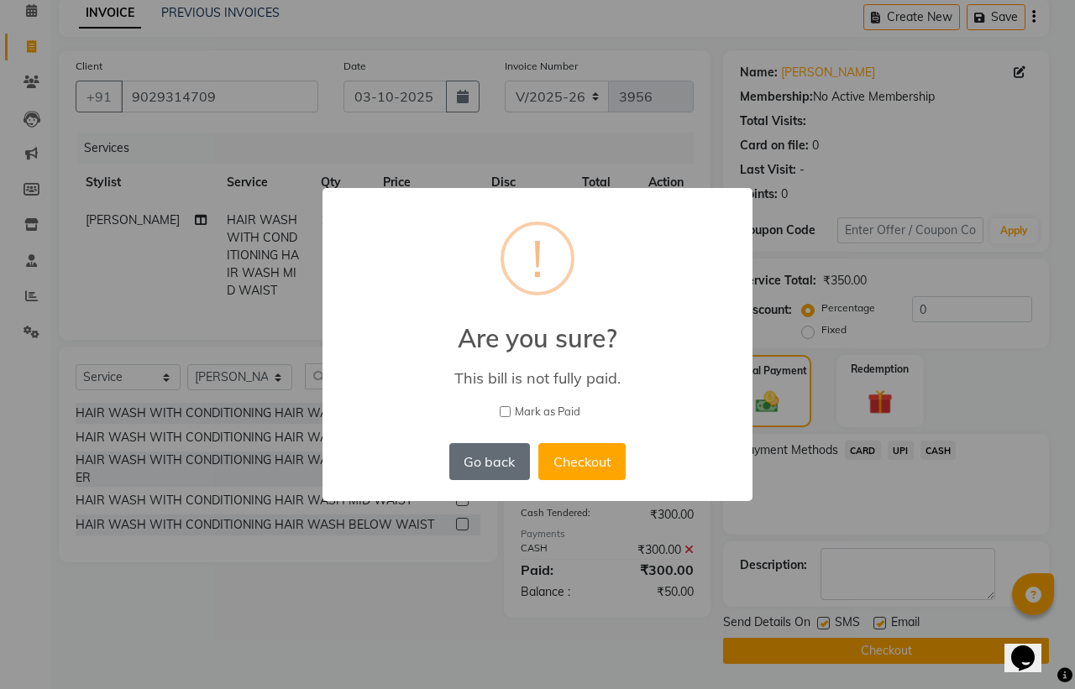
click at [506, 454] on button "Go back" at bounding box center [489, 461] width 81 height 37
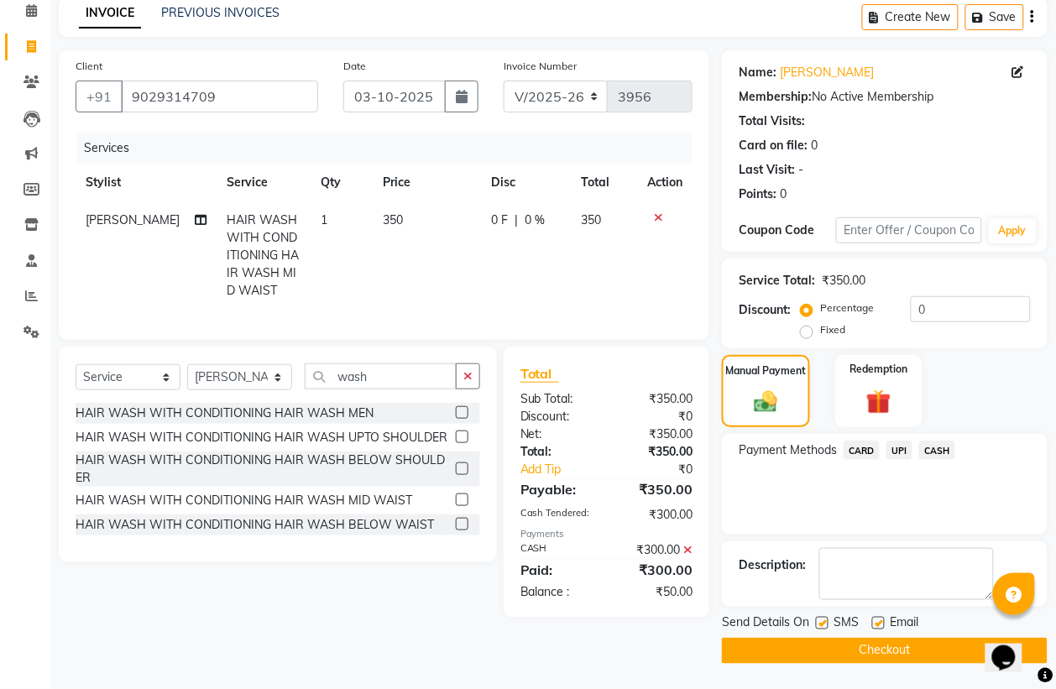
click at [658, 212] on icon at bounding box center [658, 218] width 9 height 12
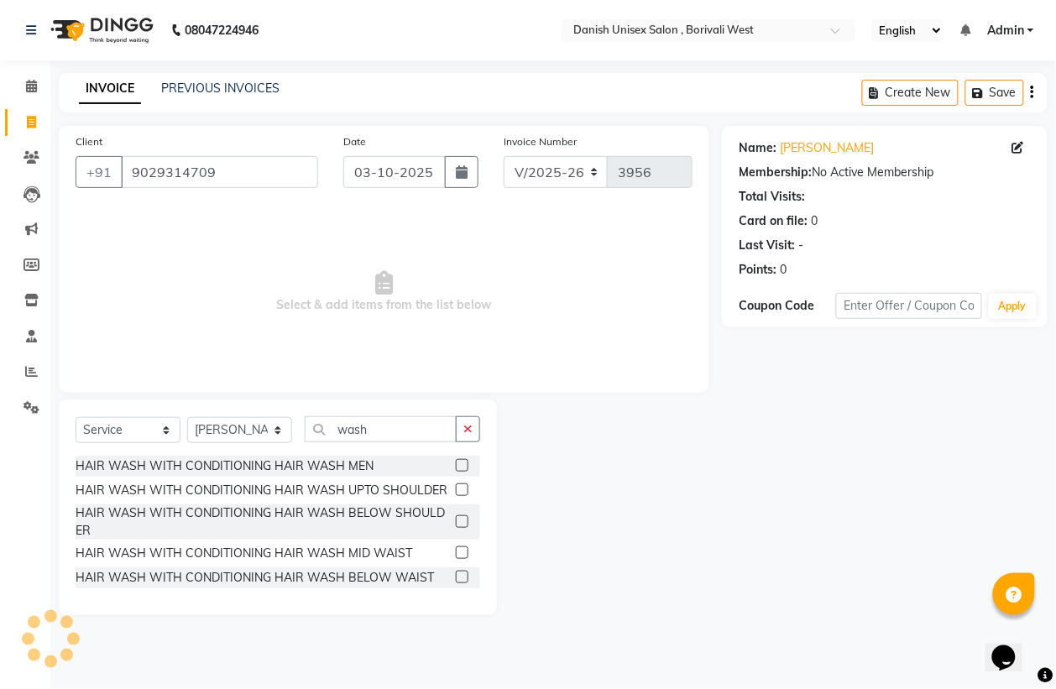
scroll to position [0, 0]
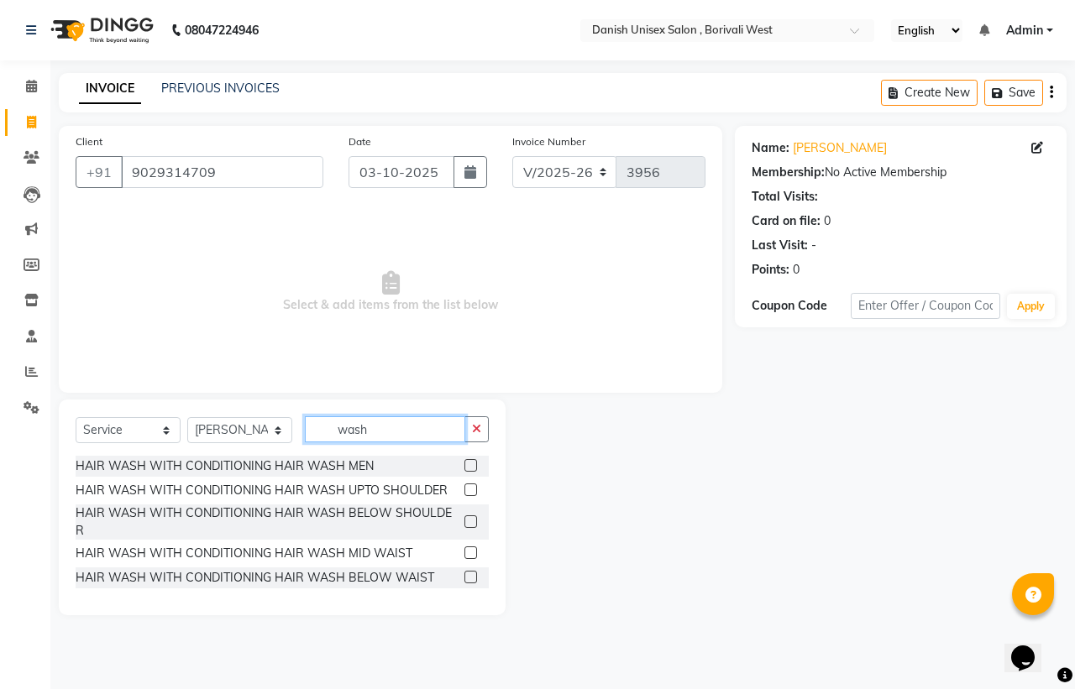
click at [412, 431] on input "wash" at bounding box center [385, 430] width 160 height 26
type input "w"
type input "wash"
click at [470, 547] on label at bounding box center [470, 553] width 13 height 13
click at [470, 548] on input "checkbox" at bounding box center [469, 553] width 11 height 11
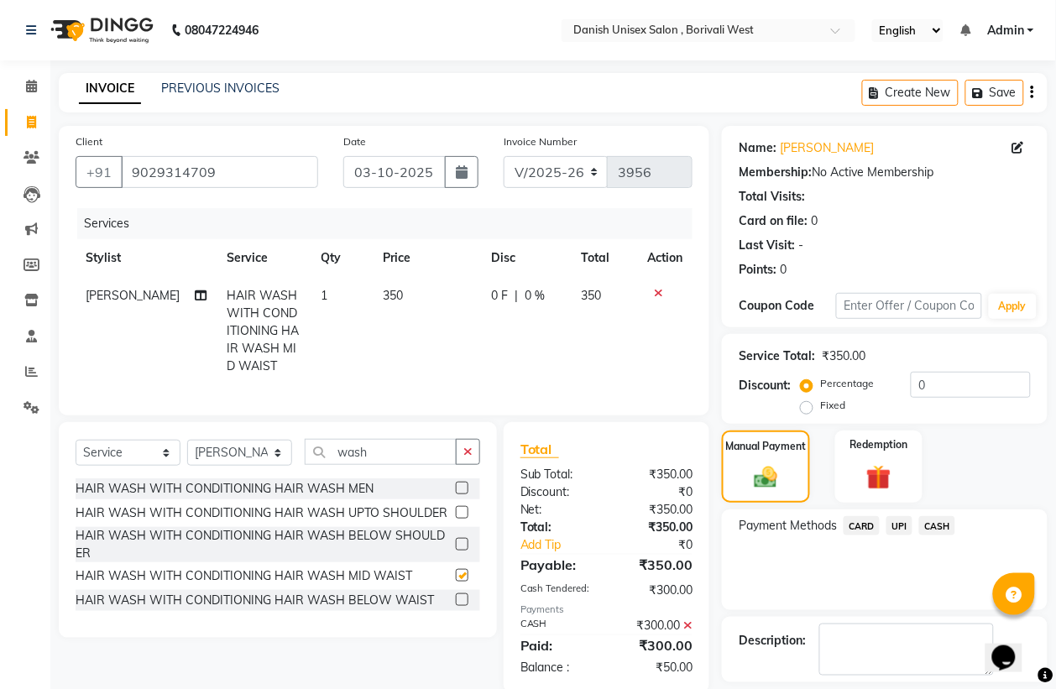
checkbox input "false"
click at [732, 468] on div "Manual Payment" at bounding box center [767, 467] width 92 height 76
click at [899, 522] on span "UPI" at bounding box center [900, 525] width 26 height 19
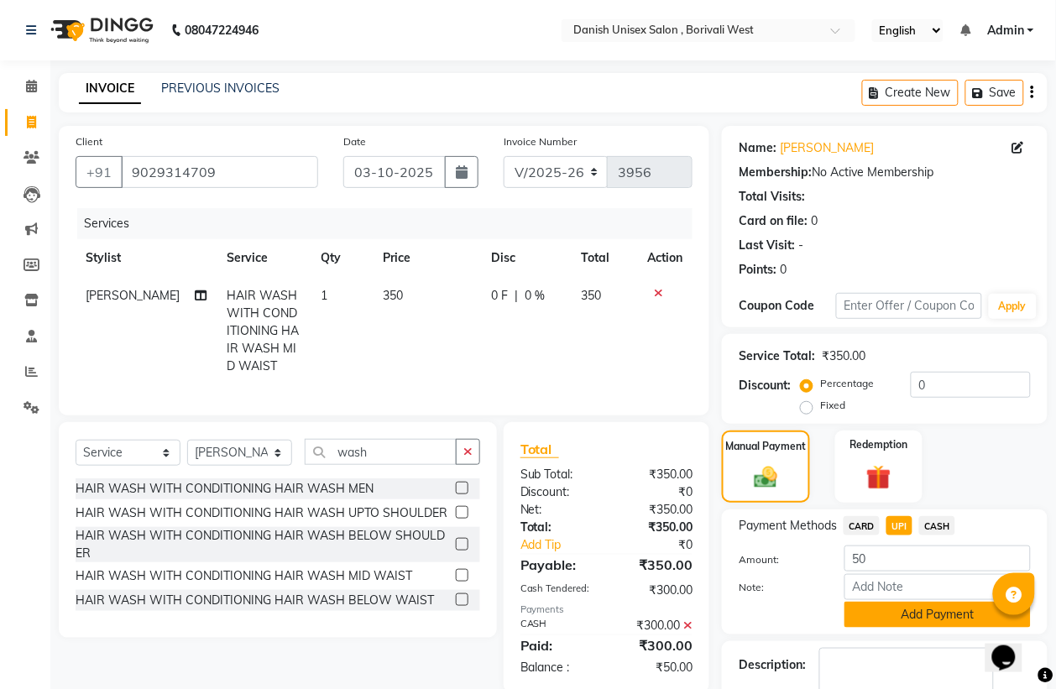
click at [916, 611] on button "Add Payment" at bounding box center [938, 615] width 186 height 26
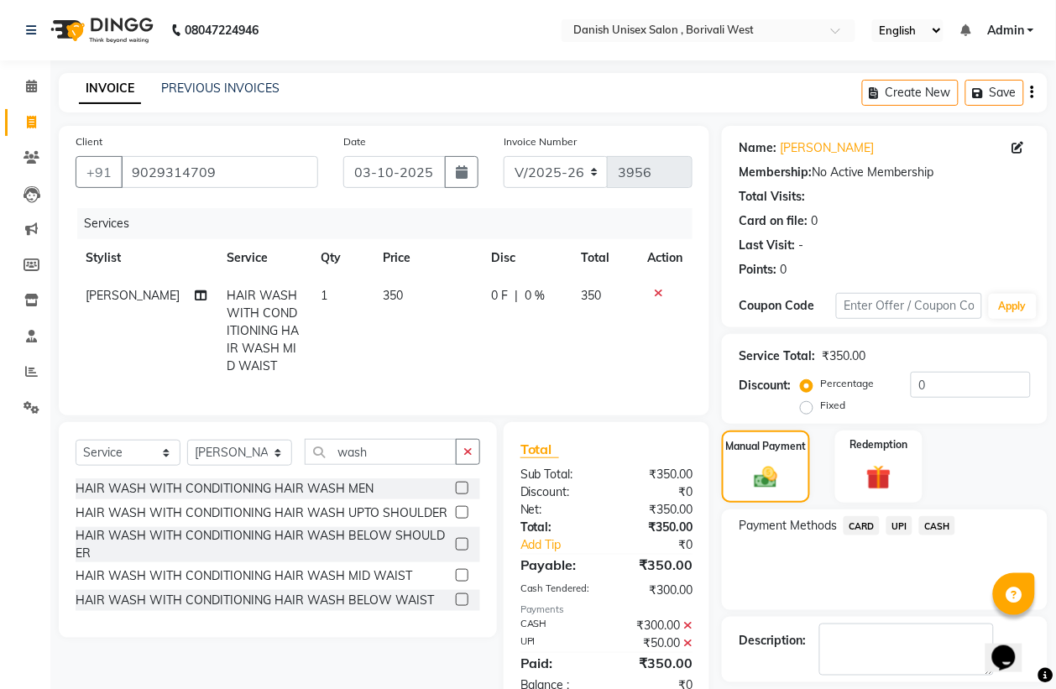
scroll to position [76, 0]
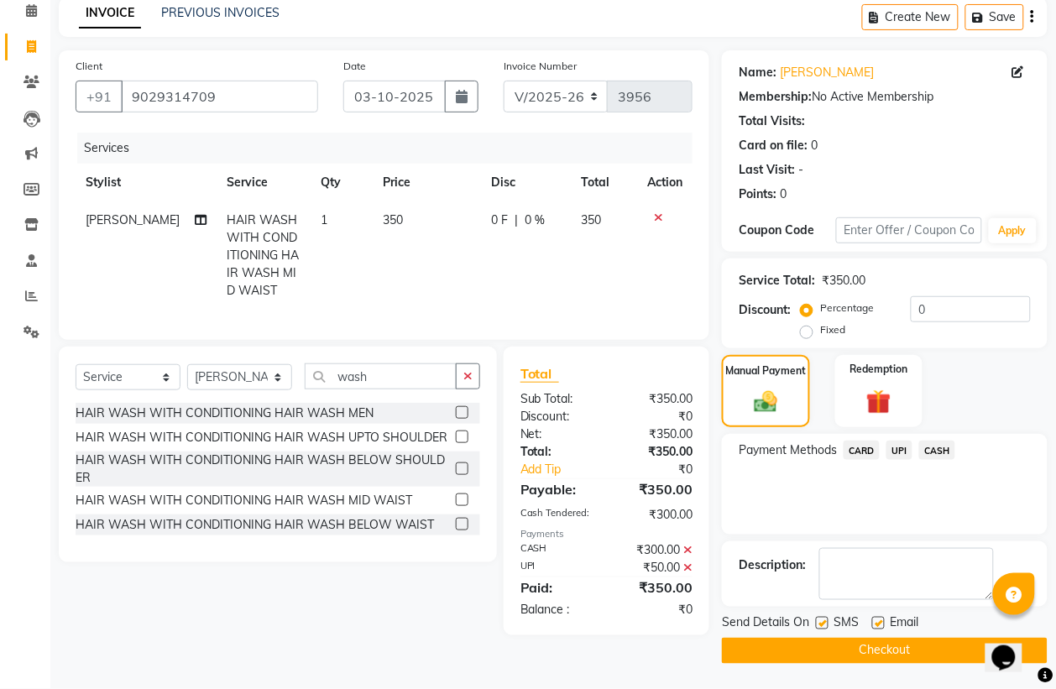
click at [921, 657] on button "Checkout" at bounding box center [885, 651] width 326 height 26
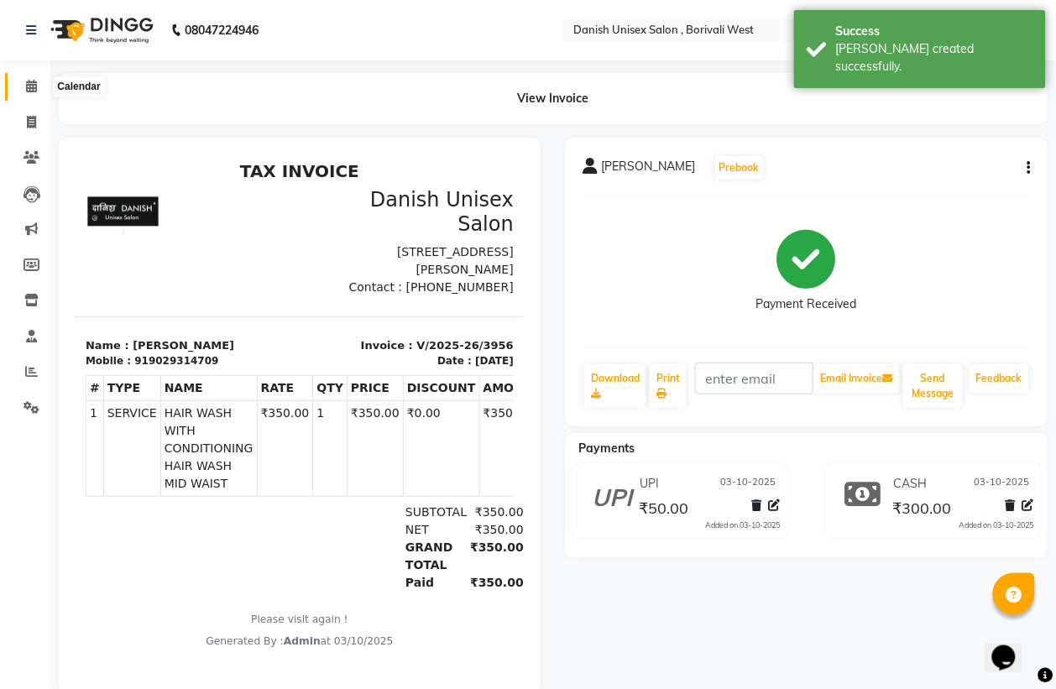
click at [28, 84] on icon at bounding box center [31, 86] width 11 height 13
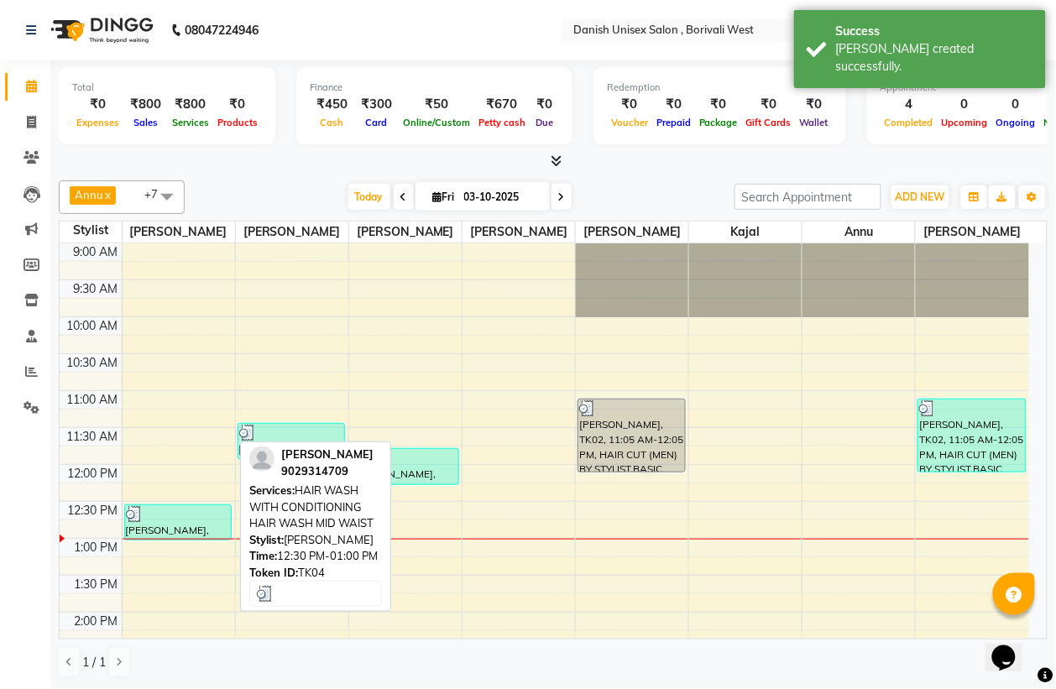
click at [170, 523] on div "[PERSON_NAME], TK04, 12:30 PM-01:00 PM, HAIR WASH WITH CONDITIONING HAIR WASH M…" at bounding box center [178, 523] width 107 height 34
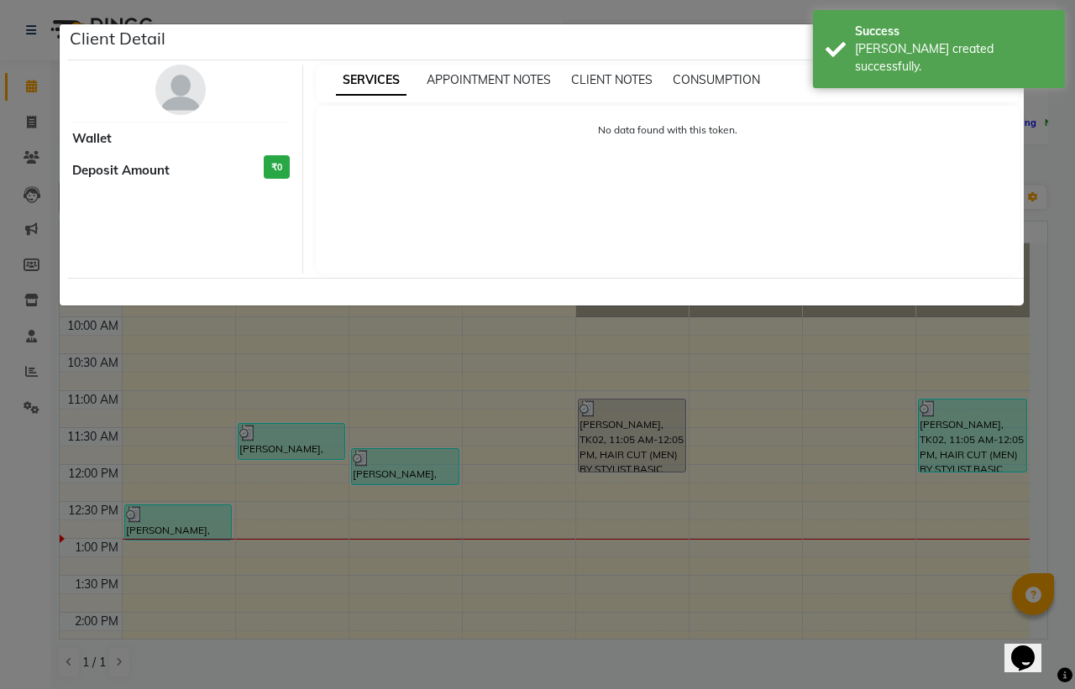
select select "3"
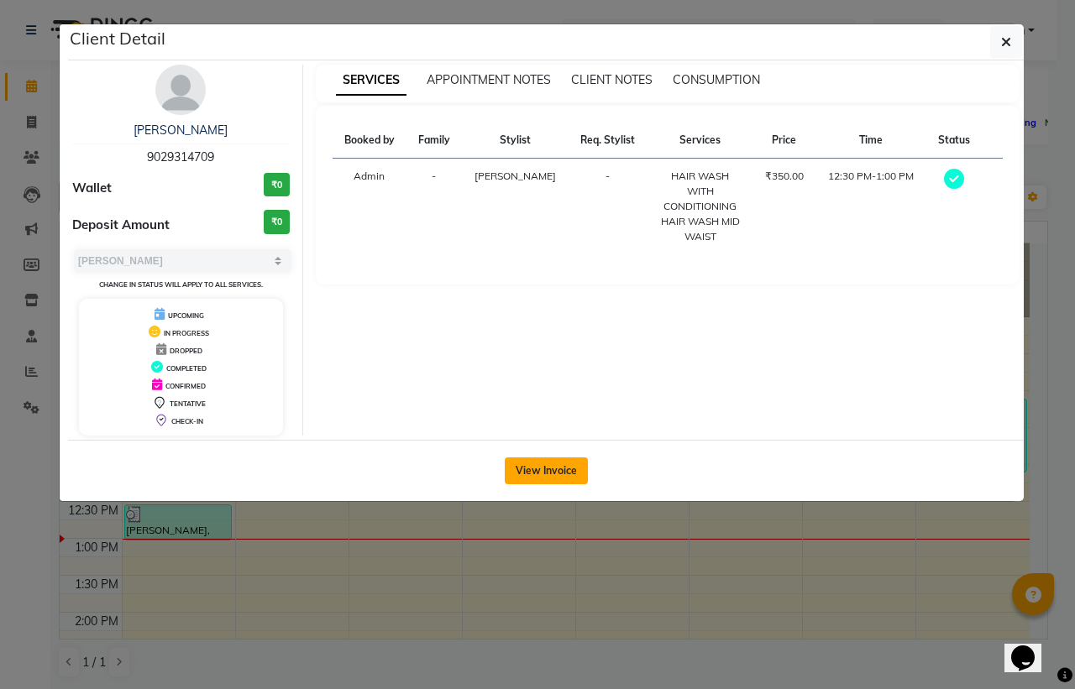
click at [556, 464] on button "View Invoice" at bounding box center [546, 471] width 83 height 27
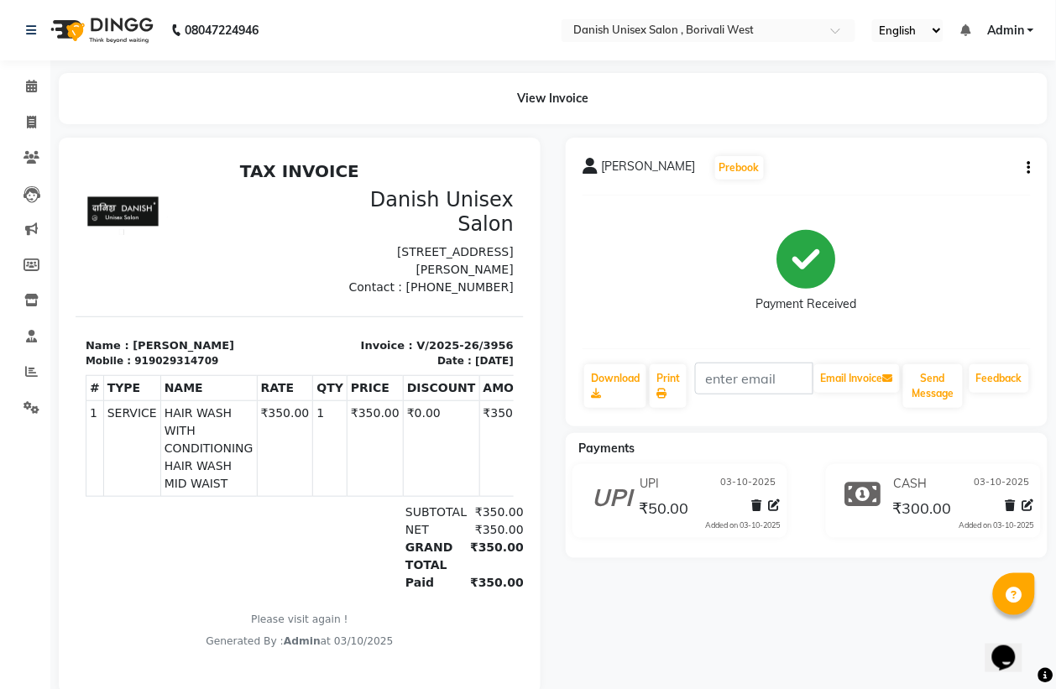
click at [1027, 165] on button "button" at bounding box center [1026, 169] width 10 height 18
click at [32, 376] on icon at bounding box center [31, 371] width 13 height 13
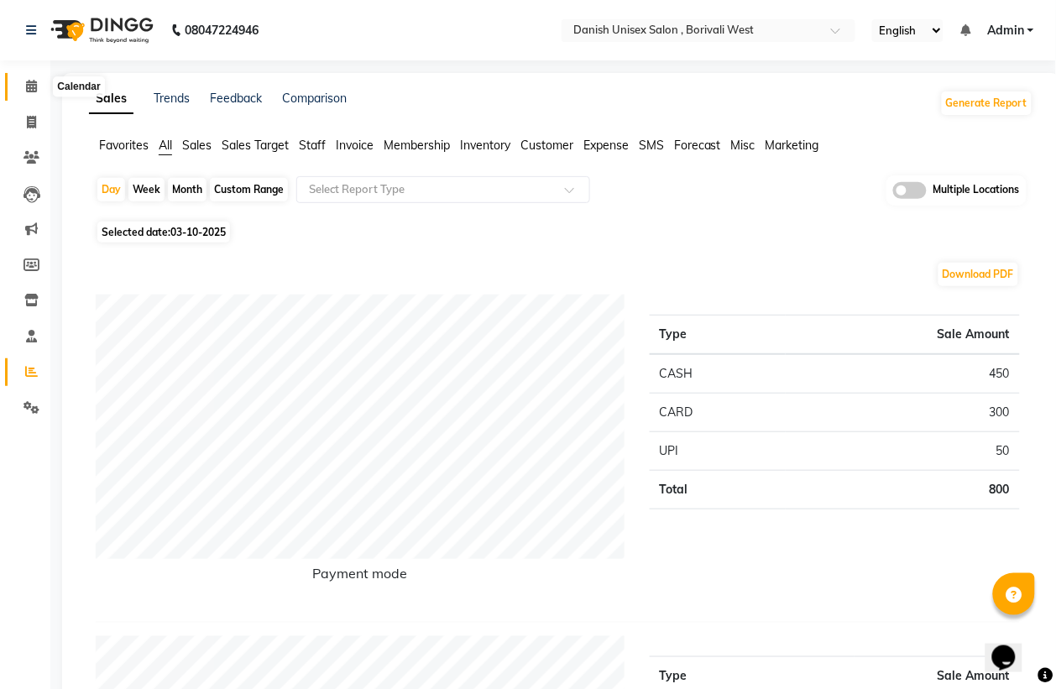
click at [30, 87] on icon at bounding box center [31, 86] width 11 height 13
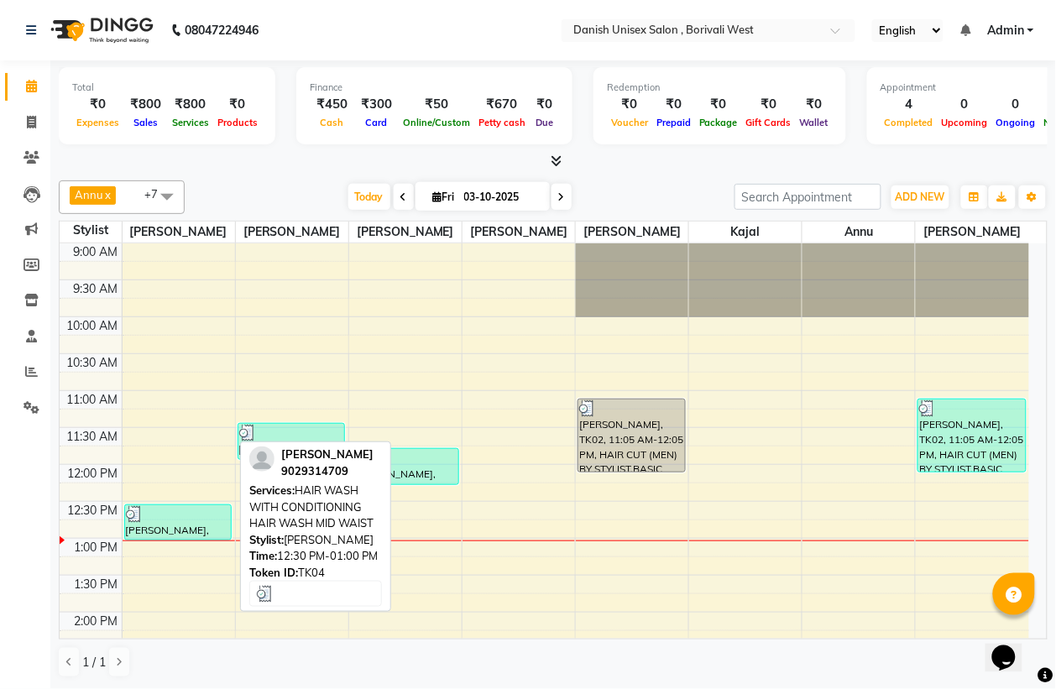
click at [172, 517] on div at bounding box center [178, 514] width 105 height 17
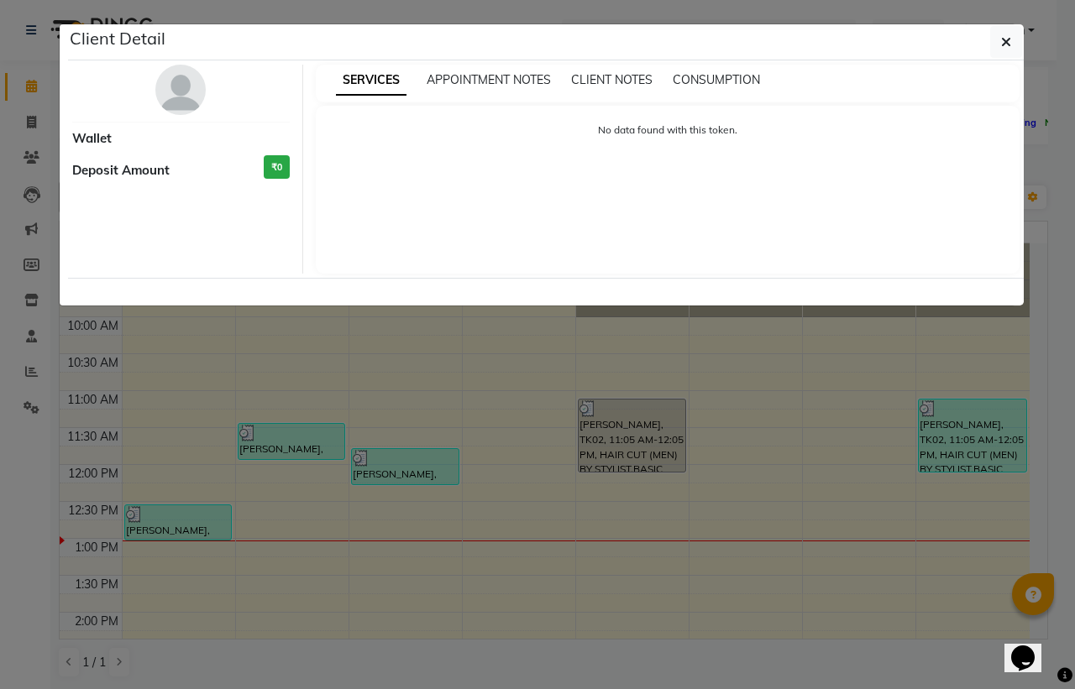
select select "3"
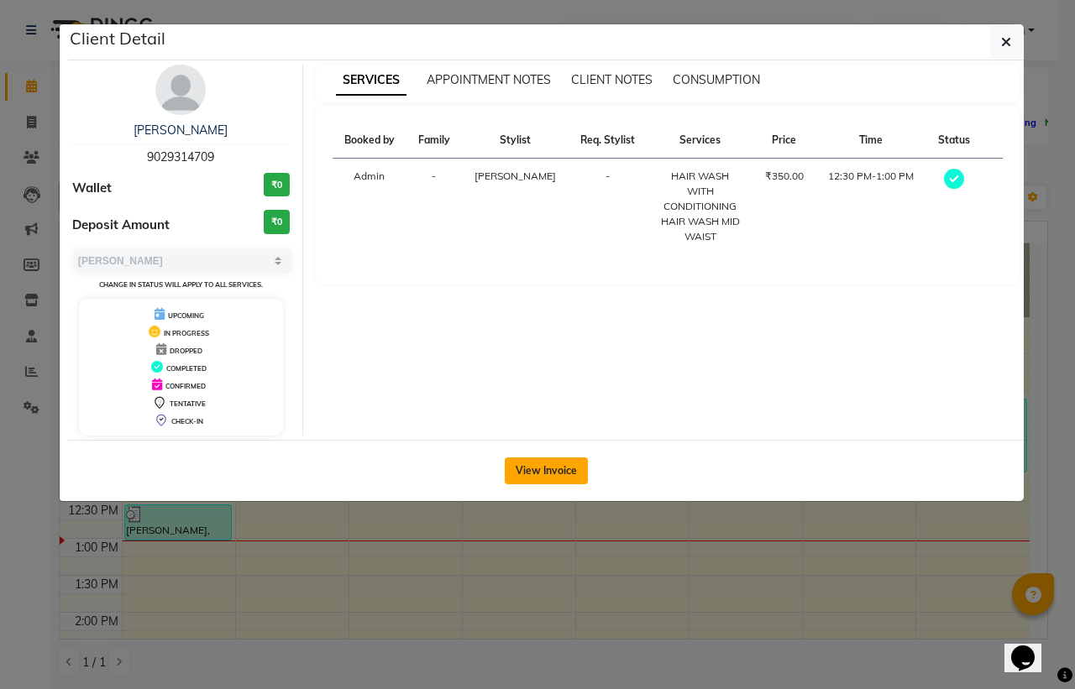
click at [569, 471] on button "View Invoice" at bounding box center [546, 471] width 83 height 27
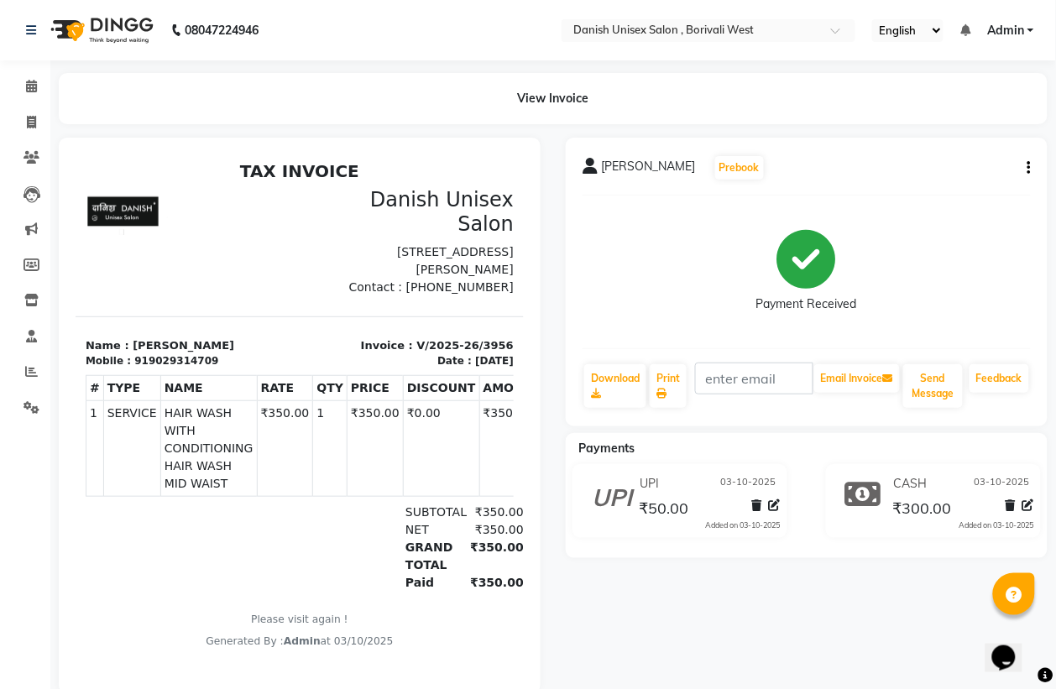
click at [666, 506] on span "₹50.00" at bounding box center [665, 511] width 50 height 24
click at [616, 501] on icon at bounding box center [612, 494] width 40 height 40
click at [649, 488] on span "UPI" at bounding box center [650, 484] width 19 height 18
click at [774, 502] on icon at bounding box center [775, 506] width 12 height 12
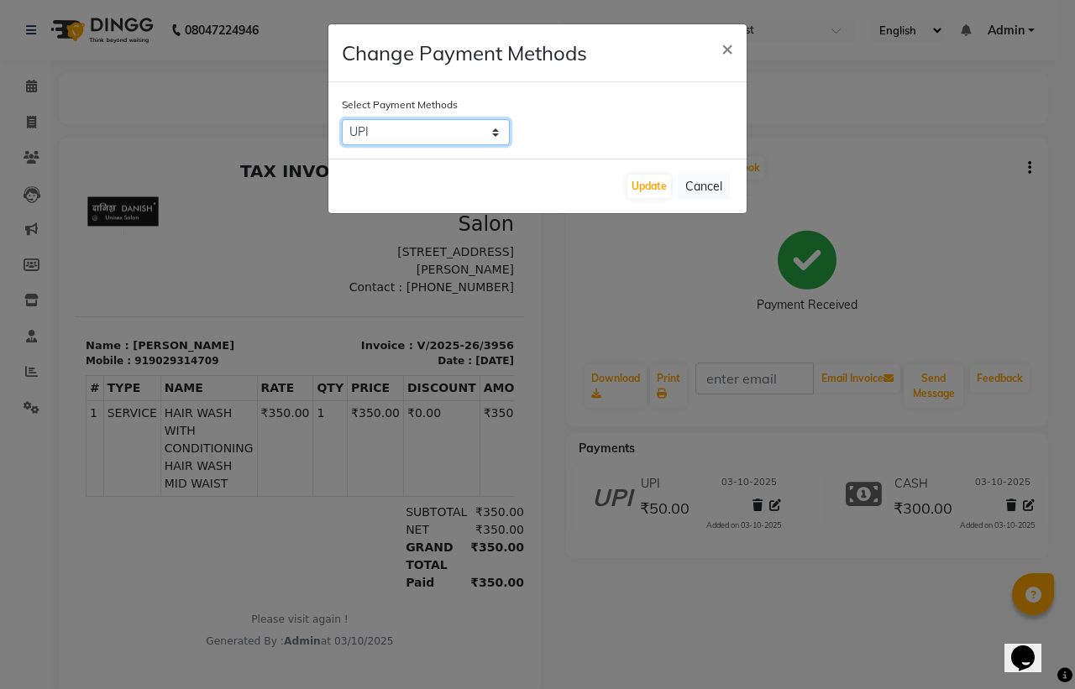
click at [466, 134] on select "CARD UPI CASH" at bounding box center [426, 132] width 168 height 26
select select "1"
click at [342, 119] on select "CARD UPI CASH" at bounding box center [426, 132] width 168 height 26
click at [647, 183] on button "Update" at bounding box center [649, 187] width 44 height 24
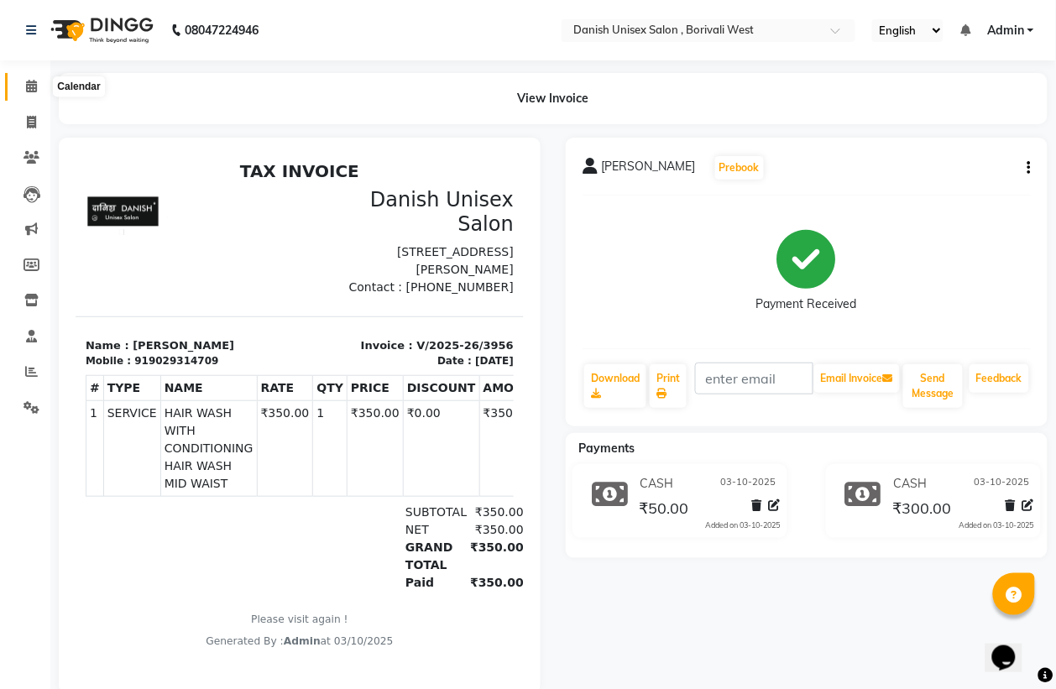
click at [31, 84] on icon at bounding box center [31, 86] width 11 height 13
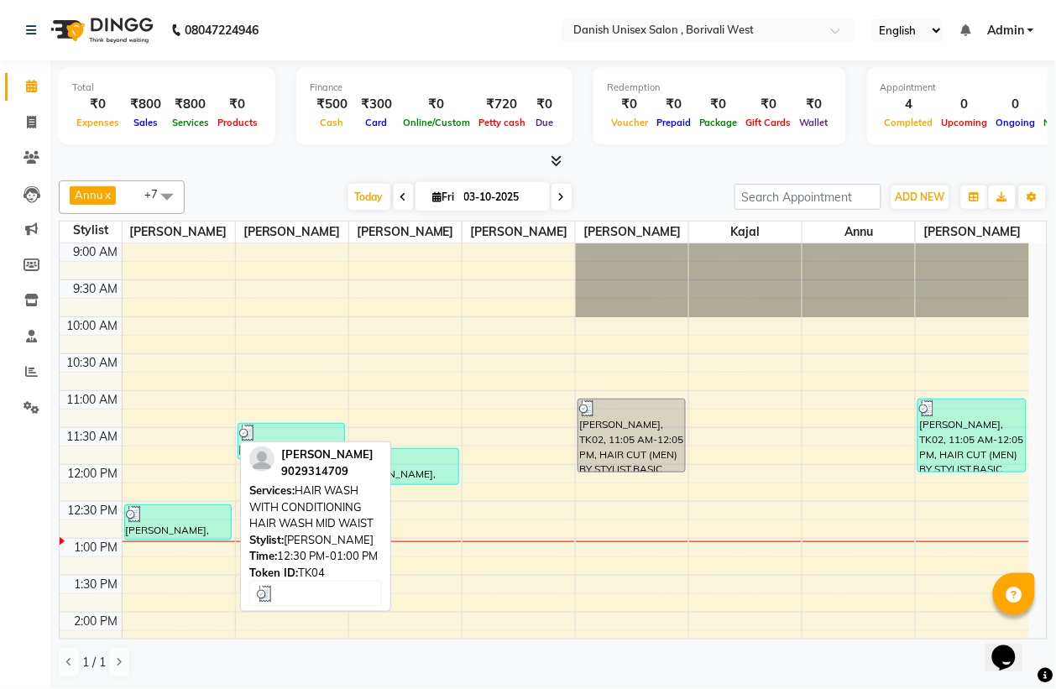
click at [208, 532] on div "[PERSON_NAME], TK04, 12:30 PM-01:00 PM, HAIR WASH WITH CONDITIONING HAIR WASH M…" at bounding box center [178, 523] width 107 height 34
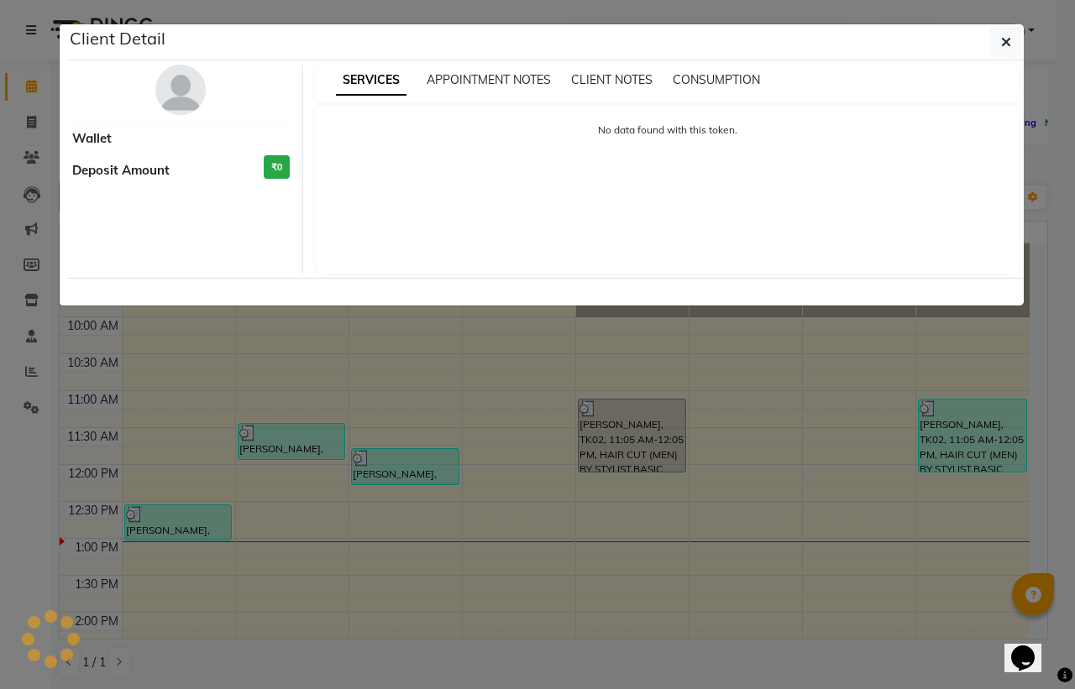
select select "3"
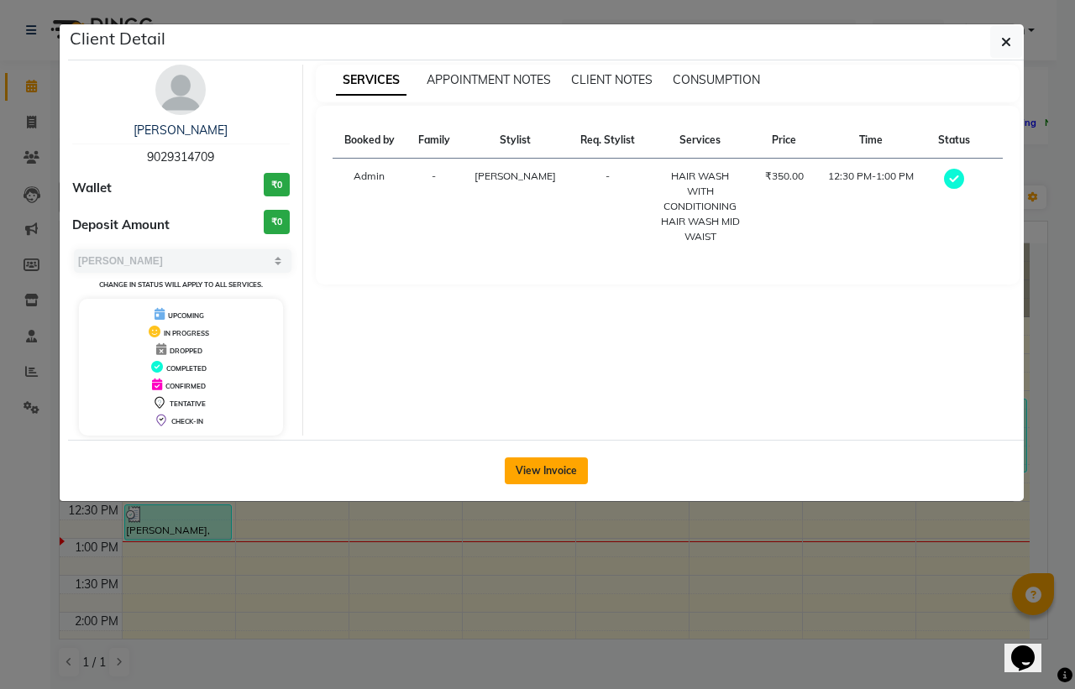
click at [540, 470] on button "View Invoice" at bounding box center [546, 471] width 83 height 27
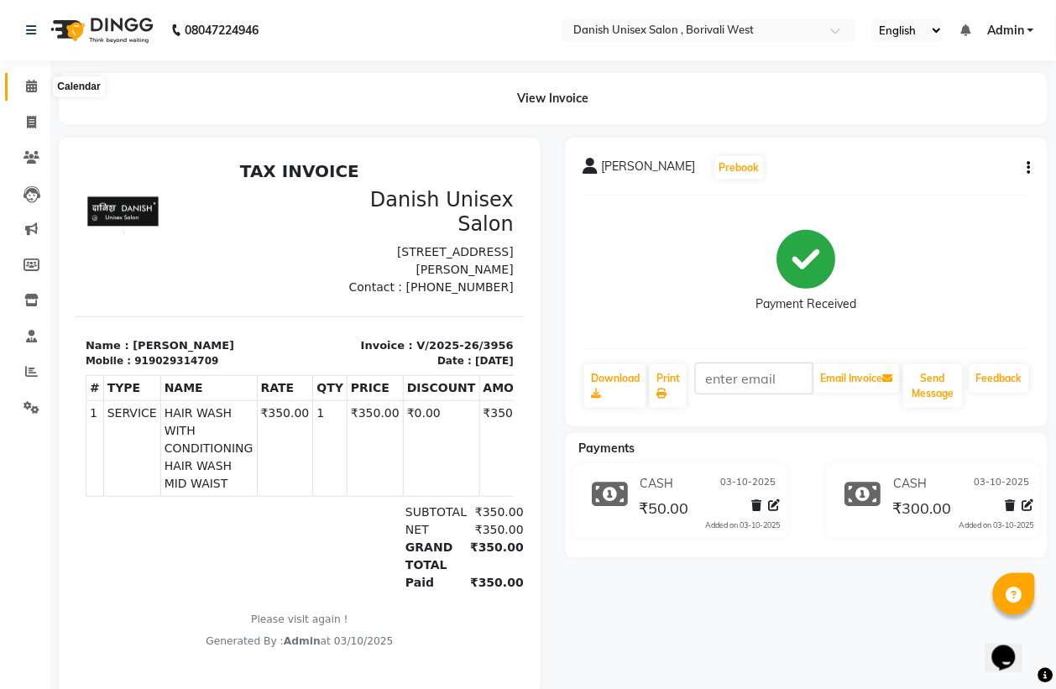
click at [36, 82] on span at bounding box center [31, 86] width 29 height 19
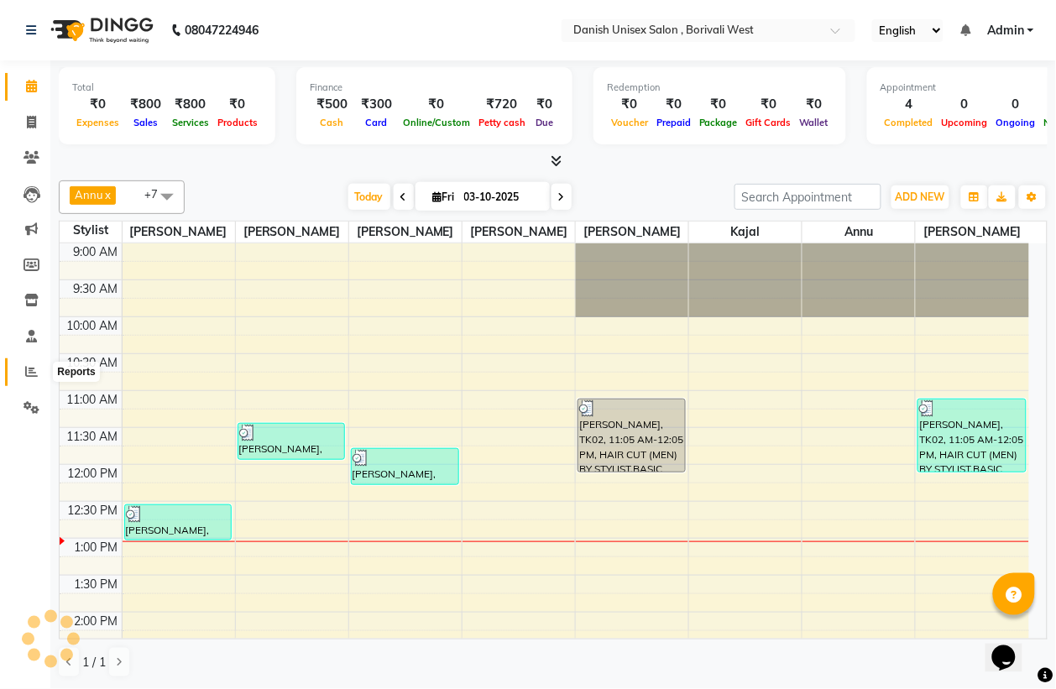
click at [34, 371] on icon at bounding box center [31, 371] width 13 height 13
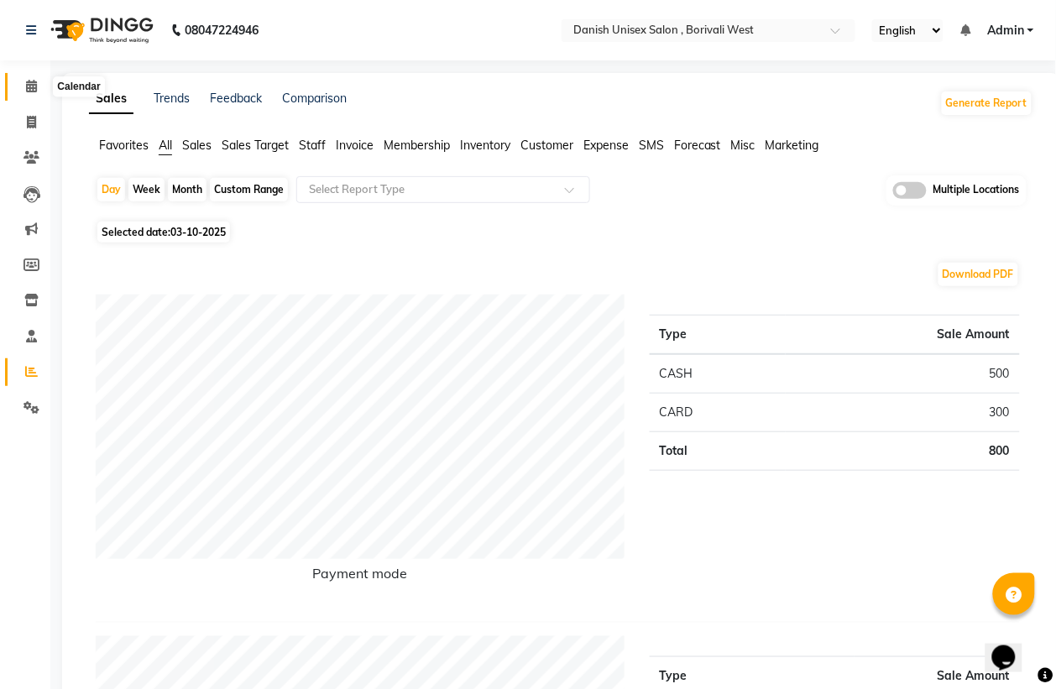
click at [28, 85] on icon at bounding box center [31, 86] width 11 height 13
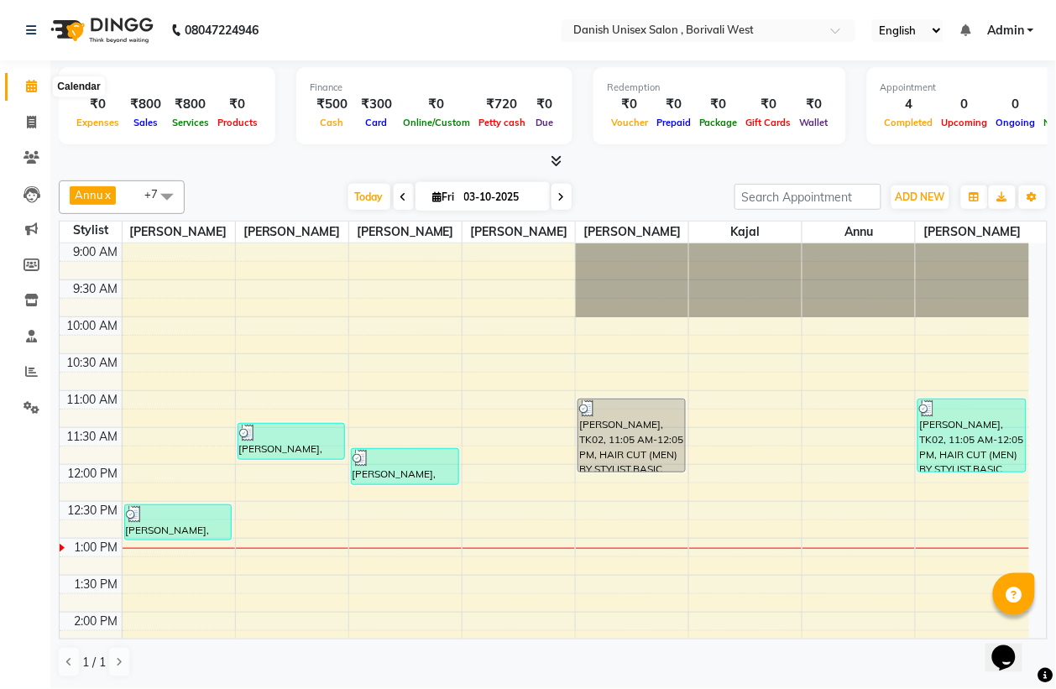
click at [31, 85] on icon at bounding box center [31, 86] width 11 height 13
click at [32, 118] on icon at bounding box center [31, 122] width 9 height 13
select select "service"
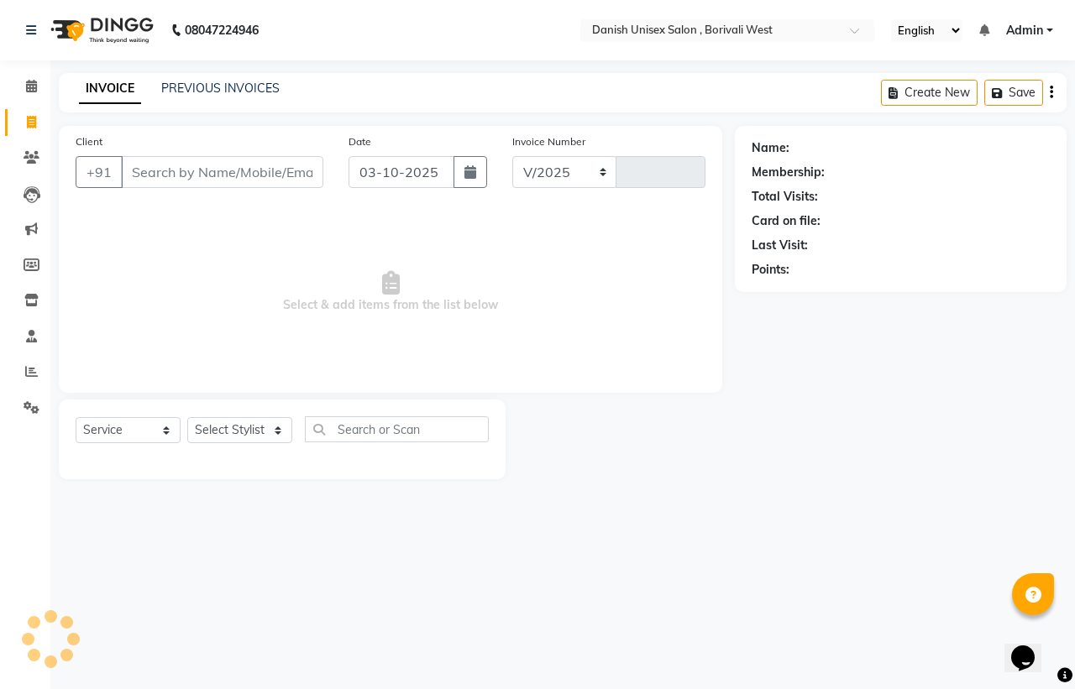
select select "6929"
type input "3957"
click at [396, 178] on input "03-10-2025" at bounding box center [402, 172] width 106 height 32
select select "10"
select select "2025"
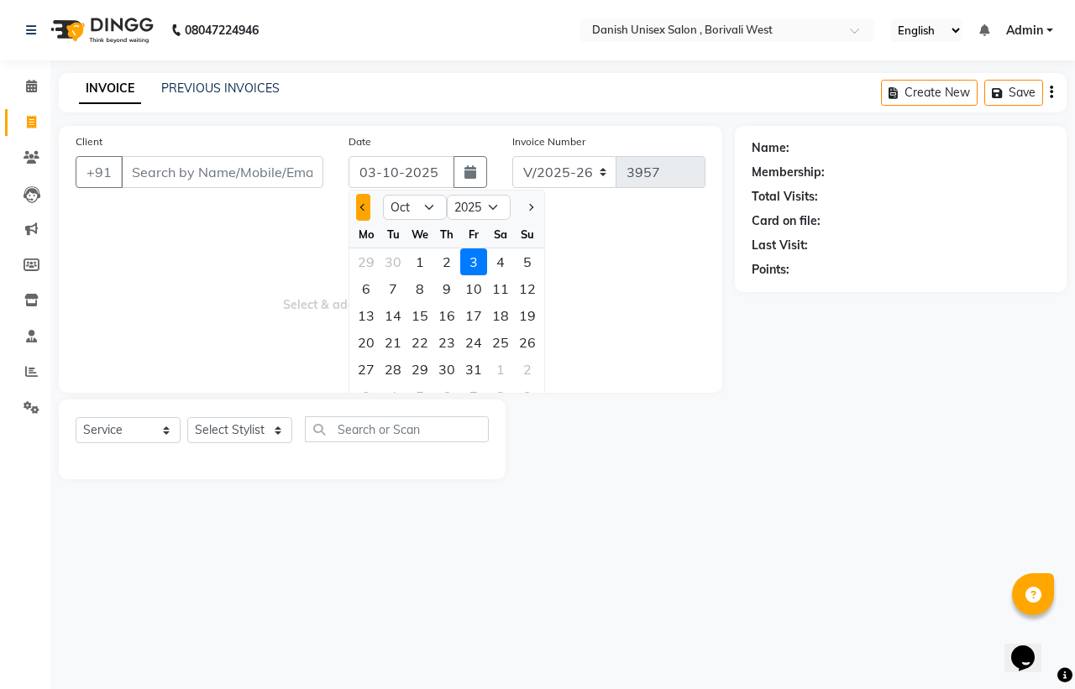
click at [364, 207] on span "Previous month" at bounding box center [363, 207] width 7 height 7
select select "9"
click at [34, 90] on icon at bounding box center [31, 86] width 11 height 13
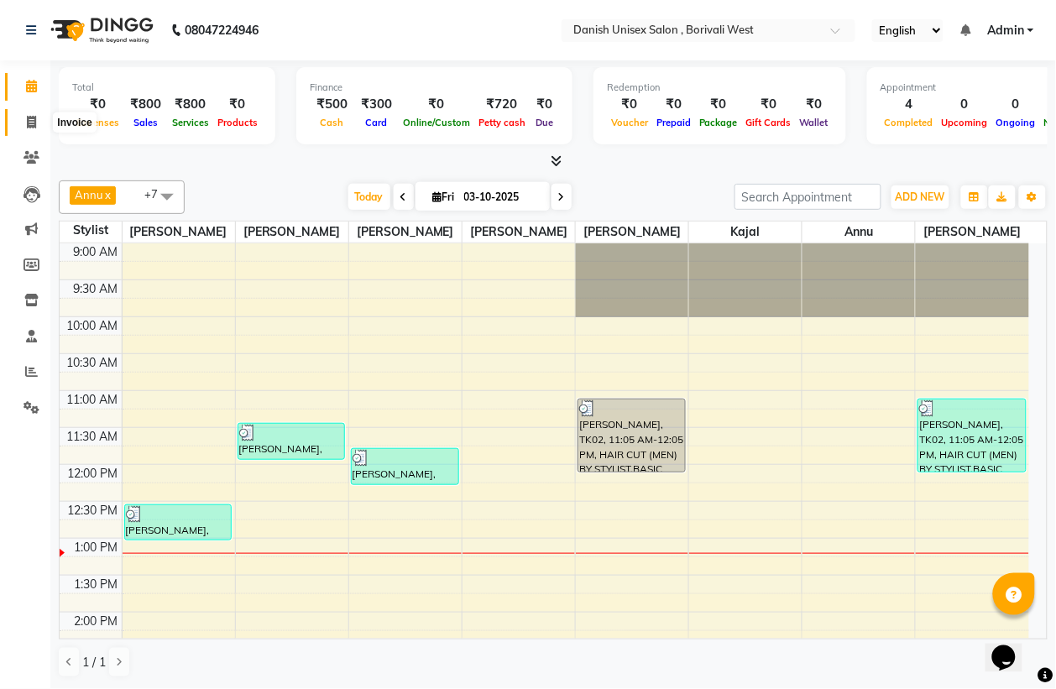
click at [34, 116] on icon at bounding box center [31, 122] width 9 height 13
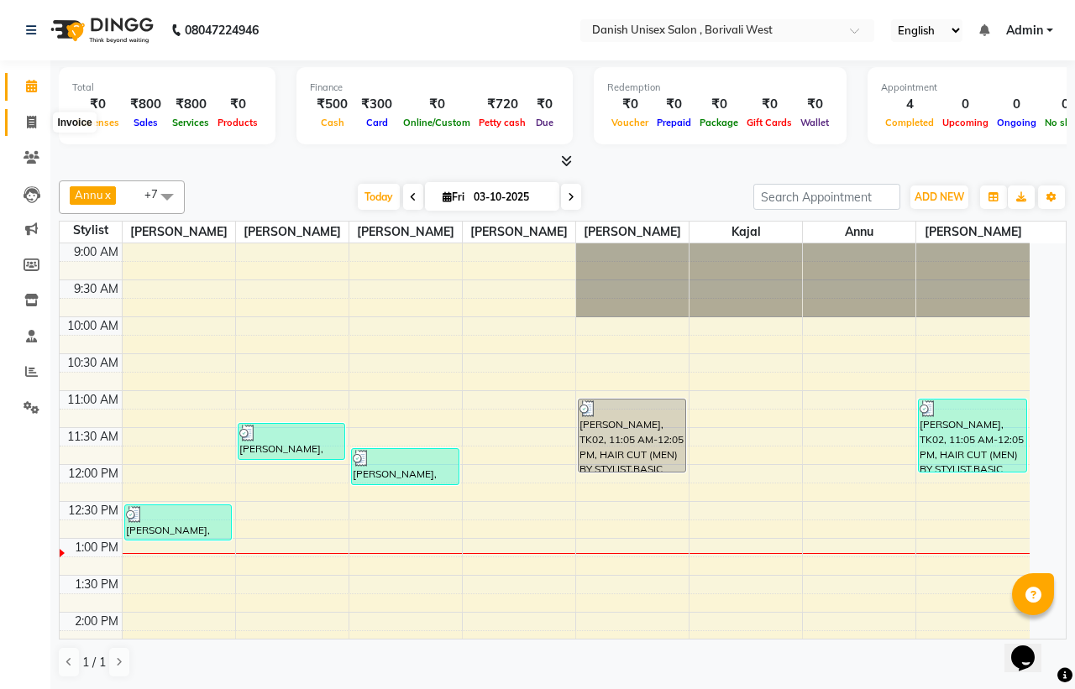
select select "service"
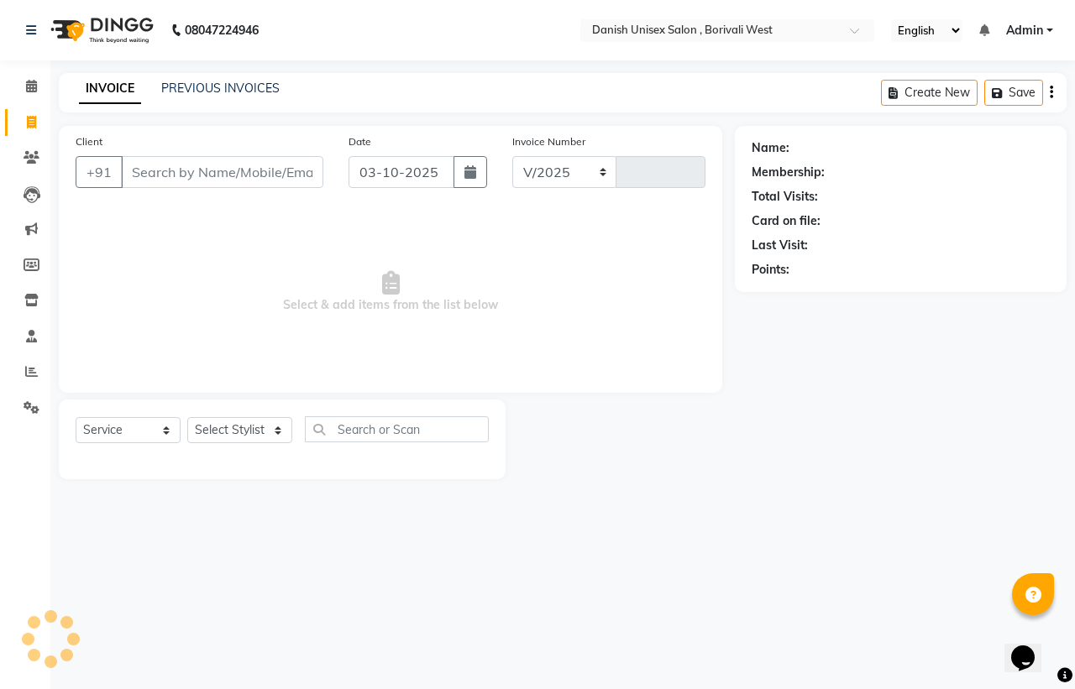
select select "6929"
type input "3957"
click at [31, 122] on icon at bounding box center [31, 122] width 9 height 13
select select "service"
type input "3957"
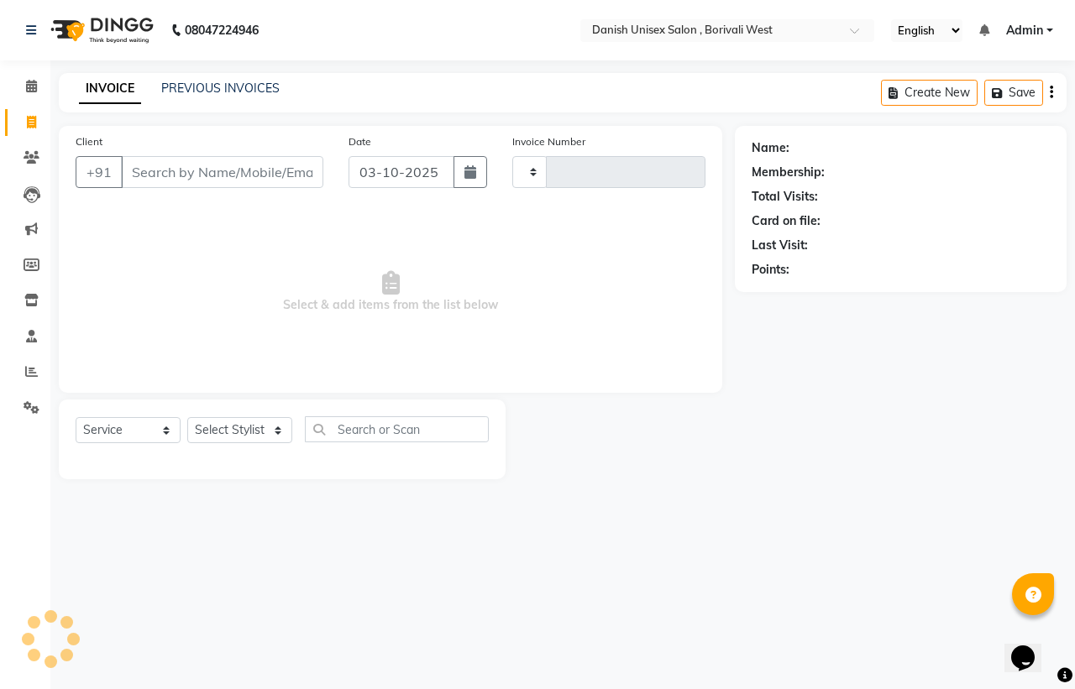
select select "6929"
click at [170, 174] on input "Client" at bounding box center [222, 172] width 202 height 32
